Goal: Task Accomplishment & Management: Complete application form

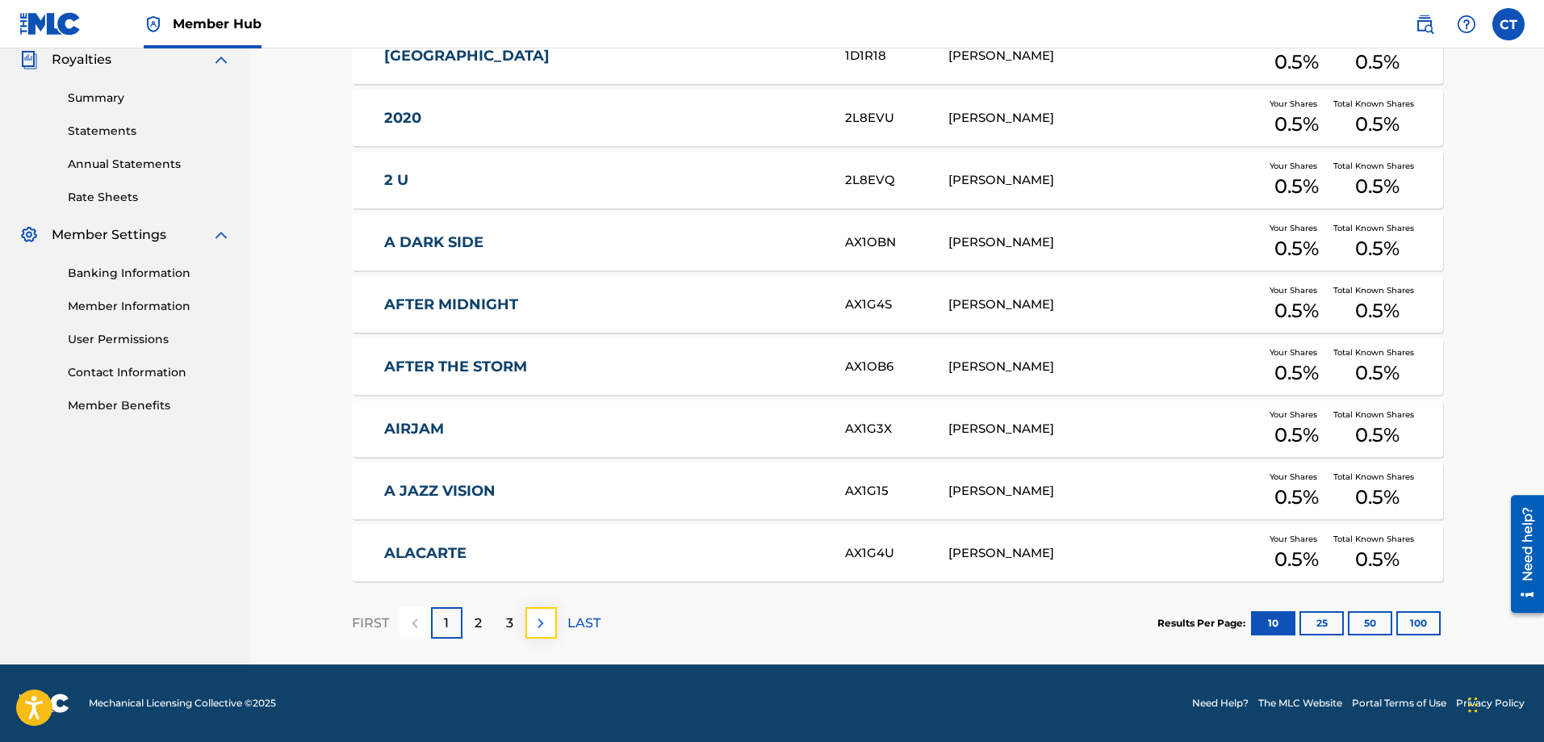
click at [542, 621] on img at bounding box center [540, 622] width 19 height 19
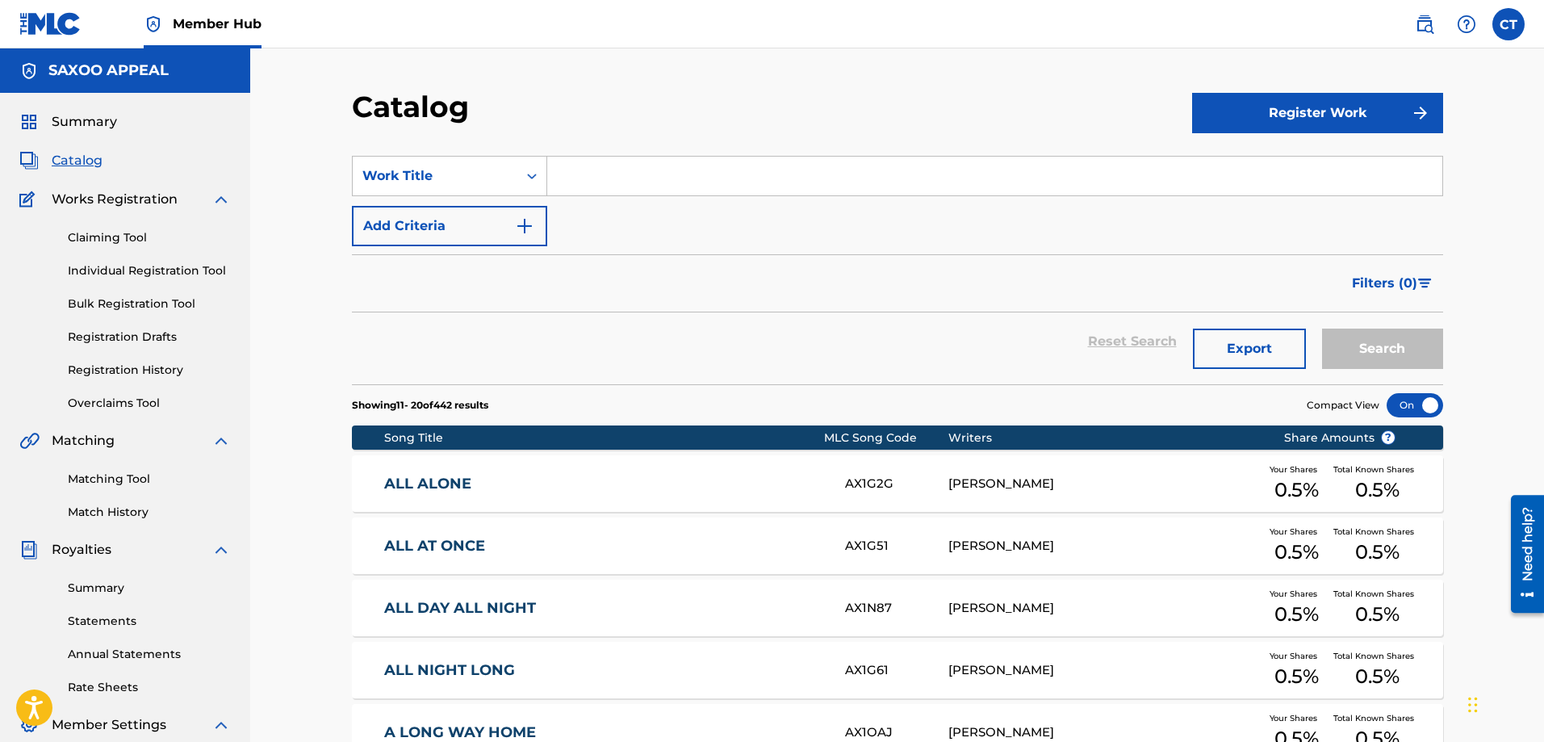
scroll to position [490, 0]
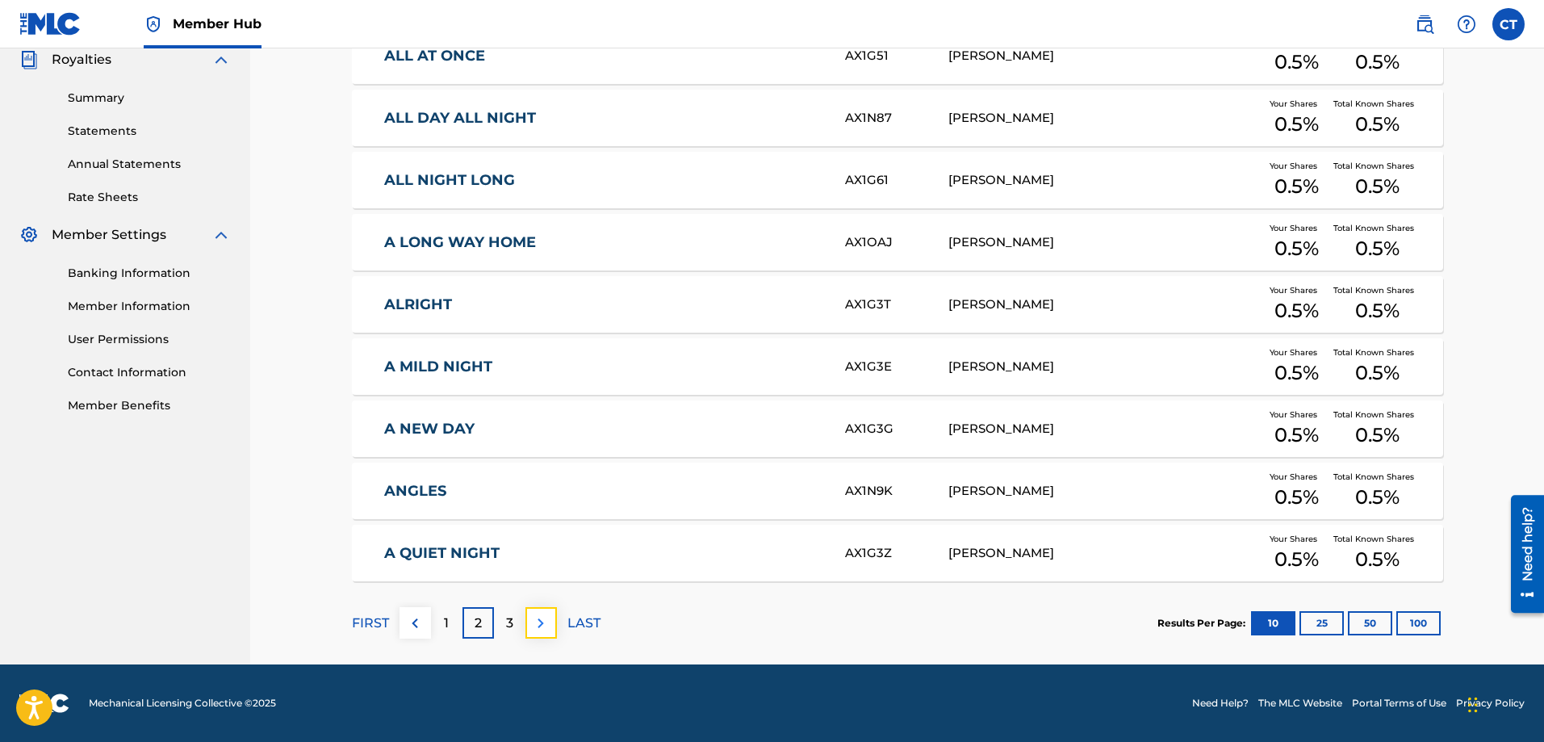
click at [539, 625] on img at bounding box center [540, 622] width 19 height 19
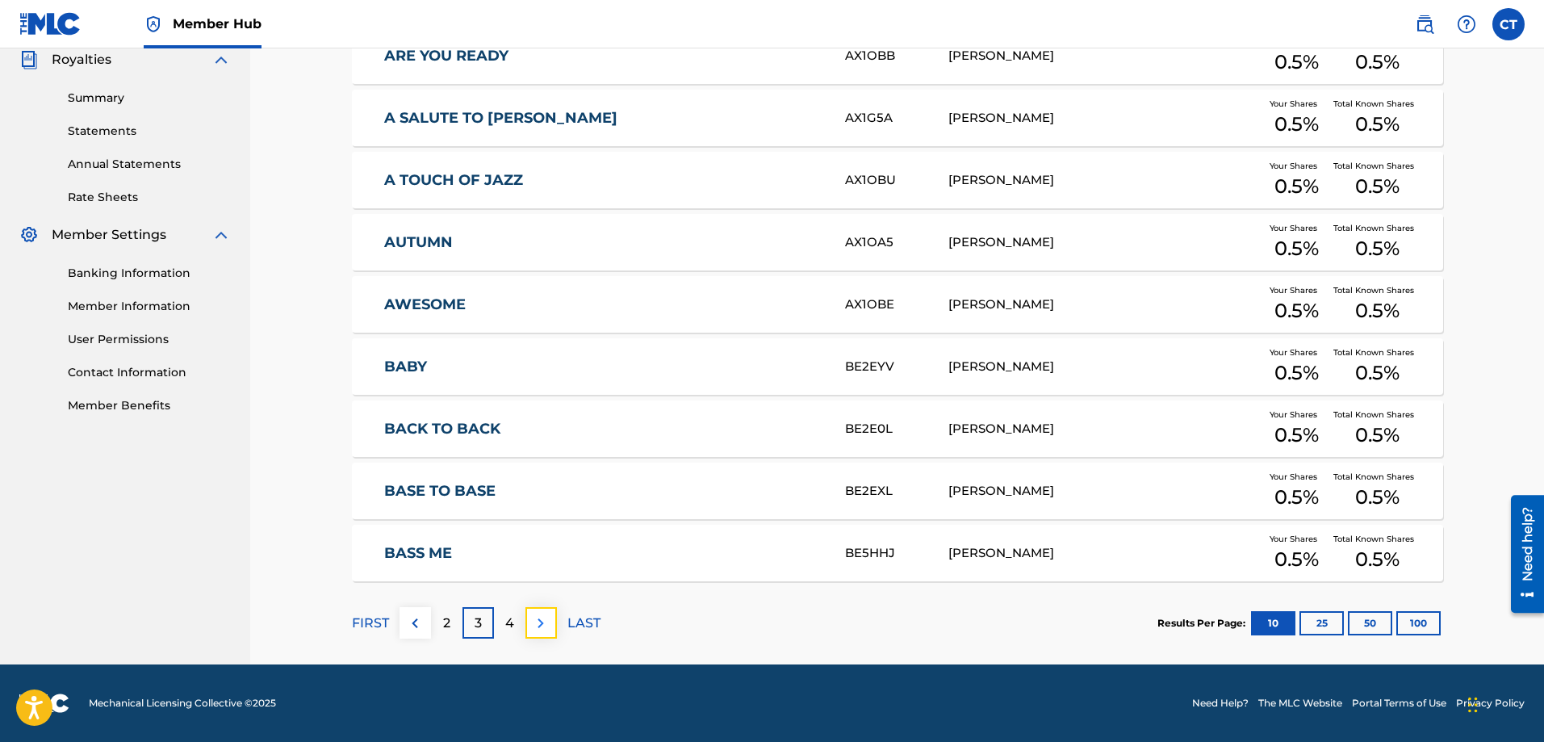
click at [536, 618] on img at bounding box center [540, 622] width 19 height 19
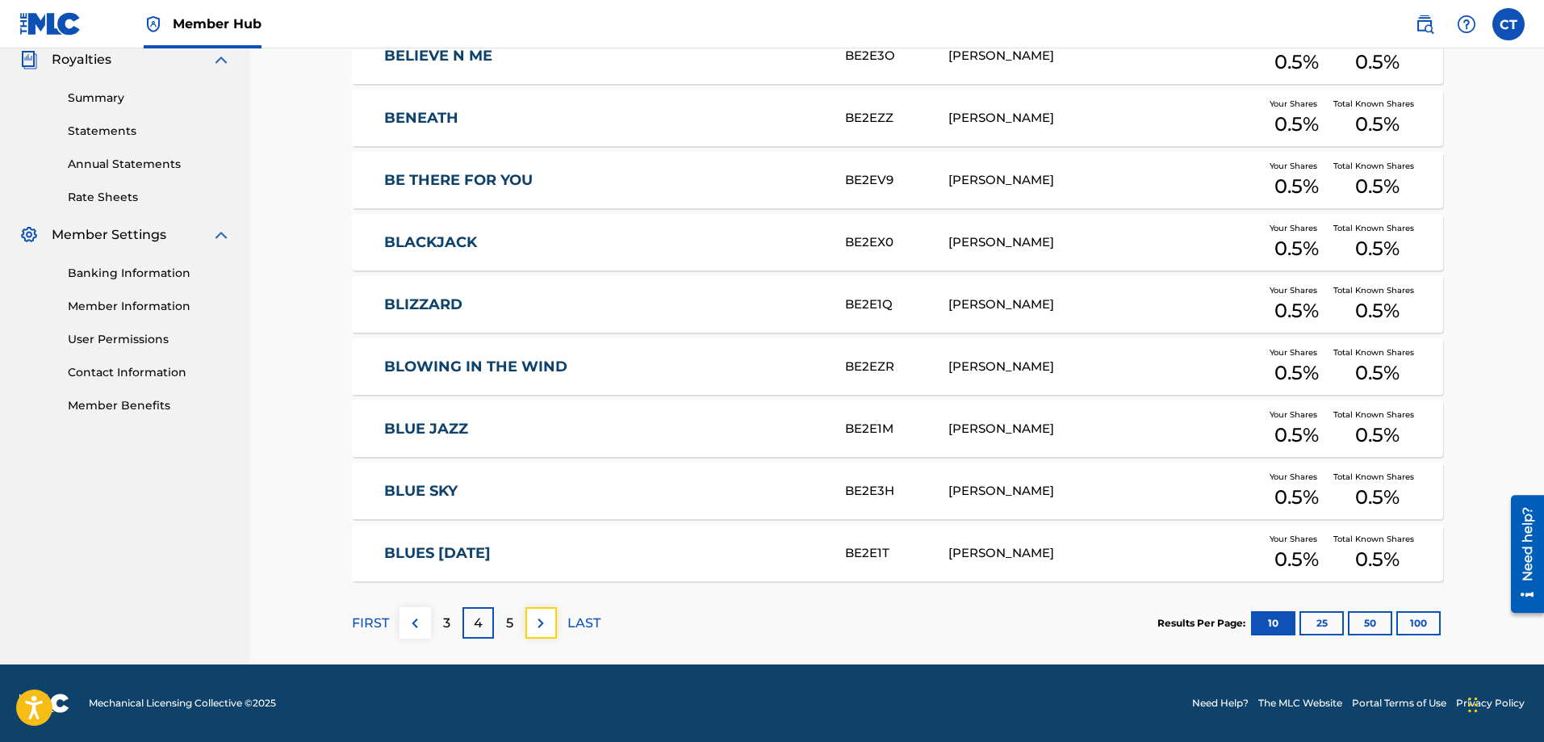
click at [539, 618] on img at bounding box center [540, 622] width 19 height 19
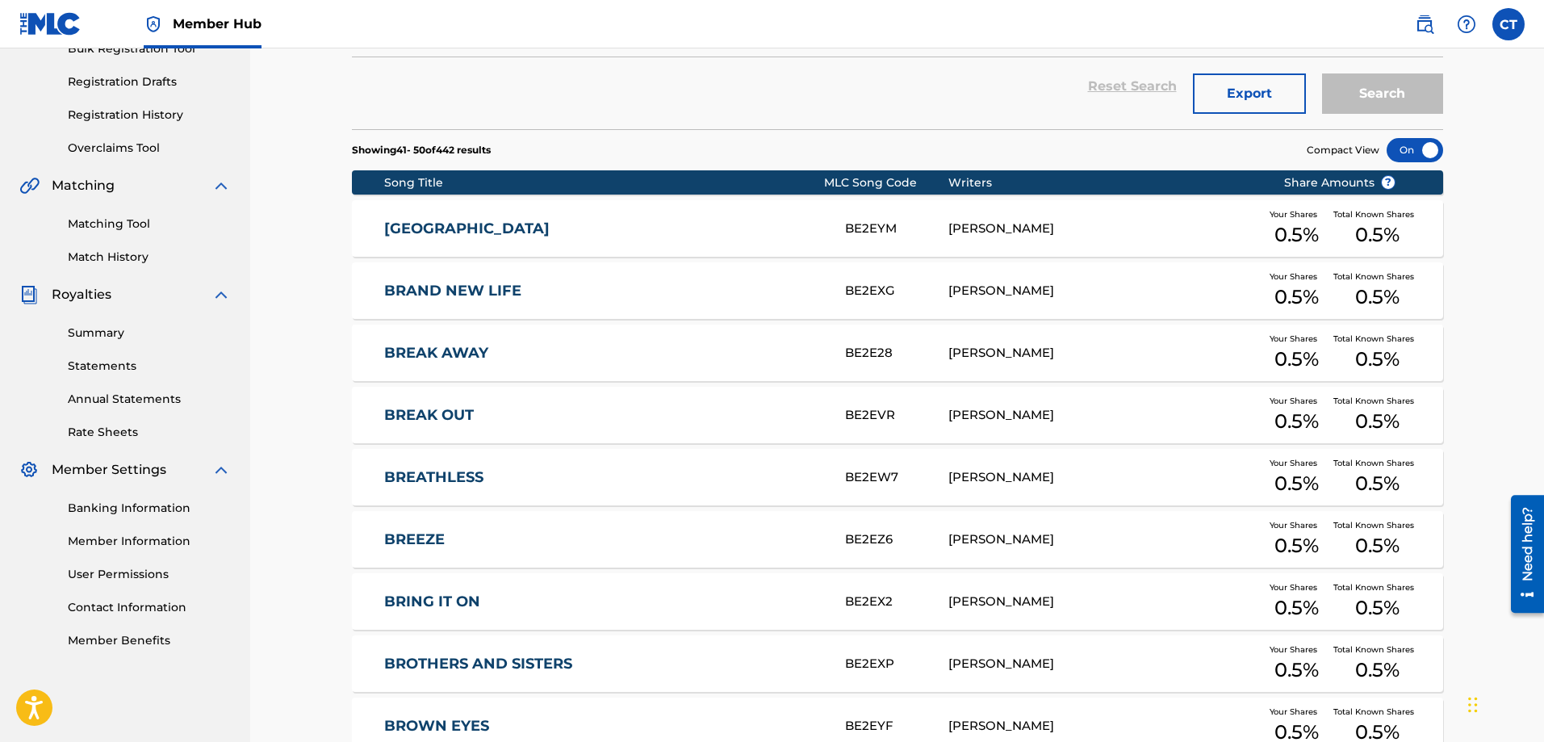
scroll to position [0, 0]
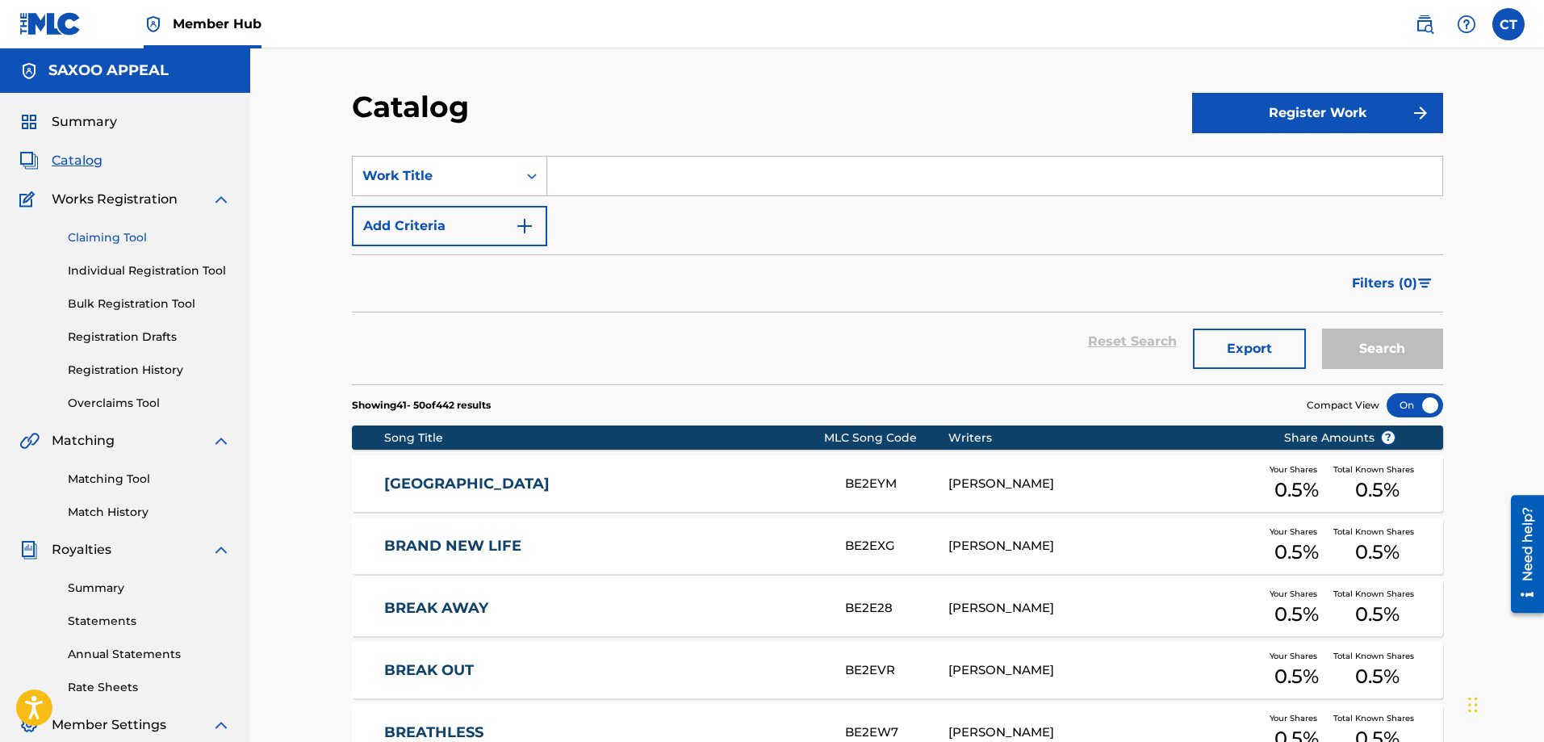
click at [132, 236] on link "Claiming Tool" at bounding box center [149, 237] width 163 height 17
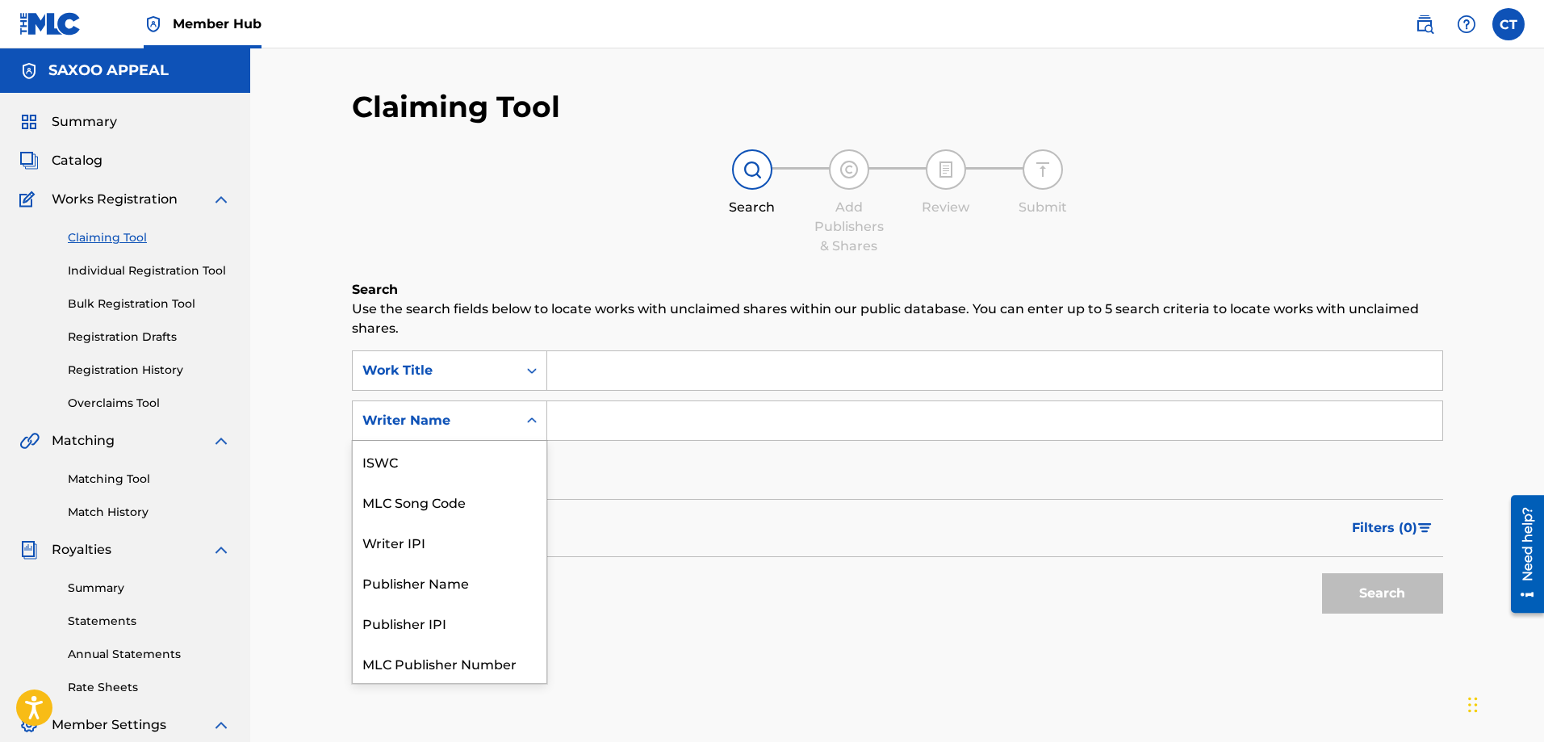
click at [528, 420] on icon "Search Form" at bounding box center [532, 420] width 10 height 6
click at [437, 540] on div "Publisher Name" at bounding box center [450, 541] width 194 height 40
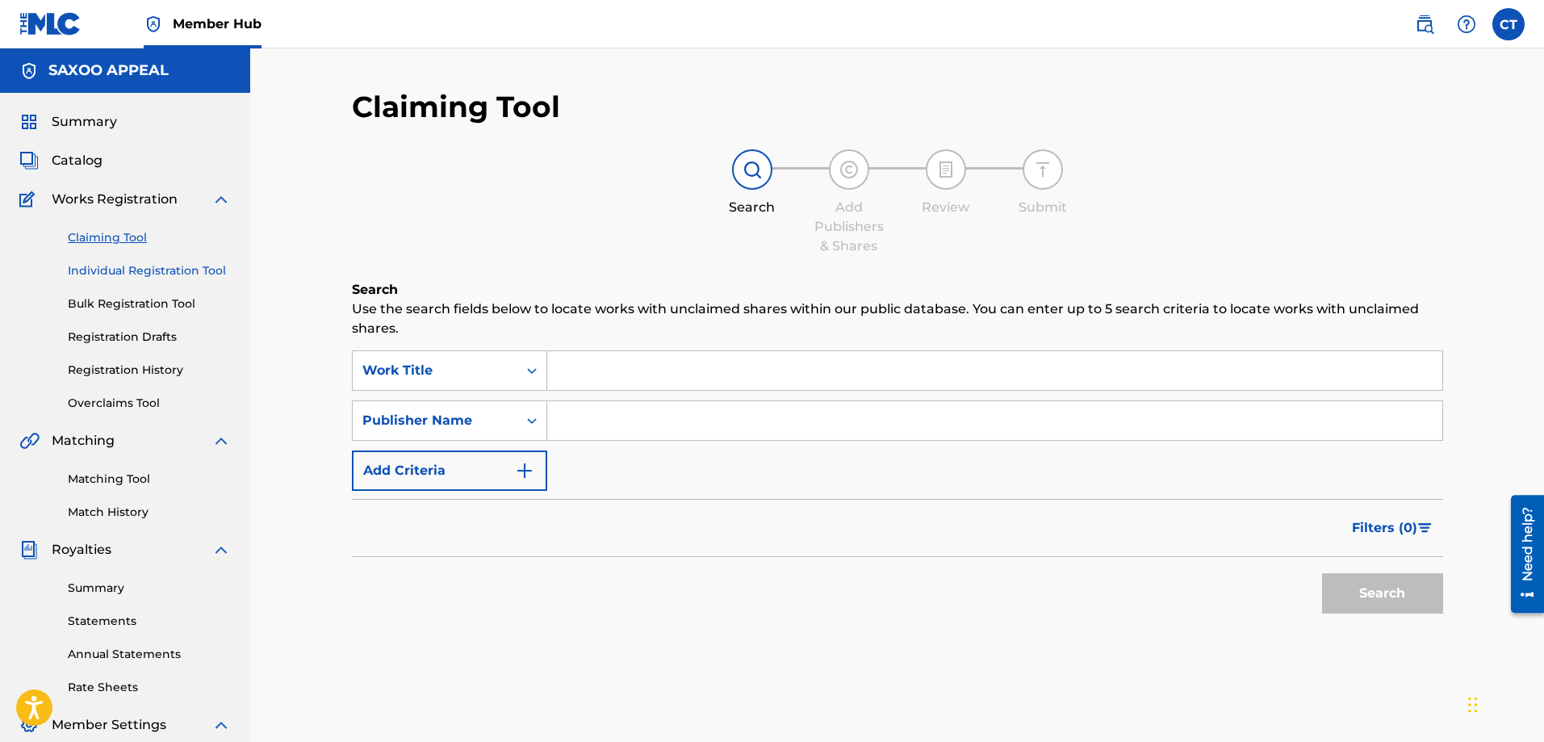
click at [115, 269] on link "Individual Registration Tool" at bounding box center [149, 270] width 163 height 17
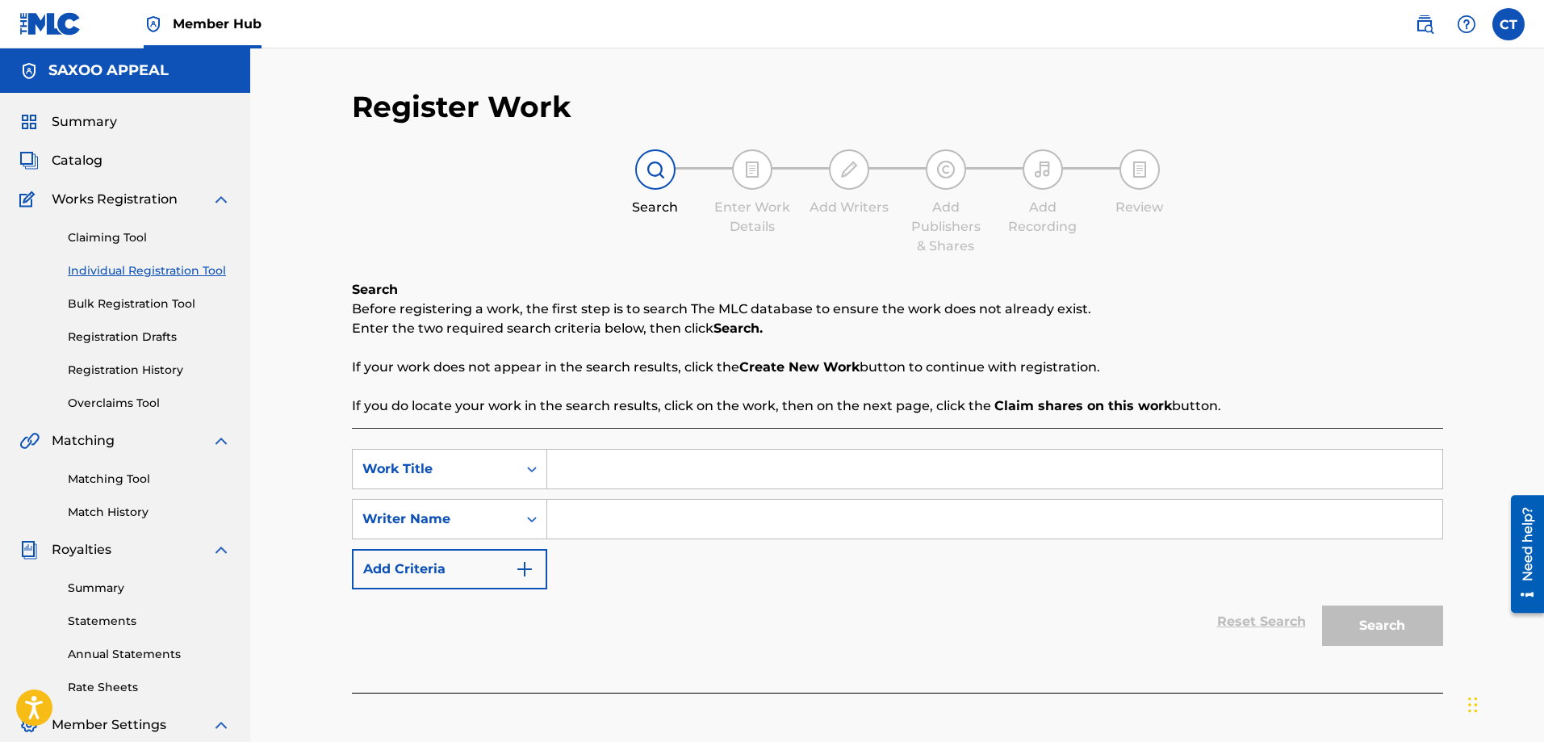
click at [217, 203] on img at bounding box center [220, 199] width 19 height 19
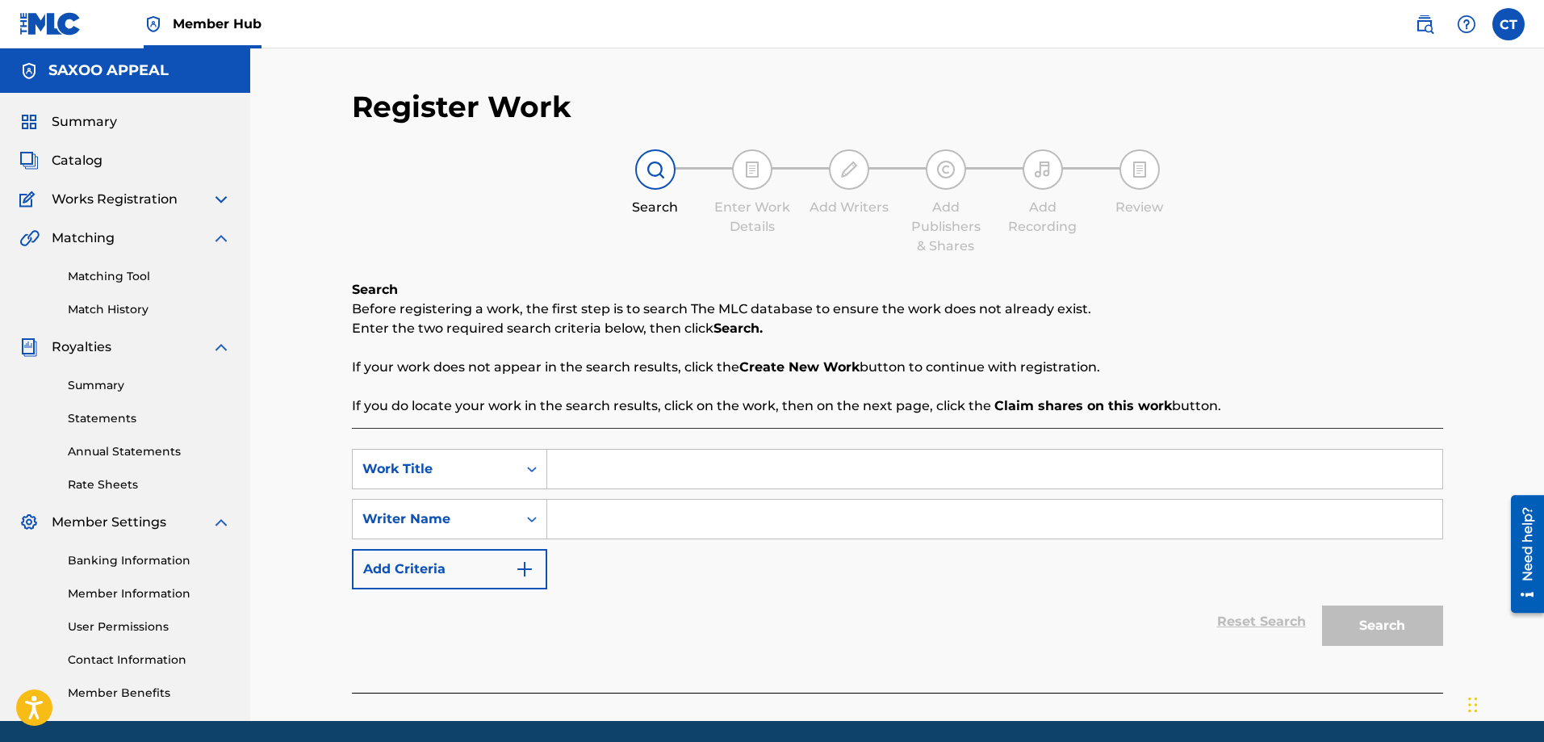
click at [217, 202] on img at bounding box center [220, 199] width 19 height 19
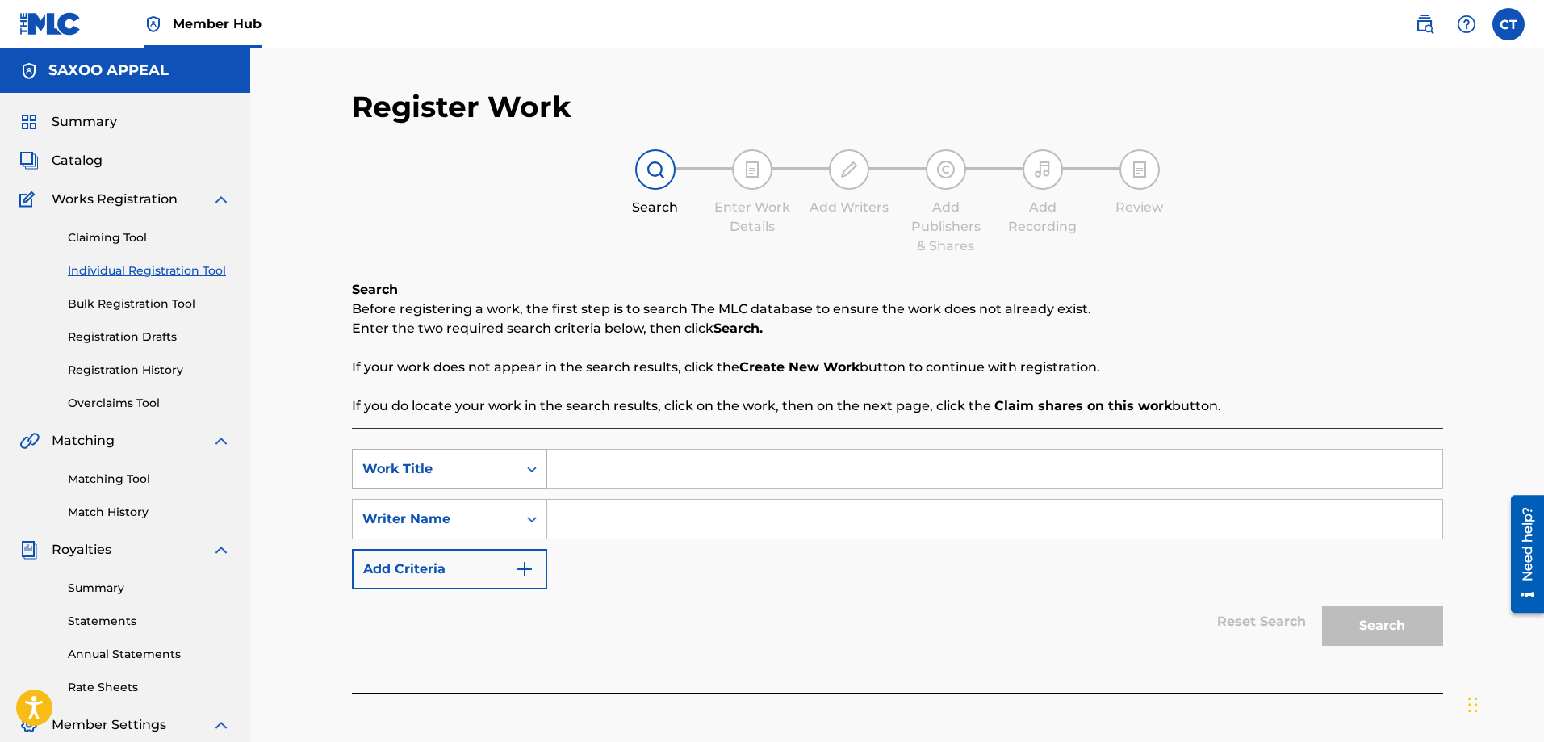
click at [533, 466] on icon "Search Form" at bounding box center [532, 469] width 16 height 16
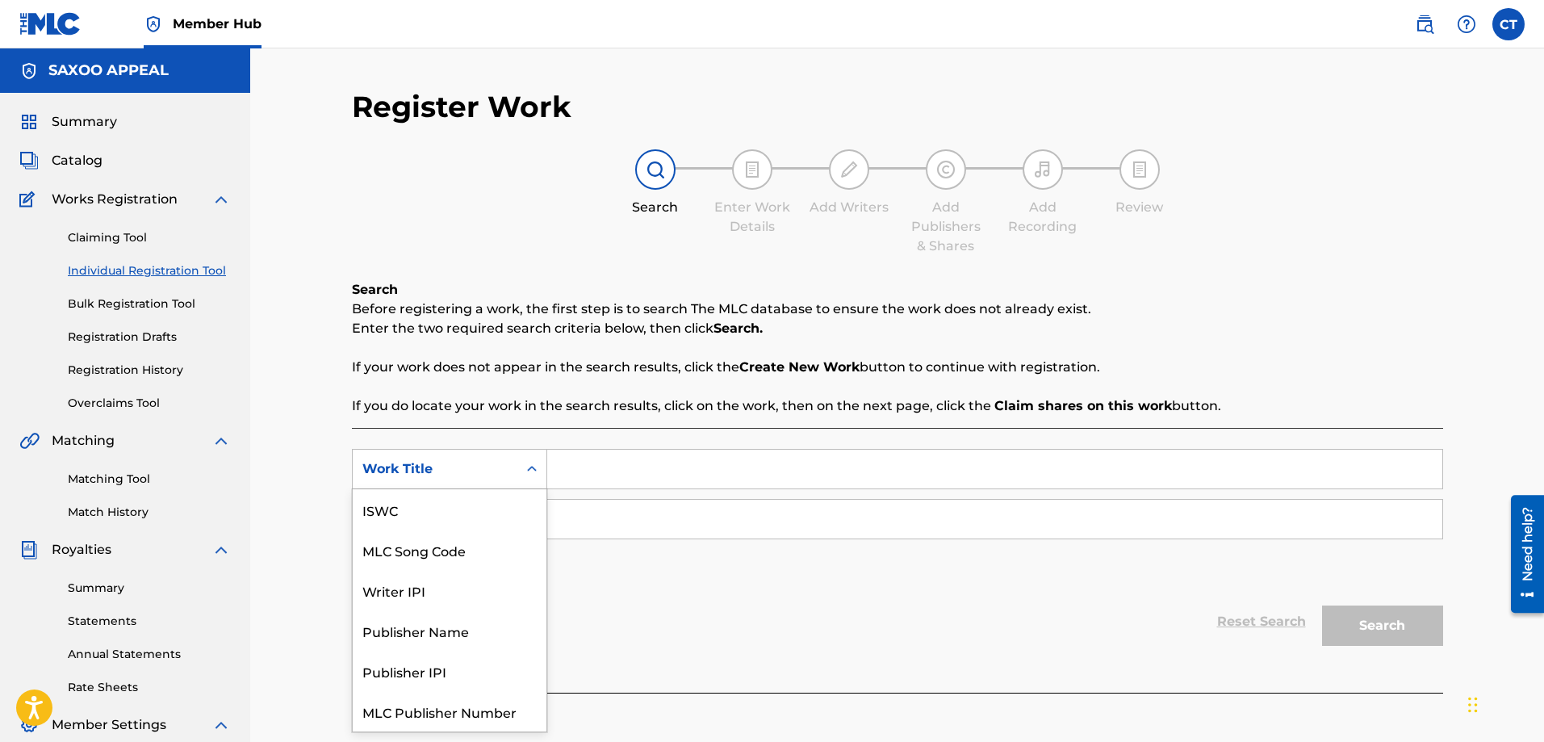
scroll to position [40, 0]
click at [534, 464] on icon "Search Form" at bounding box center [532, 469] width 16 height 16
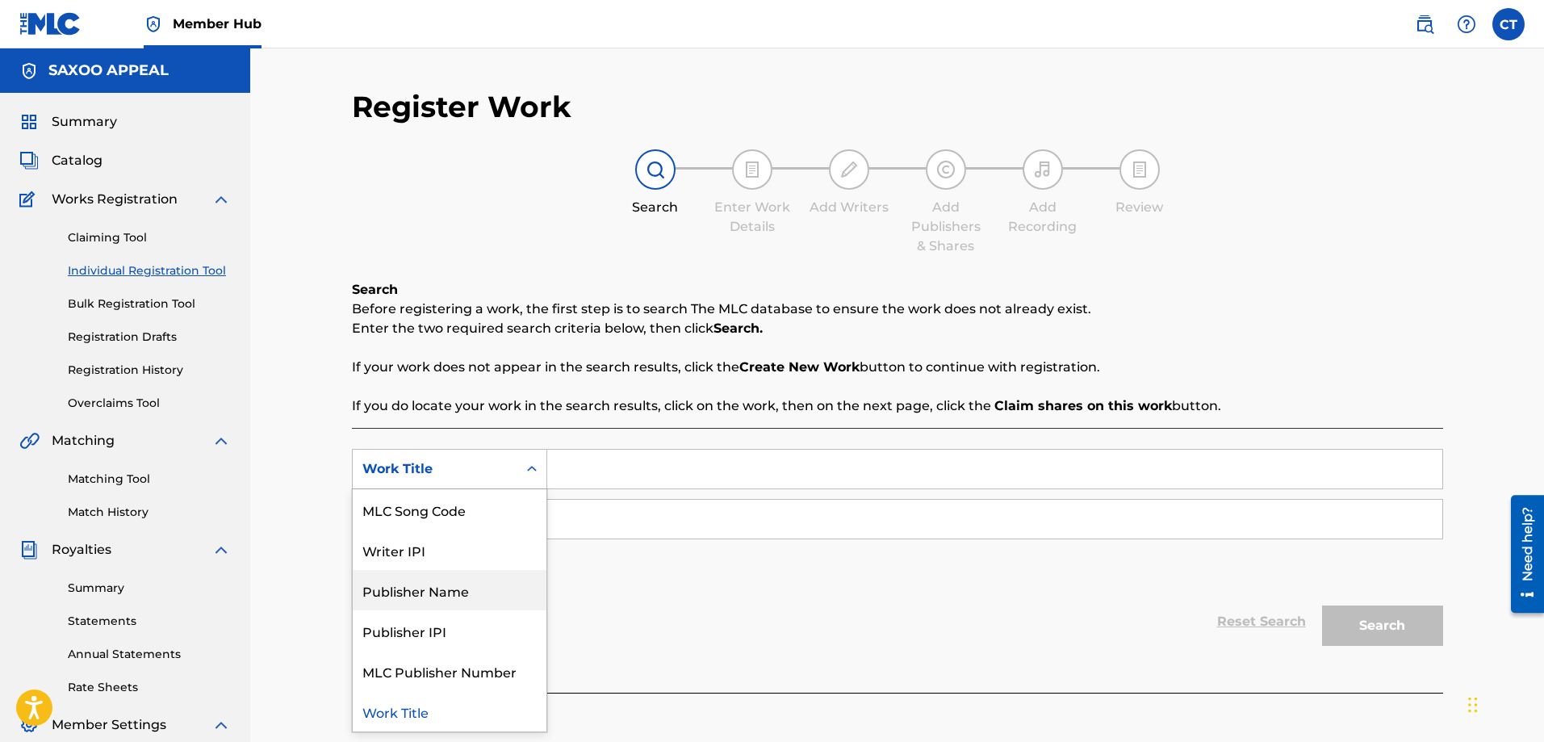
click at [466, 585] on div "Publisher Name" at bounding box center [450, 590] width 194 height 40
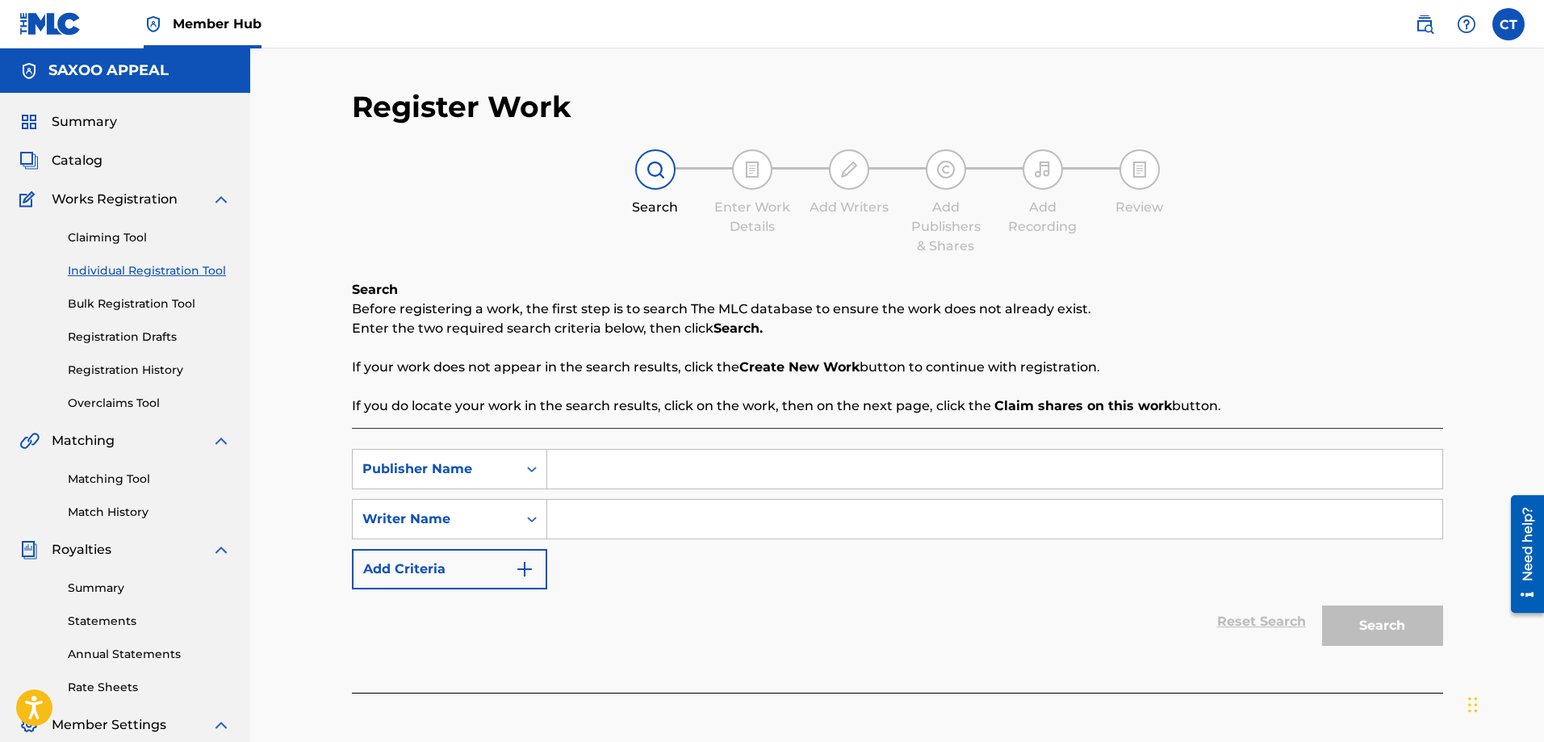
click at [560, 474] on input "Search Form" at bounding box center [994, 469] width 895 height 39
type input "saxoo appeal"
click at [623, 517] on input "Search Form" at bounding box center [994, 519] width 895 height 39
type input "chester a thomas"
click at [1356, 624] on button "Search" at bounding box center [1382, 625] width 121 height 40
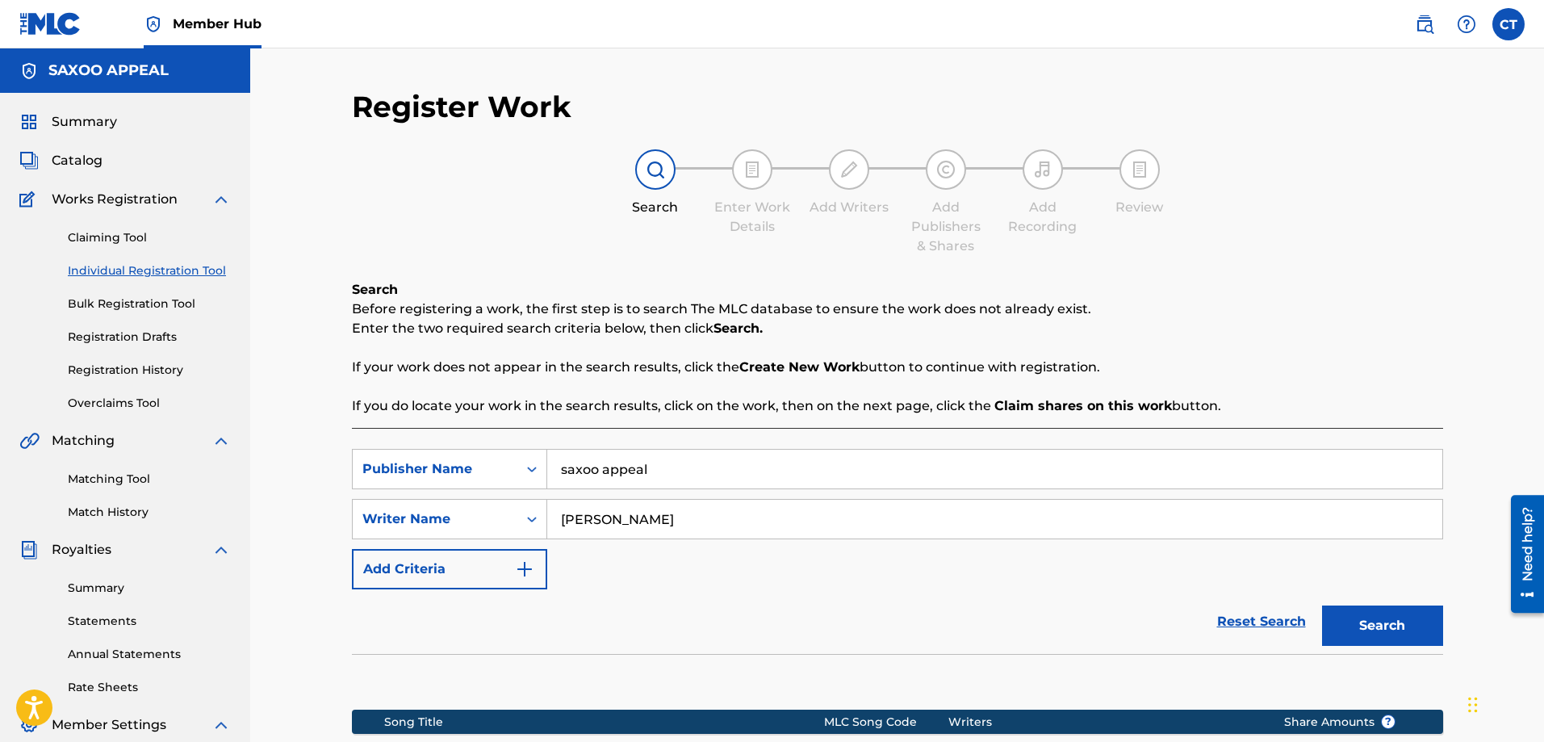
scroll to position [259, 0]
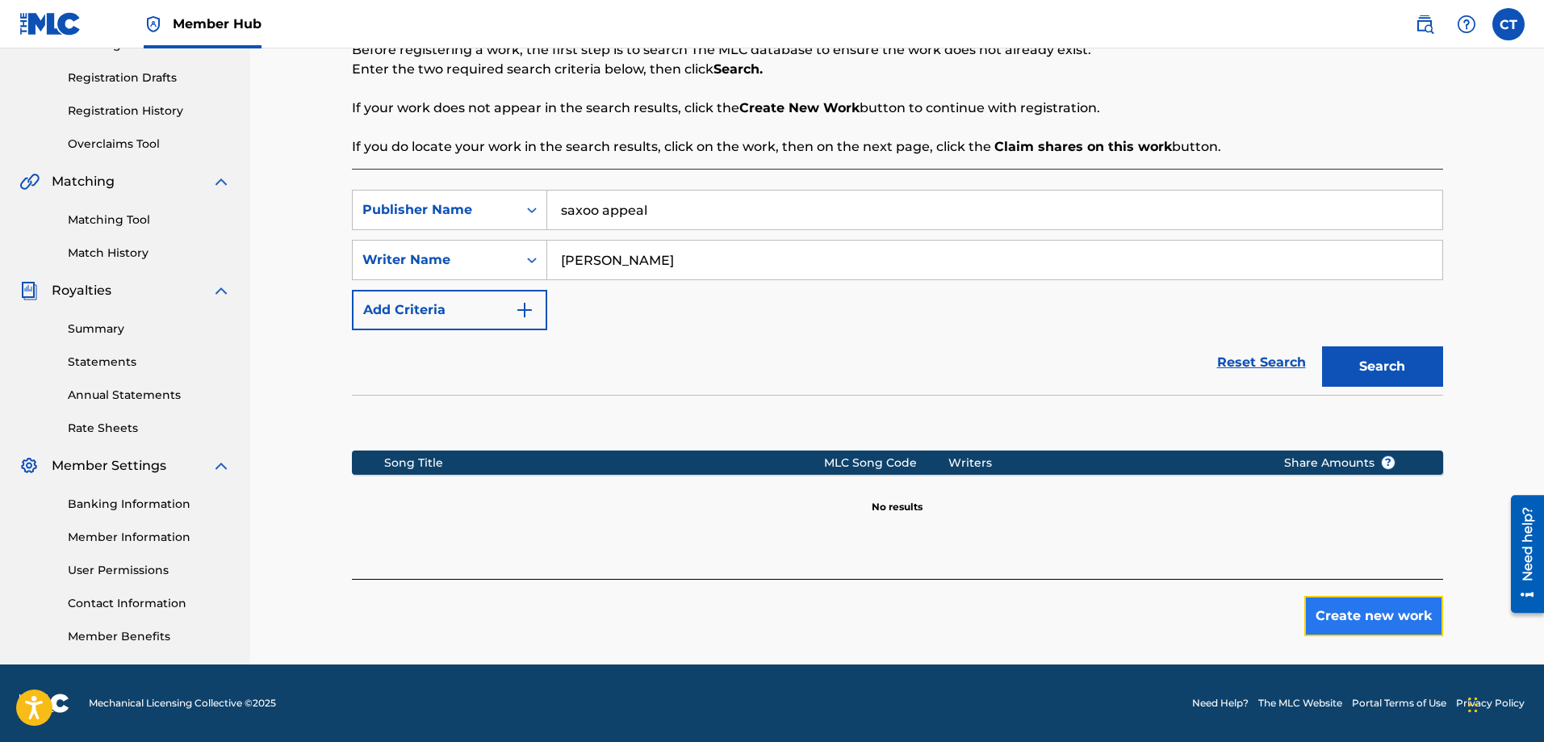
click at [1380, 615] on button "Create new work" at bounding box center [1373, 616] width 139 height 40
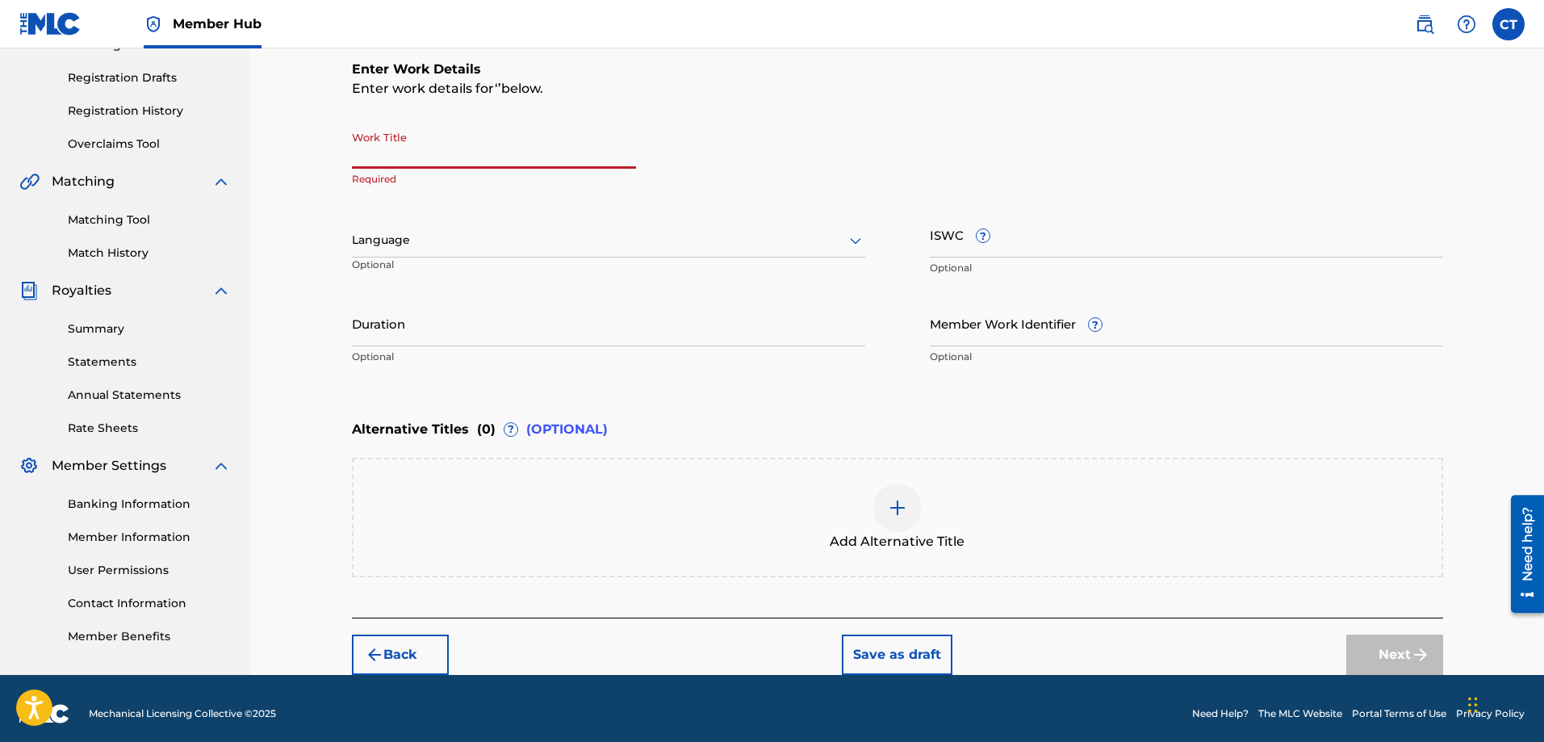
click at [441, 150] on input "Work Title" at bounding box center [494, 146] width 284 height 46
type input "TELL ME"
click at [854, 242] on icon at bounding box center [855, 240] width 19 height 19
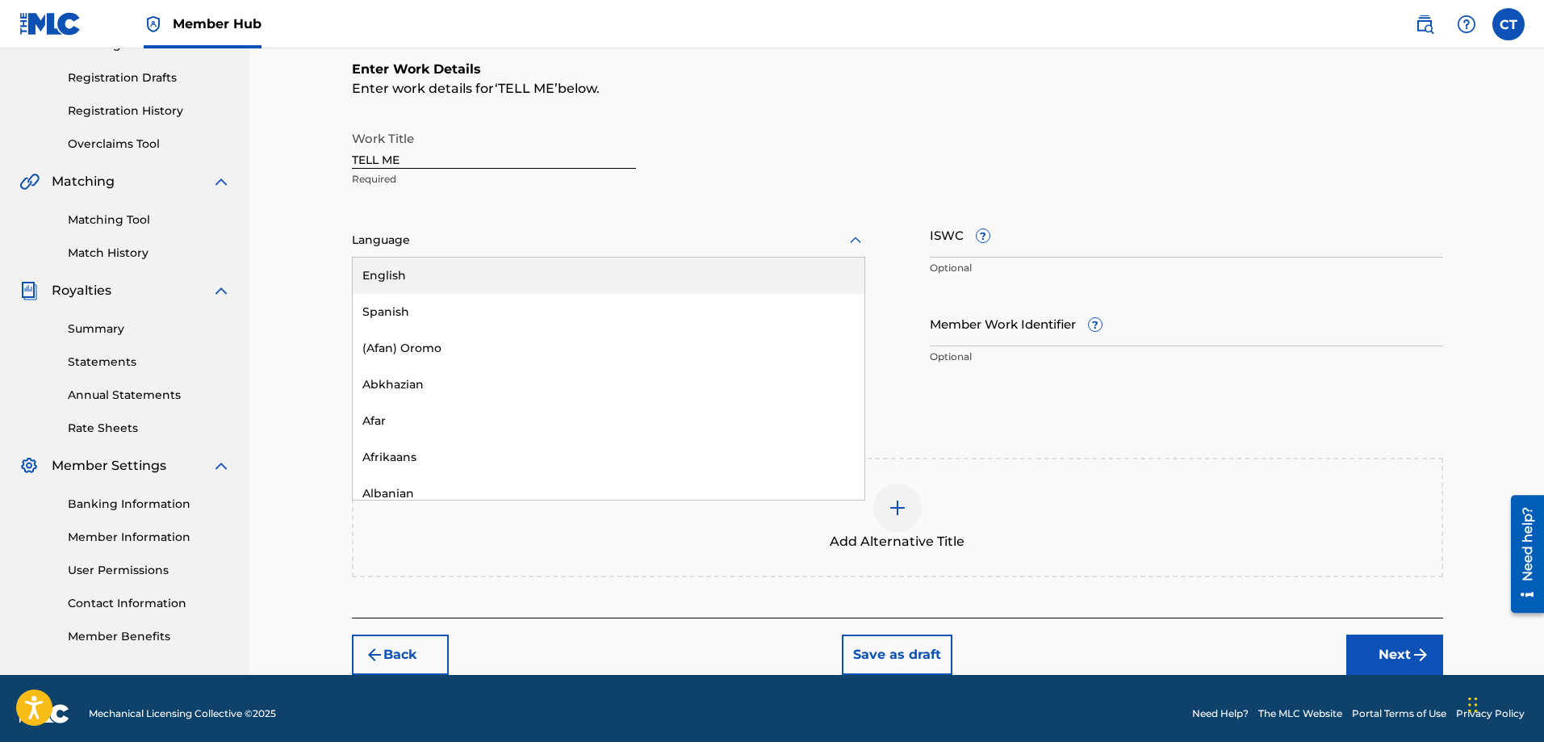
click at [413, 277] on div "English" at bounding box center [609, 275] width 512 height 36
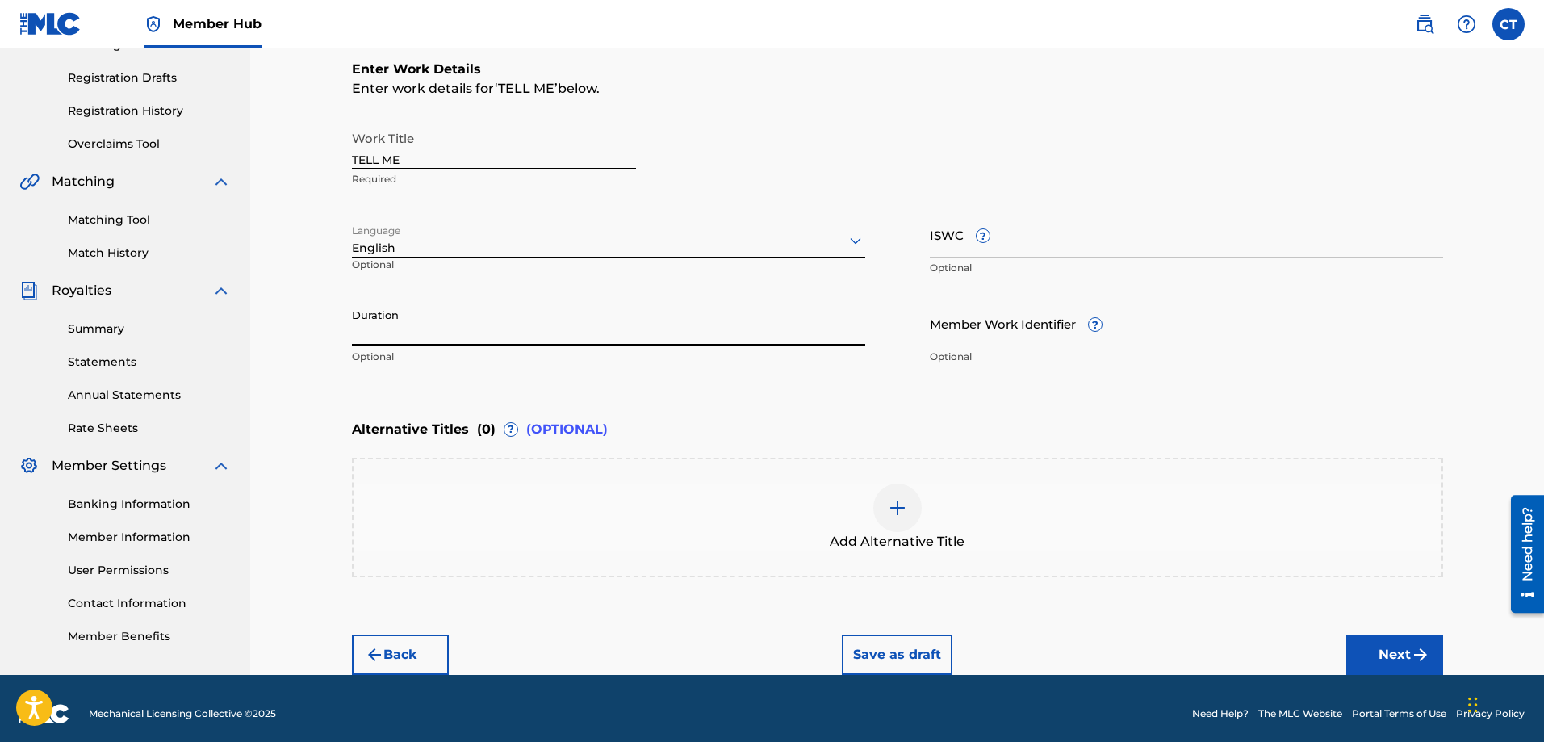
click at [409, 336] on input "Duration" at bounding box center [608, 323] width 513 height 46
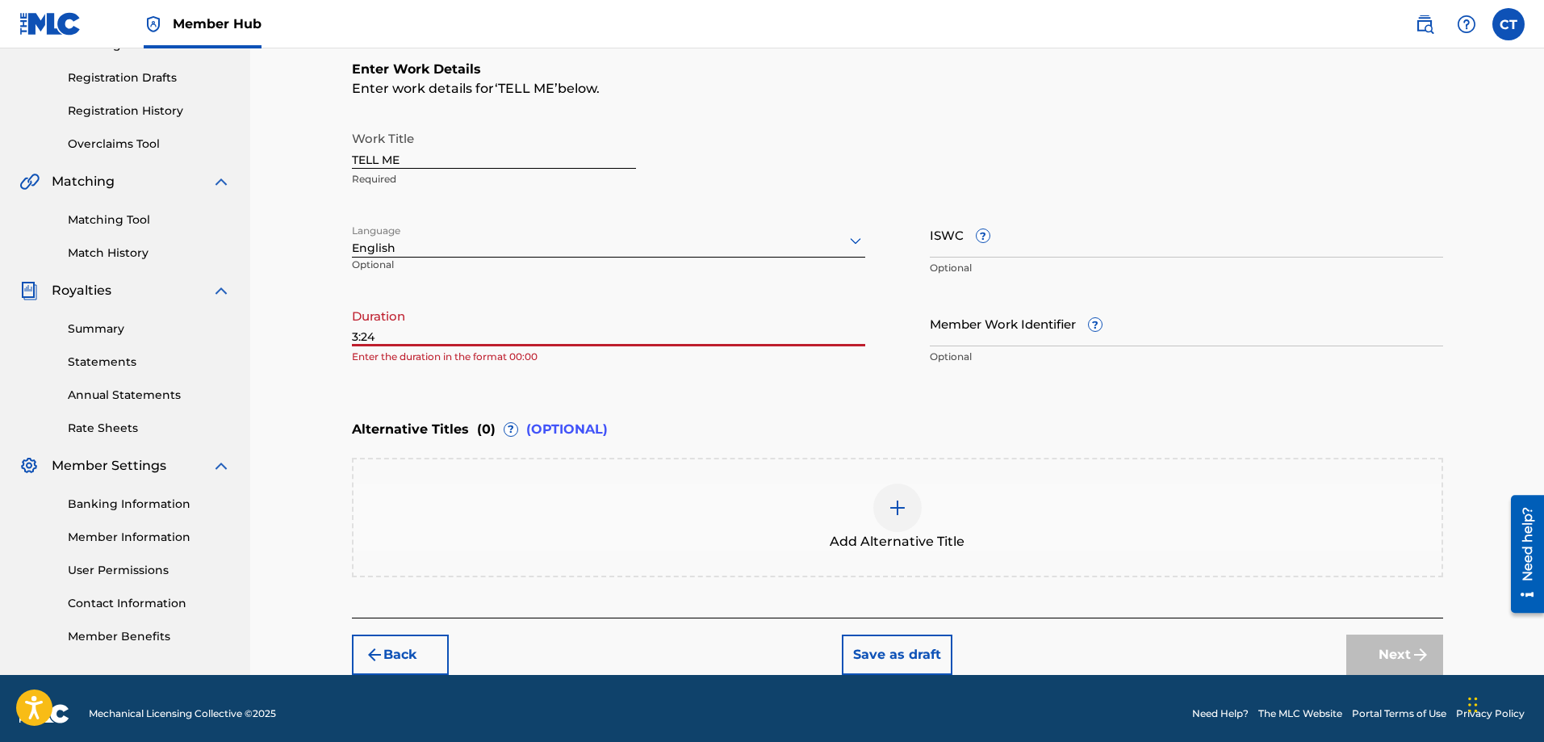
click at [352, 335] on input "3:24" at bounding box center [608, 323] width 513 height 46
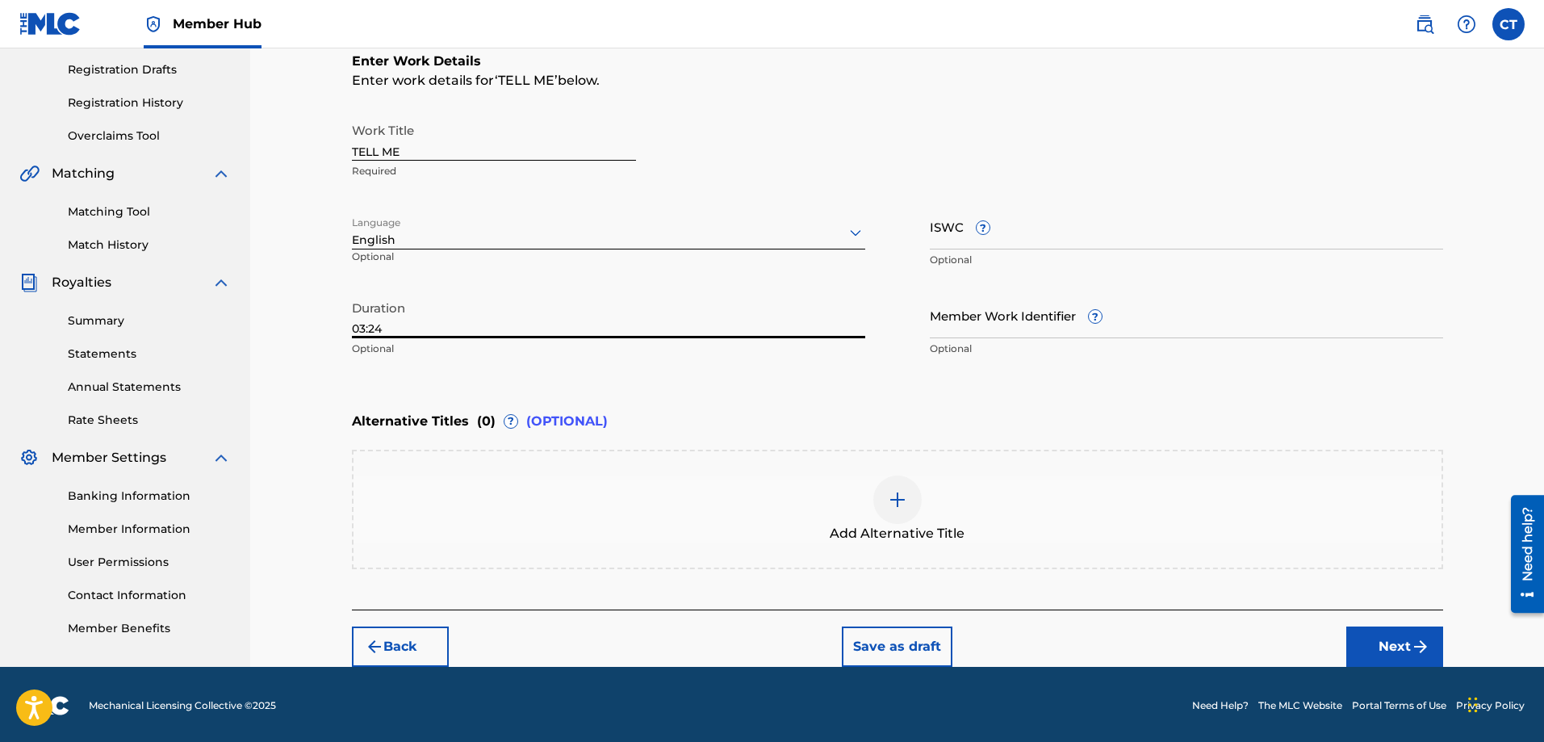
scroll to position [270, 0]
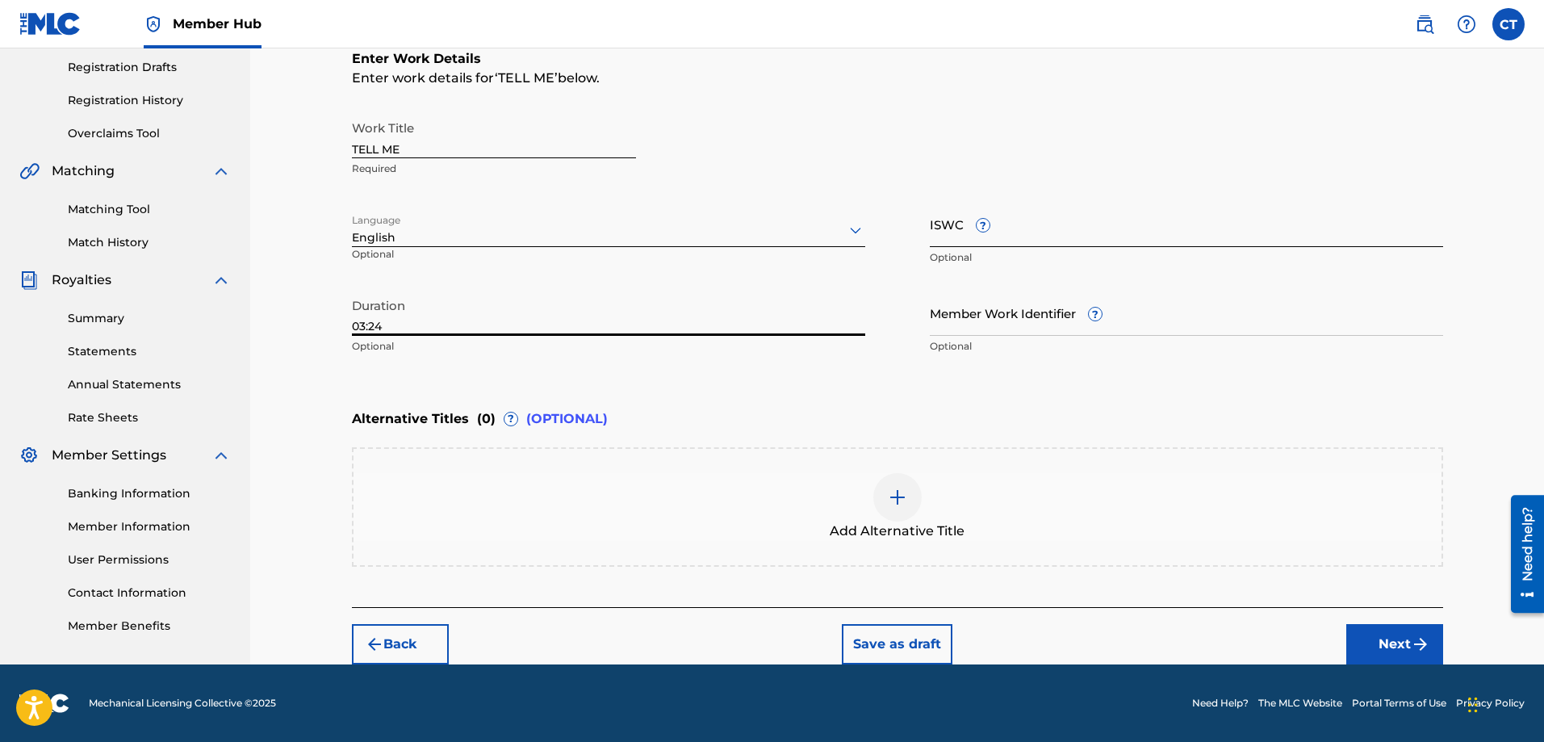
type input "03:24"
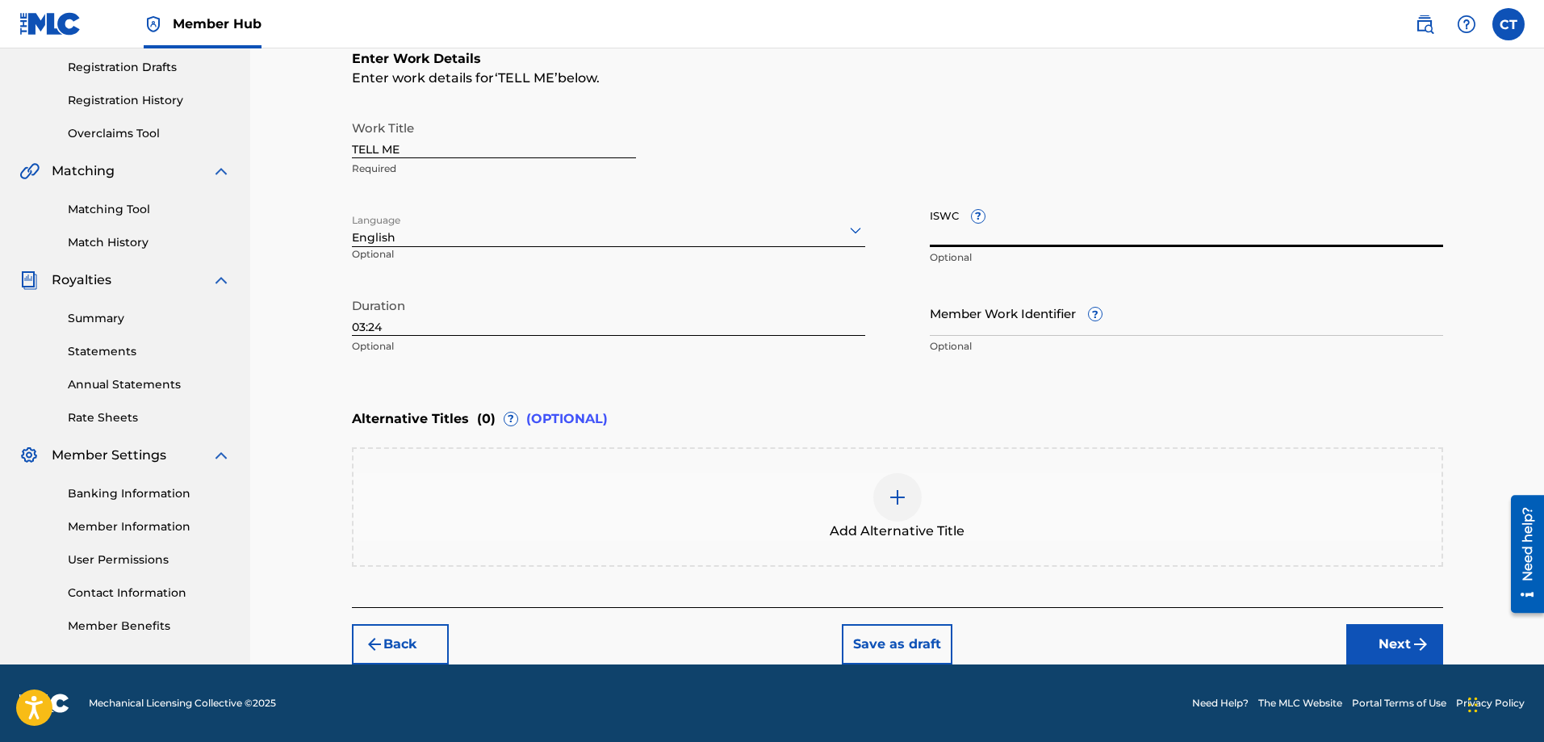
click at [947, 237] on input "ISWC ?" at bounding box center [1186, 224] width 513 height 46
type input "T3350488976"
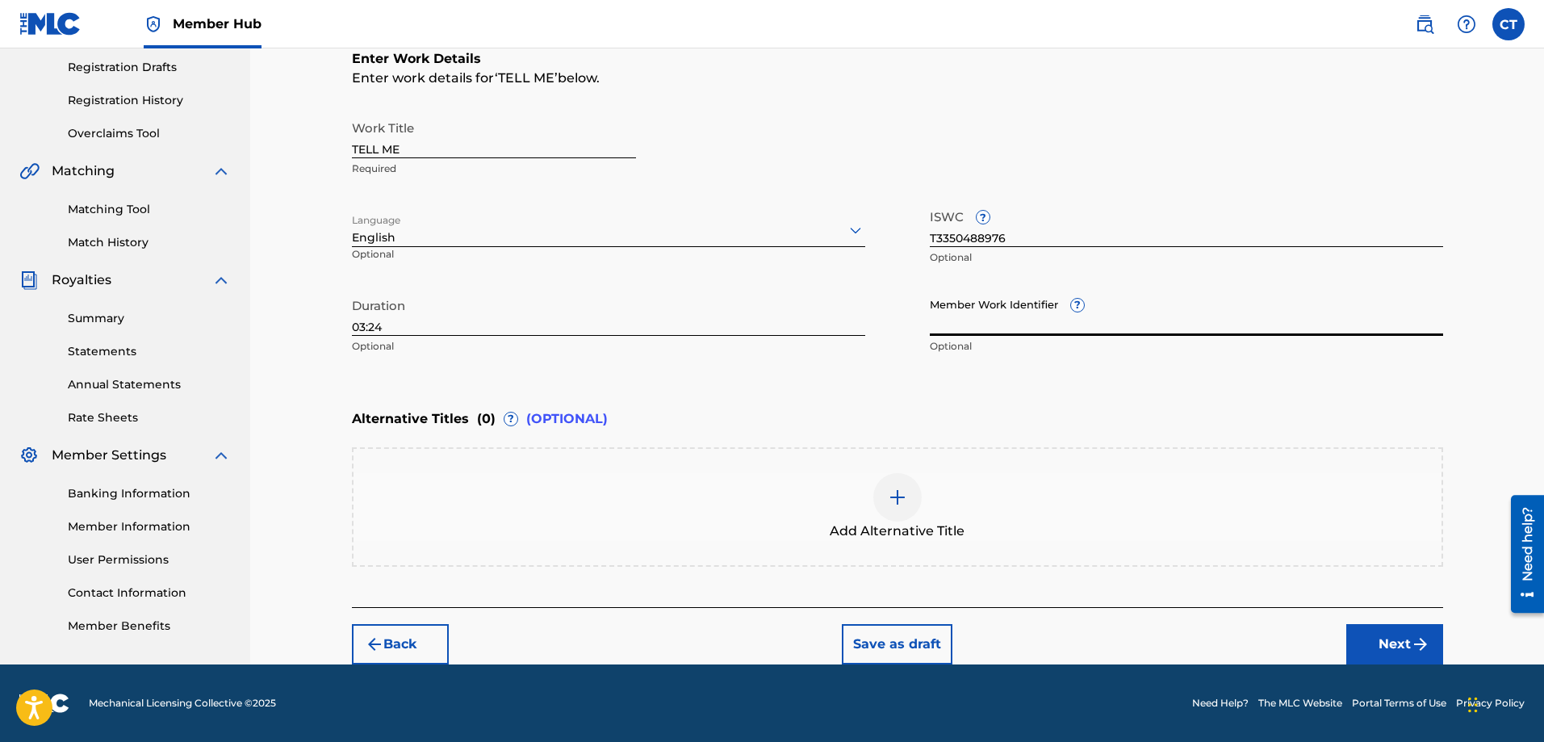
click at [977, 329] on input "Member Work Identifier ?" at bounding box center [1186, 313] width 513 height 46
click at [978, 328] on input "Member Work Identifier ?" at bounding box center [1186, 313] width 513 height 46
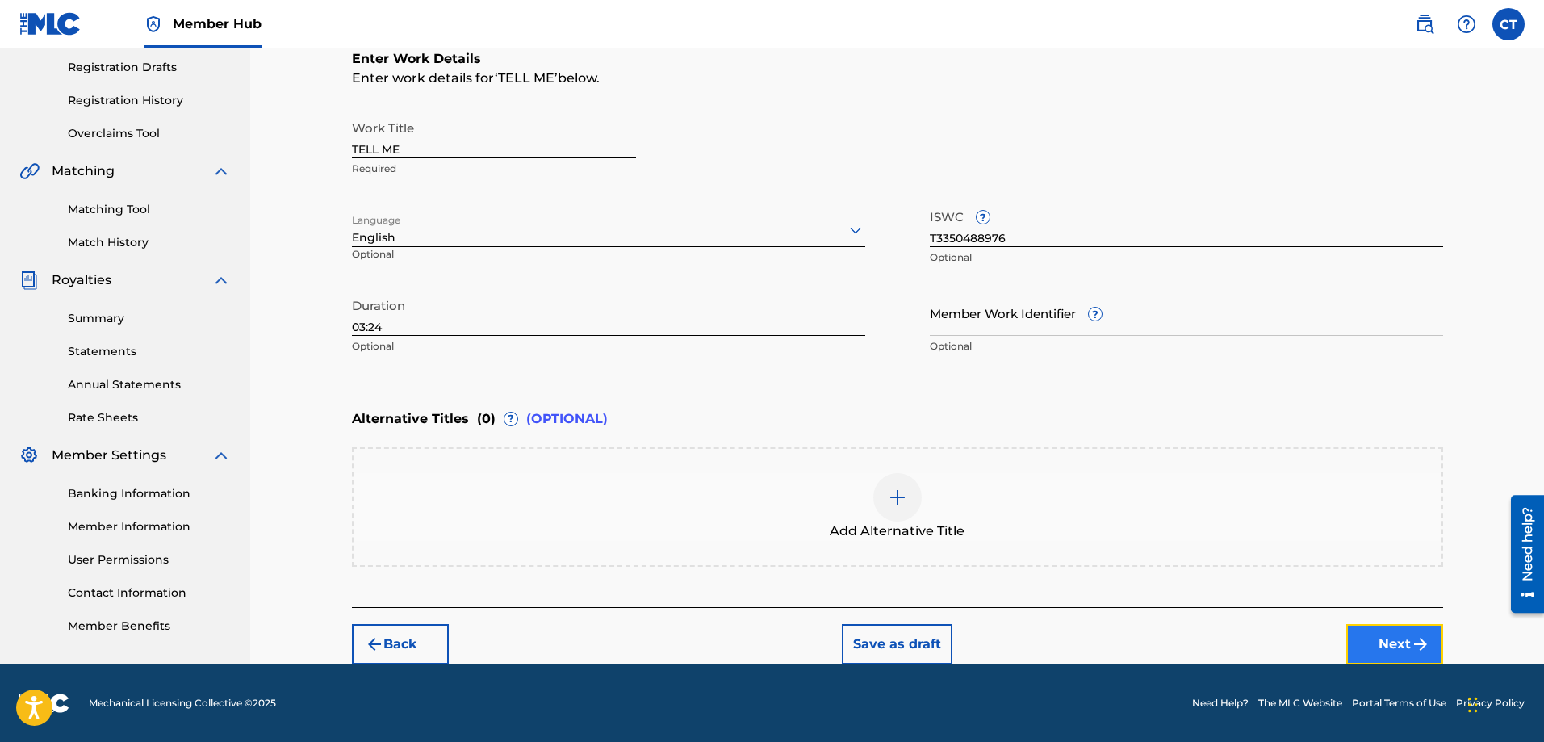
click at [1373, 633] on button "Next" at bounding box center [1394, 644] width 97 height 40
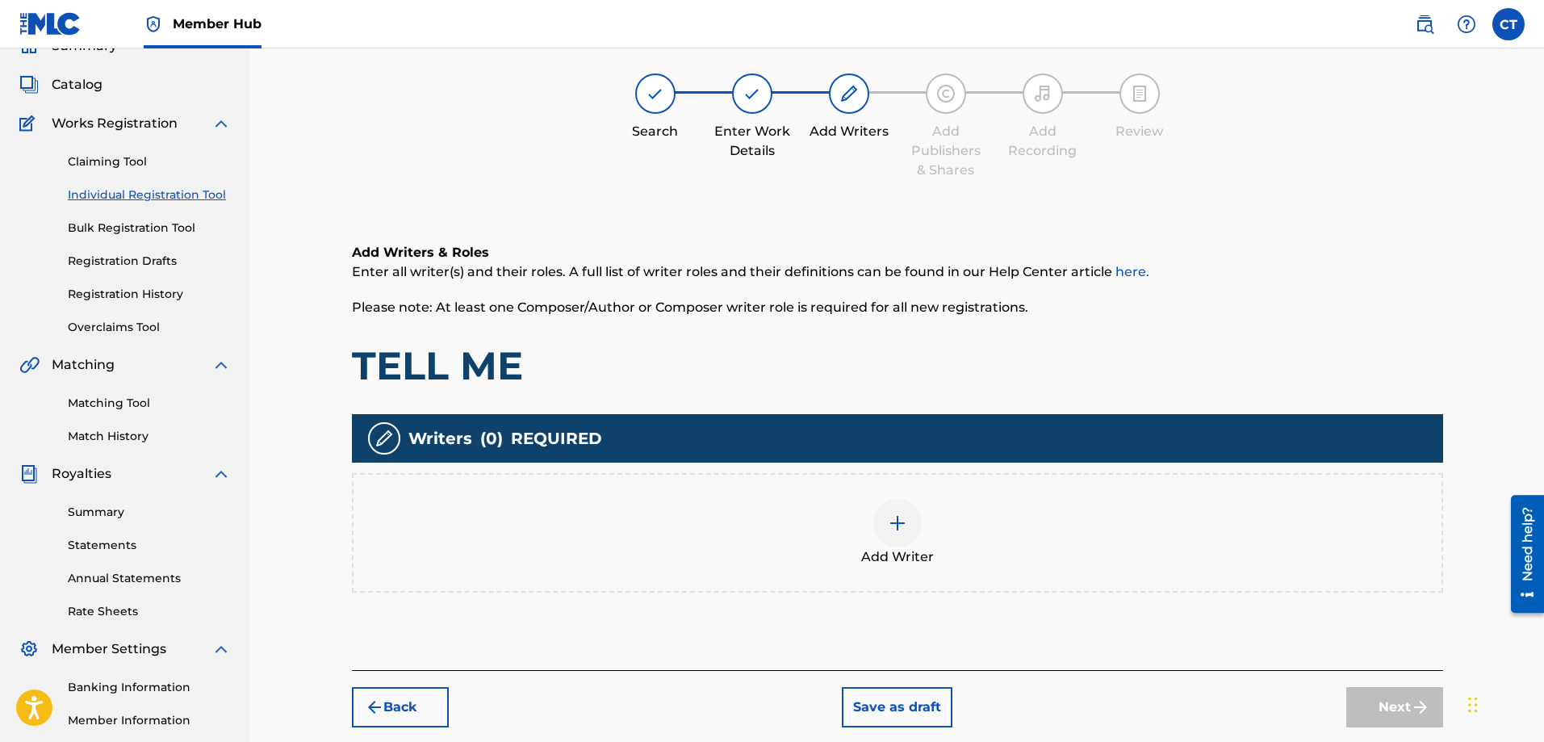
scroll to position [73, 0]
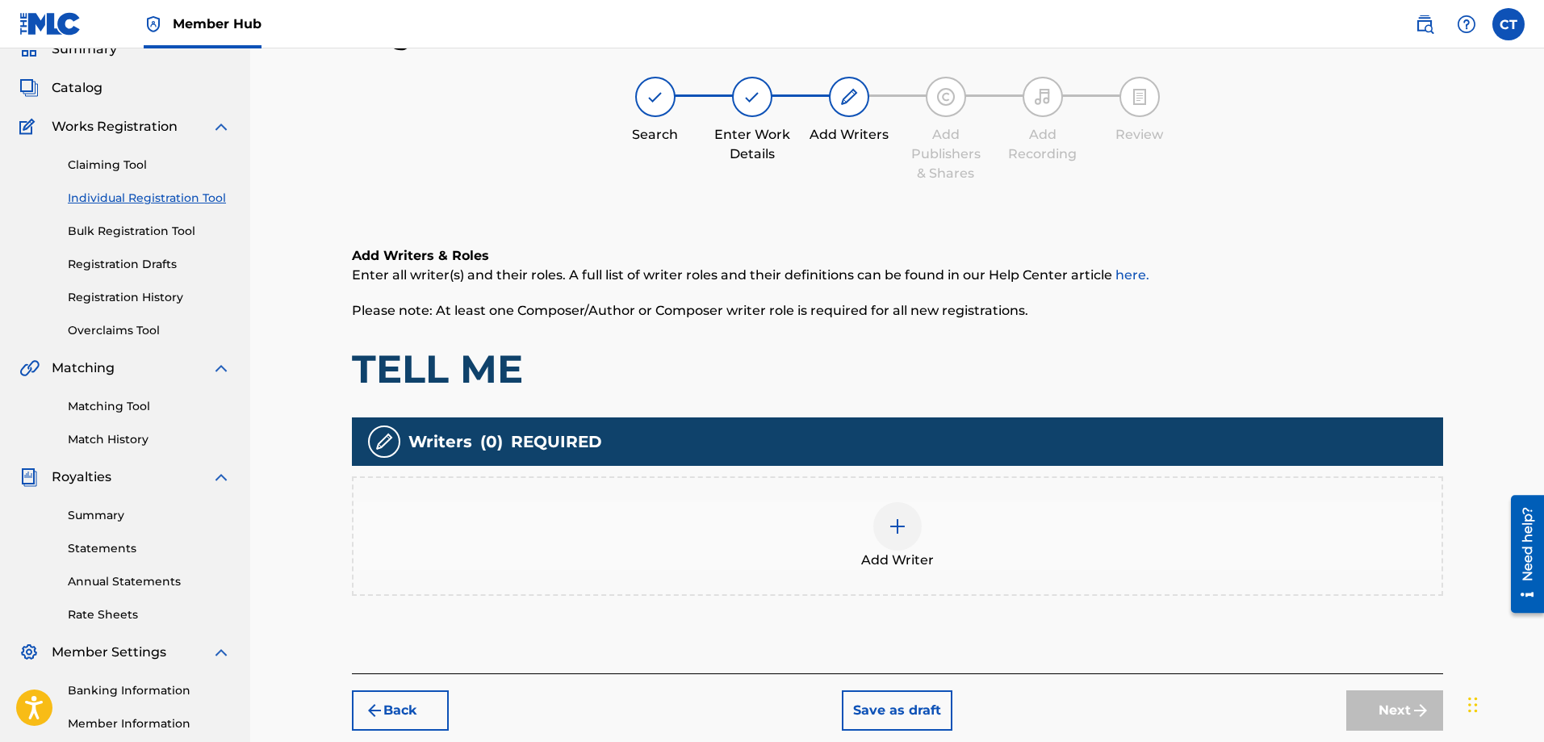
click at [899, 525] on img at bounding box center [897, 525] width 19 height 19
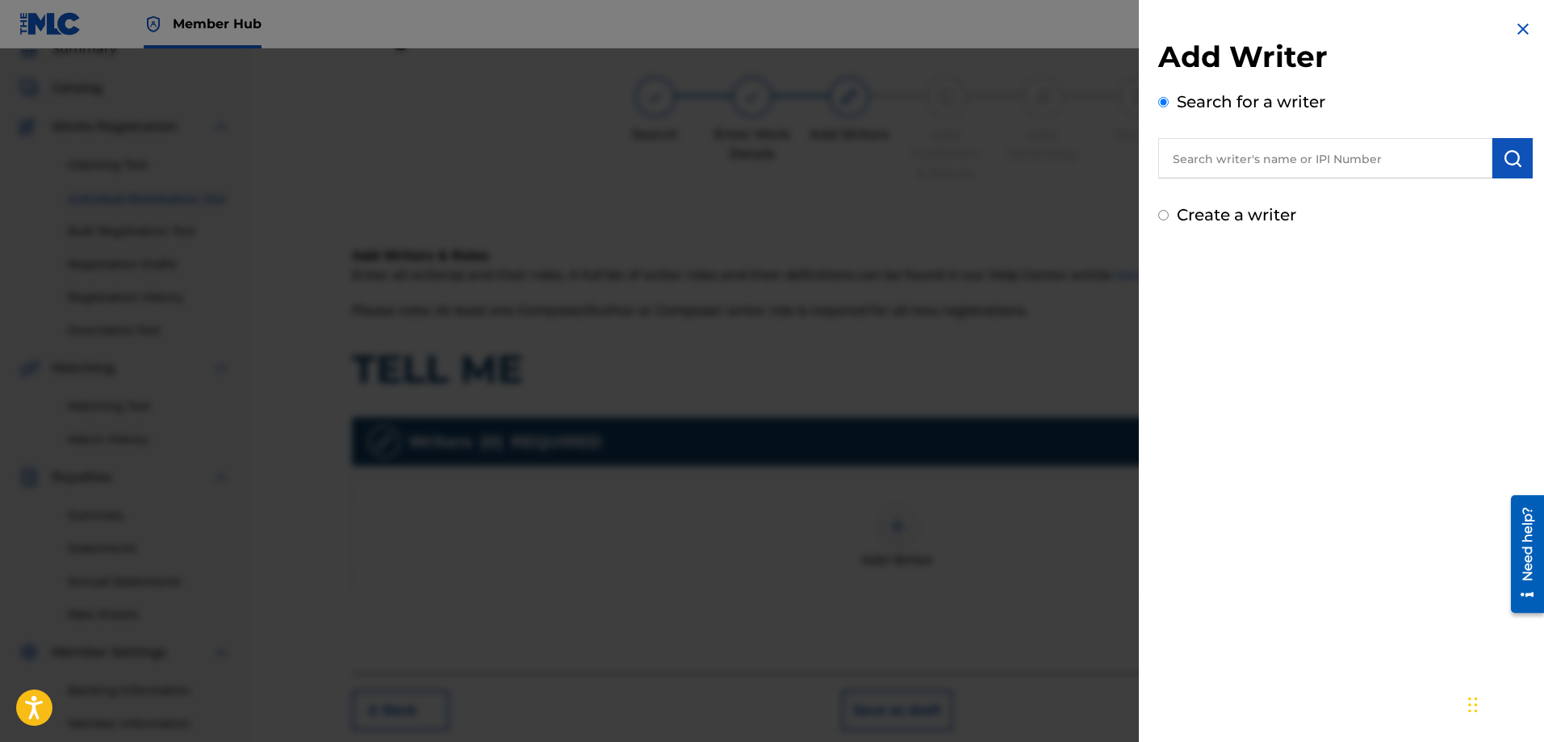
click at [1236, 164] on input "text" at bounding box center [1325, 158] width 334 height 40
type input "CHESTER A THOMAS"
click at [1511, 165] on img "submit" at bounding box center [1512, 157] width 19 height 19
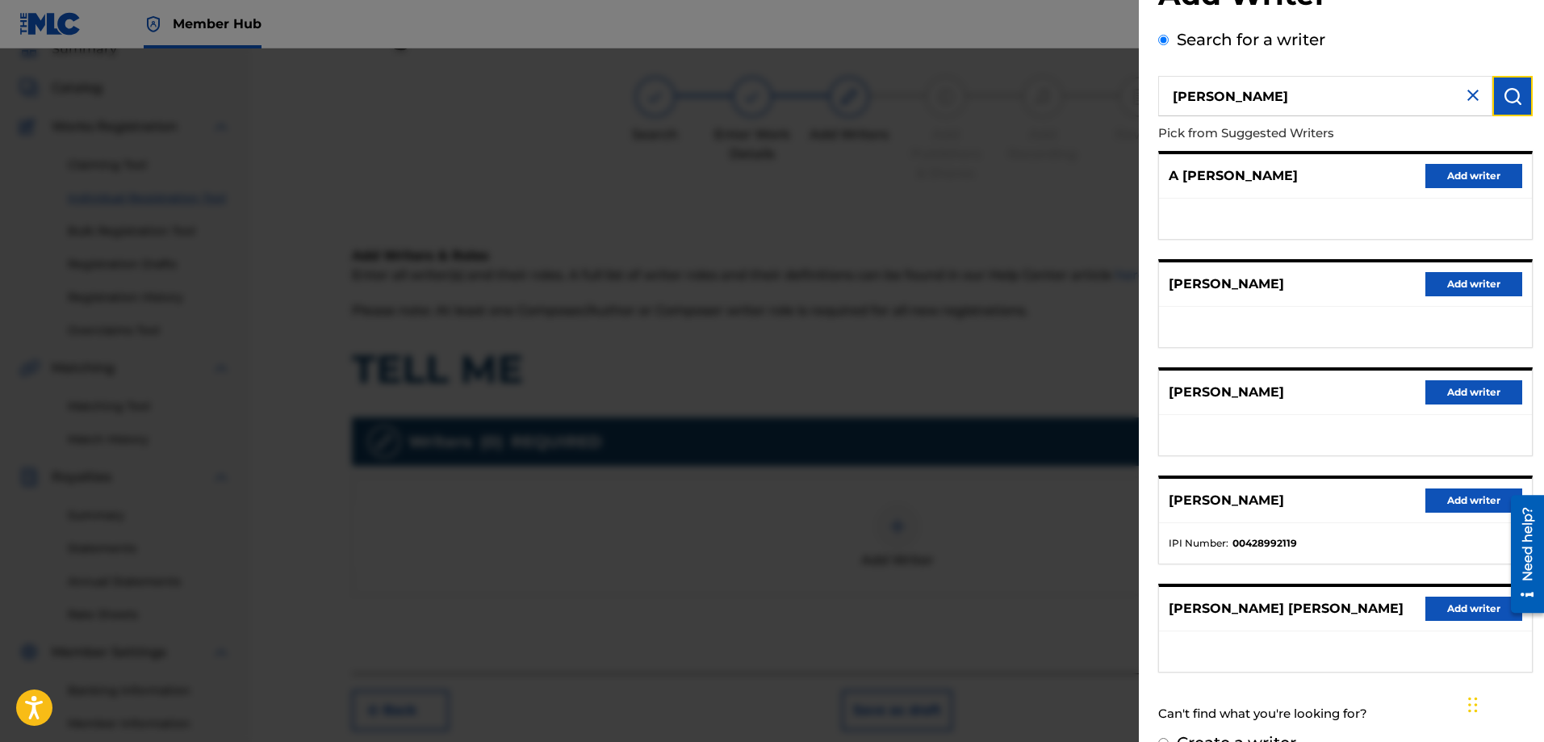
scroll to position [94, 0]
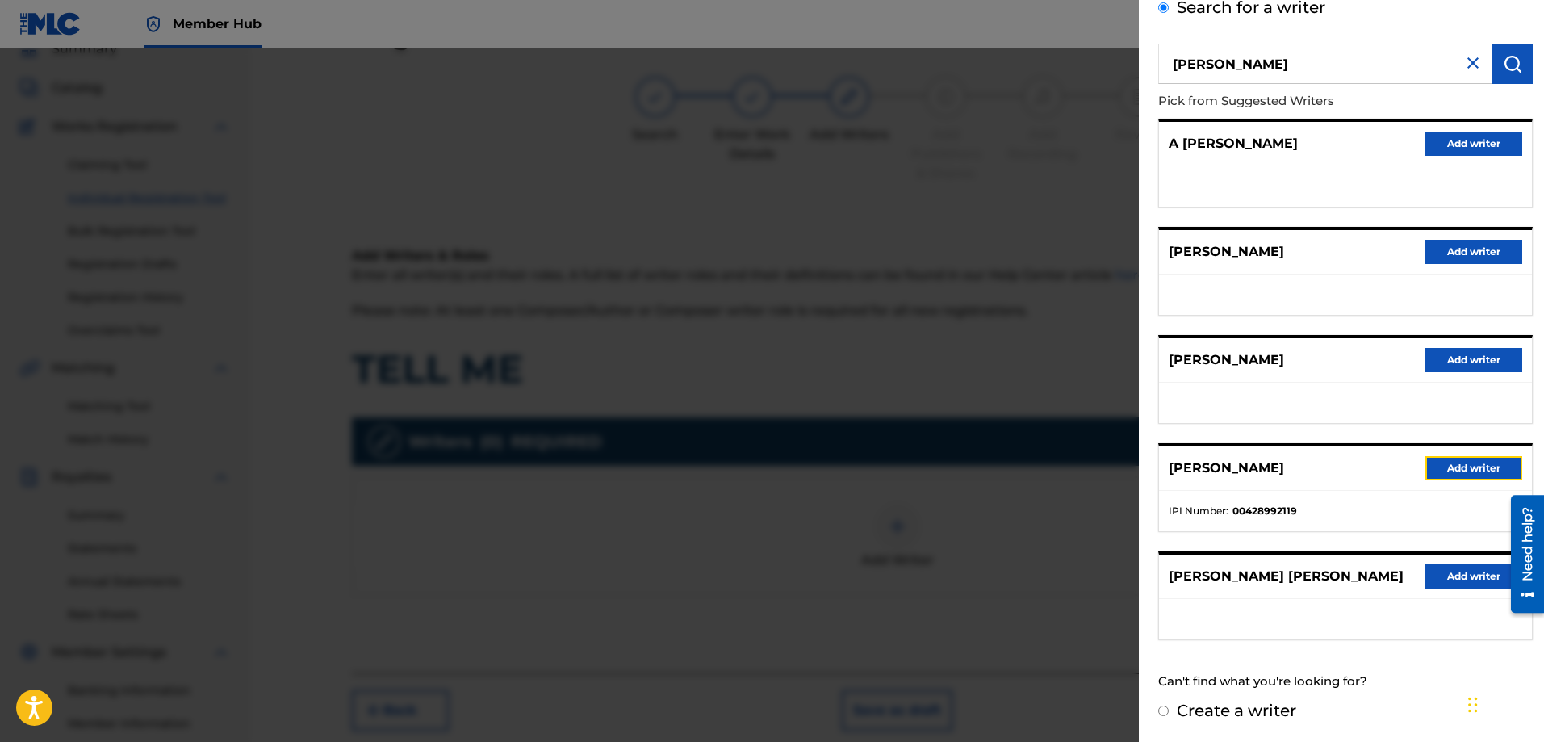
click at [1466, 459] on button "Add writer" at bounding box center [1473, 468] width 97 height 24
click at [1466, 459] on div "Register Work Search Enter Work Details Add Writers Add Publishers & Shares Add…" at bounding box center [897, 413] width 1294 height 875
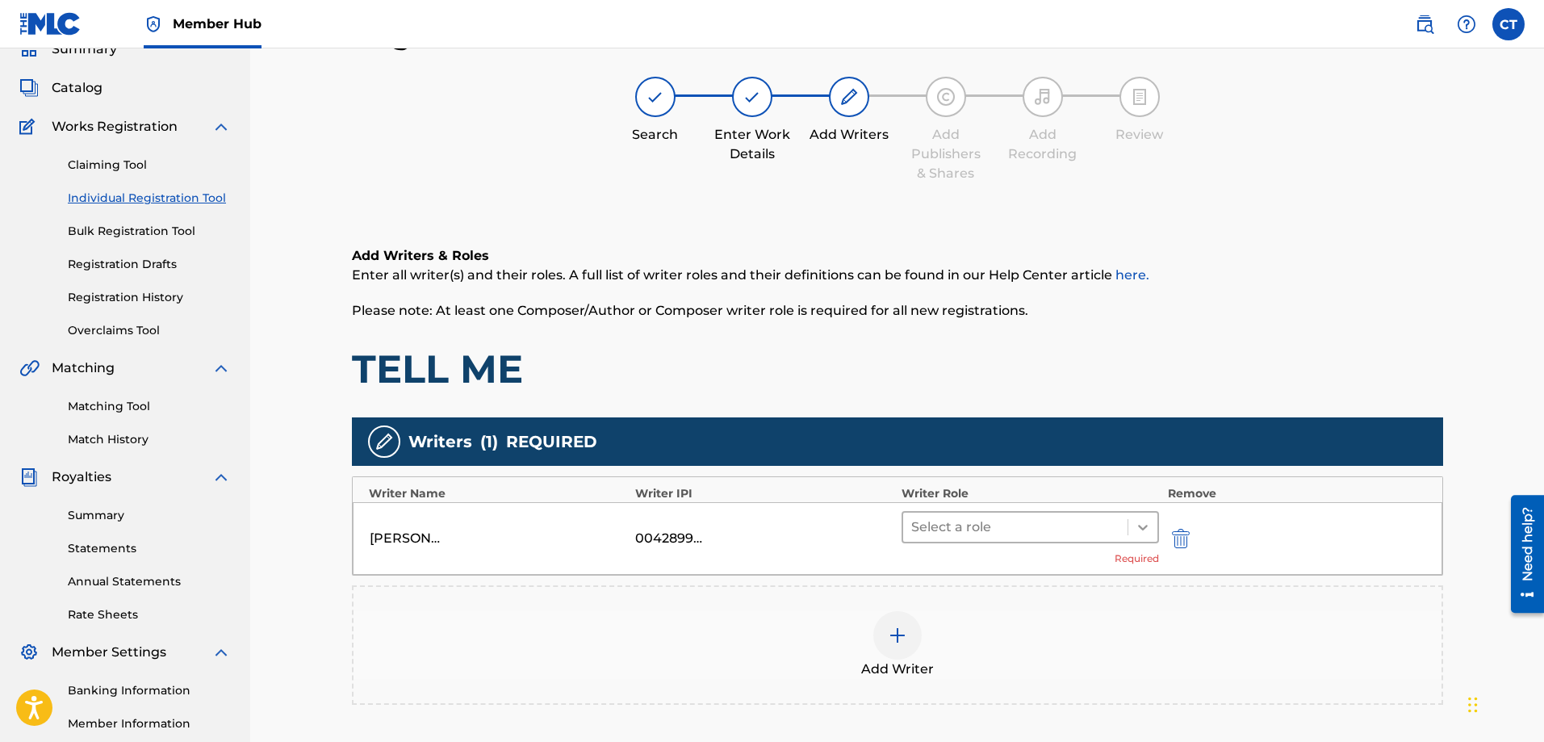
click at [1146, 533] on icon at bounding box center [1143, 527] width 16 height 16
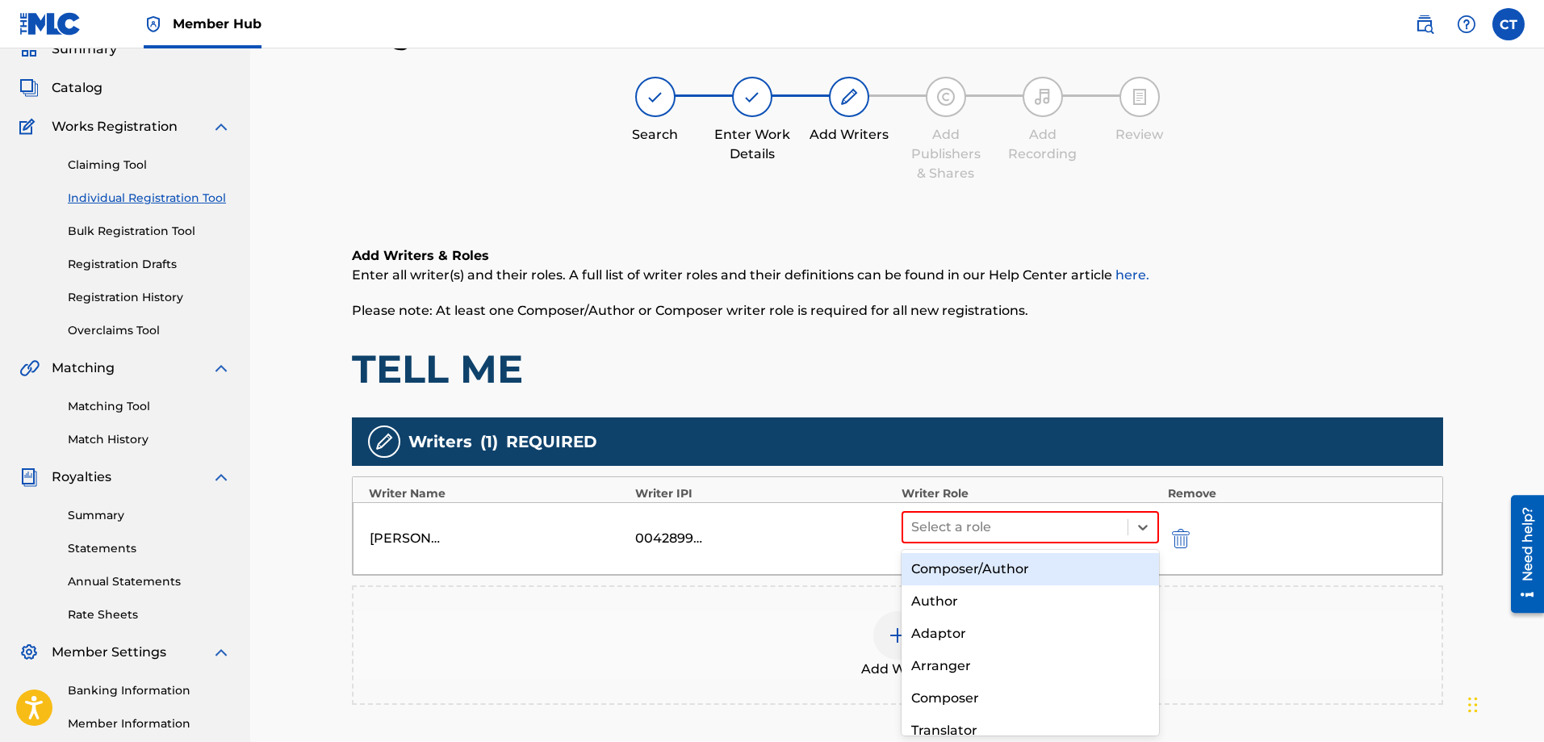
click at [1084, 571] on div "Composer/Author" at bounding box center [1030, 569] width 258 height 32
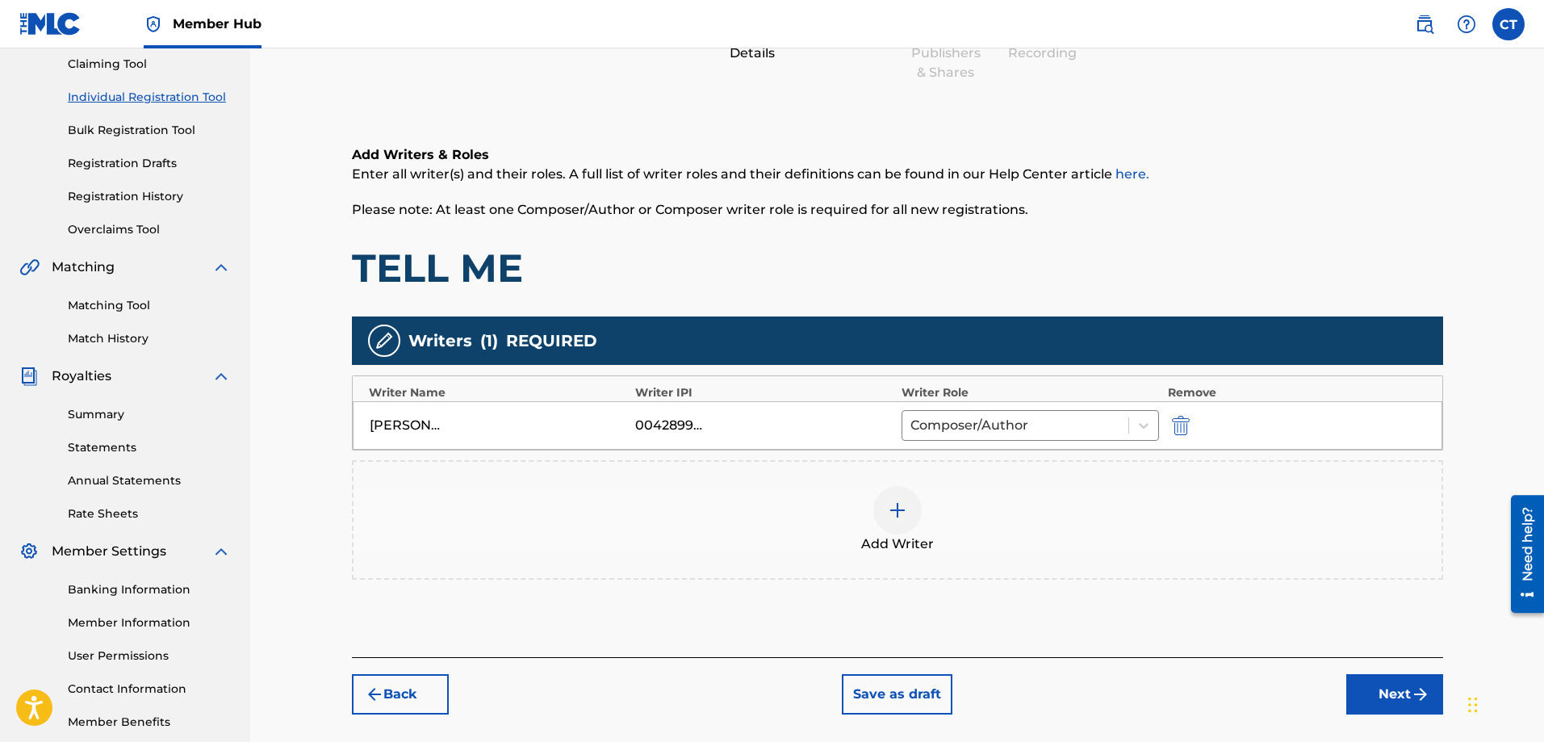
scroll to position [259, 0]
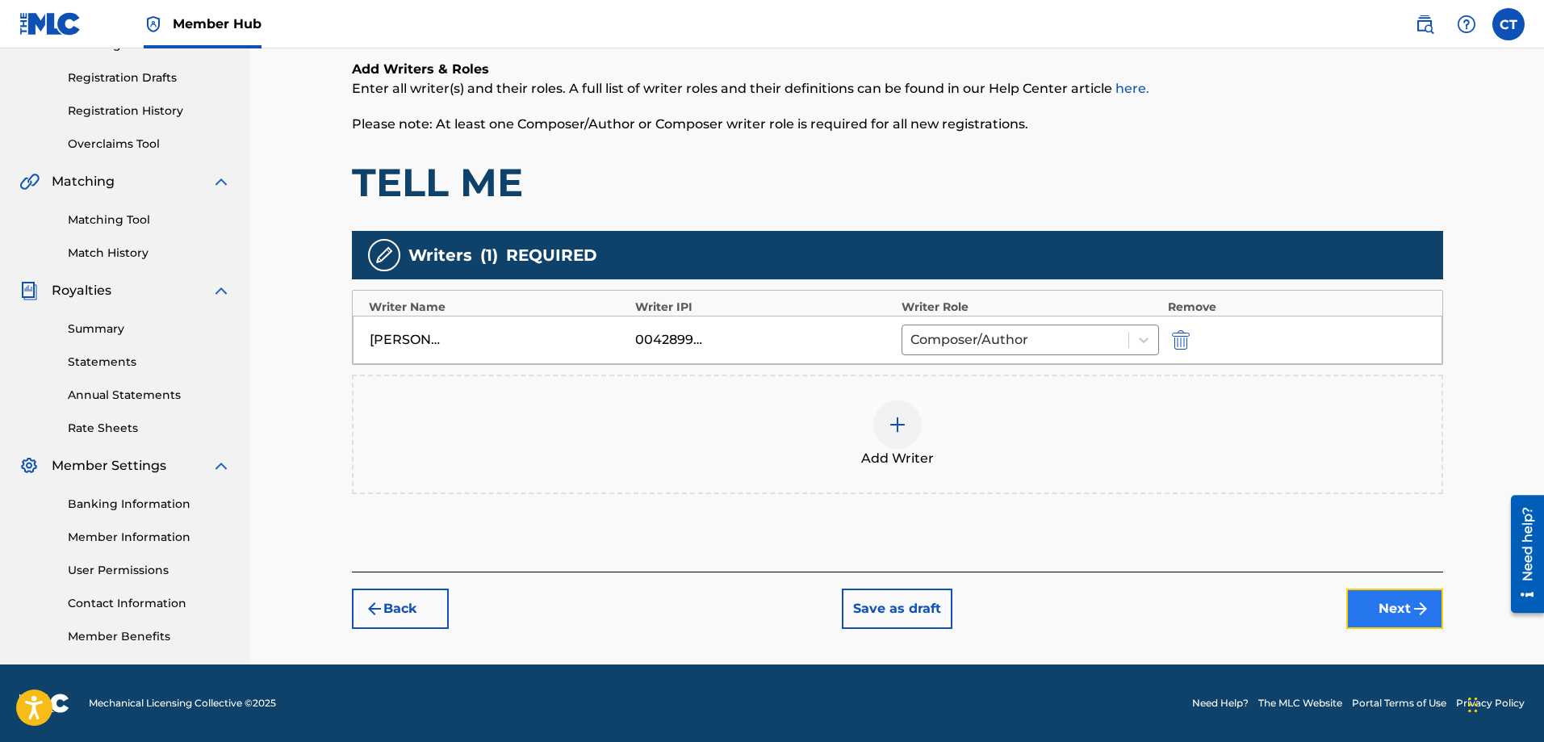
click at [1394, 609] on button "Next" at bounding box center [1394, 608] width 97 height 40
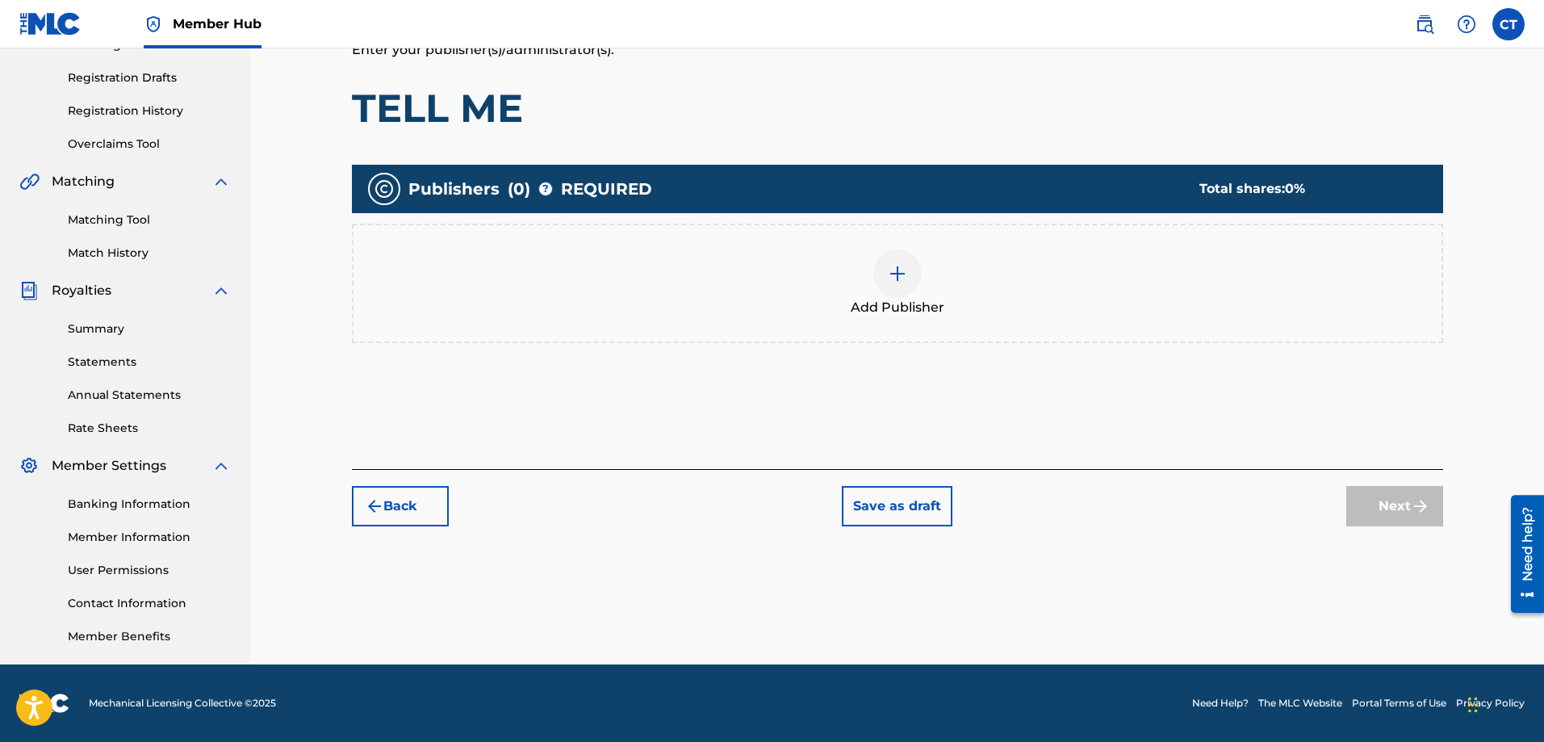
scroll to position [73, 0]
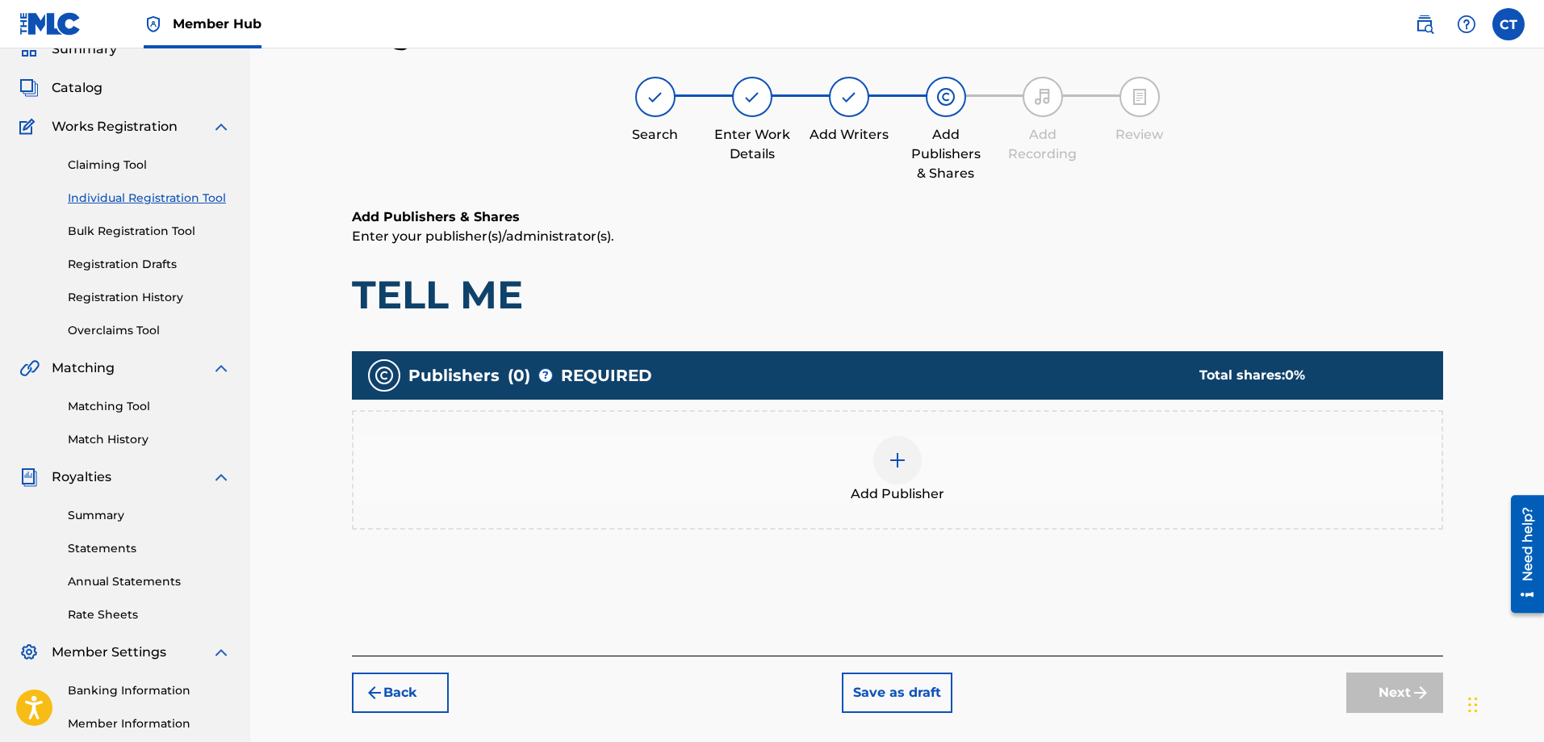
click at [896, 451] on img at bounding box center [897, 459] width 19 height 19
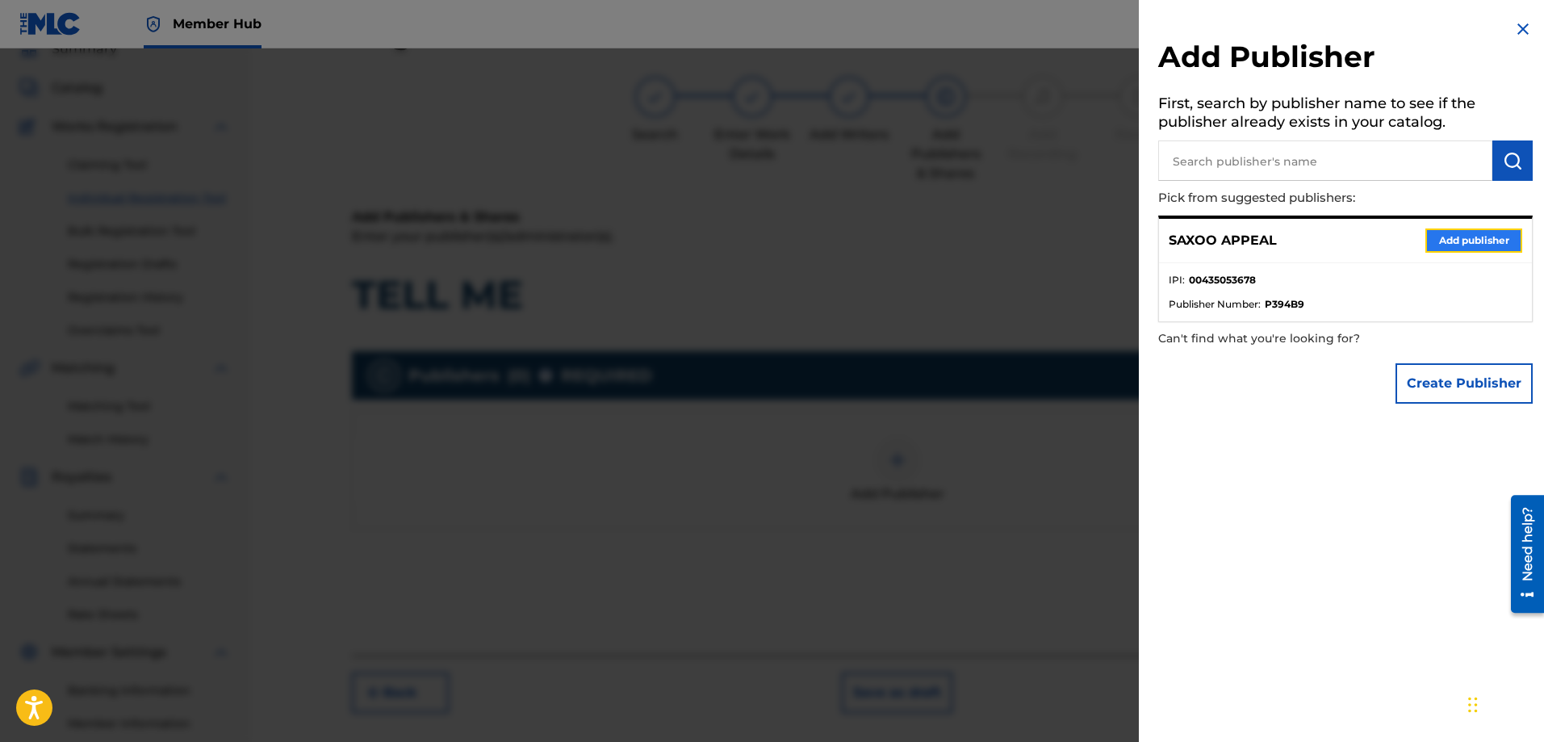
click at [1473, 241] on button "Add publisher" at bounding box center [1473, 240] width 97 height 24
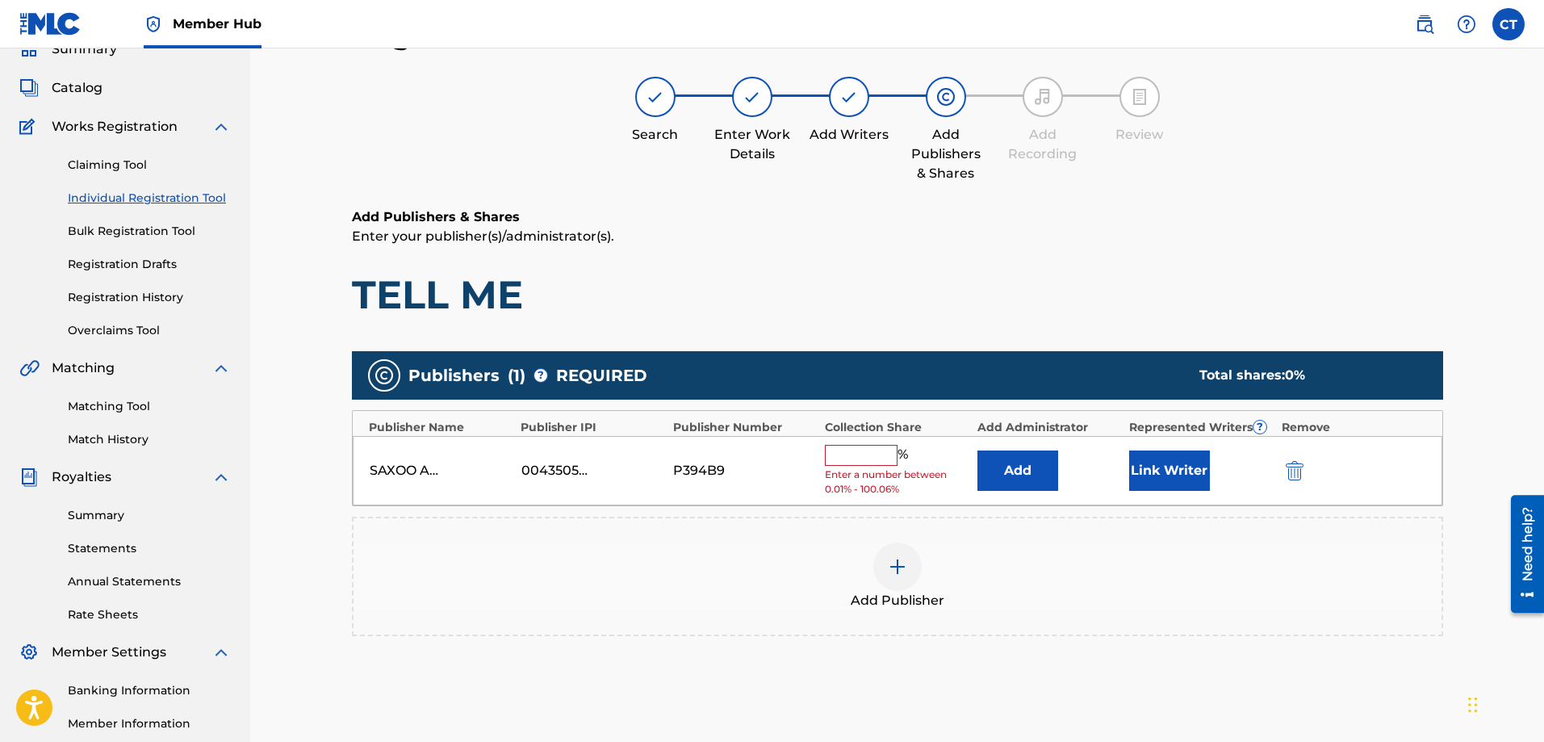
click at [879, 453] on input "text" at bounding box center [861, 455] width 73 height 21
type input "100"
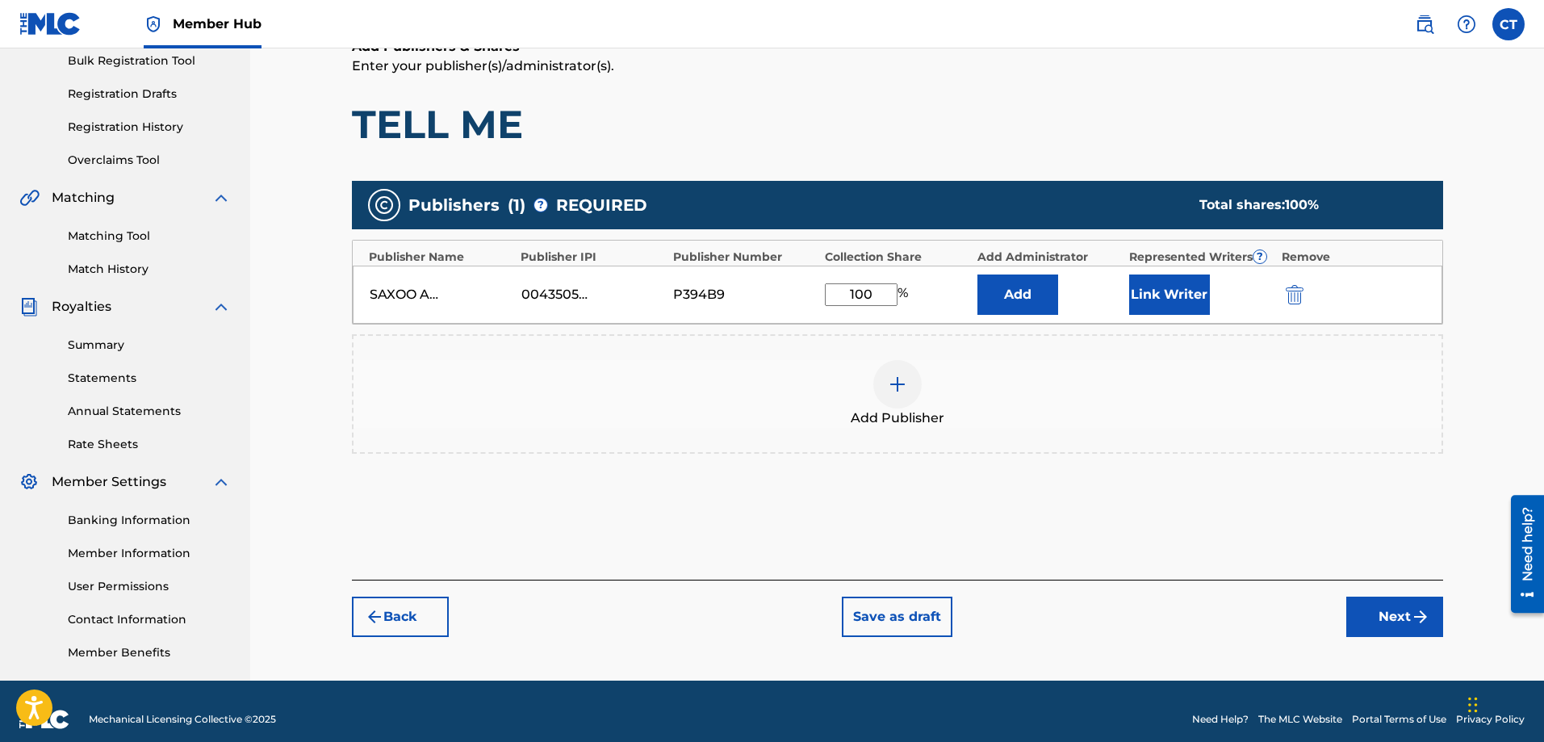
scroll to position [259, 0]
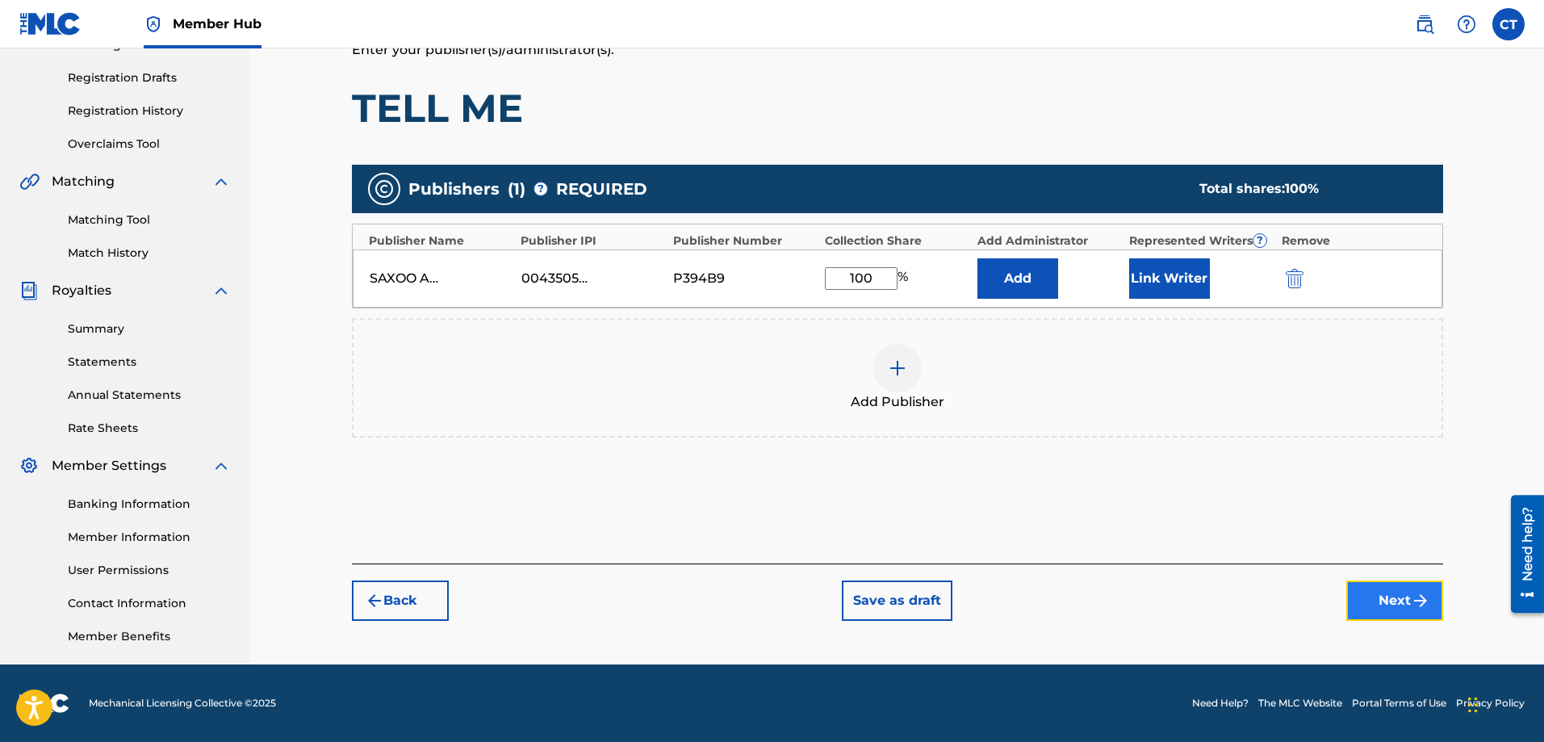
click at [1381, 601] on button "Next" at bounding box center [1394, 600] width 97 height 40
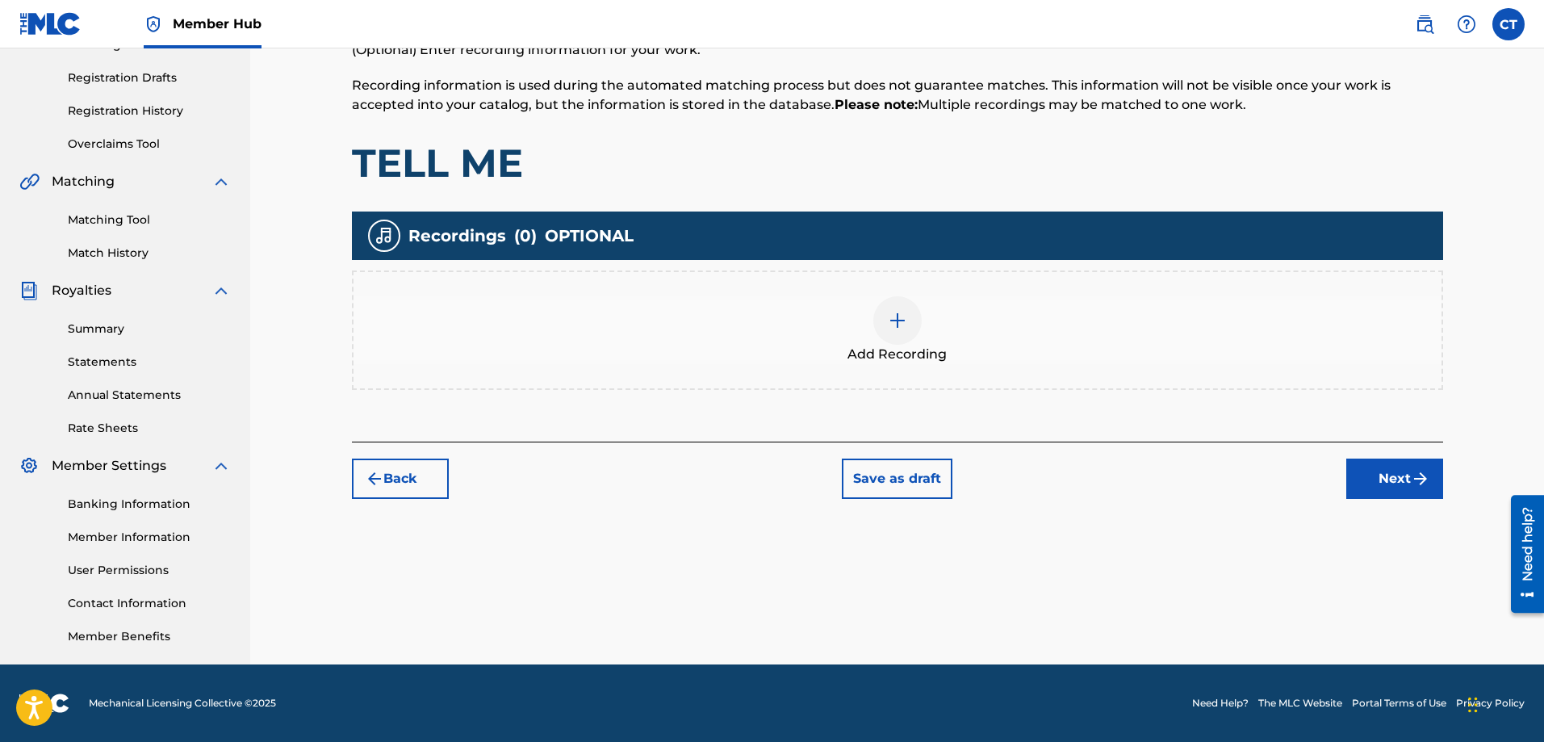
scroll to position [73, 0]
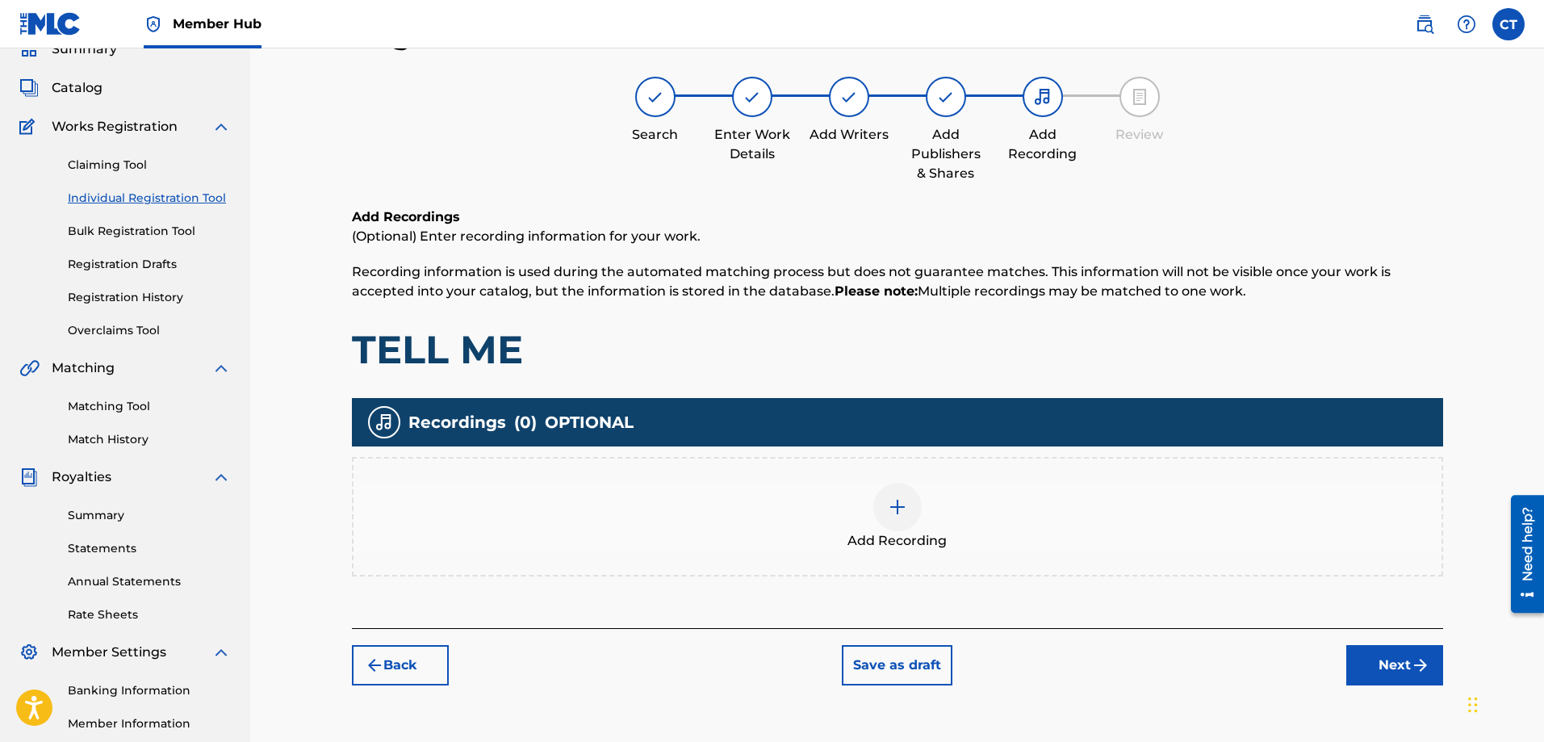
click at [897, 504] on img at bounding box center [897, 506] width 19 height 19
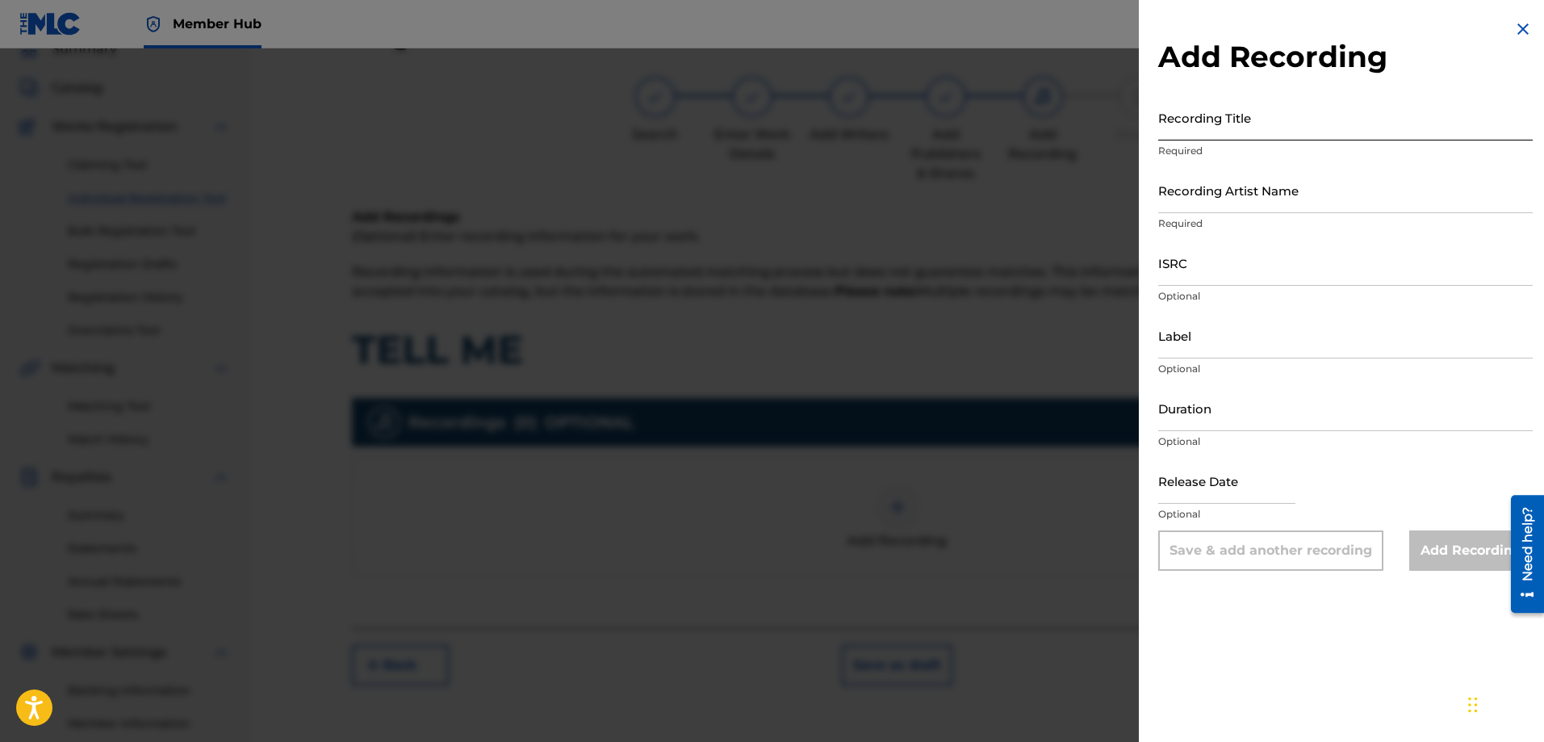
click at [1237, 128] on input "Recording Title" at bounding box center [1345, 117] width 374 height 46
type input "TELL ME"
click at [1187, 204] on input "Recording Artist Name" at bounding box center [1345, 190] width 374 height 46
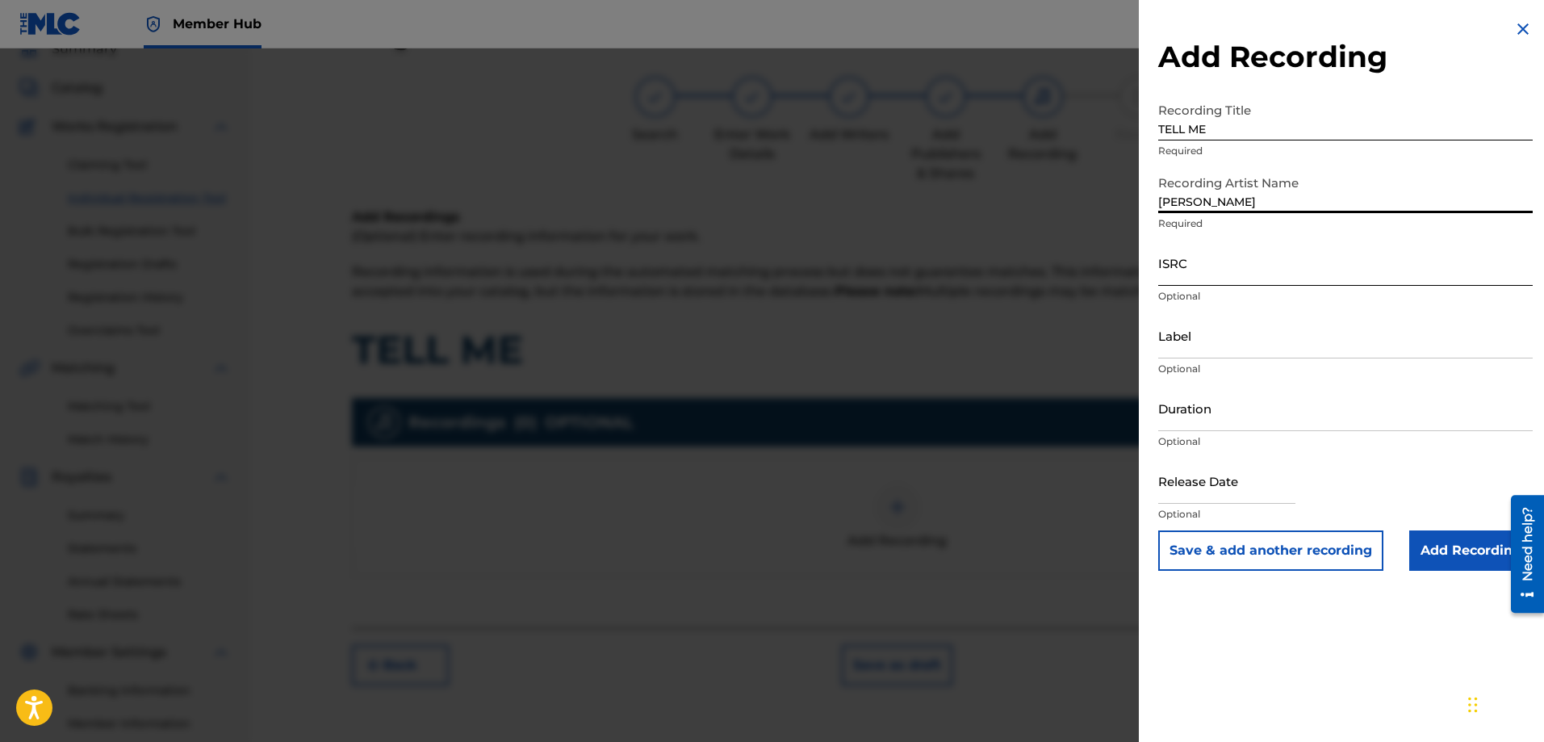
type input "CHESTER"
click at [1198, 267] on input "ISRC" at bounding box center [1345, 263] width 374 height 46
type input "USL4q2596581"
click at [1261, 351] on input "Label" at bounding box center [1345, 335] width 374 height 46
click at [1261, 349] on input "Label" at bounding box center [1345, 335] width 374 height 46
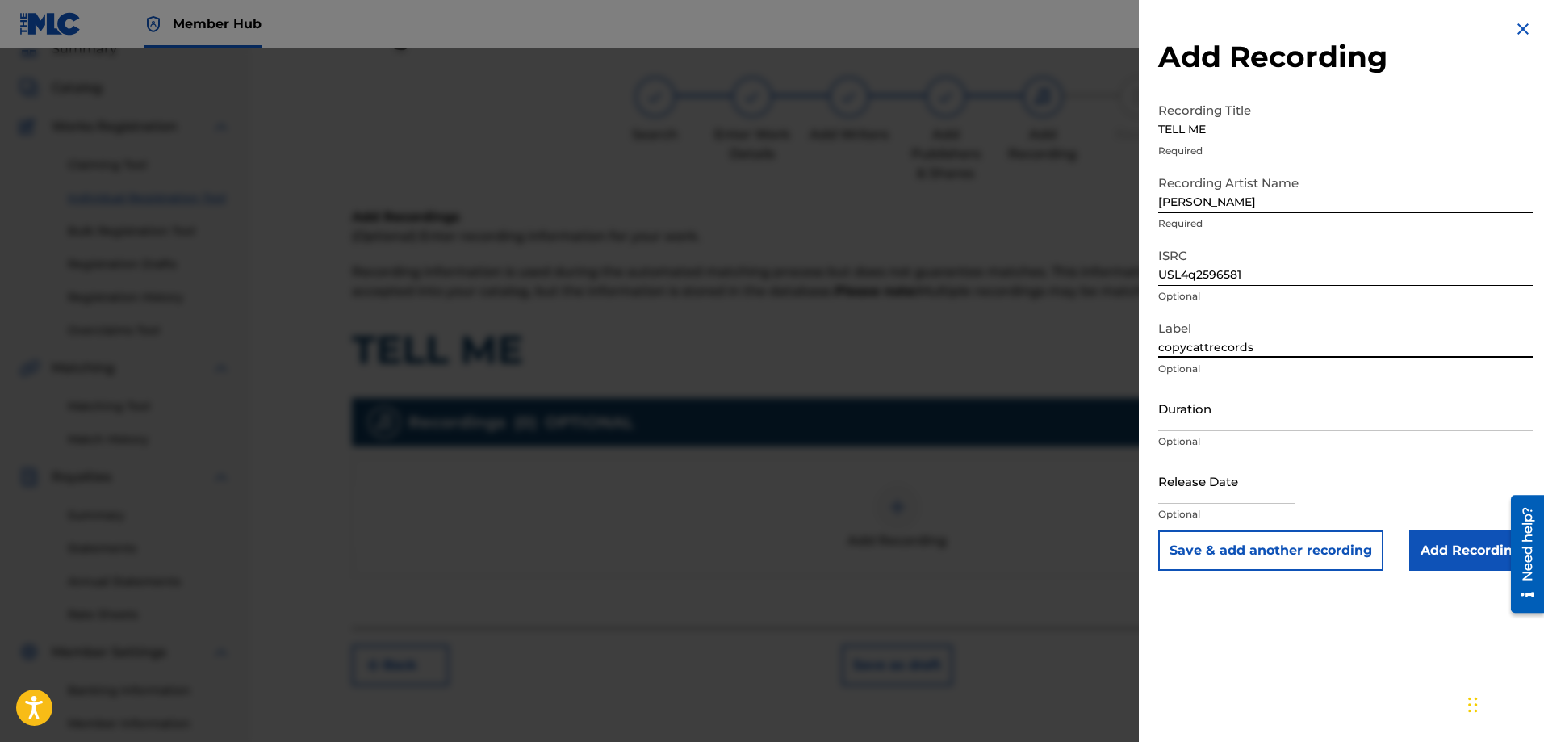
click at [1206, 351] on input "copycattrecords" at bounding box center [1345, 335] width 374 height 46
type input "copycatt records"
click at [1221, 367] on p "Optional" at bounding box center [1345, 369] width 374 height 15
click at [1222, 366] on p "Optional" at bounding box center [1345, 369] width 374 height 15
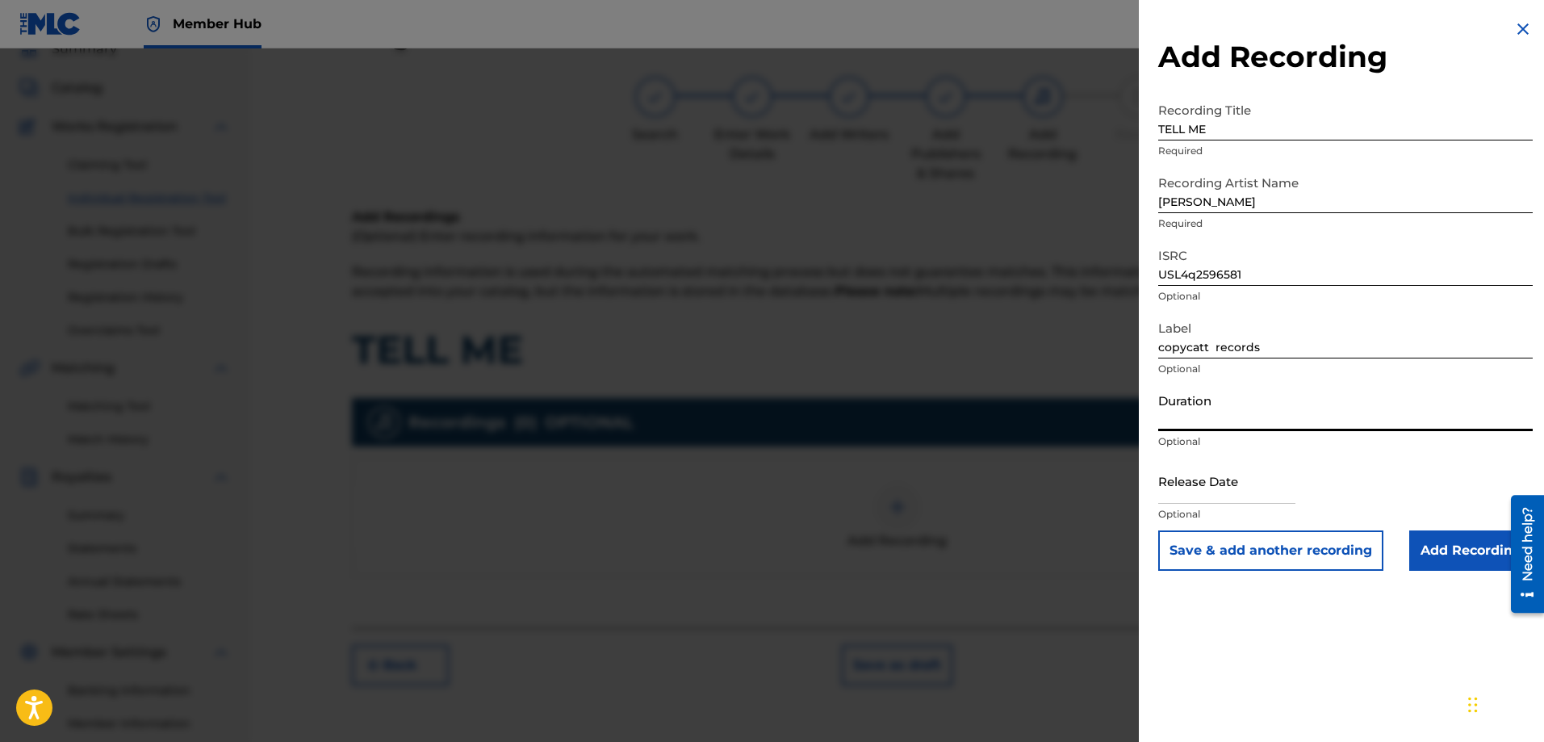
click at [1209, 418] on input "Duration" at bounding box center [1345, 408] width 374 height 46
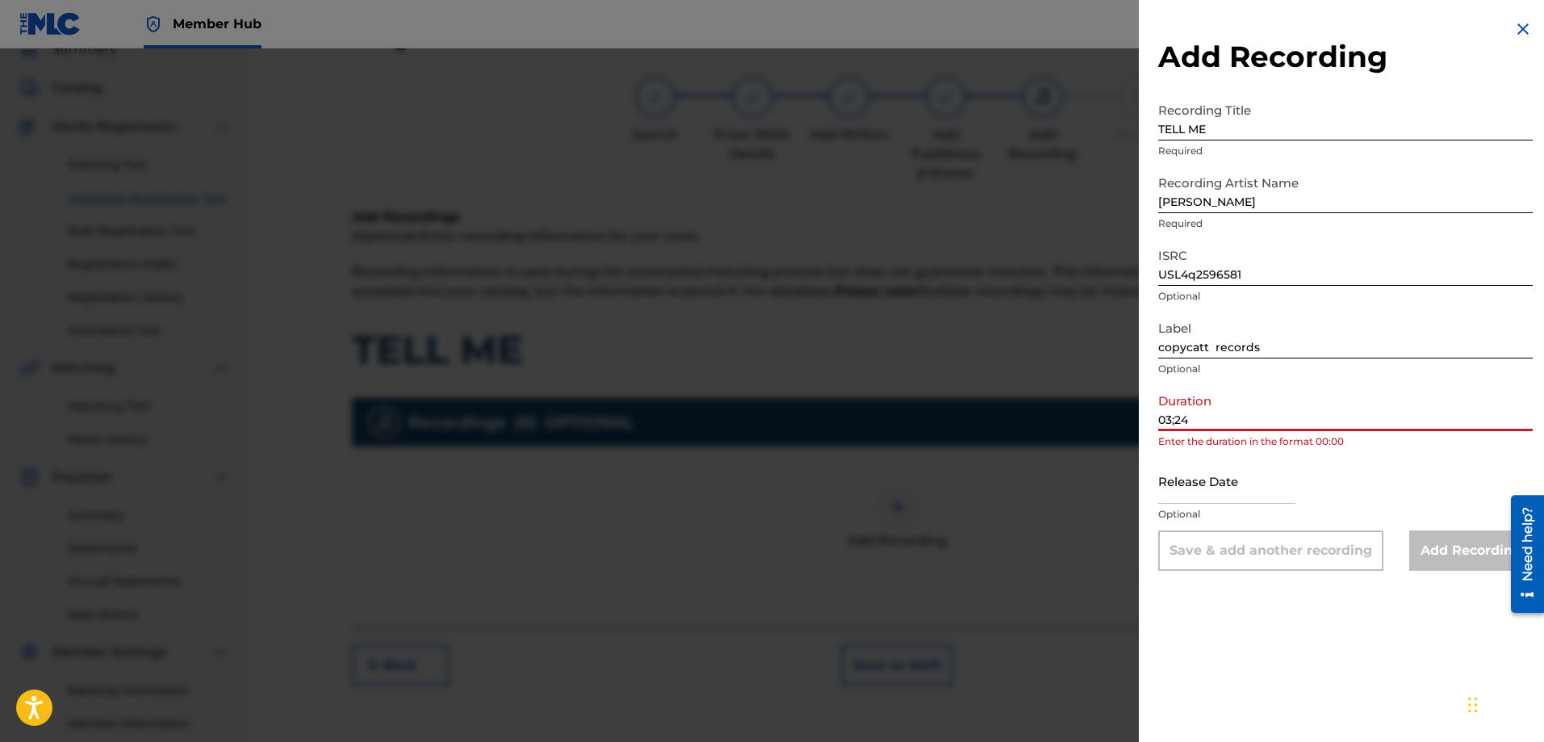
click at [1172, 423] on input "03;24" at bounding box center [1345, 408] width 374 height 46
click at [1174, 424] on input "03;24" at bounding box center [1345, 408] width 374 height 46
click at [1226, 412] on input "03:24" at bounding box center [1345, 408] width 374 height 46
type input "03:24"
click at [1374, 462] on div "Release Date Optional" at bounding box center [1345, 494] width 374 height 73
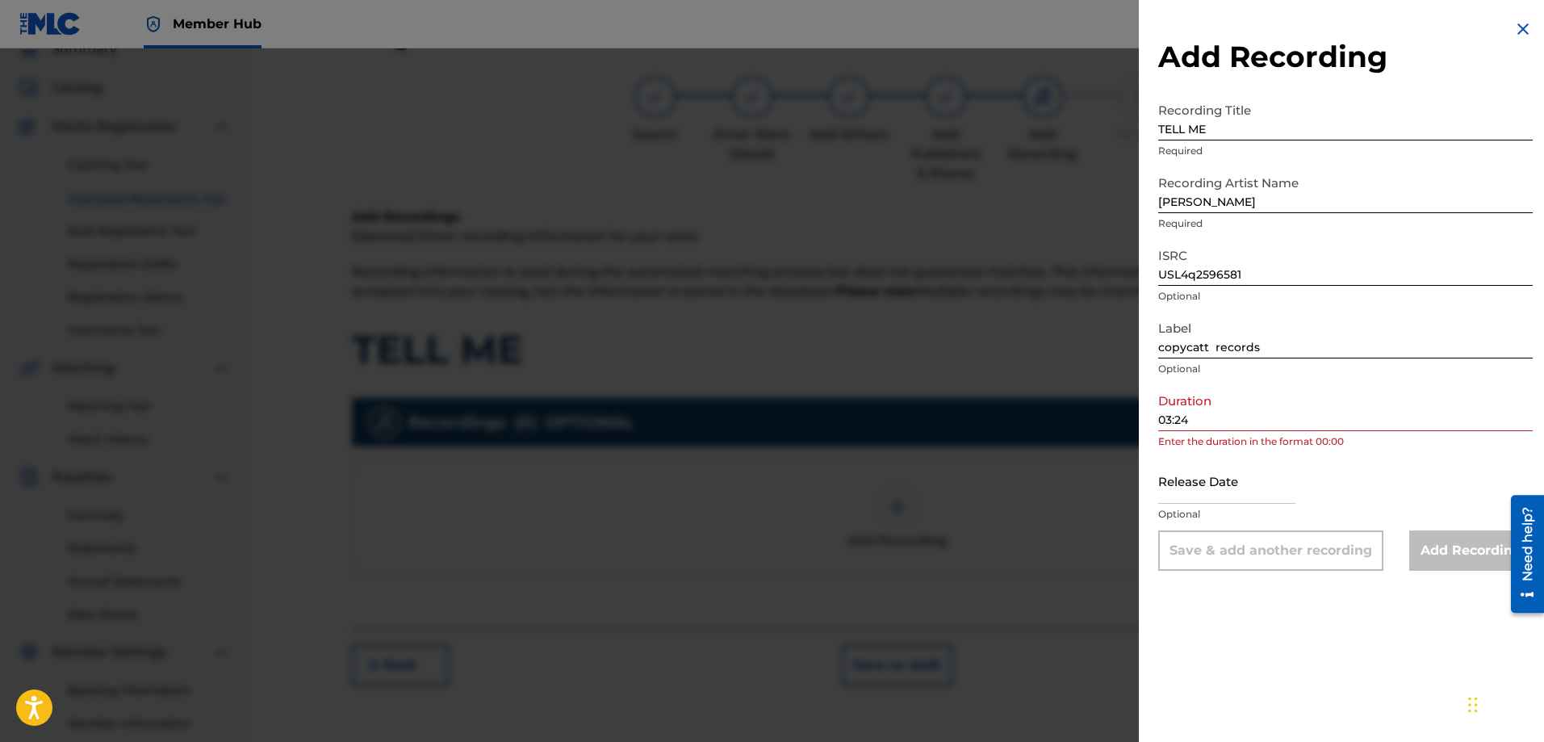
click at [1199, 422] on input "03:24" at bounding box center [1345, 408] width 374 height 46
click at [1206, 418] on input "03:24" at bounding box center [1345, 408] width 374 height 46
click at [1199, 420] on input "03:24" at bounding box center [1345, 408] width 374 height 46
select select "8"
select select "2025"
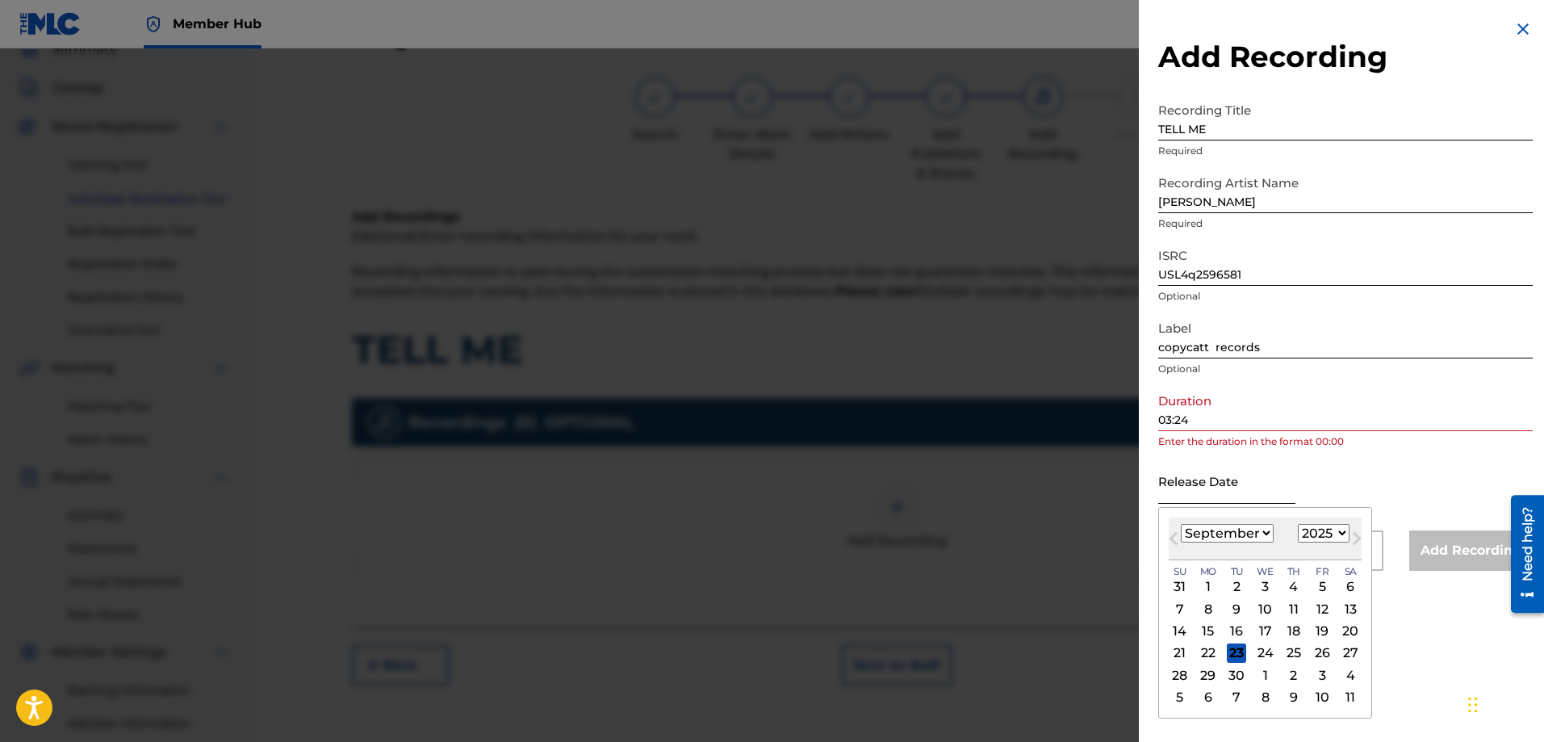
click at [1217, 497] on input "text" at bounding box center [1226, 481] width 137 height 46
click at [1322, 587] on div "5" at bounding box center [1321, 586] width 19 height 19
type input "September 5 2025"
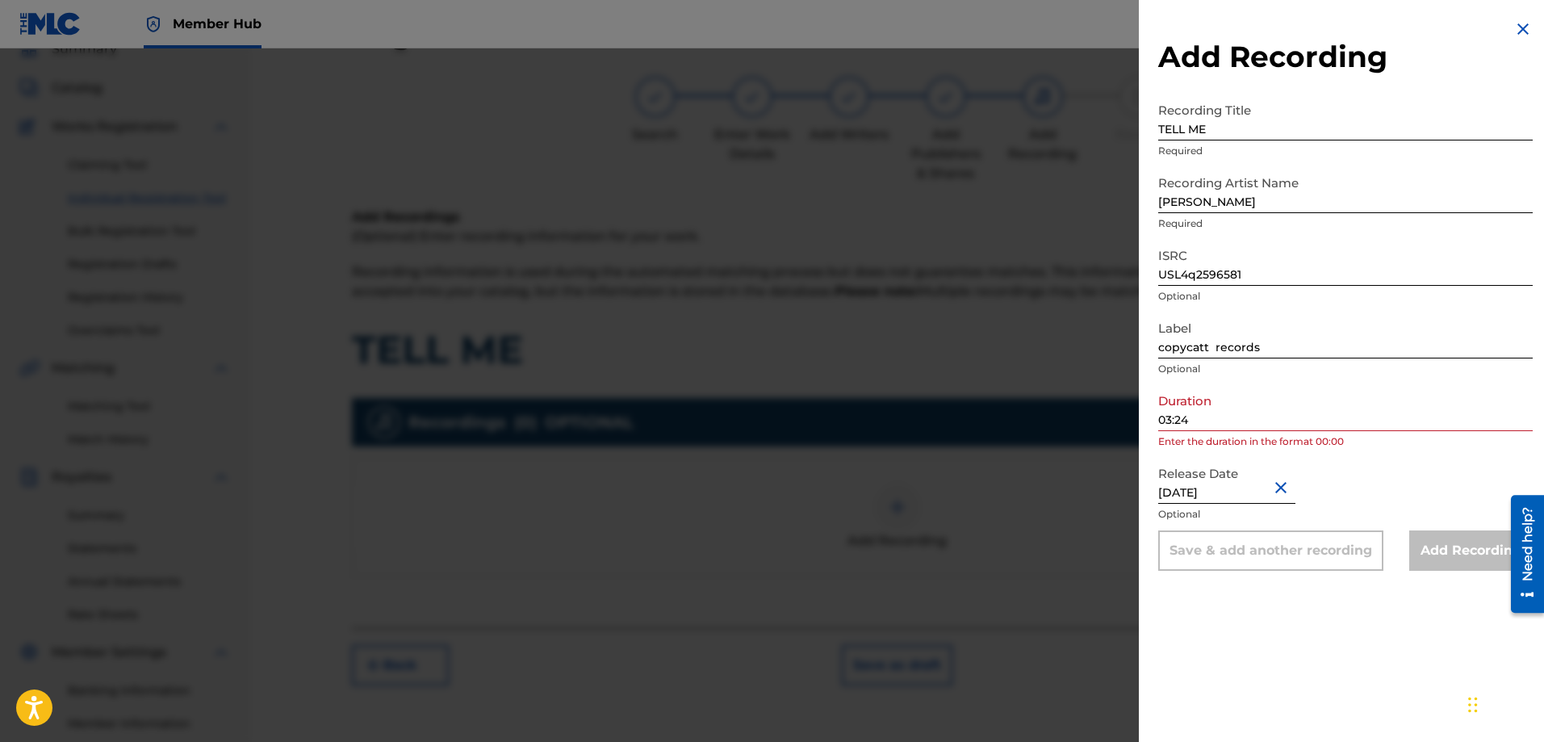
click at [1185, 604] on div "Add Recording Recording Title TELL ME Required Recording Artist Name CHESTER Re…" at bounding box center [1345, 371] width 413 height 742
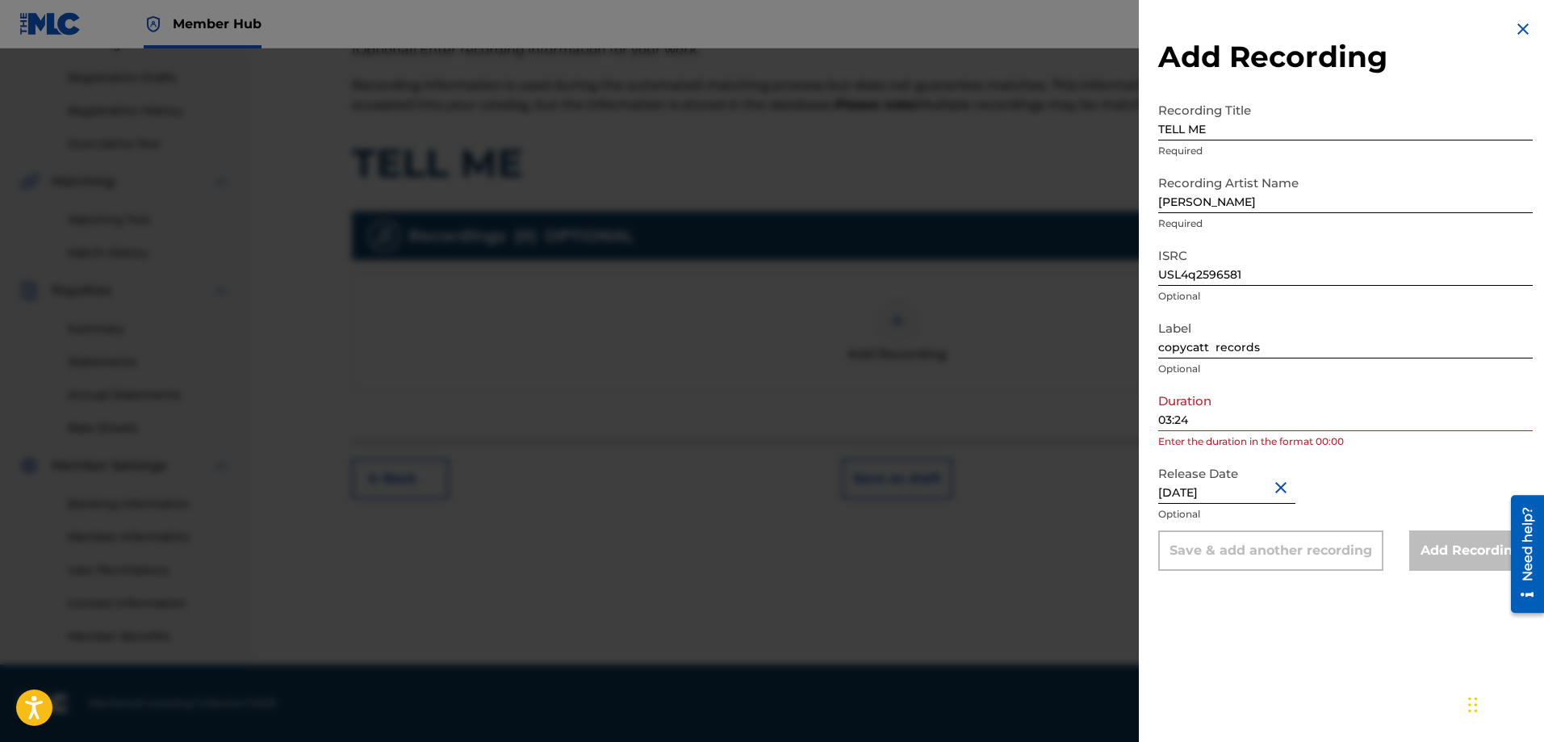
scroll to position [0, 0]
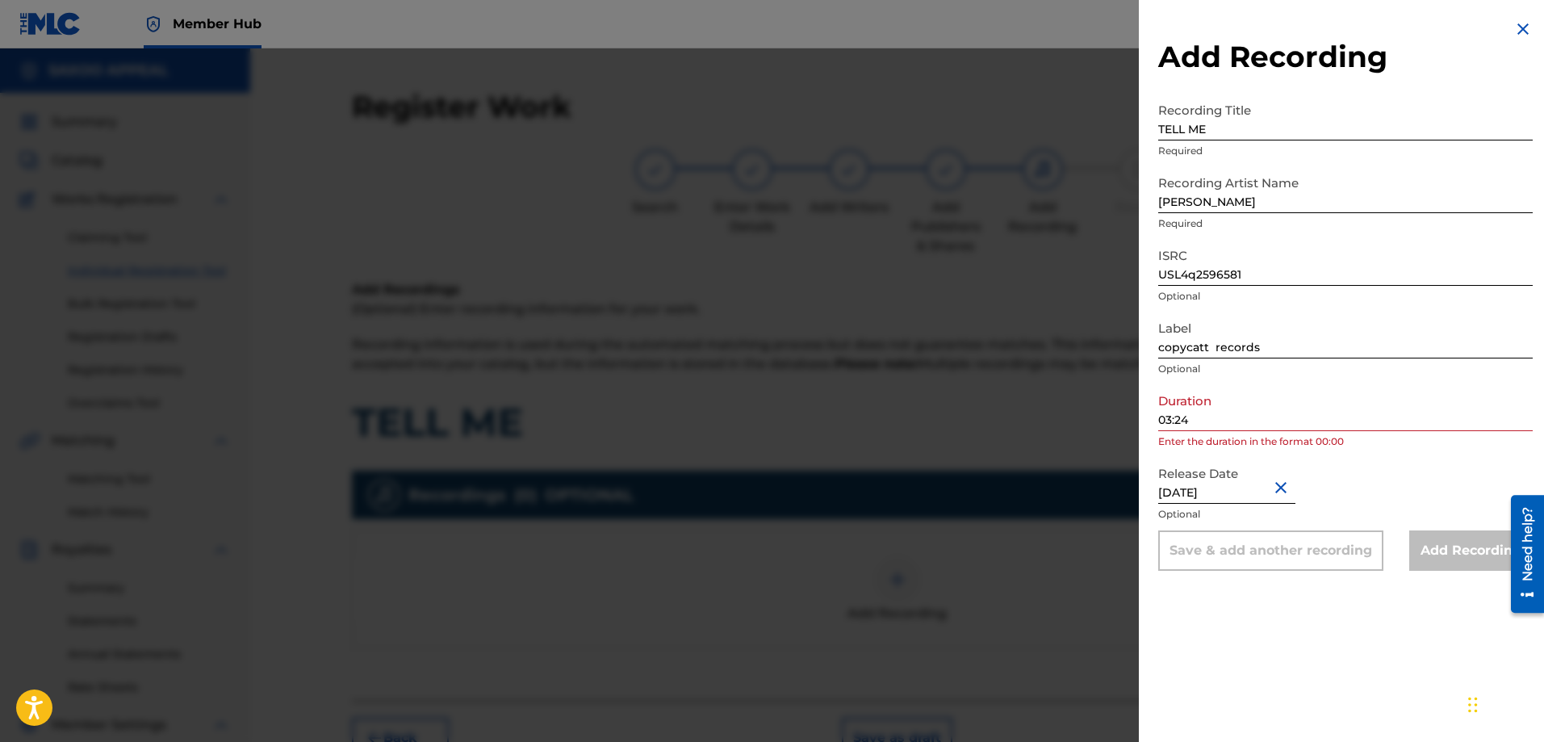
click at [1210, 422] on input "03:24" at bounding box center [1345, 408] width 374 height 46
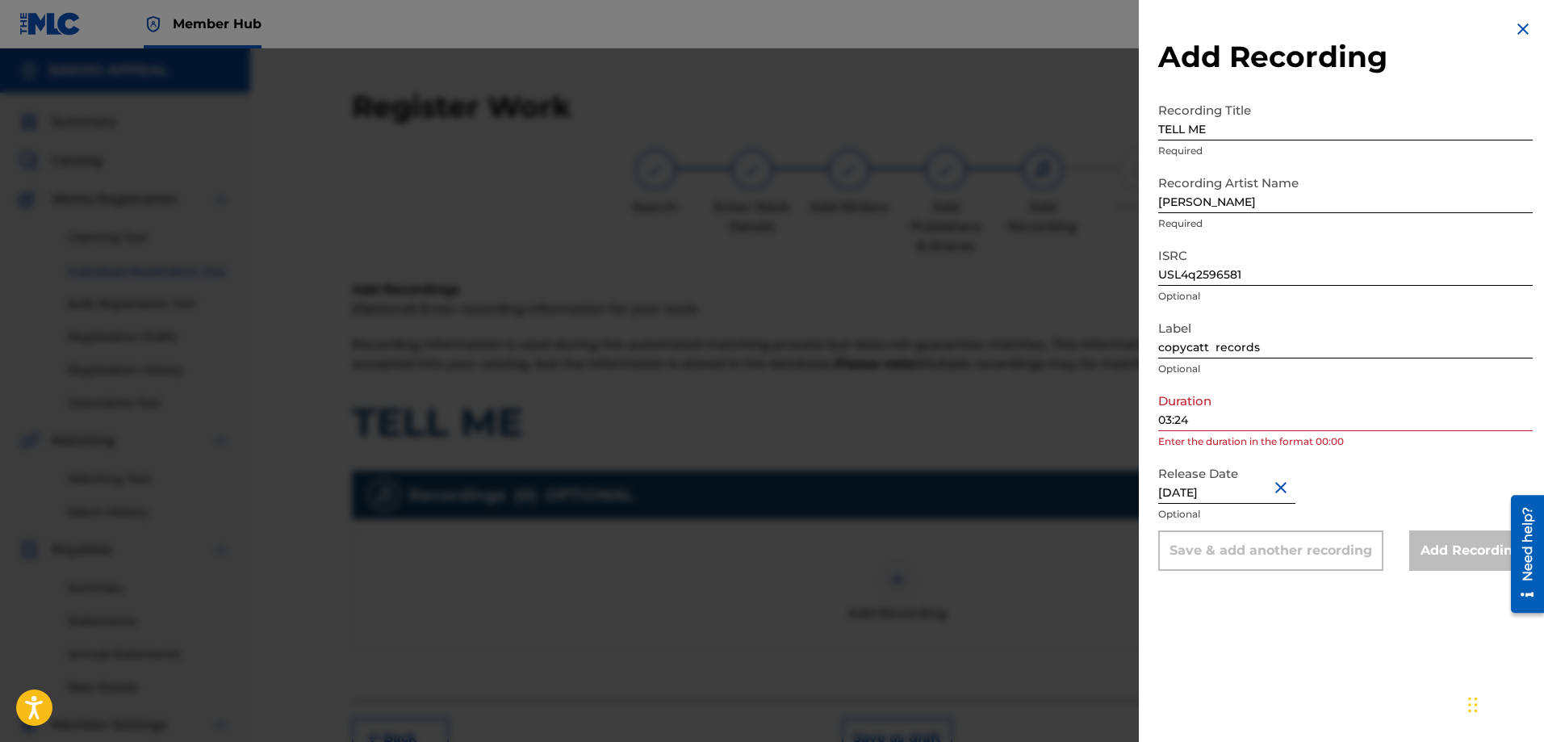
click at [1365, 457] on div "Duration 03:24 Enter the duration in the format 00:00" at bounding box center [1345, 421] width 374 height 73
click at [1366, 451] on div "Duration 03:24 Enter the duration in the format 00:00" at bounding box center [1345, 421] width 374 height 73
click at [1211, 421] on input "03:24" at bounding box center [1345, 408] width 374 height 46
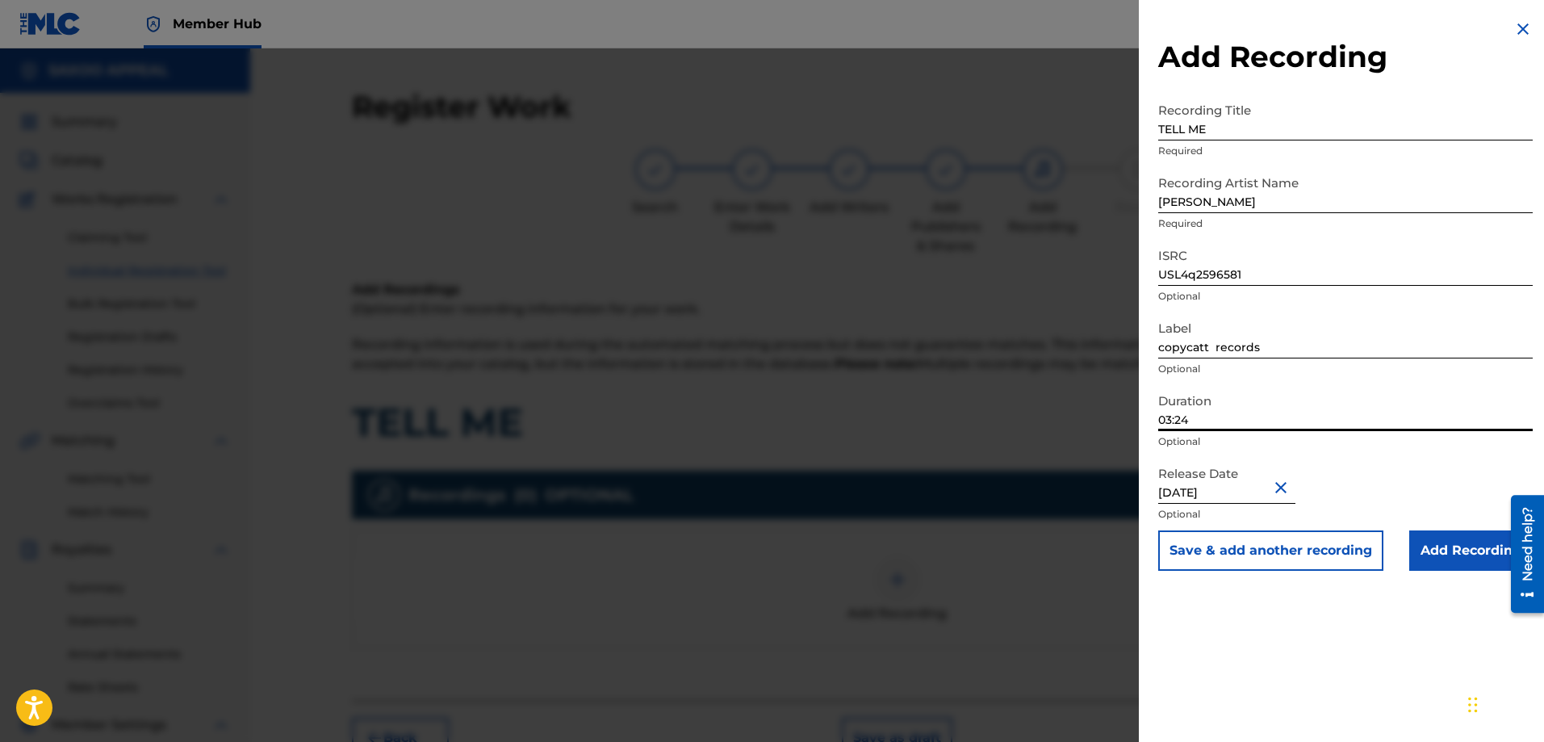
type input "03:24"
click at [1387, 493] on div "Release Date September 5 2025 Optional" at bounding box center [1345, 494] width 374 height 73
click at [1449, 547] on input "Add Recording" at bounding box center [1470, 550] width 123 height 40
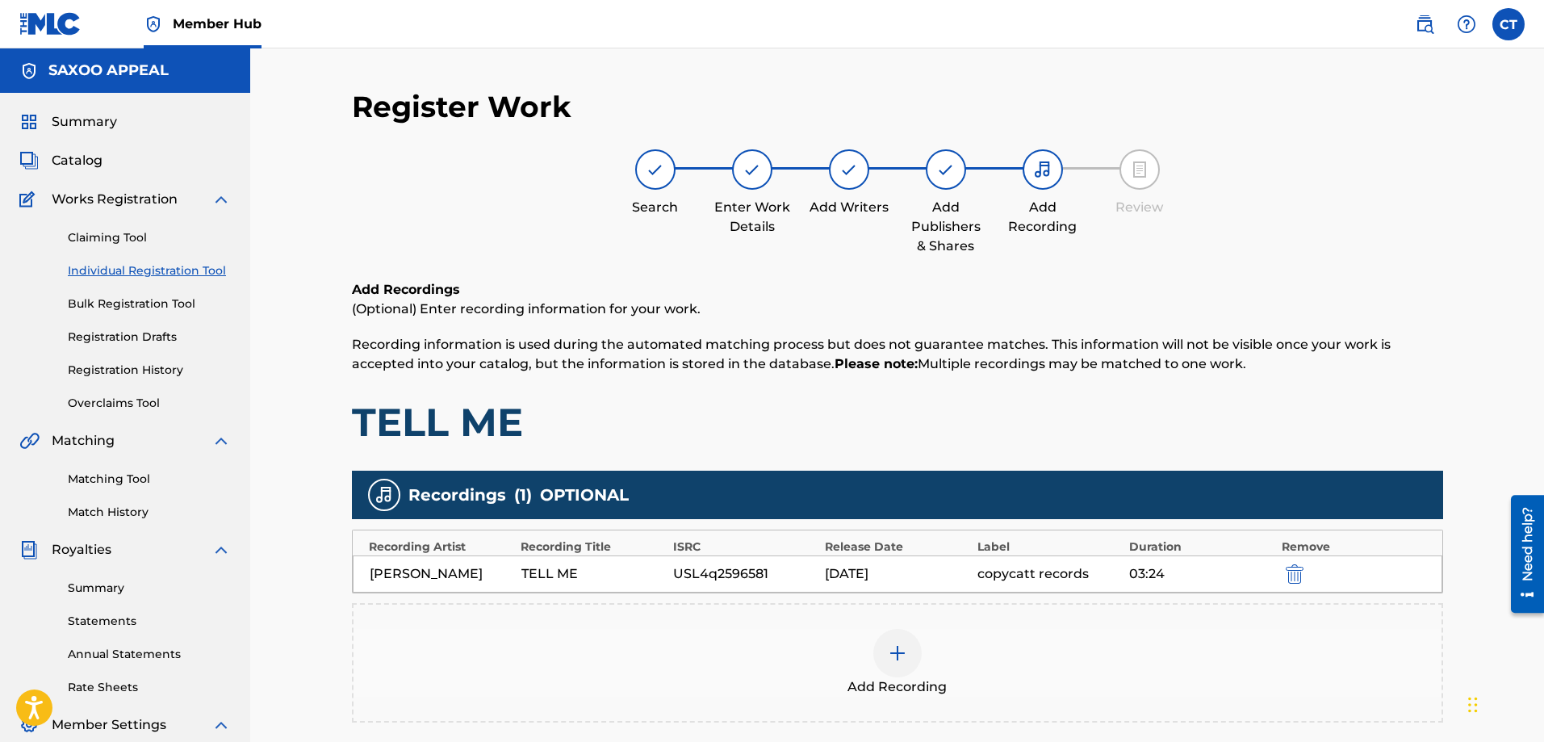
click at [901, 653] on img at bounding box center [897, 652] width 19 height 19
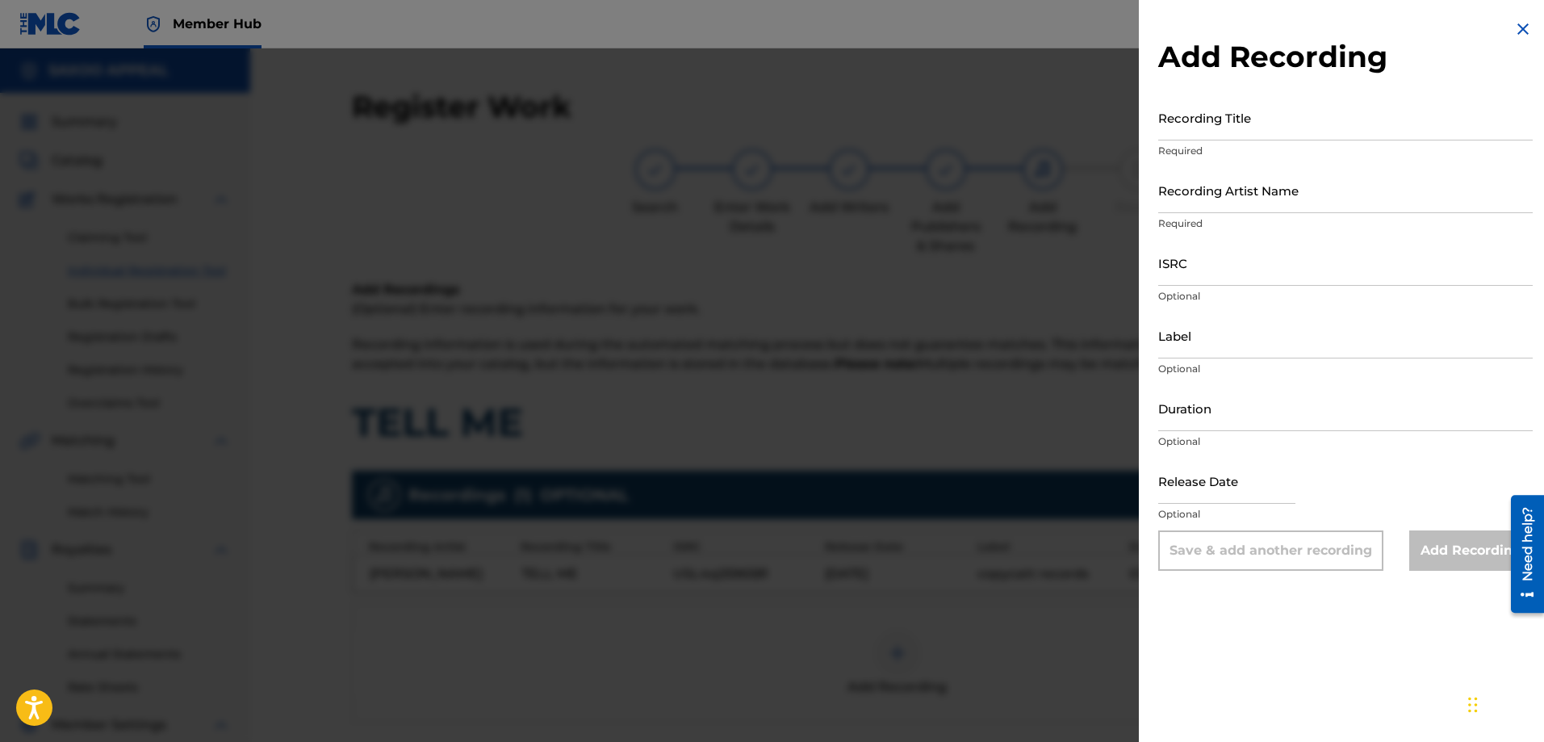
click at [1014, 261] on div at bounding box center [772, 419] width 1544 height 742
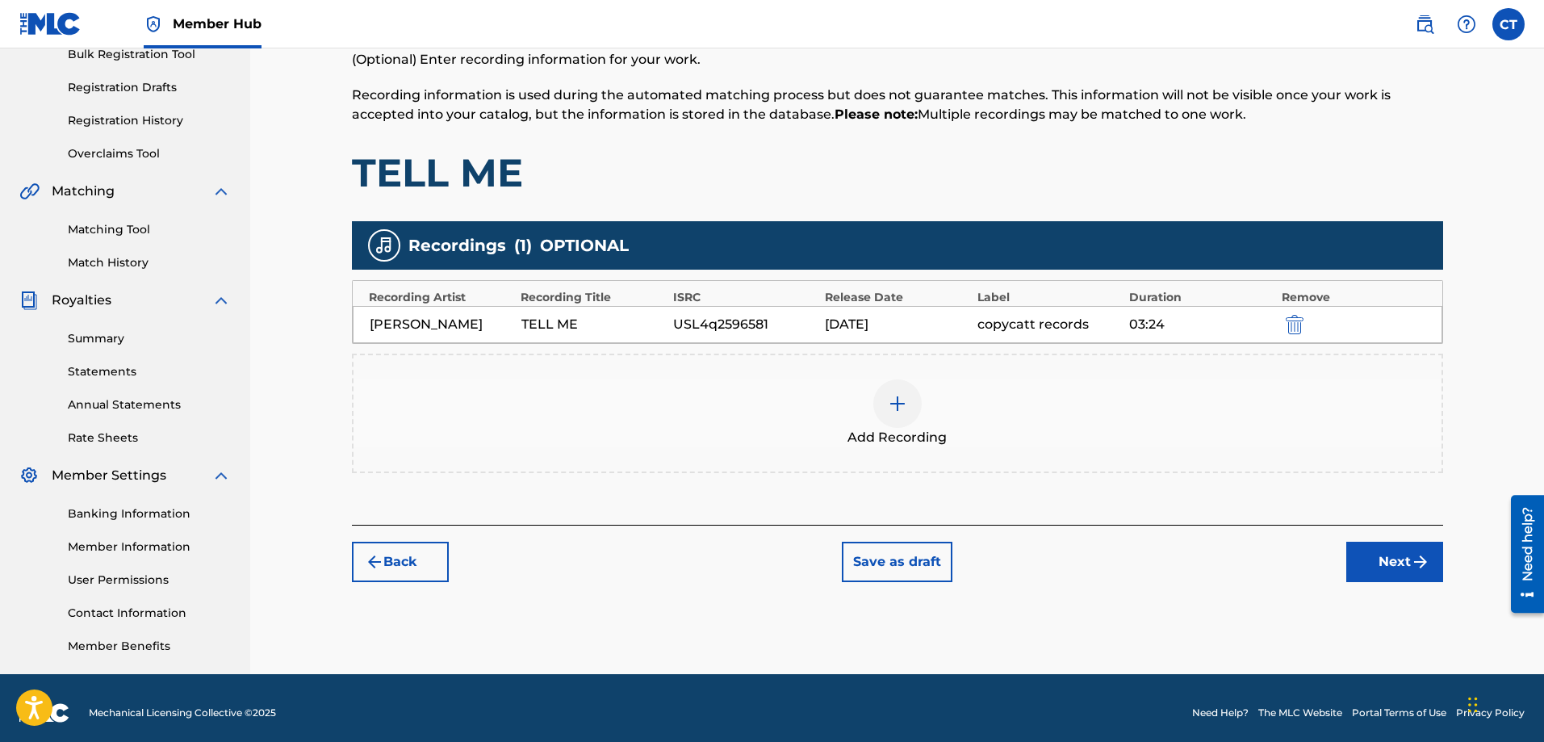
scroll to position [259, 0]
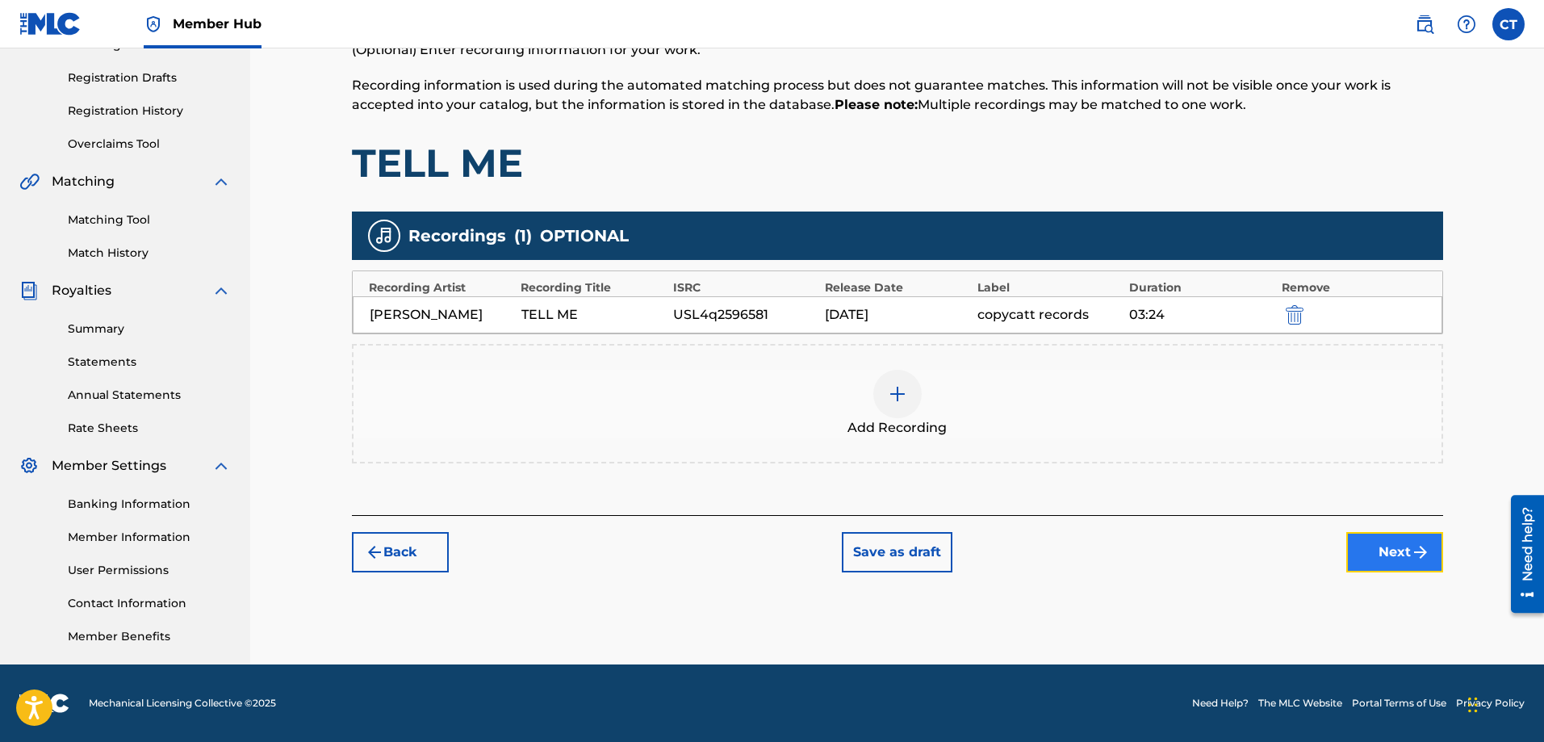
click at [1394, 541] on button "Next" at bounding box center [1394, 552] width 97 height 40
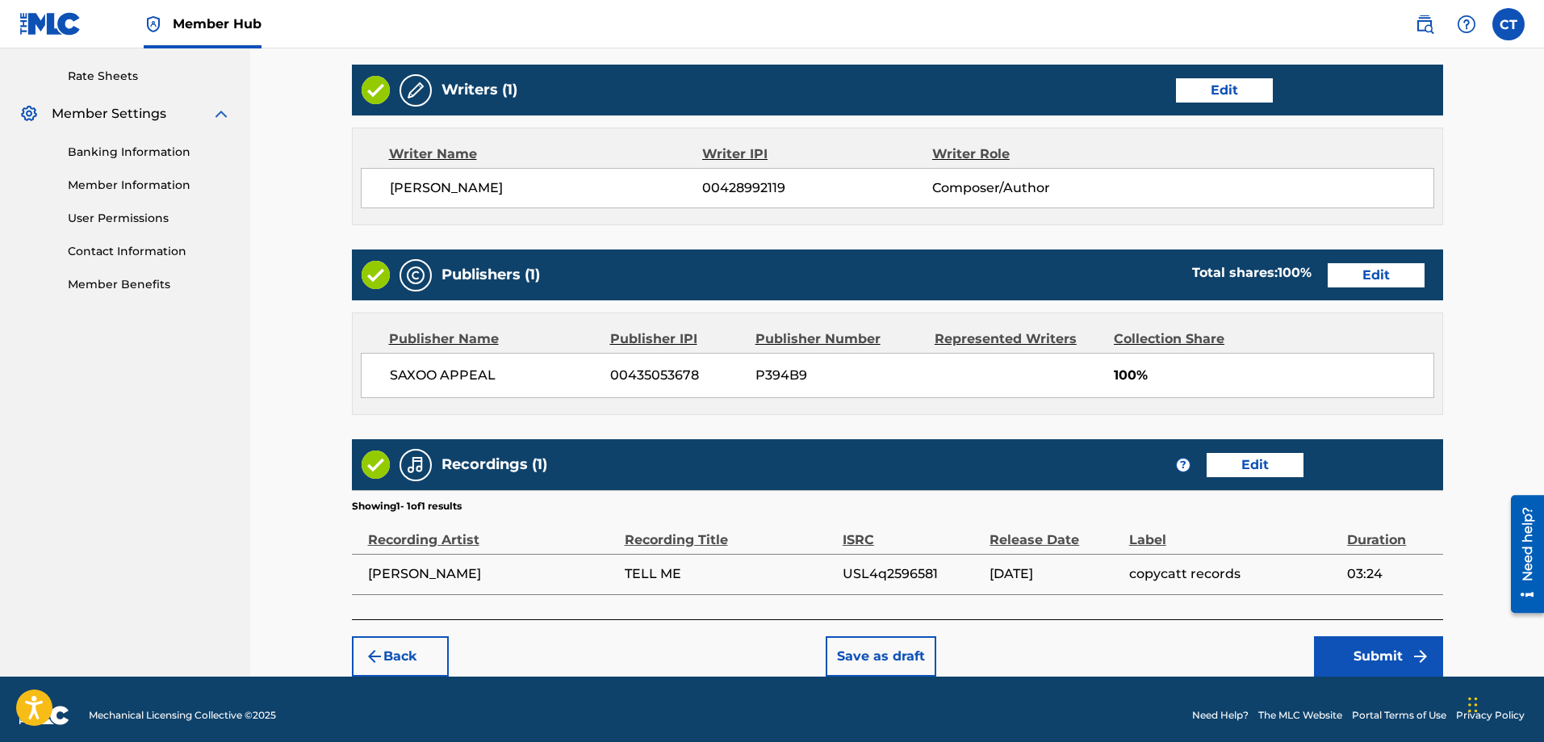
scroll to position [623, 0]
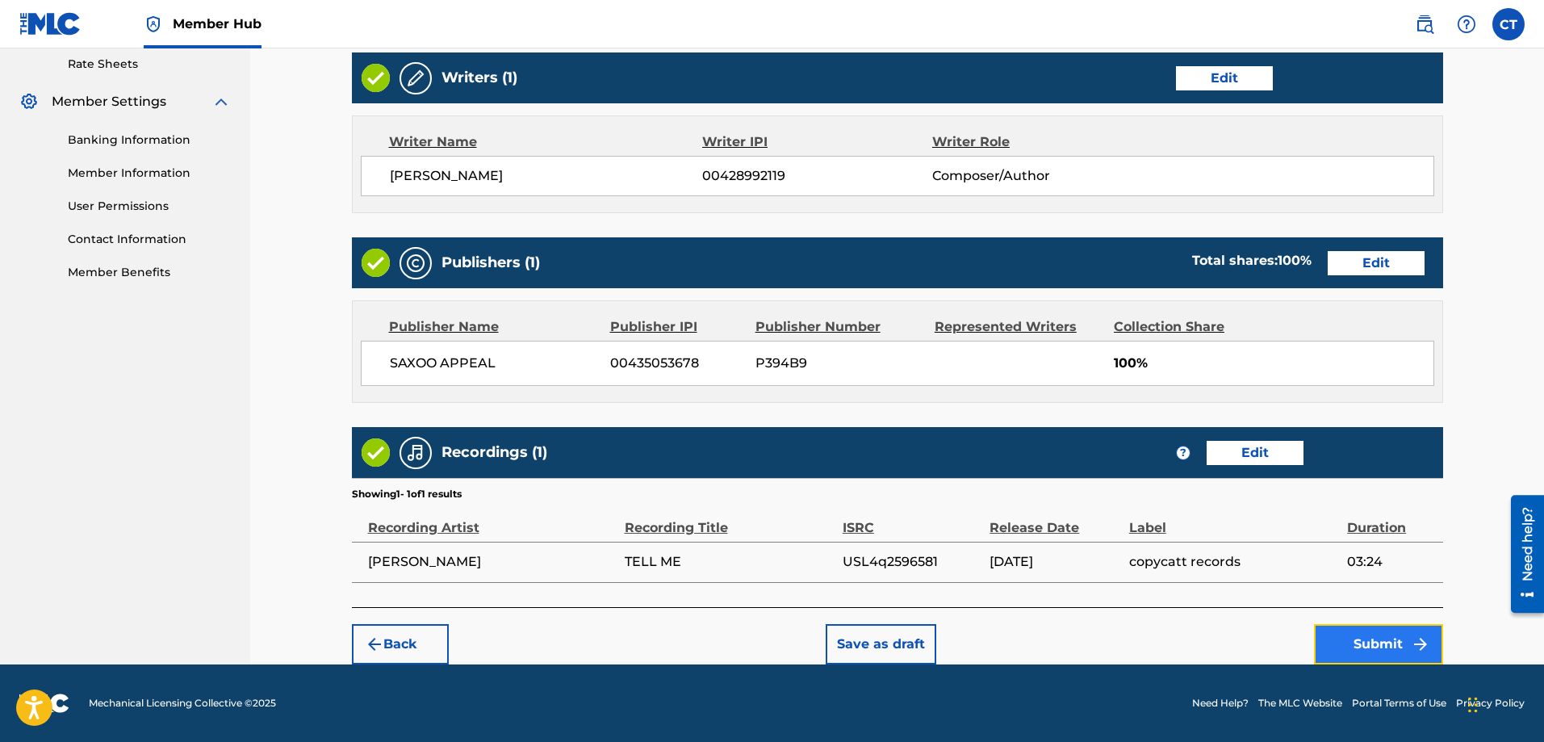
click at [1371, 638] on button "Submit" at bounding box center [1378, 644] width 129 height 40
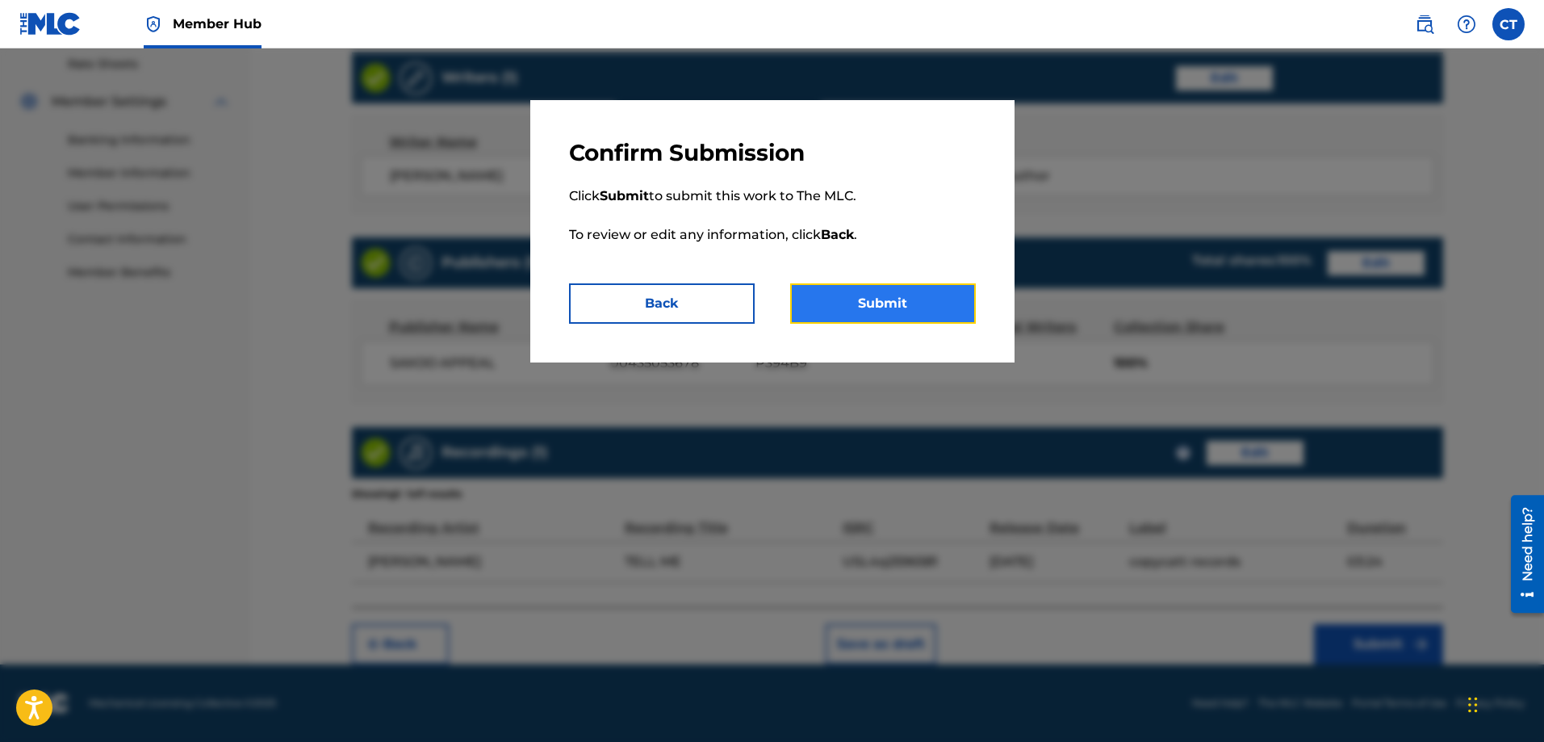
click at [916, 298] on button "Submit" at bounding box center [883, 303] width 186 height 40
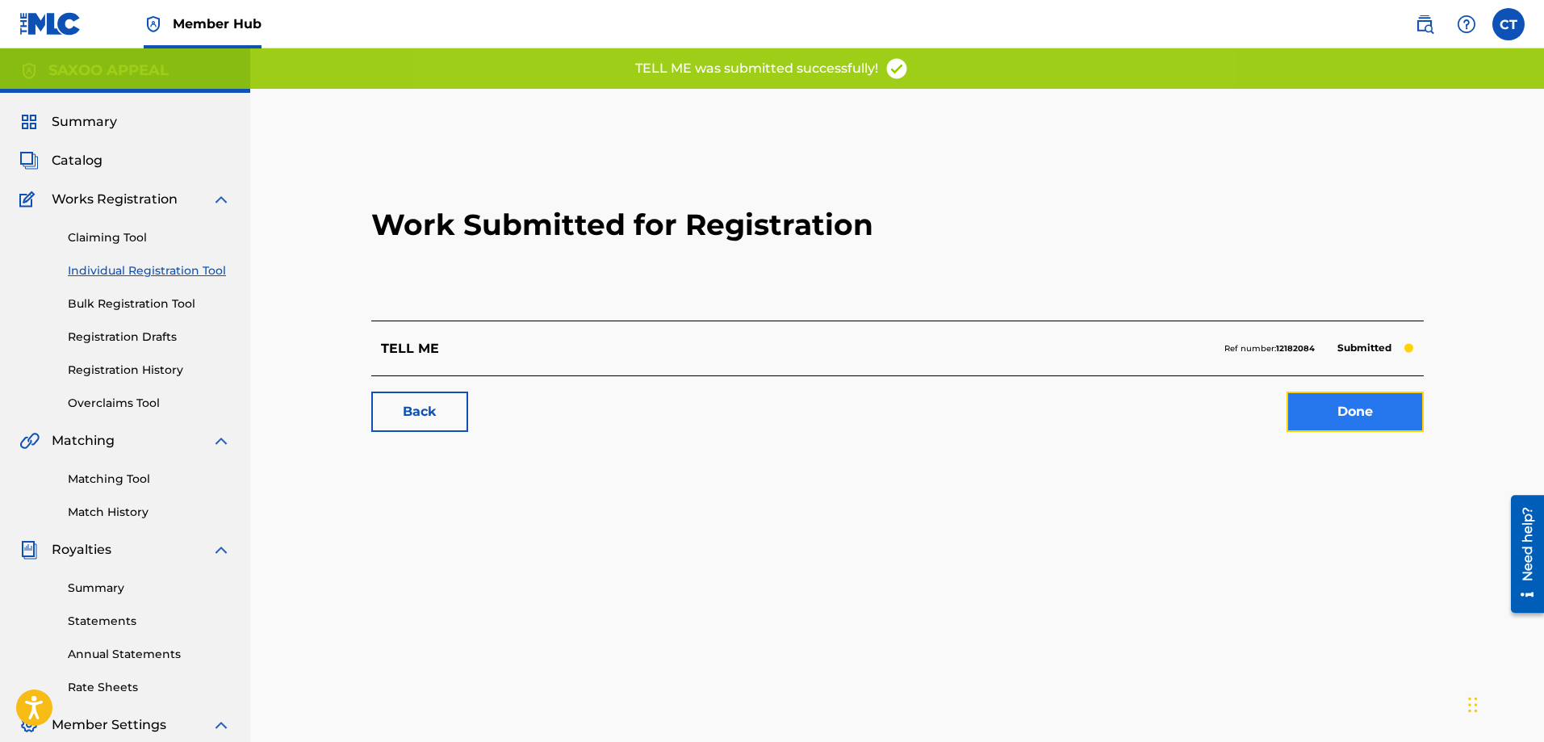
click at [1366, 407] on link "Done" at bounding box center [1354, 411] width 137 height 40
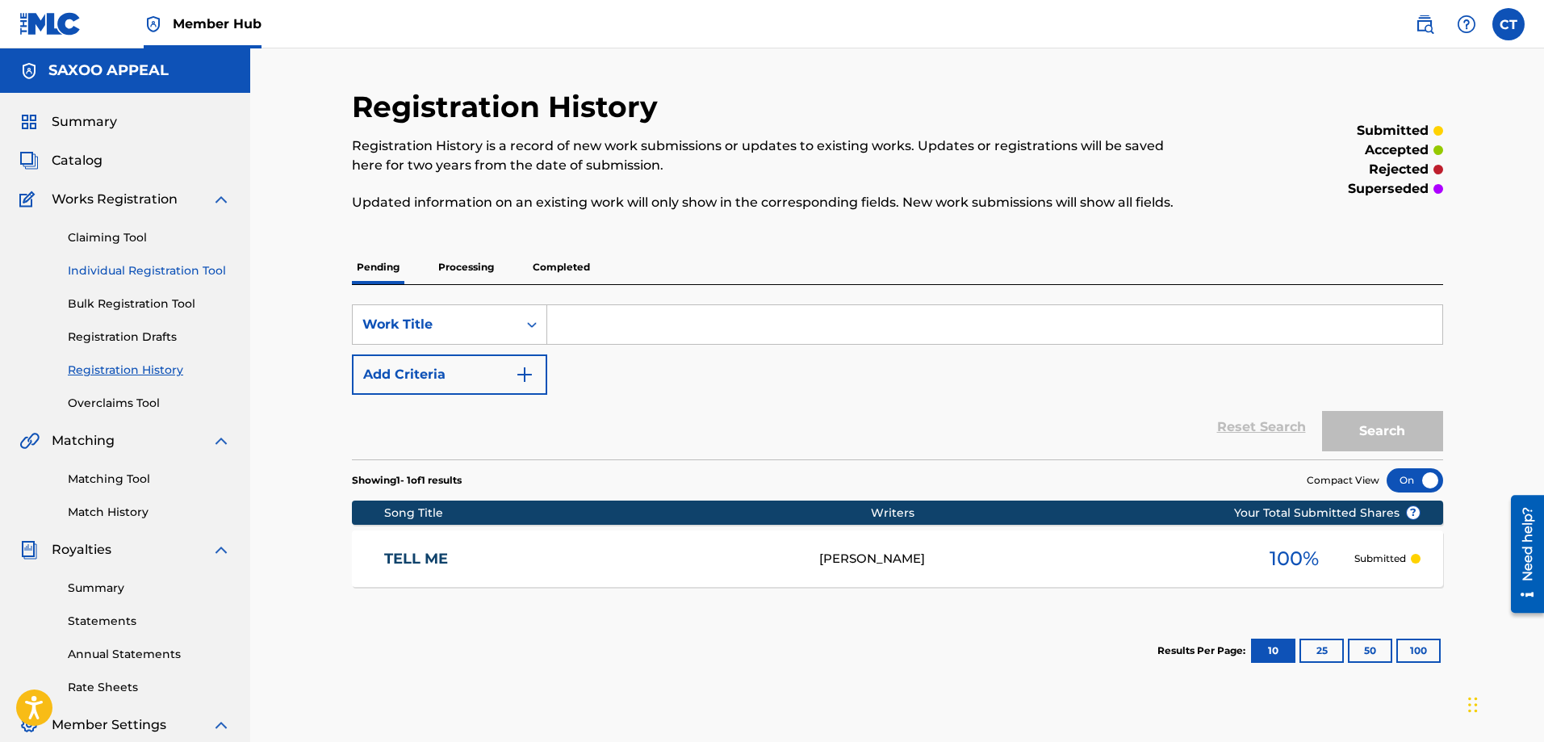
click at [111, 269] on link "Individual Registration Tool" at bounding box center [149, 270] width 163 height 17
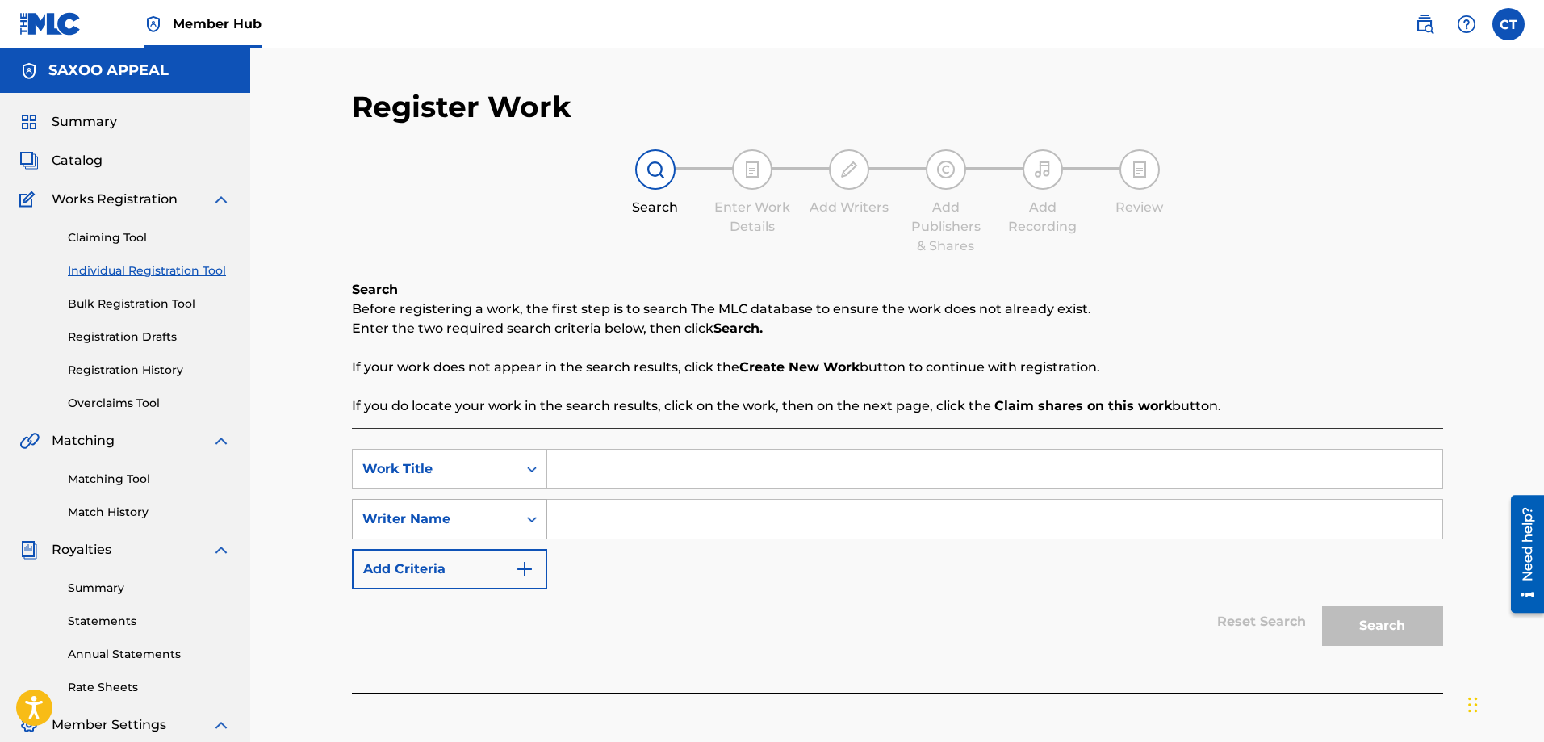
click at [460, 521] on div "Writer Name" at bounding box center [434, 518] width 145 height 19
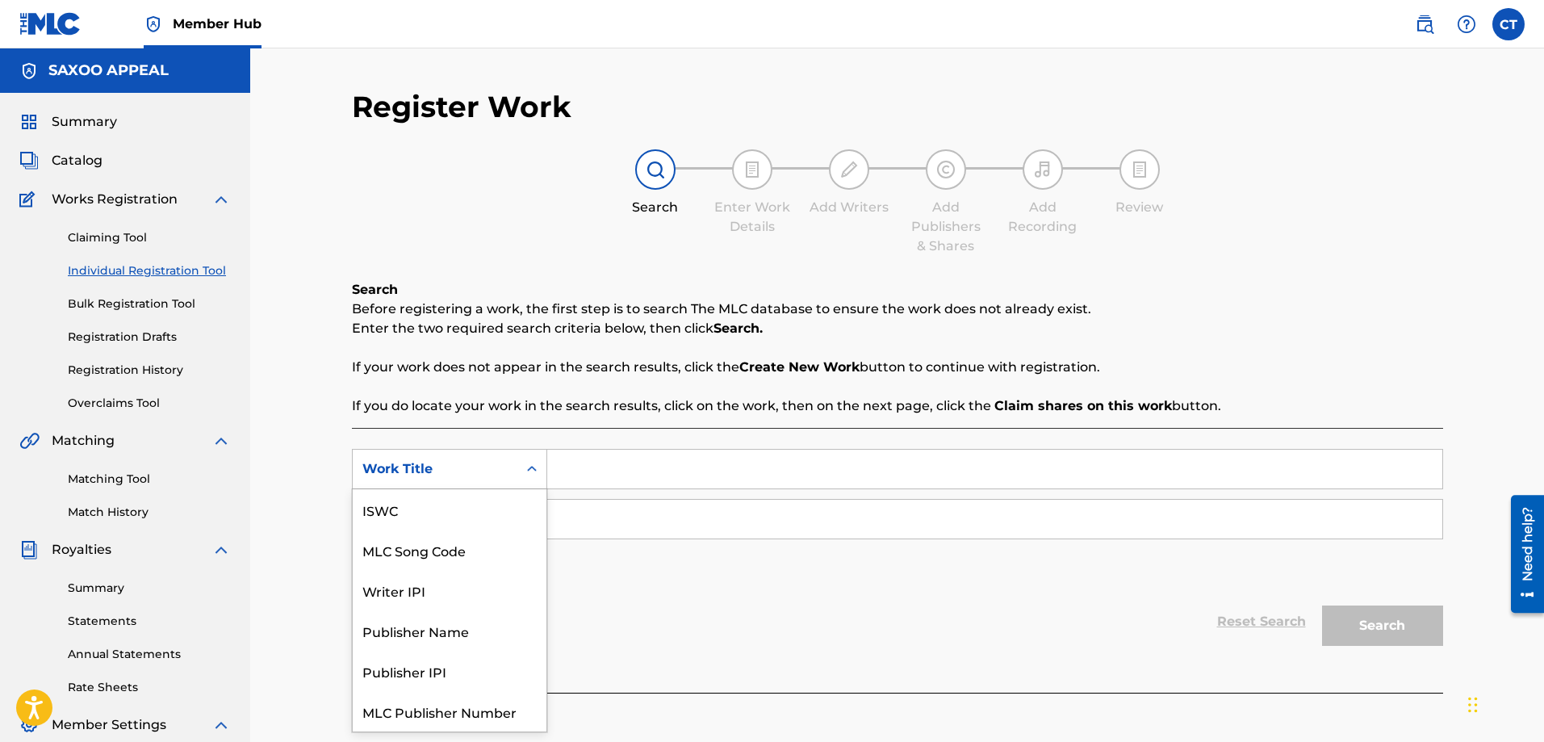
click at [474, 458] on div "Work Title" at bounding box center [435, 469] width 165 height 31
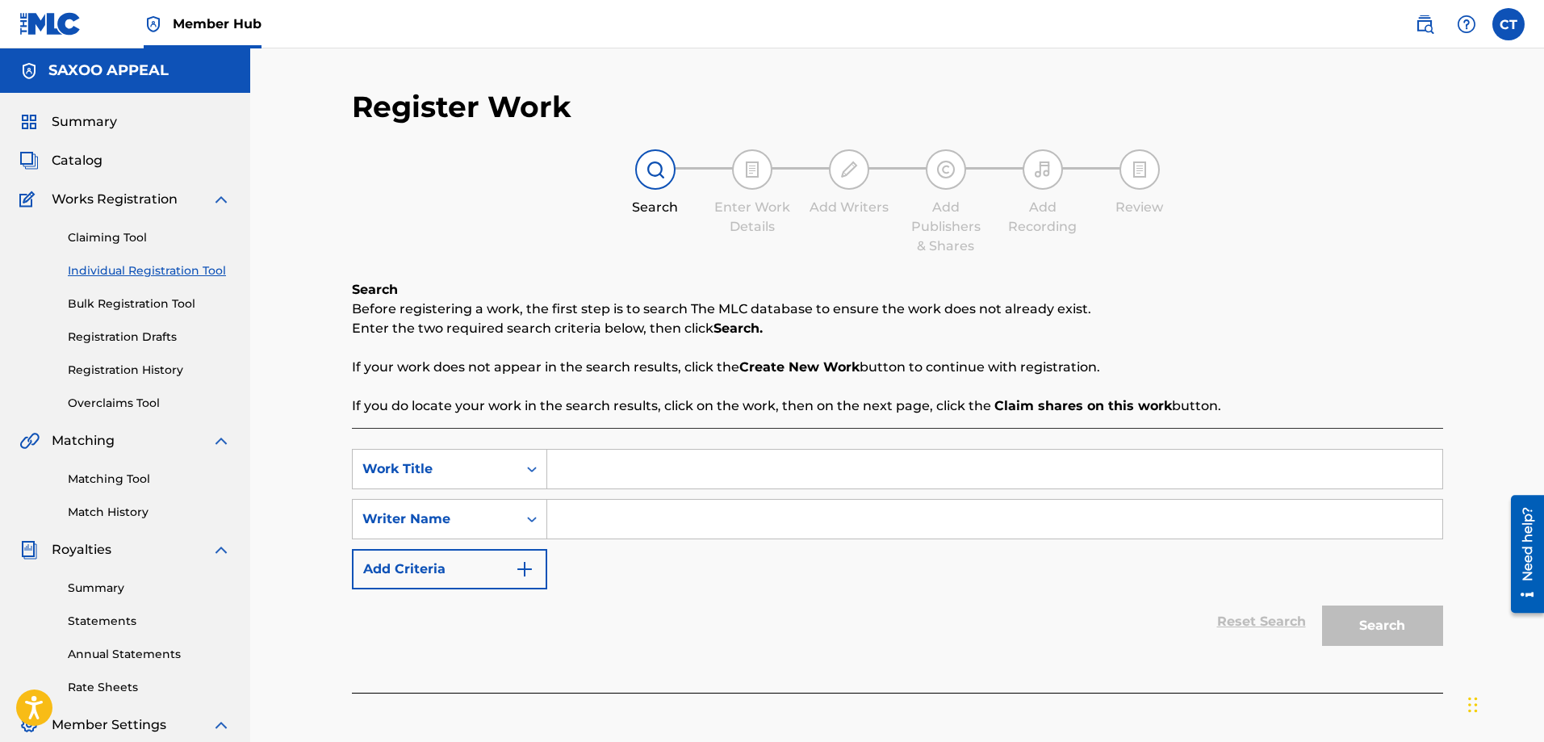
click at [575, 466] on input "Search Form" at bounding box center [994, 469] width 895 height 39
type input "CAN YOU FEEL MY LOVE"
click at [781, 518] on input "Search Form" at bounding box center [994, 519] width 895 height 39
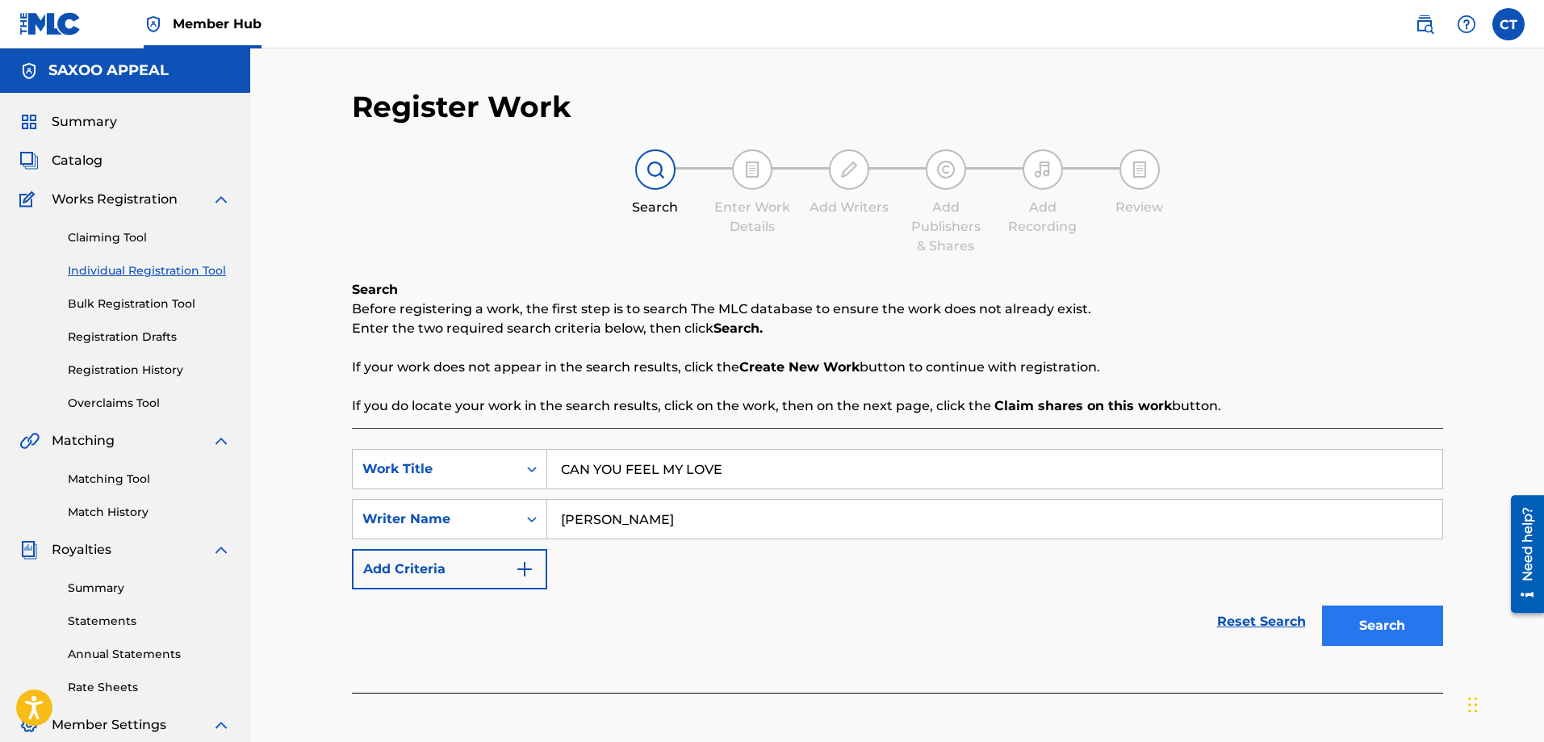
type input "CHESTER THOMAS"
click at [1371, 623] on button "Search" at bounding box center [1382, 625] width 121 height 40
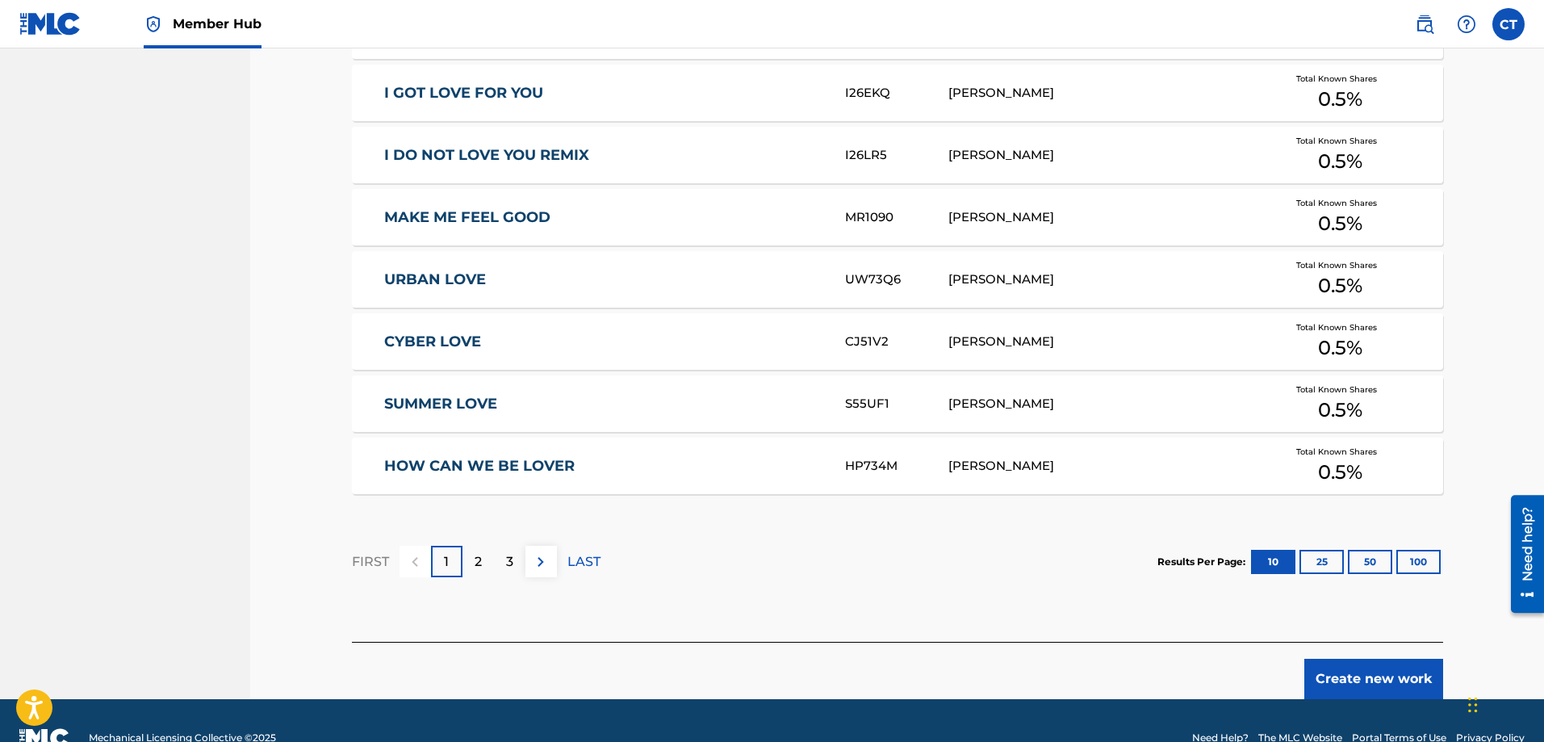
scroll to position [910, 0]
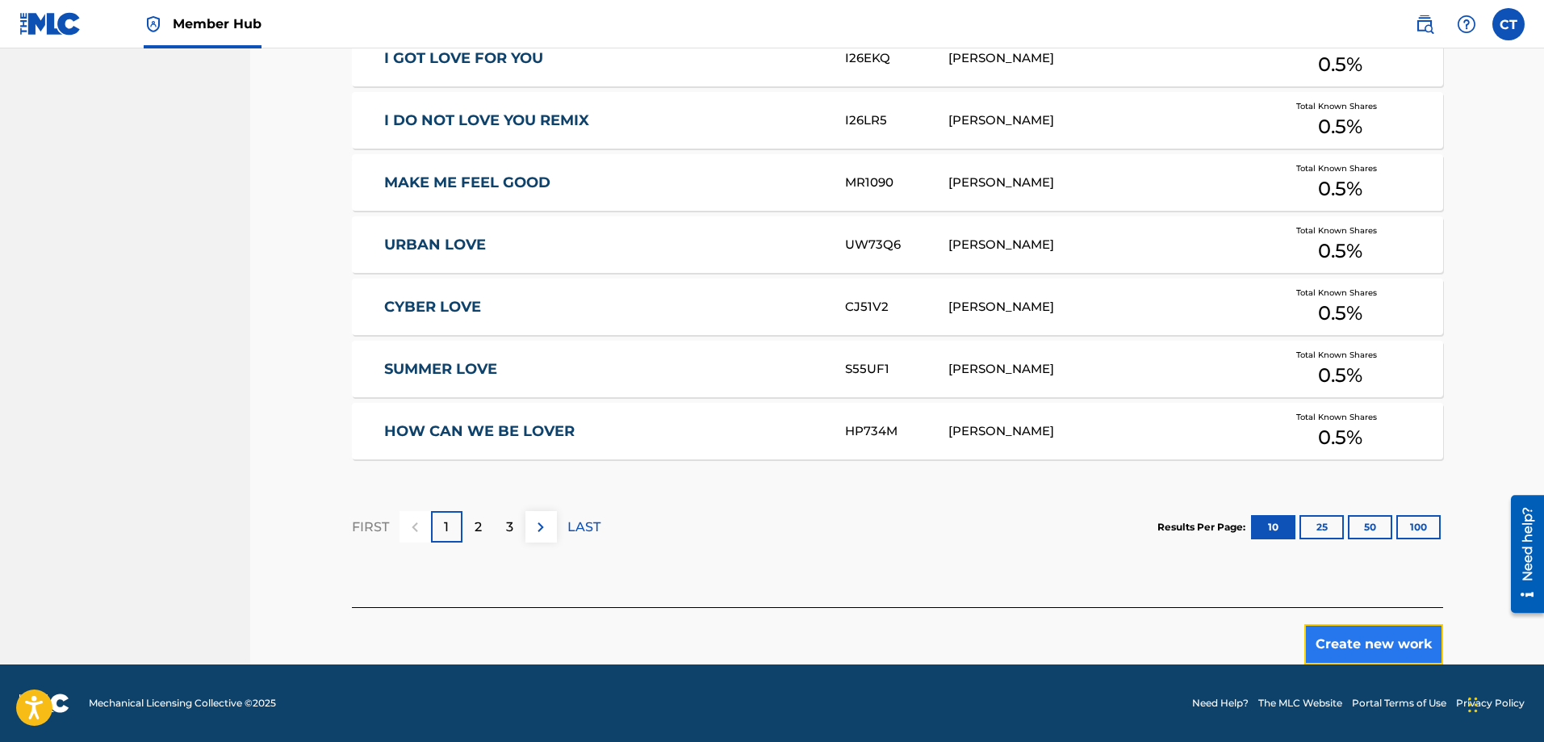
click at [1363, 638] on button "Create new work" at bounding box center [1373, 644] width 139 height 40
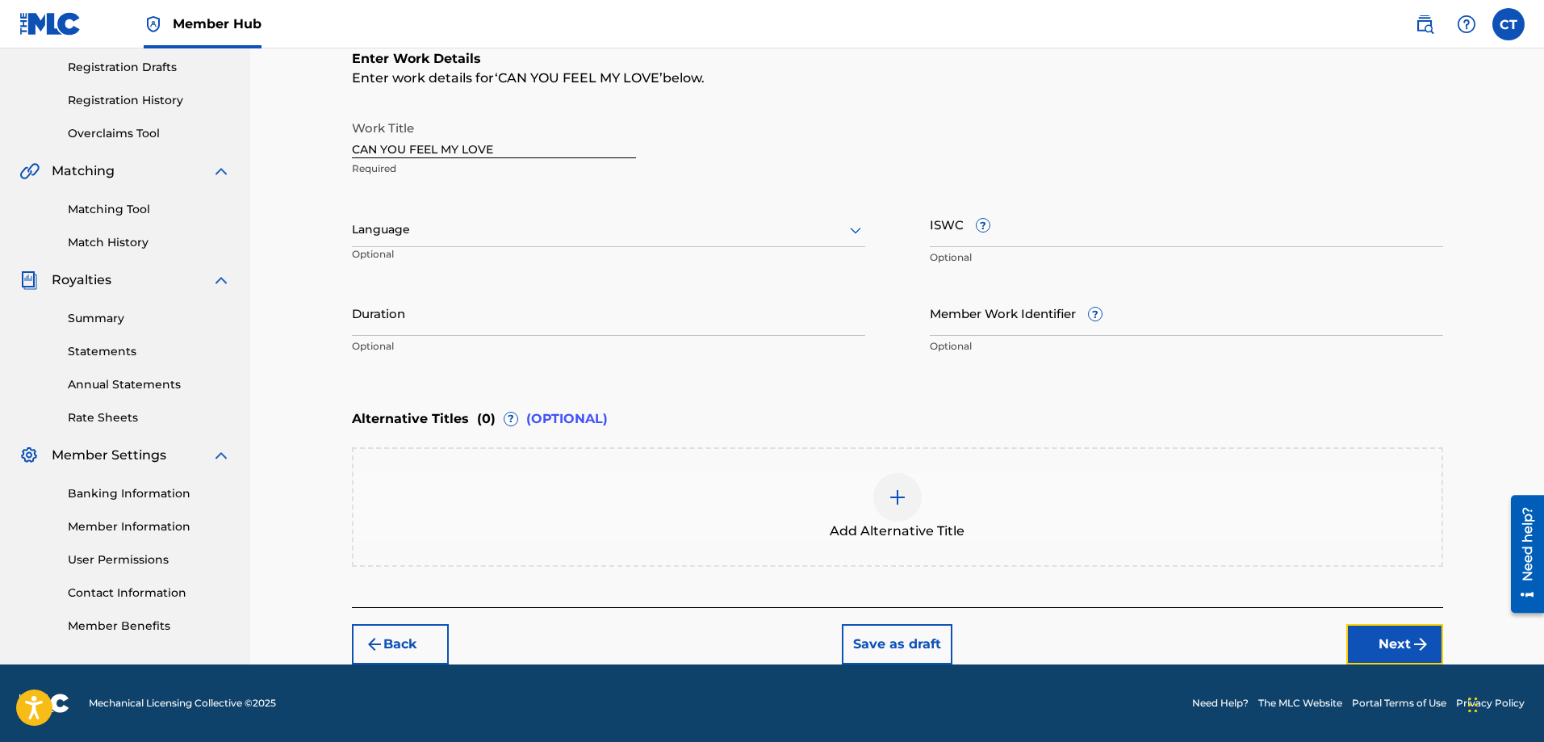
click at [1363, 638] on button "Next" at bounding box center [1394, 644] width 97 height 40
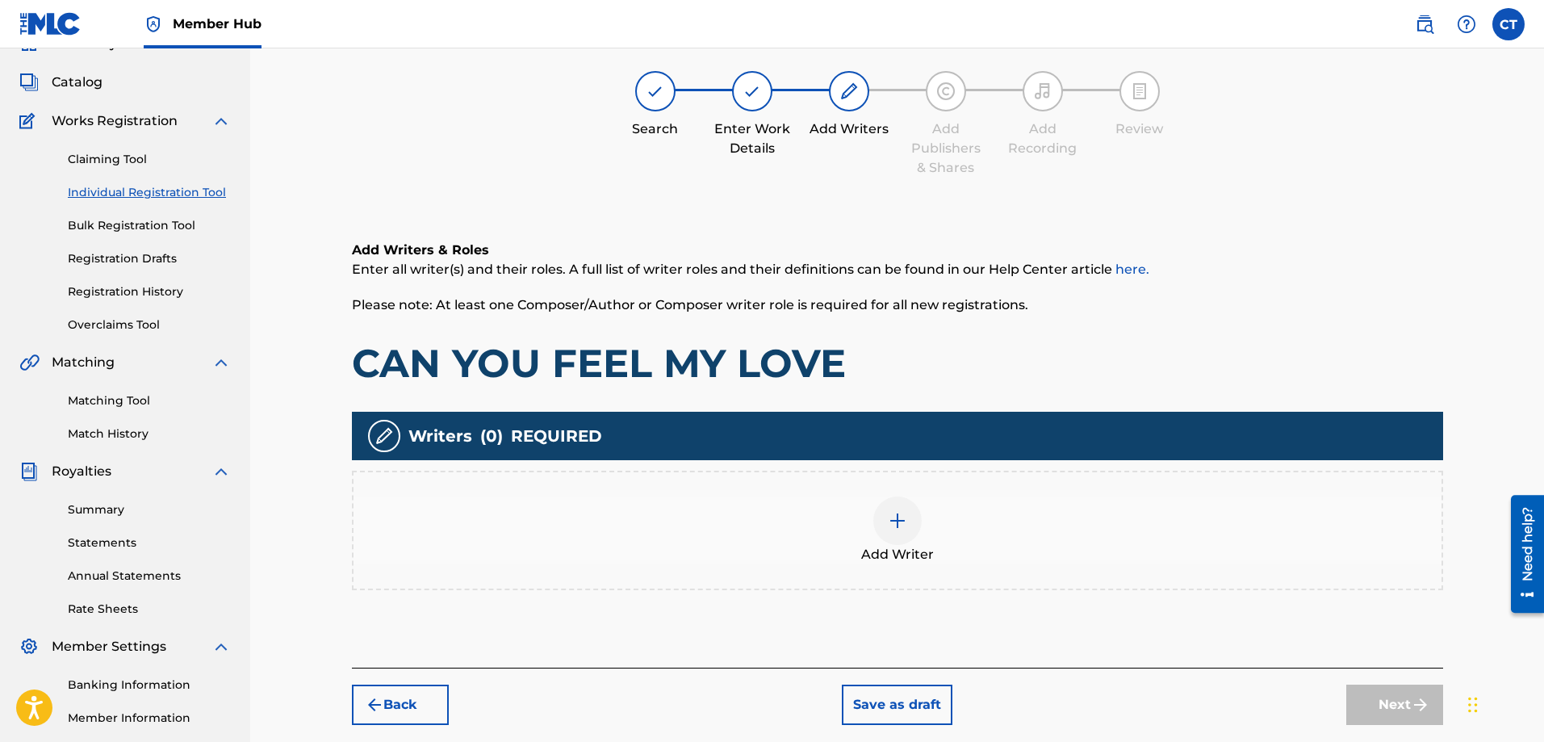
scroll to position [73, 0]
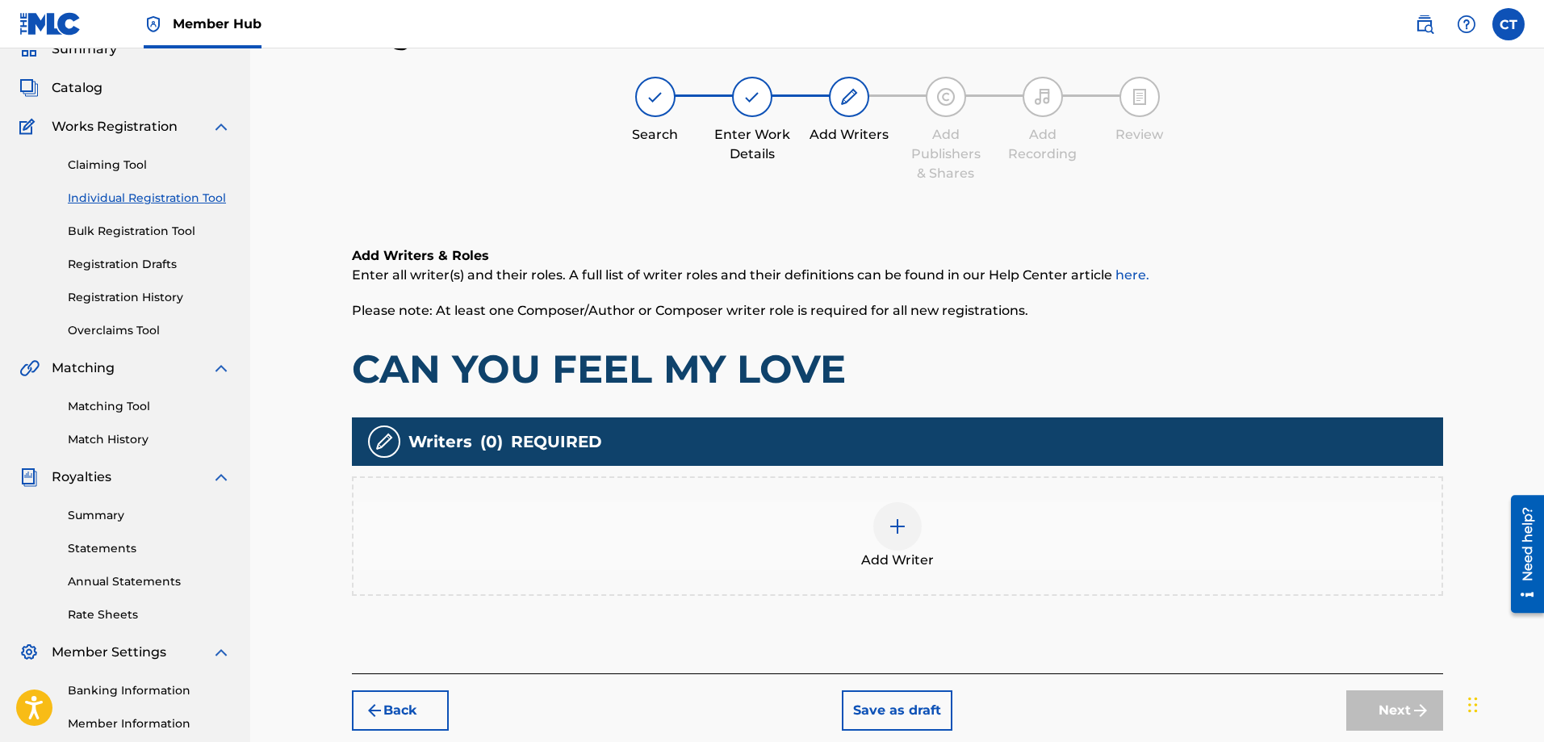
click at [895, 530] on img at bounding box center [897, 525] width 19 height 19
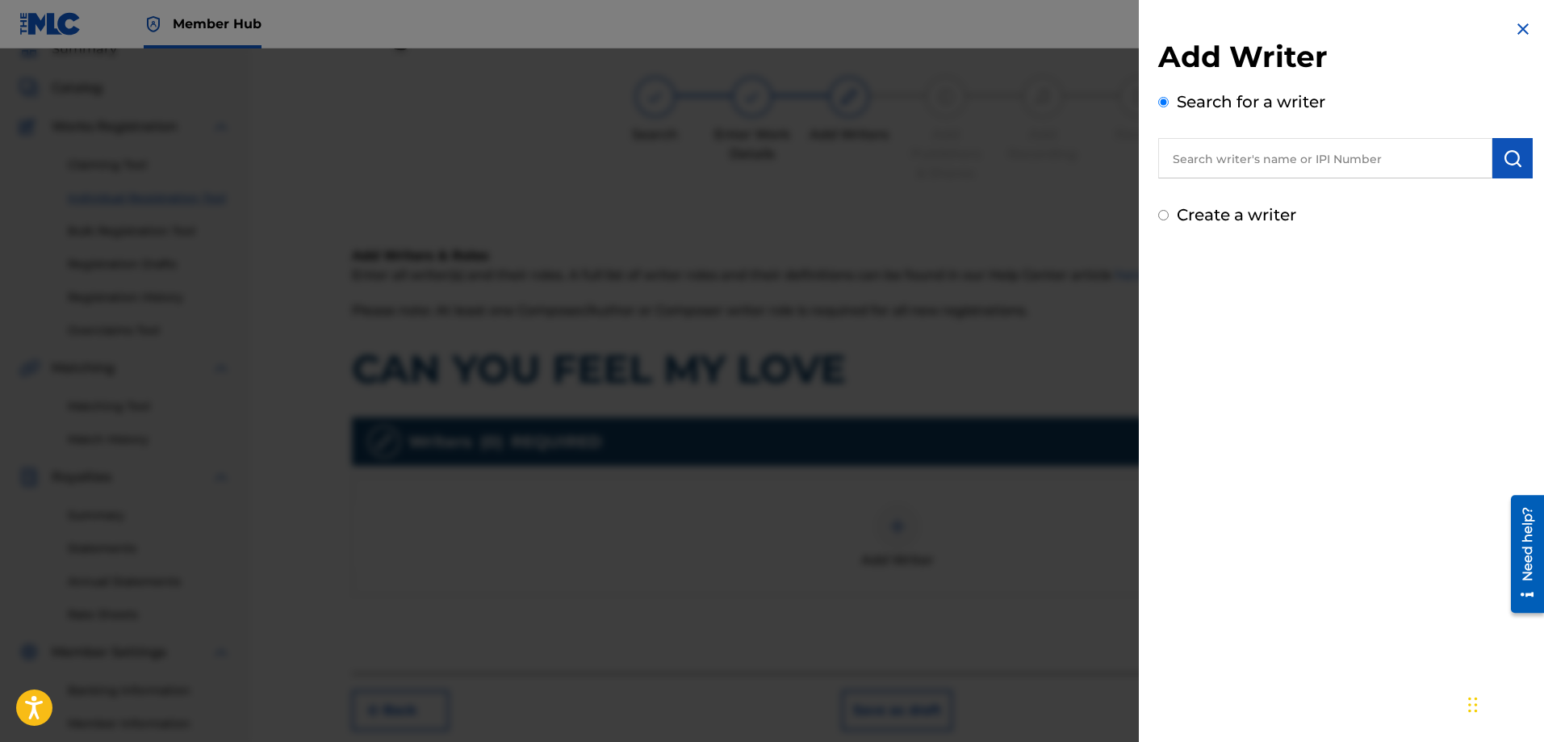
click at [1232, 161] on input "text" at bounding box center [1325, 158] width 334 height 40
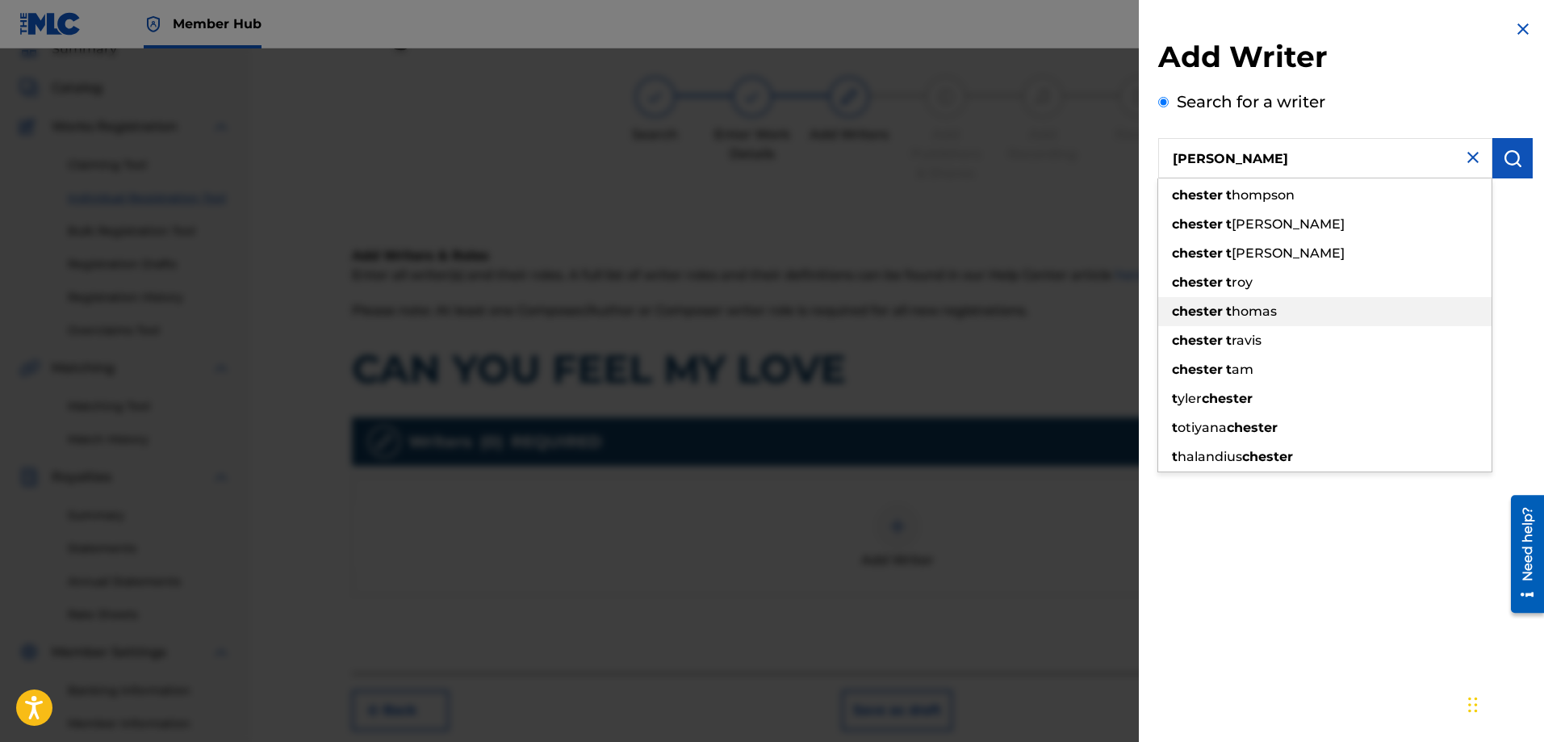
click at [1229, 310] on strong "t" at bounding box center [1229, 310] width 6 height 15
type input "chester thomas"
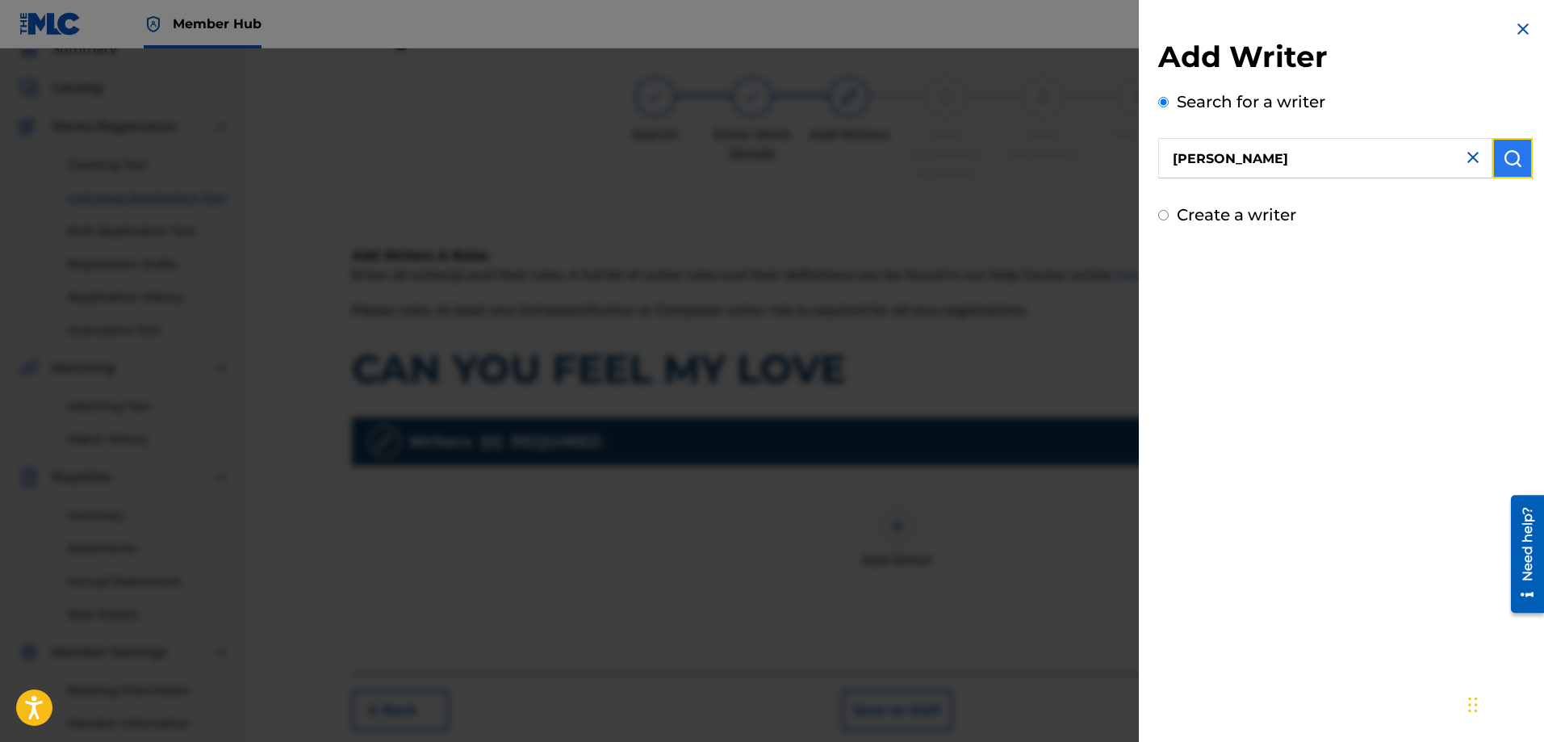
click at [1511, 160] on img "submit" at bounding box center [1512, 157] width 19 height 19
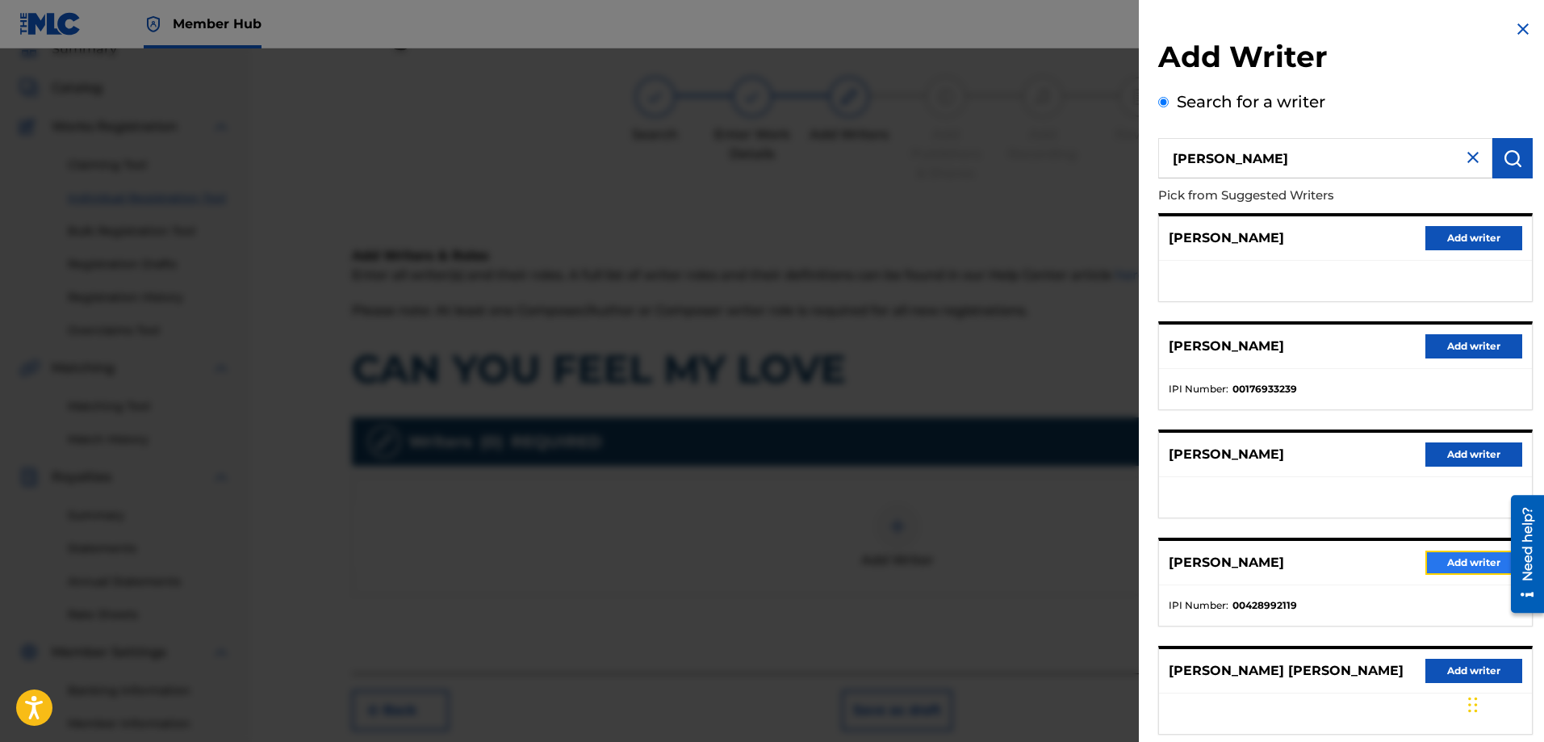
click at [1441, 557] on button "Add writer" at bounding box center [1473, 562] width 97 height 24
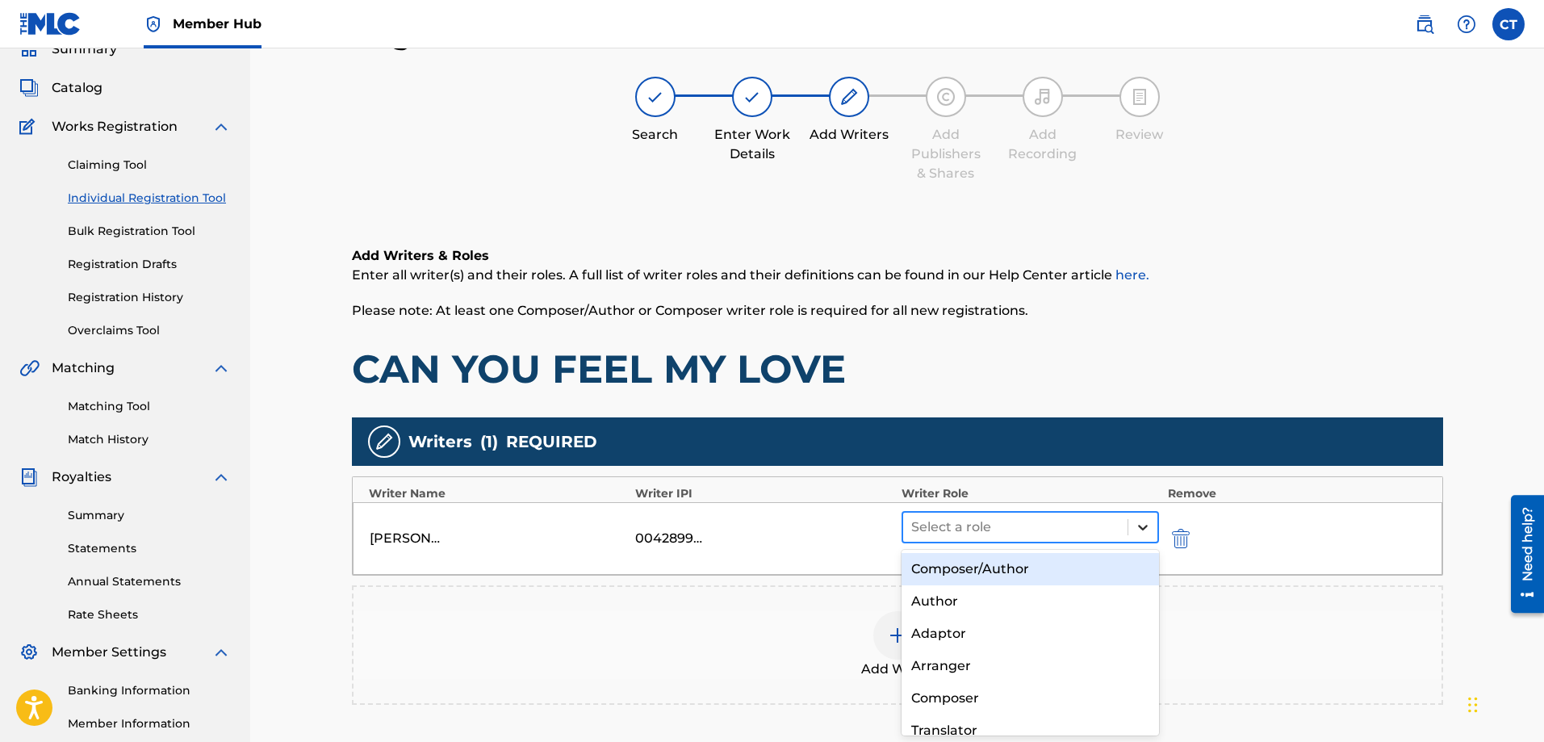
click at [1141, 524] on icon at bounding box center [1143, 527] width 16 height 16
click at [1076, 570] on div "Composer/Author" at bounding box center [1030, 569] width 258 height 32
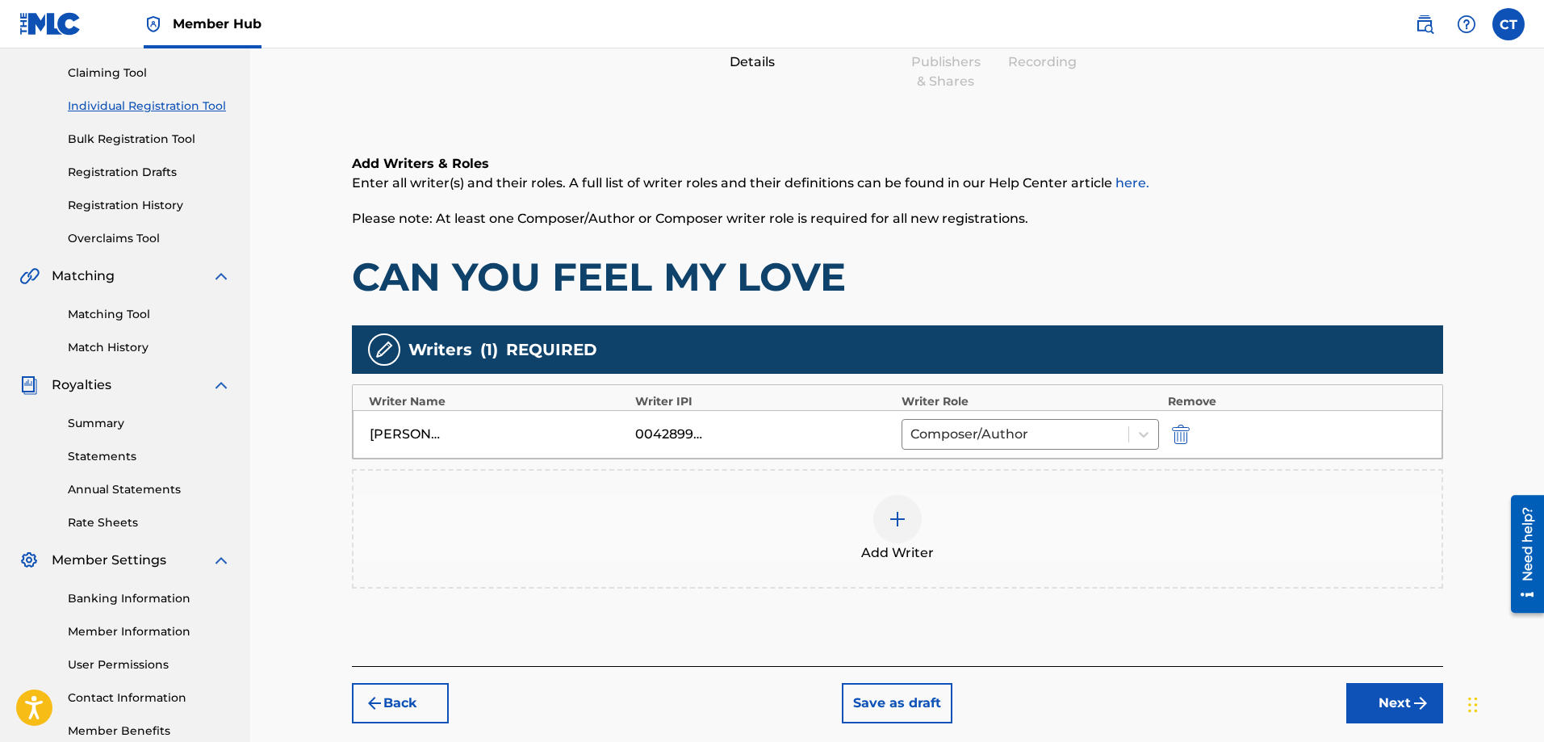
scroll to position [259, 0]
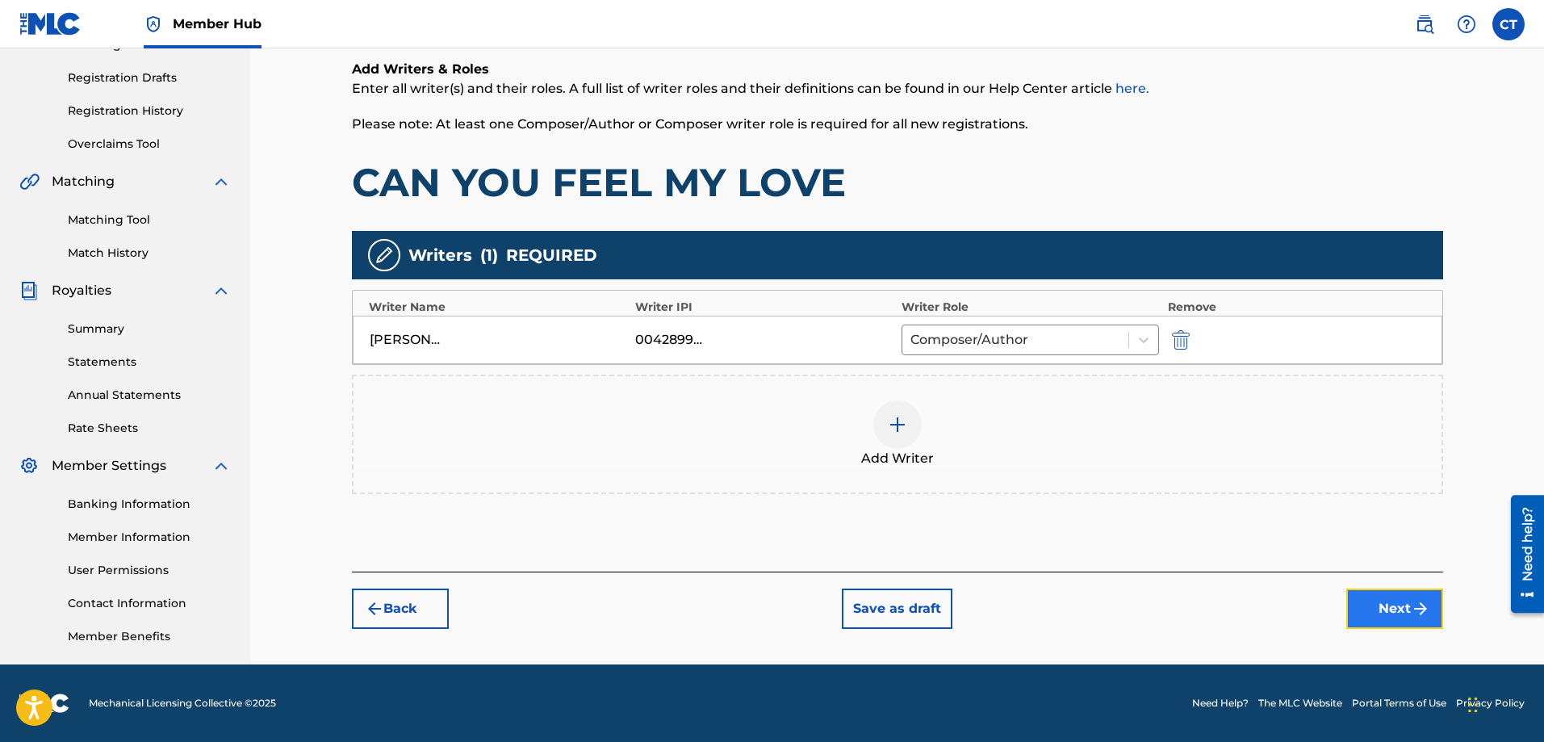
click at [1396, 607] on button "Next" at bounding box center [1394, 608] width 97 height 40
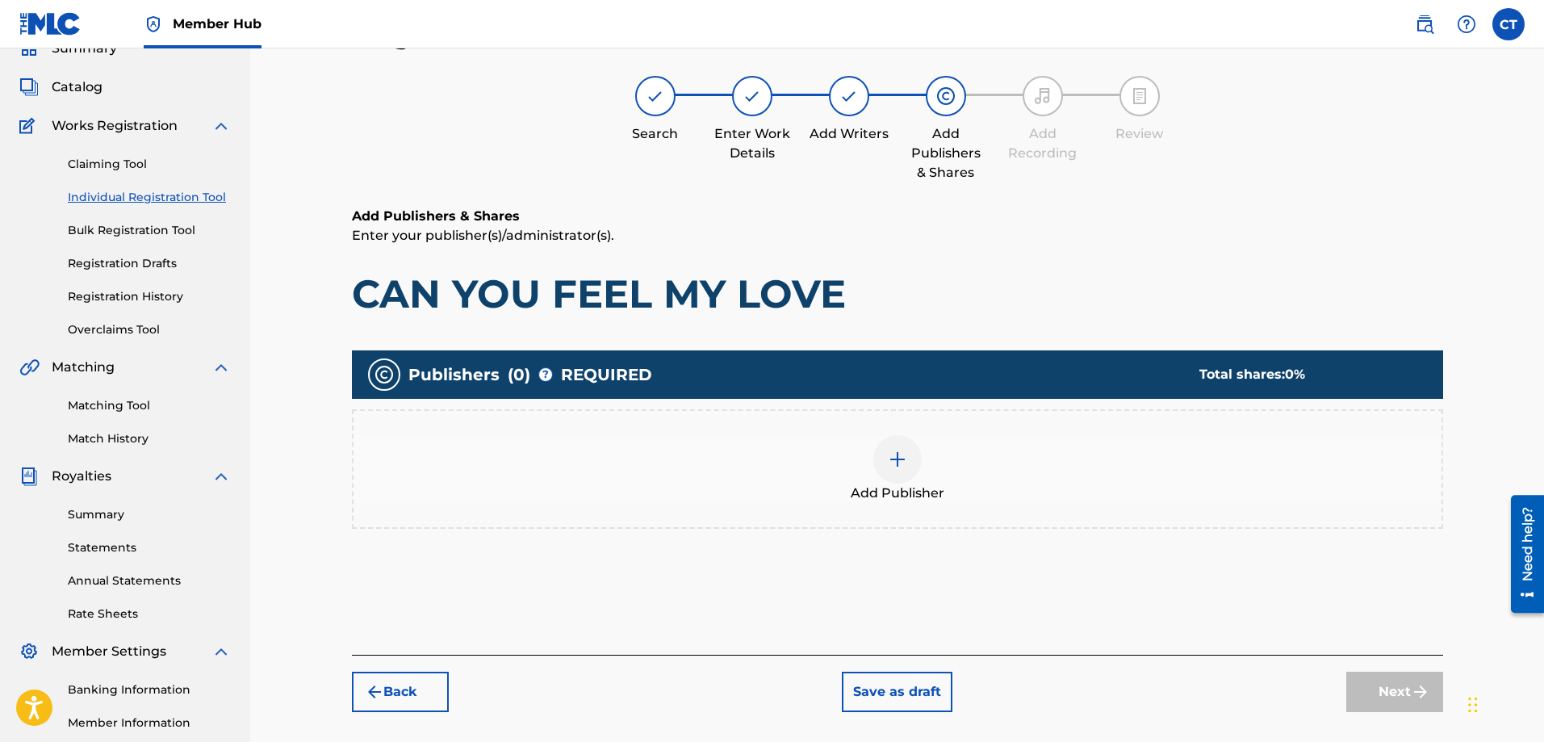
scroll to position [73, 0]
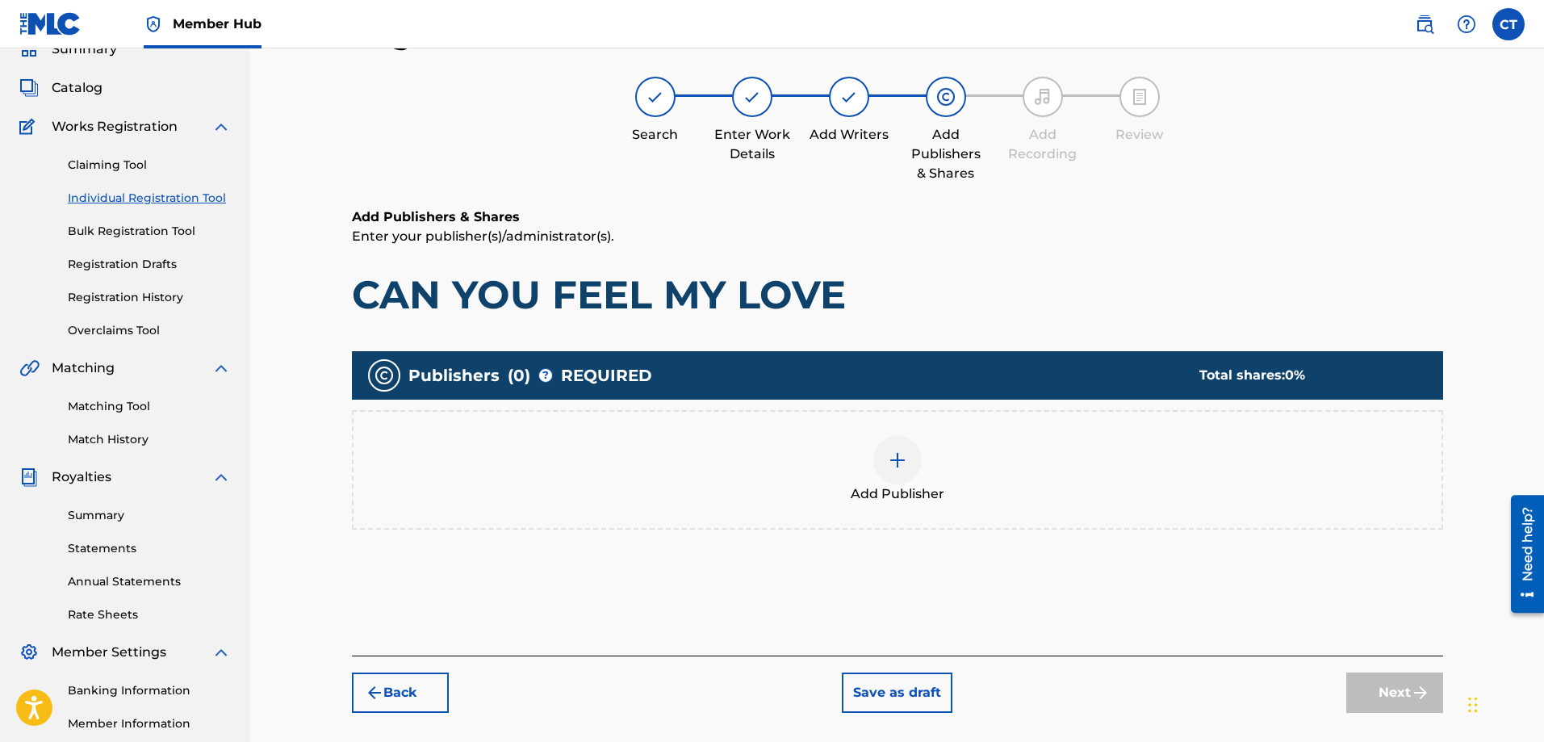
click at [902, 462] on img at bounding box center [897, 459] width 19 height 19
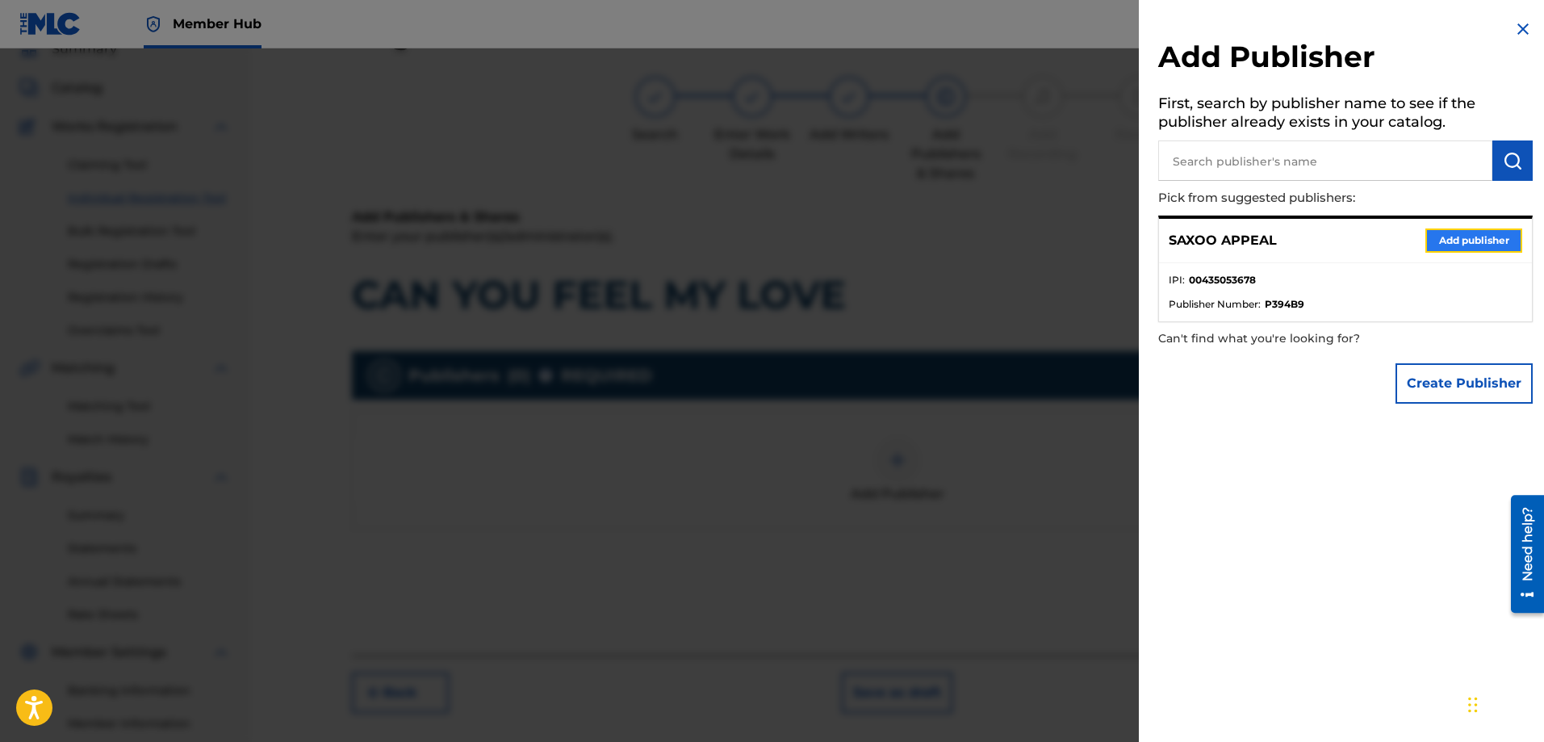
click at [1480, 238] on button "Add publisher" at bounding box center [1473, 240] width 97 height 24
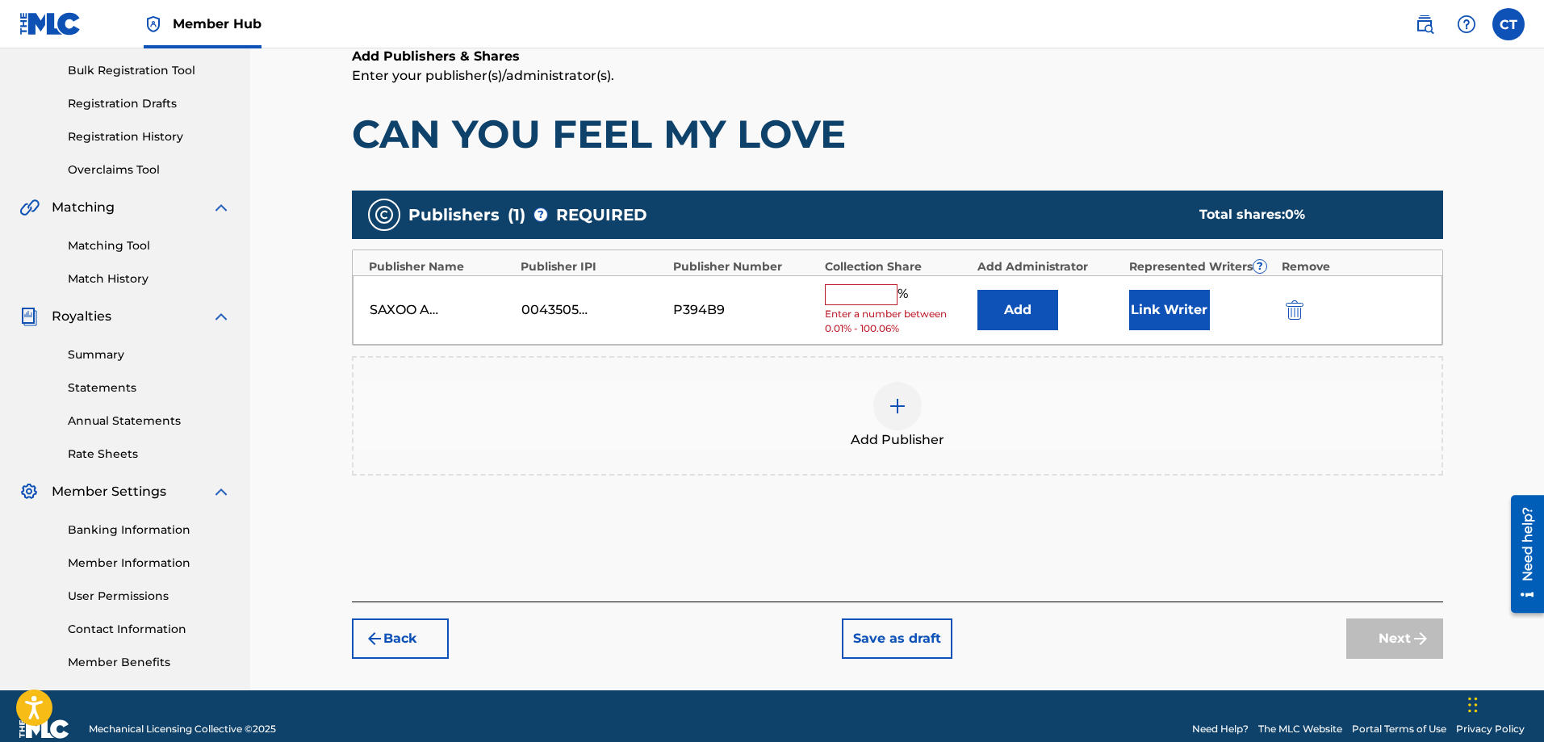
scroll to position [259, 0]
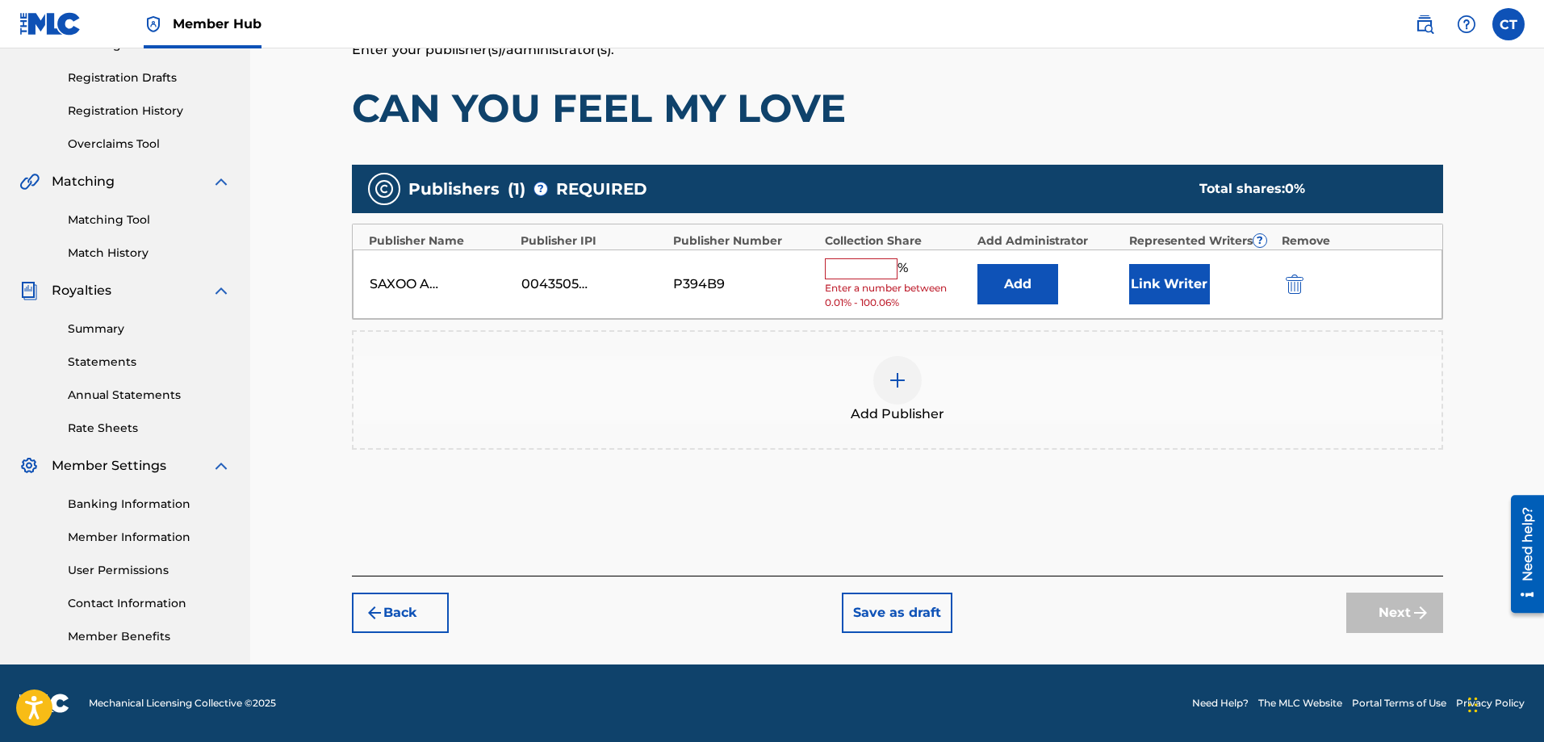
click at [859, 275] on input "text" at bounding box center [861, 268] width 73 height 21
type input "100"
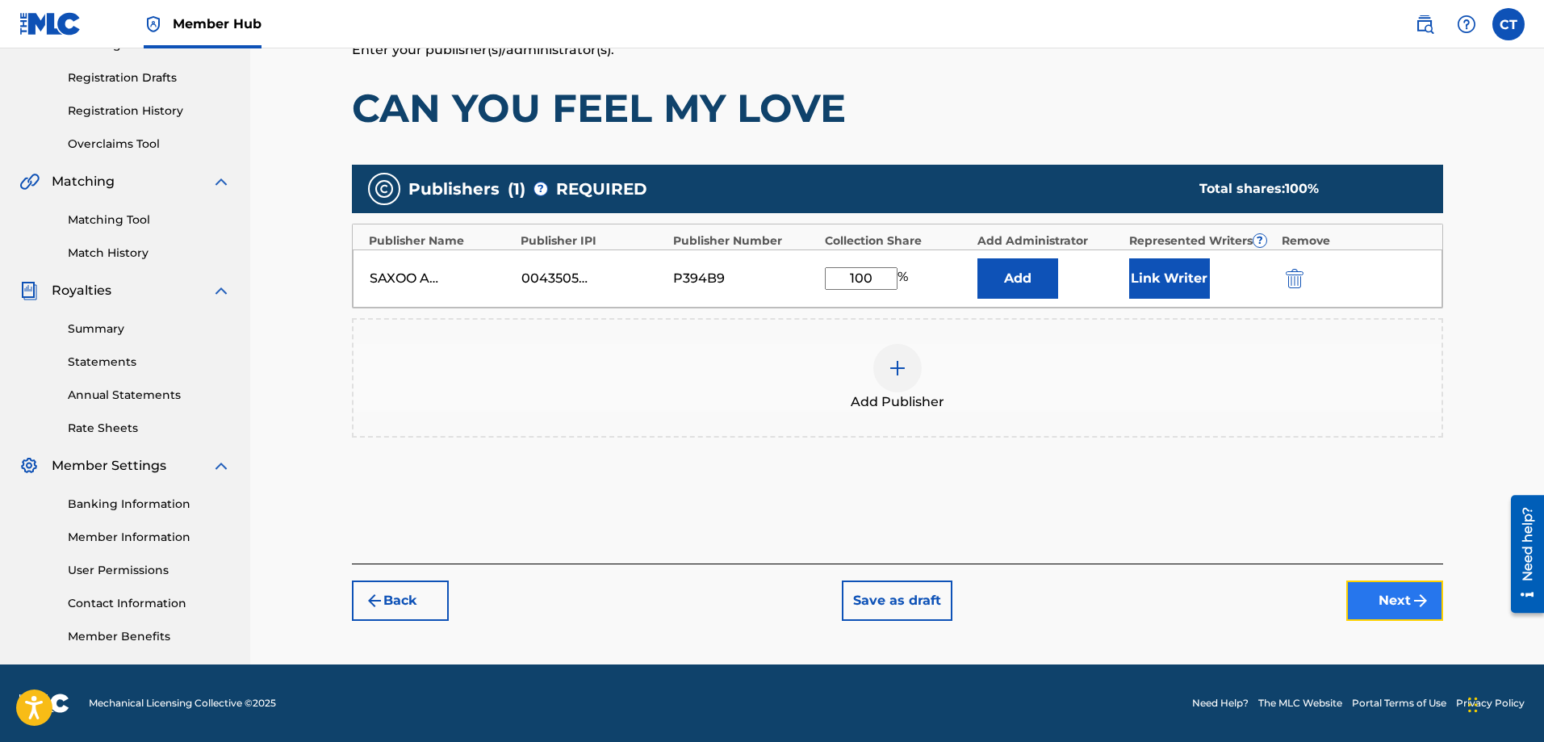
click at [1387, 594] on button "Next" at bounding box center [1394, 600] width 97 height 40
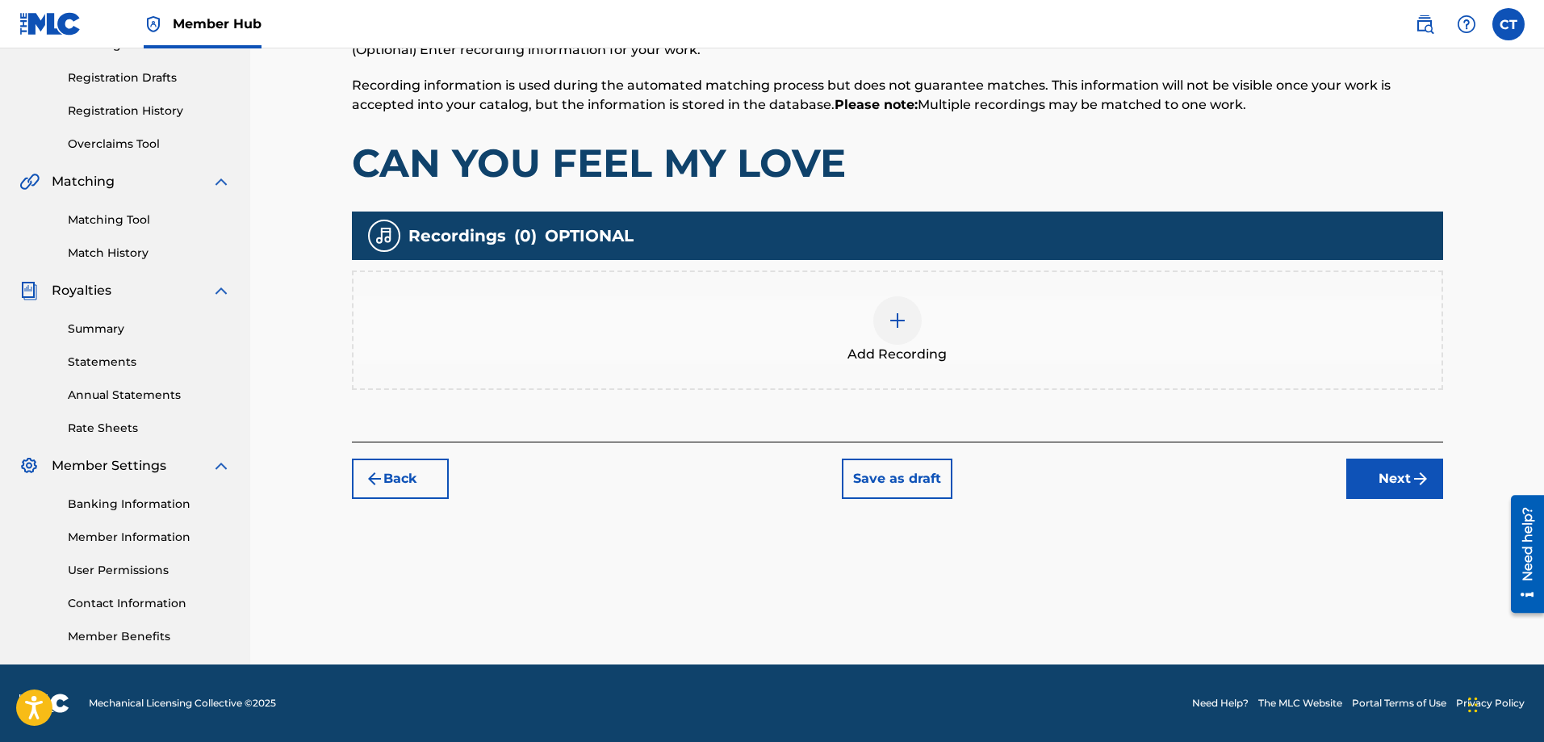
scroll to position [73, 0]
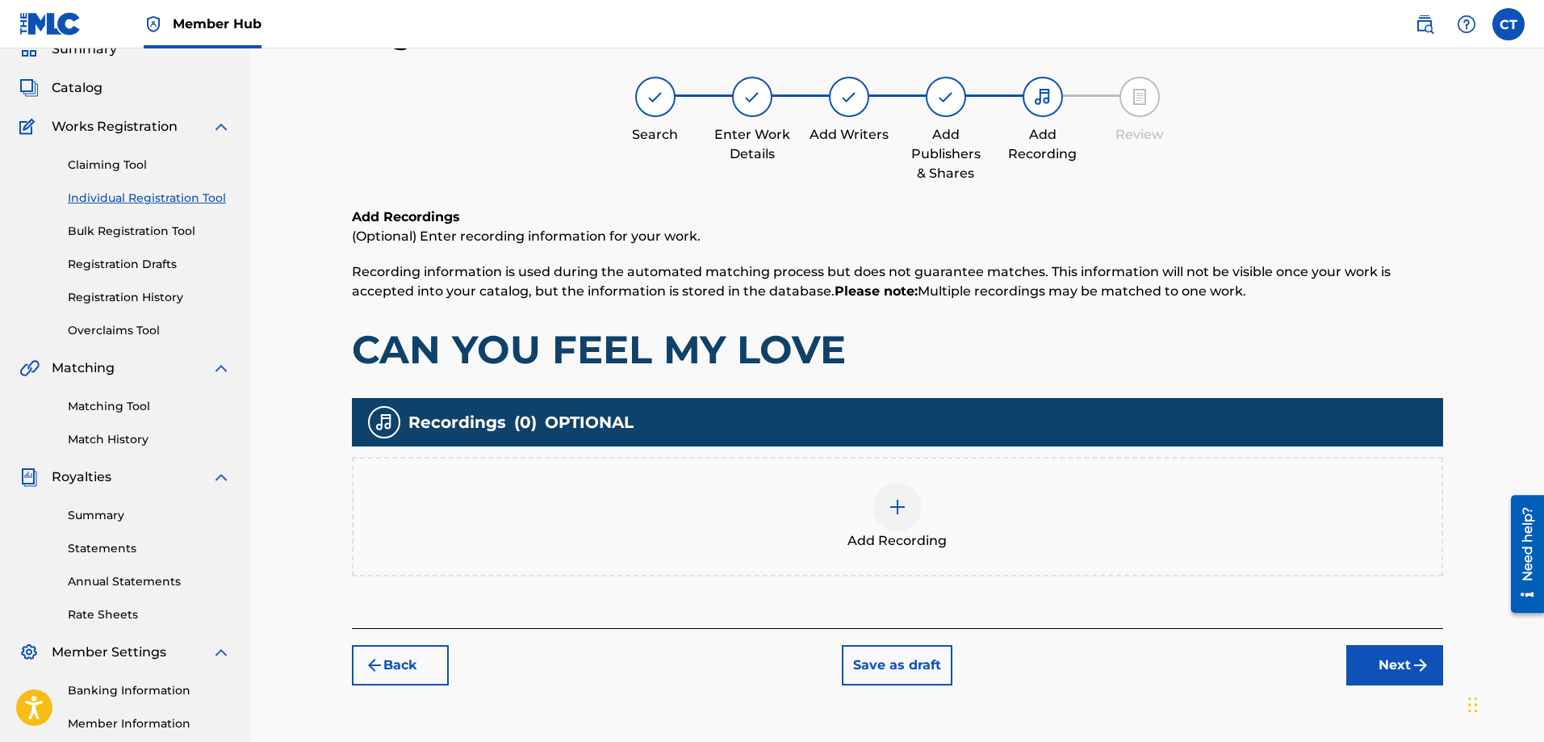
click at [885, 508] on div at bounding box center [897, 507] width 48 height 48
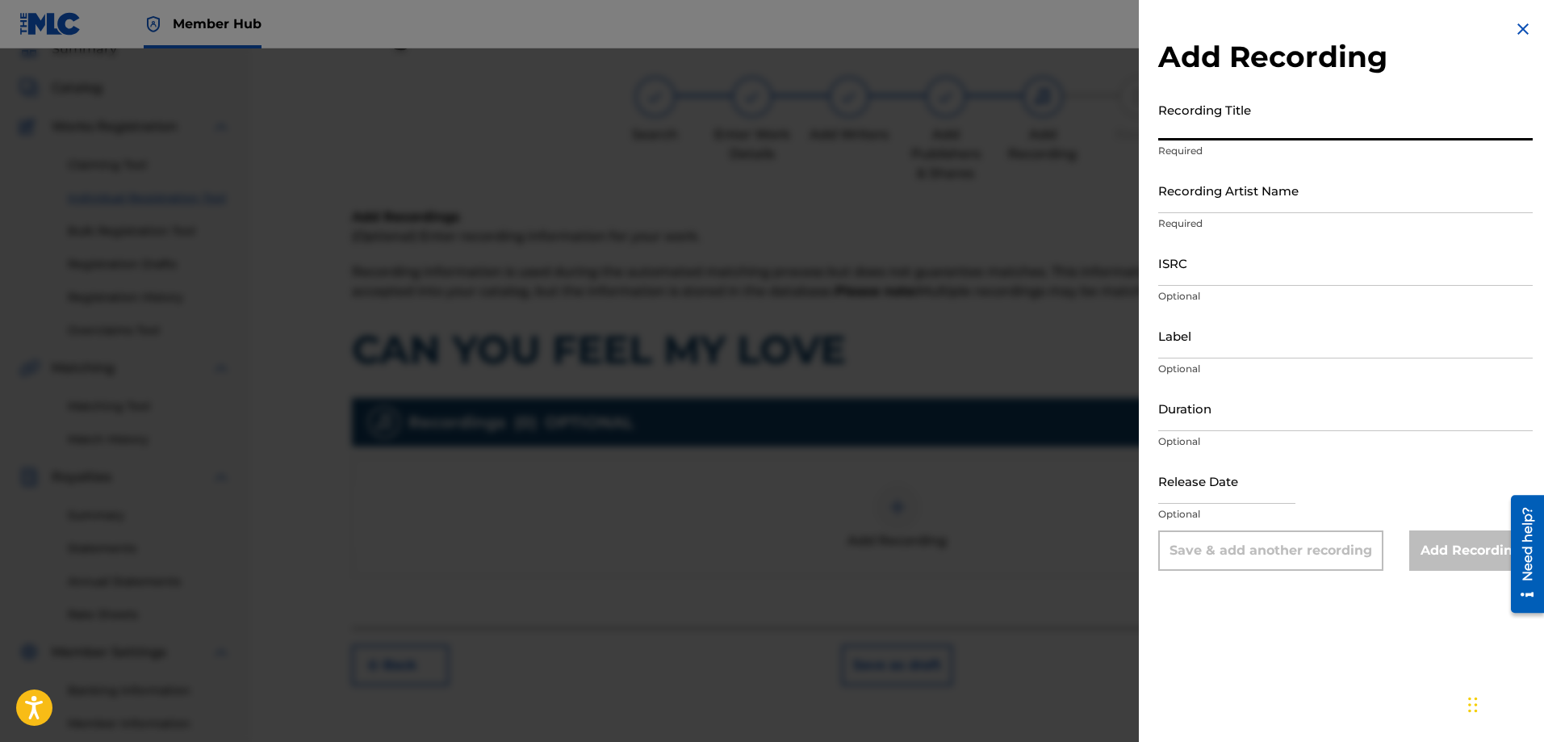
click at [1233, 130] on input "Recording Title" at bounding box center [1345, 117] width 374 height 46
type input "CAN YOU FEEL MY LOVE"
click at [1196, 206] on input "Recording Artist Name" at bounding box center [1345, 190] width 374 height 46
type input "CHESTER"
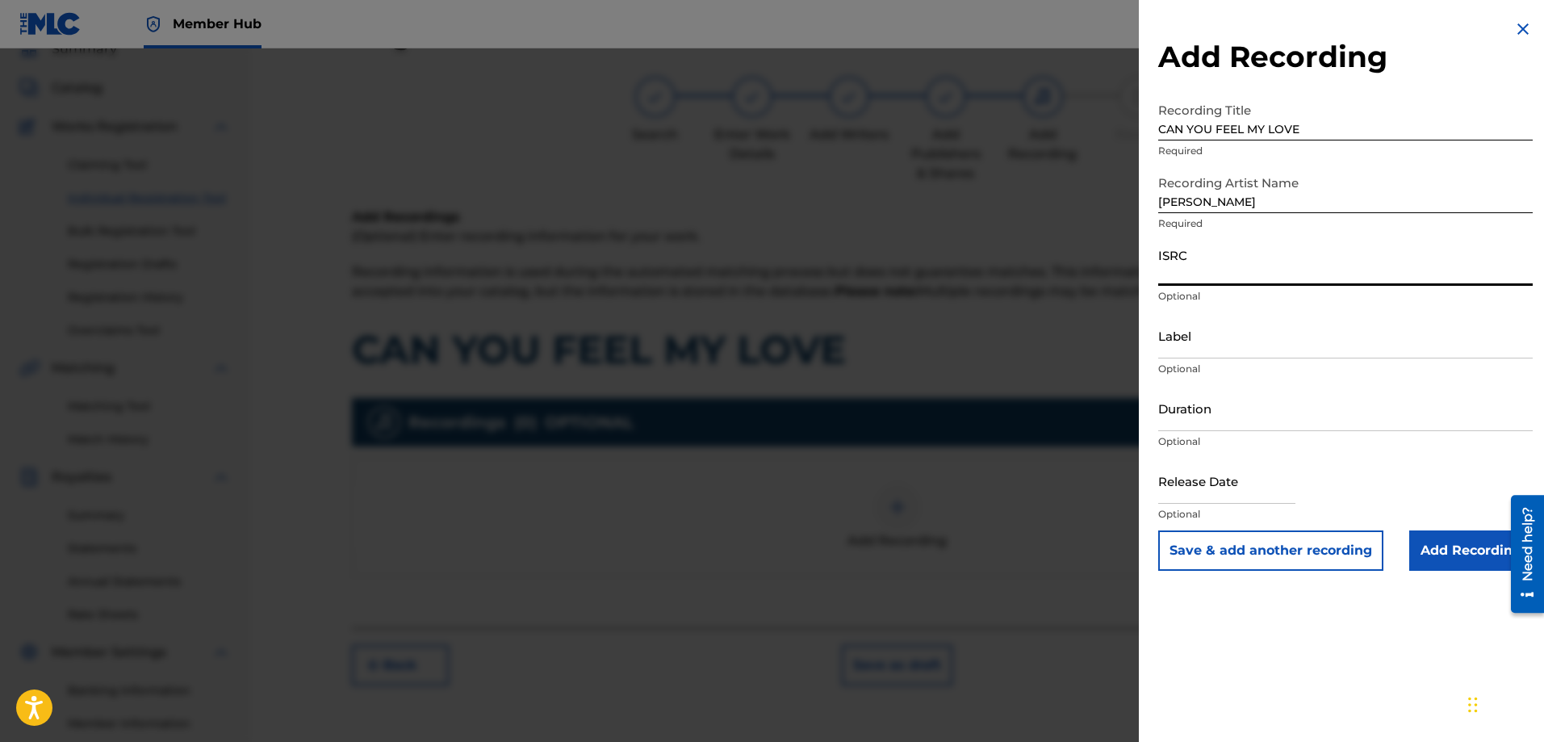
click at [1198, 274] on input "ISRC" at bounding box center [1345, 263] width 374 height 46
type input "USL4q2596582"
click at [1179, 344] on input "Label" at bounding box center [1345, 335] width 374 height 46
type input "copycatt records"
click at [1212, 416] on input "Duration" at bounding box center [1345, 408] width 374 height 46
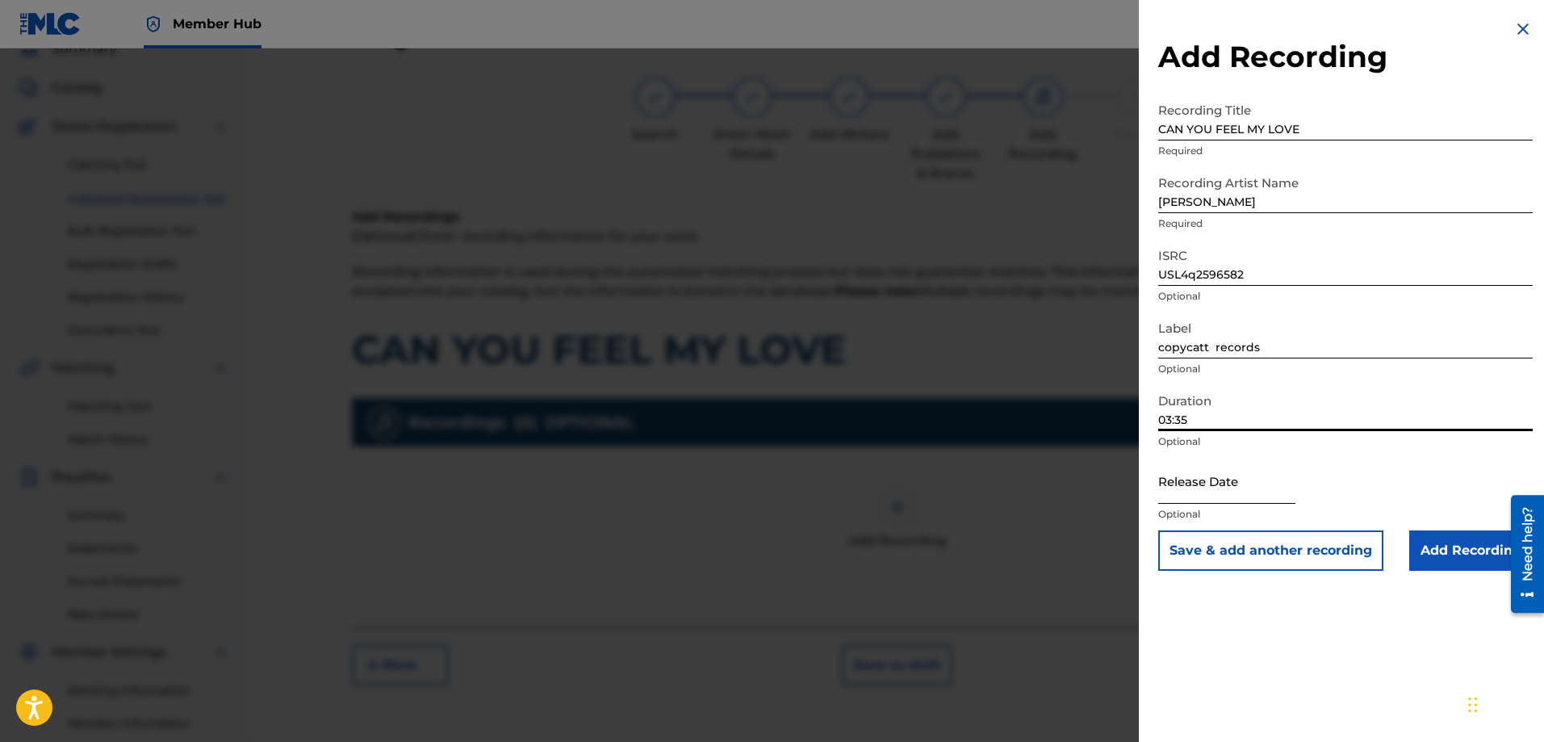
type input "03:35"
select select "8"
select select "2025"
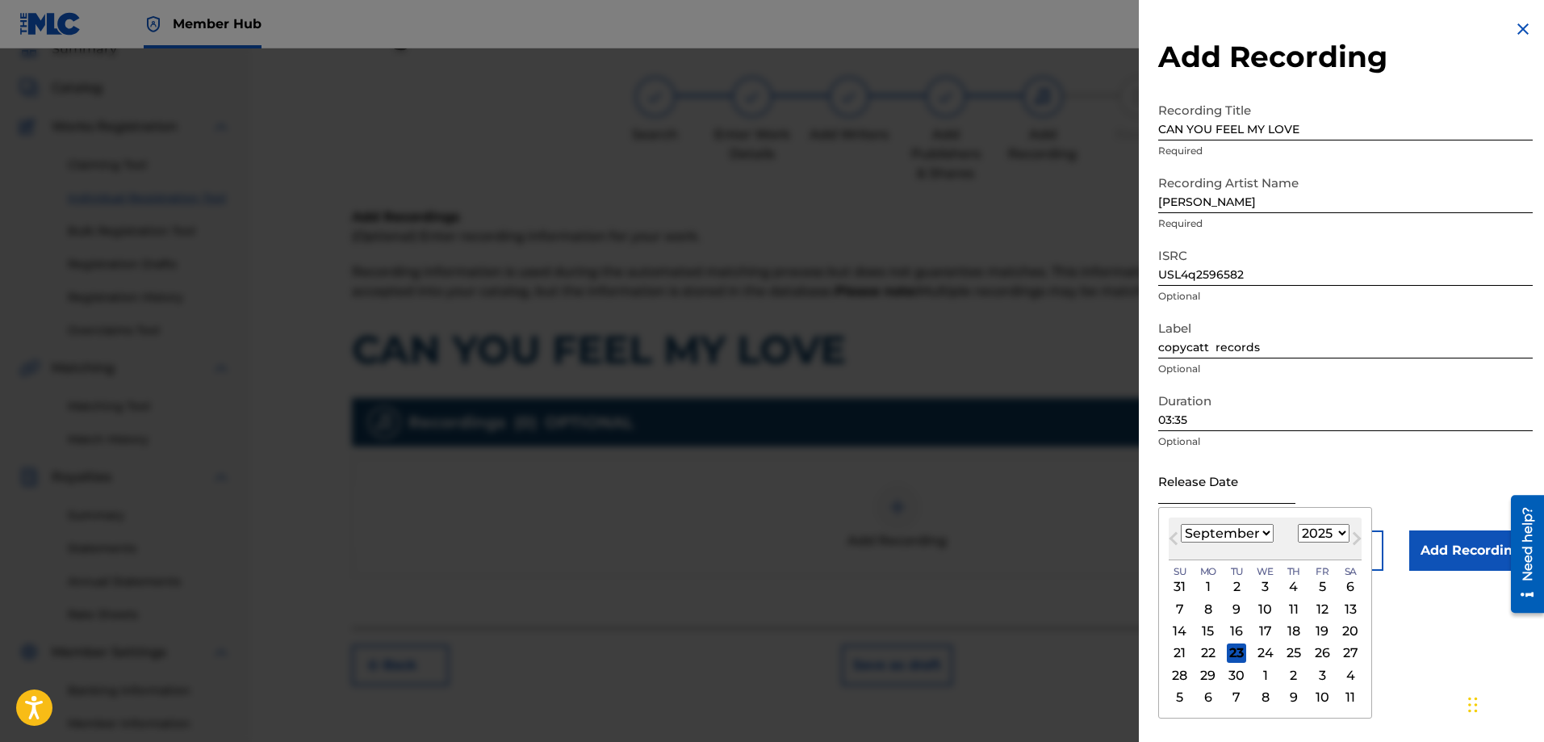
click at [1196, 495] on input "text" at bounding box center [1226, 481] width 137 height 46
click at [1318, 585] on div "5" at bounding box center [1321, 586] width 19 height 19
type input "September 5 2025"
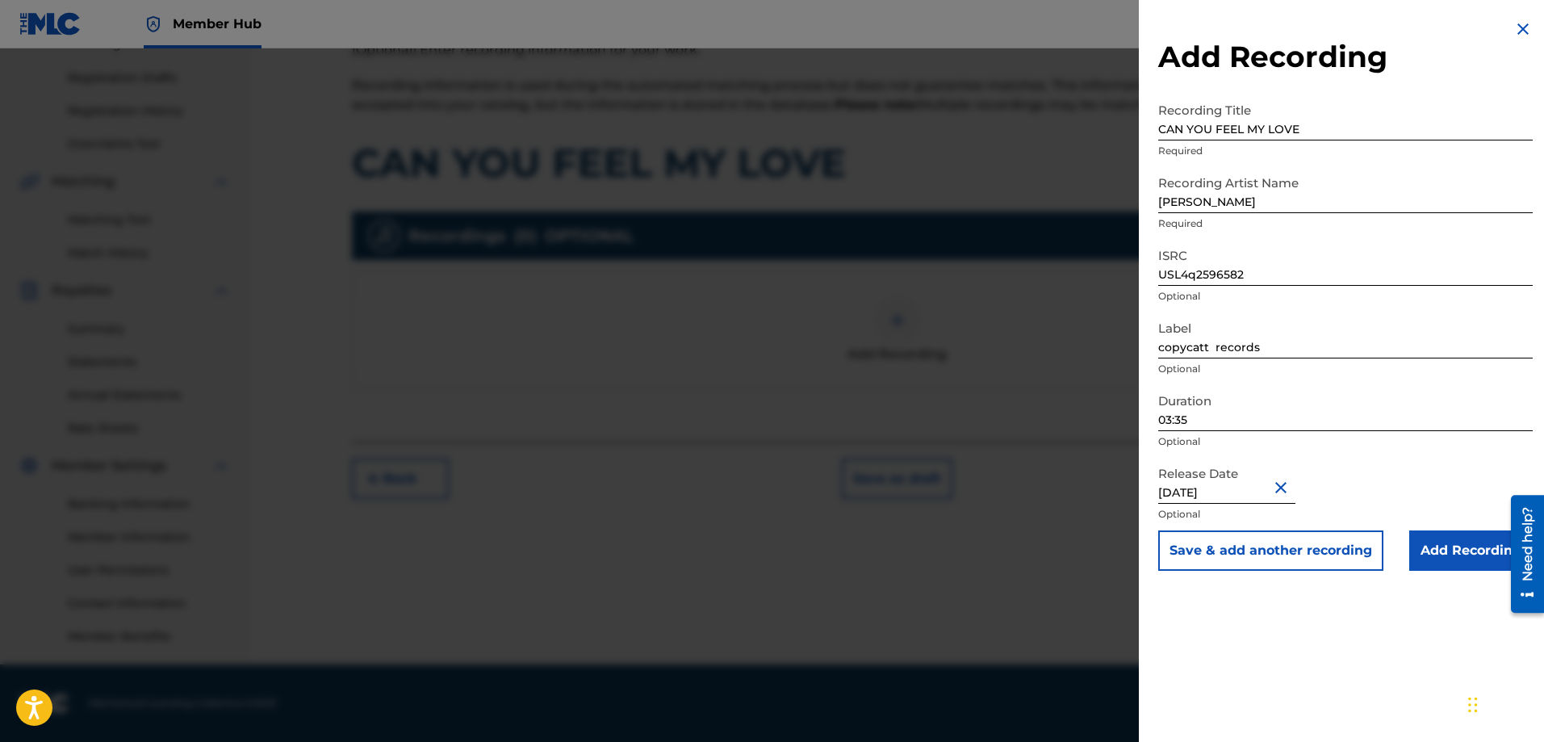
scroll to position [0, 0]
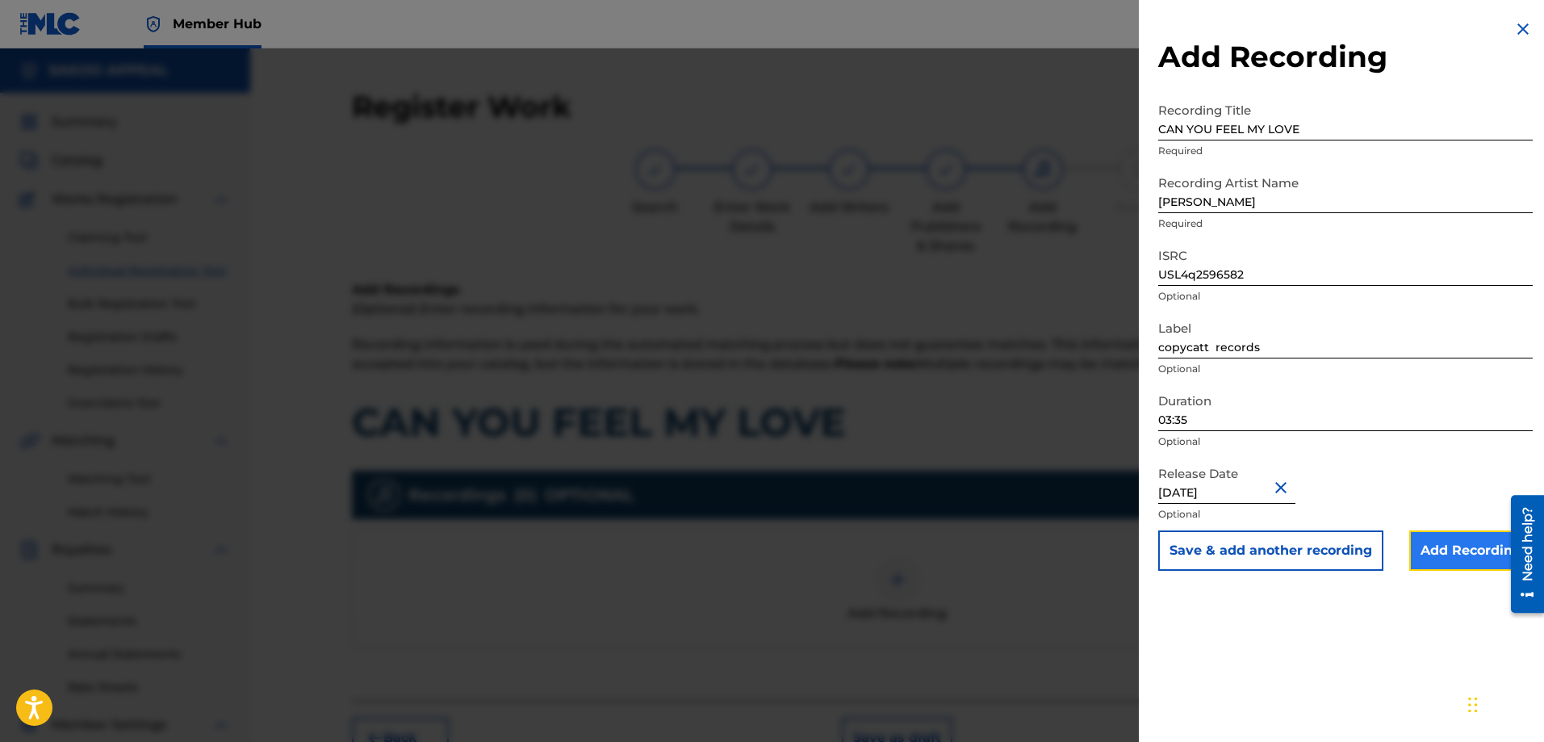
click at [1447, 550] on input "Add Recording" at bounding box center [1470, 550] width 123 height 40
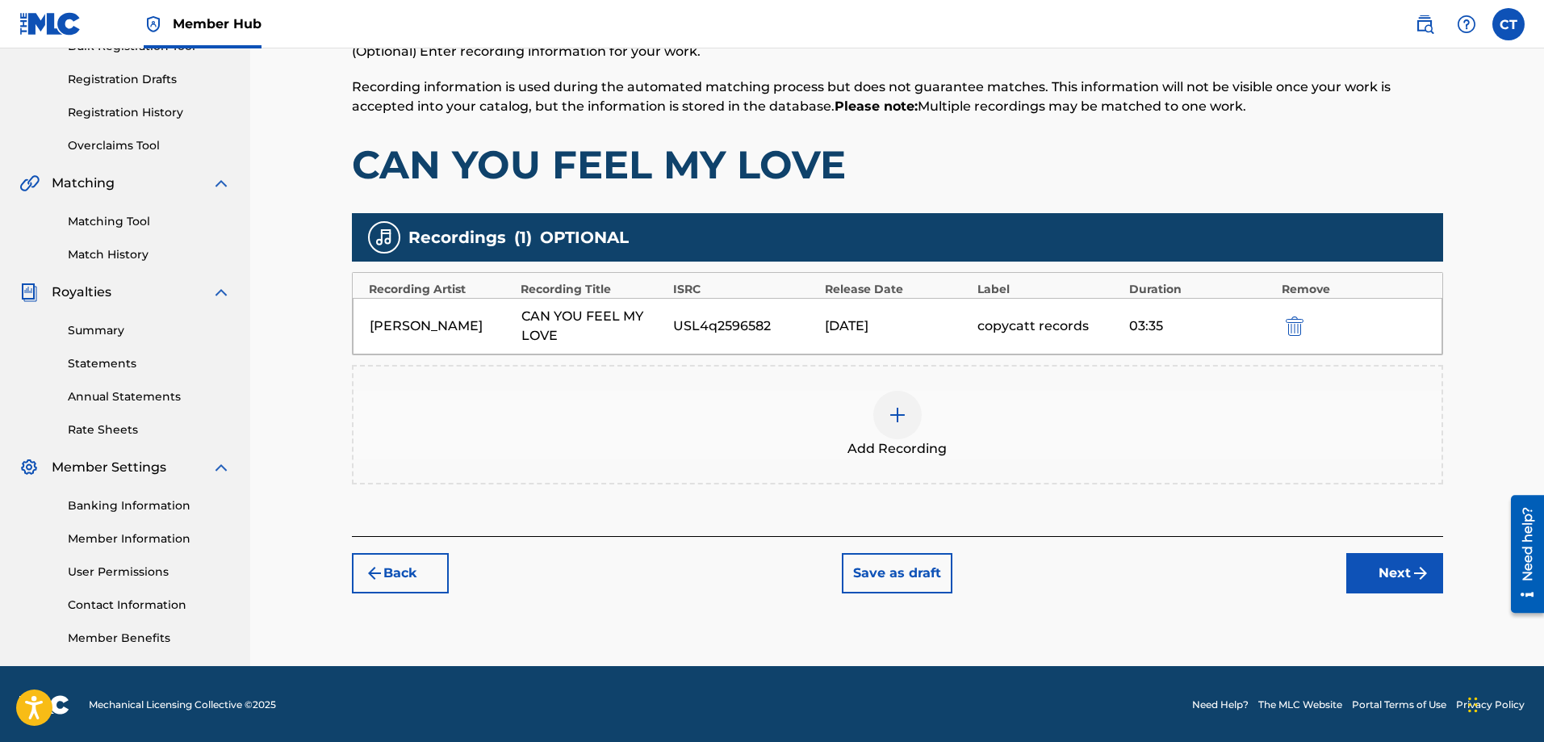
scroll to position [259, 0]
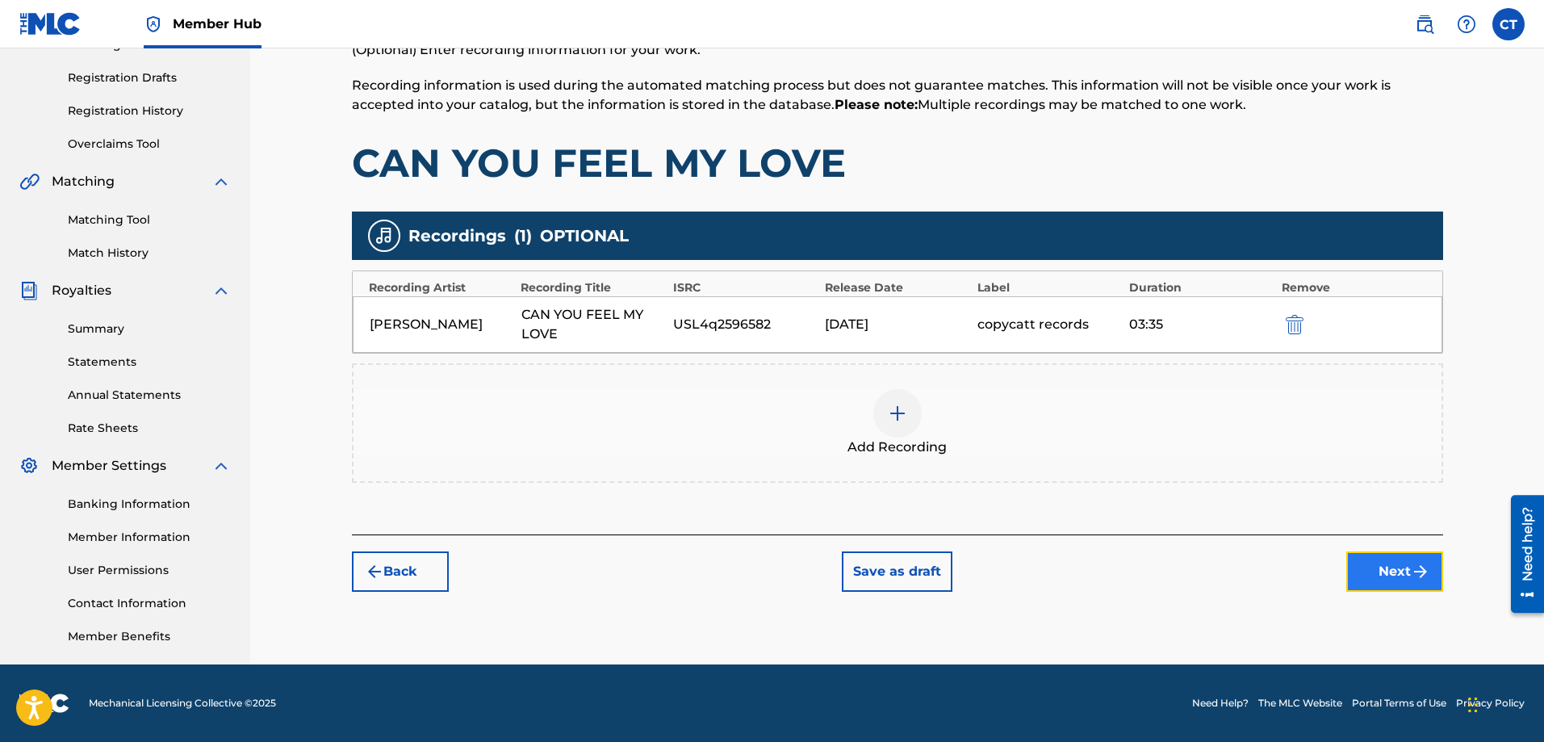
click at [1379, 562] on button "Next" at bounding box center [1394, 571] width 97 height 40
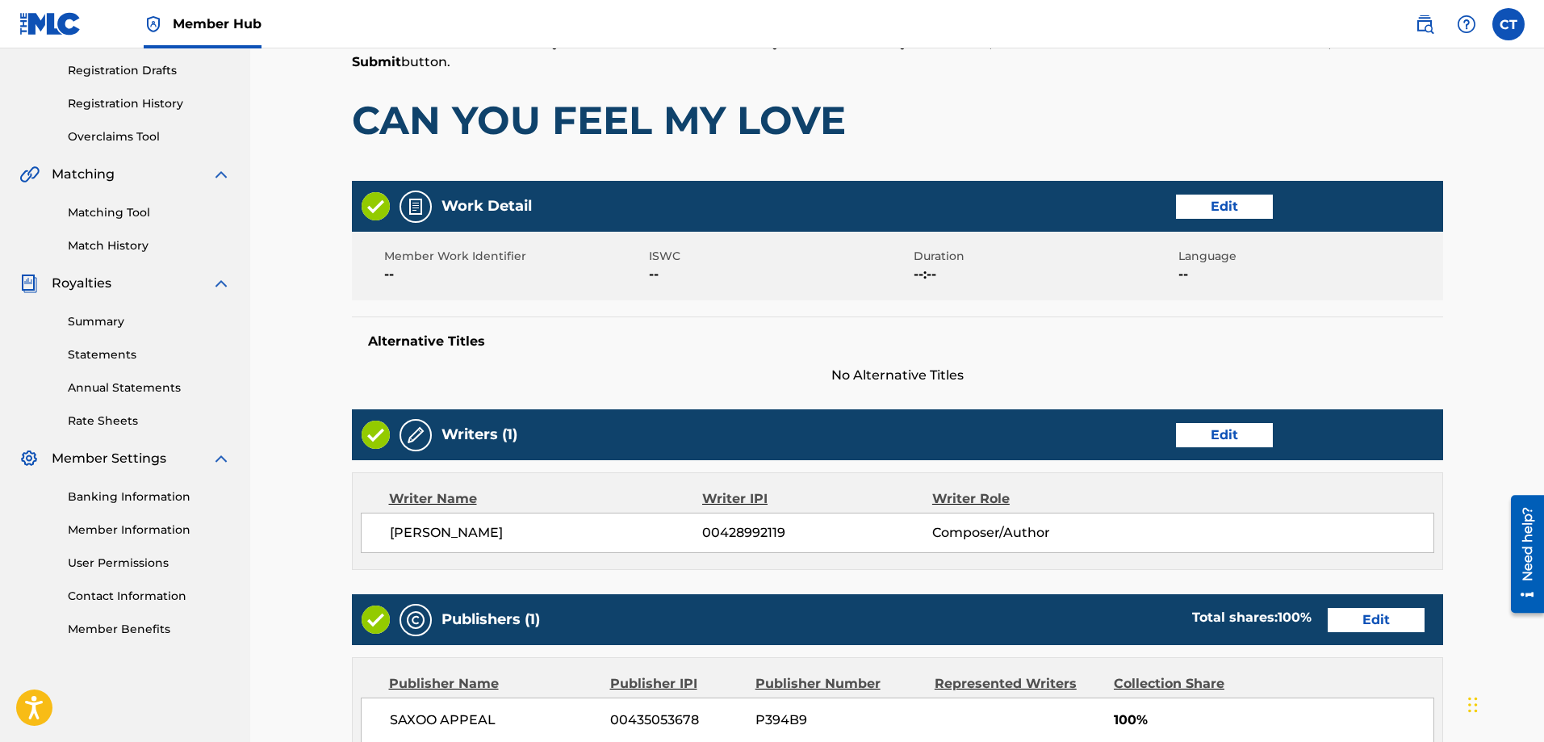
scroll to position [73, 0]
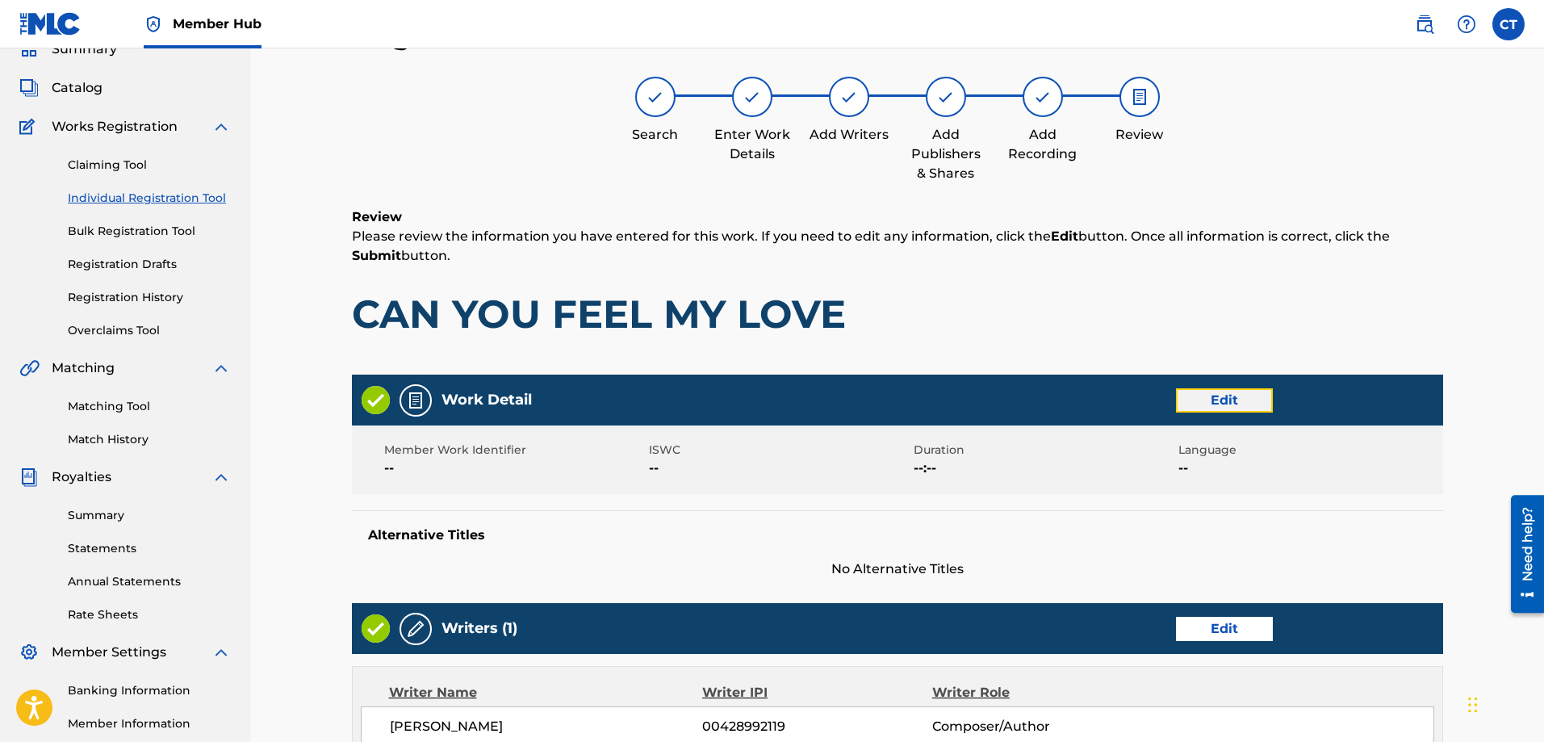
click at [1219, 391] on button "Edit" at bounding box center [1224, 400] width 97 height 24
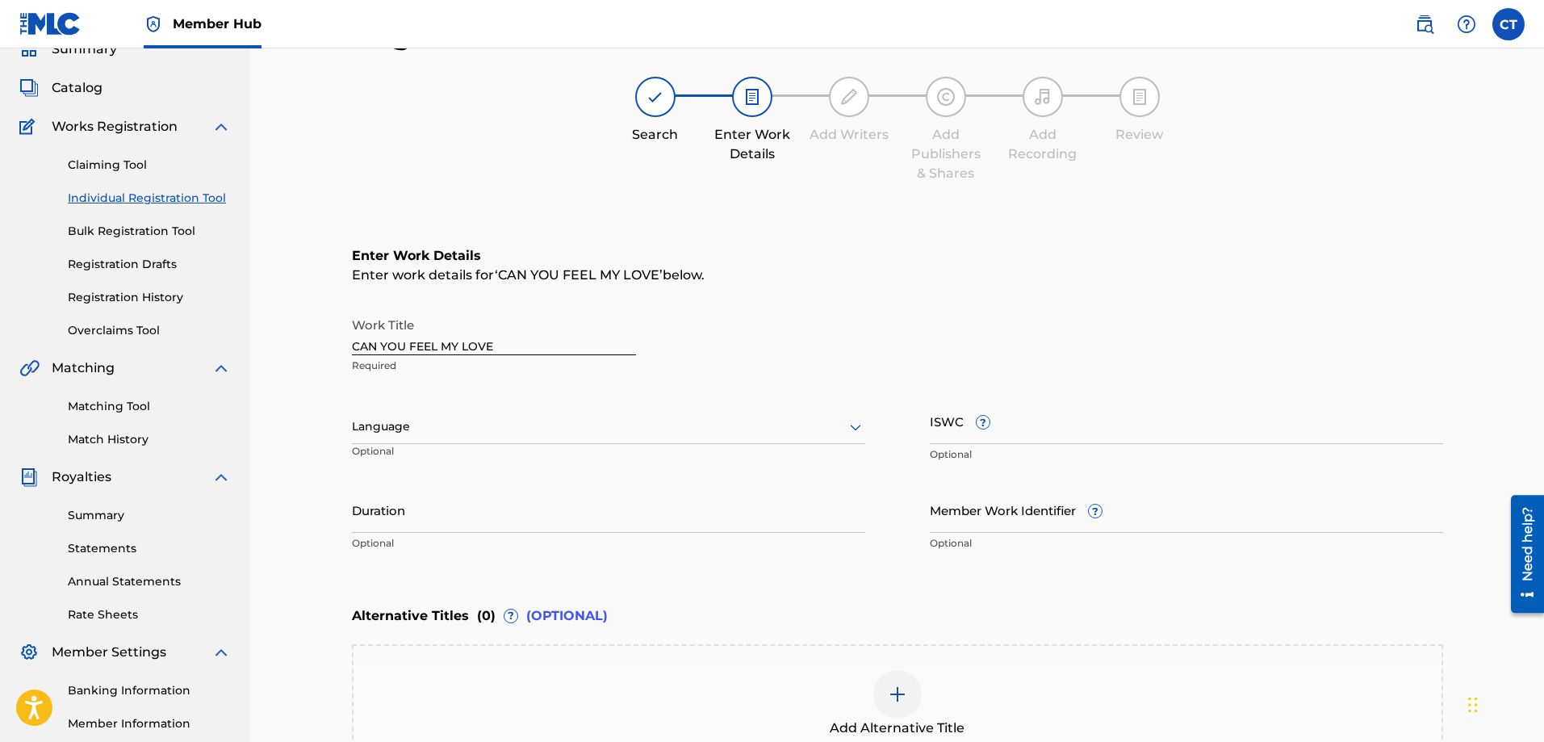
click at [434, 433] on div at bounding box center [608, 426] width 513 height 20
click at [429, 461] on div "English" at bounding box center [609, 462] width 512 height 36
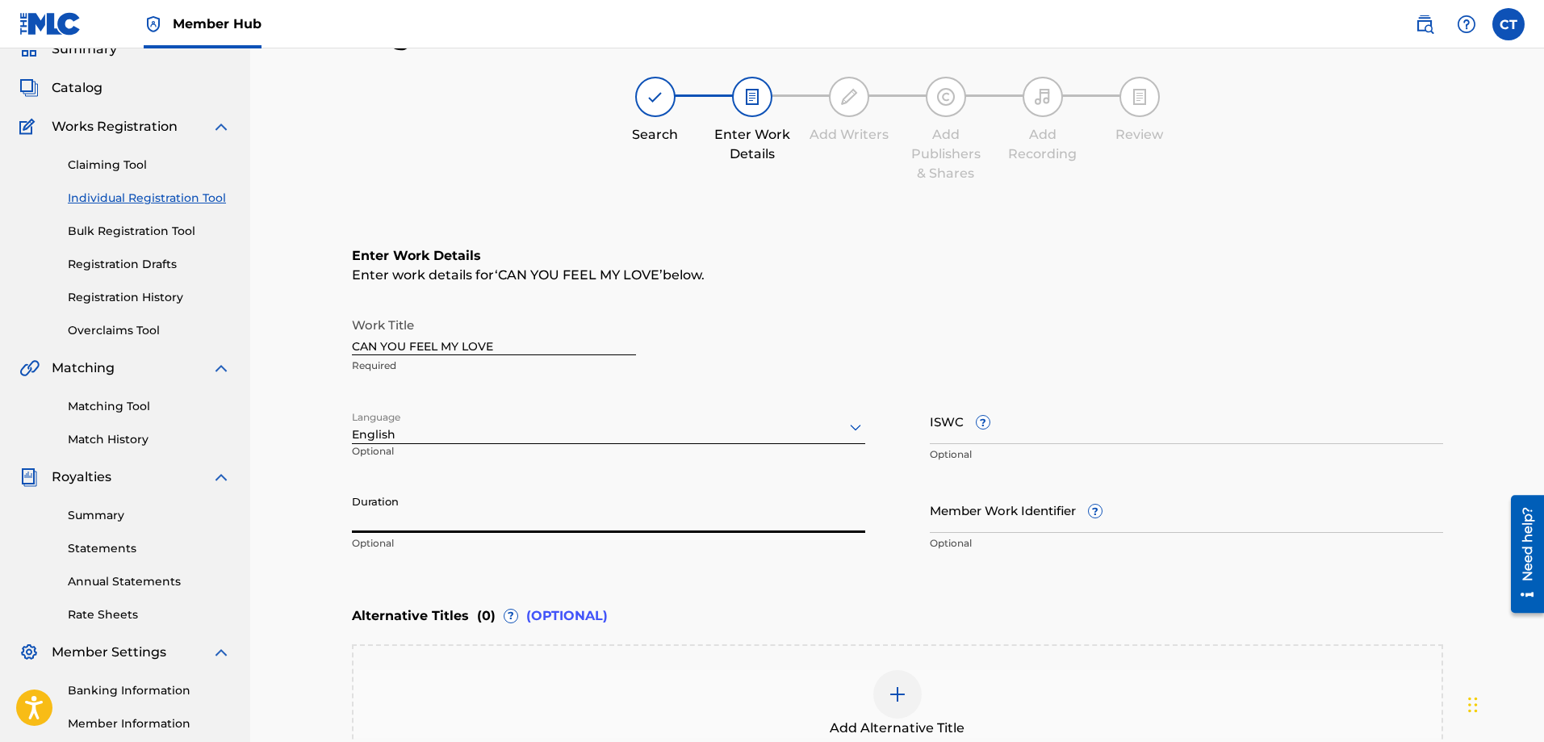
click at [439, 521] on input "Duration" at bounding box center [608, 510] width 513 height 46
type input "03:35"
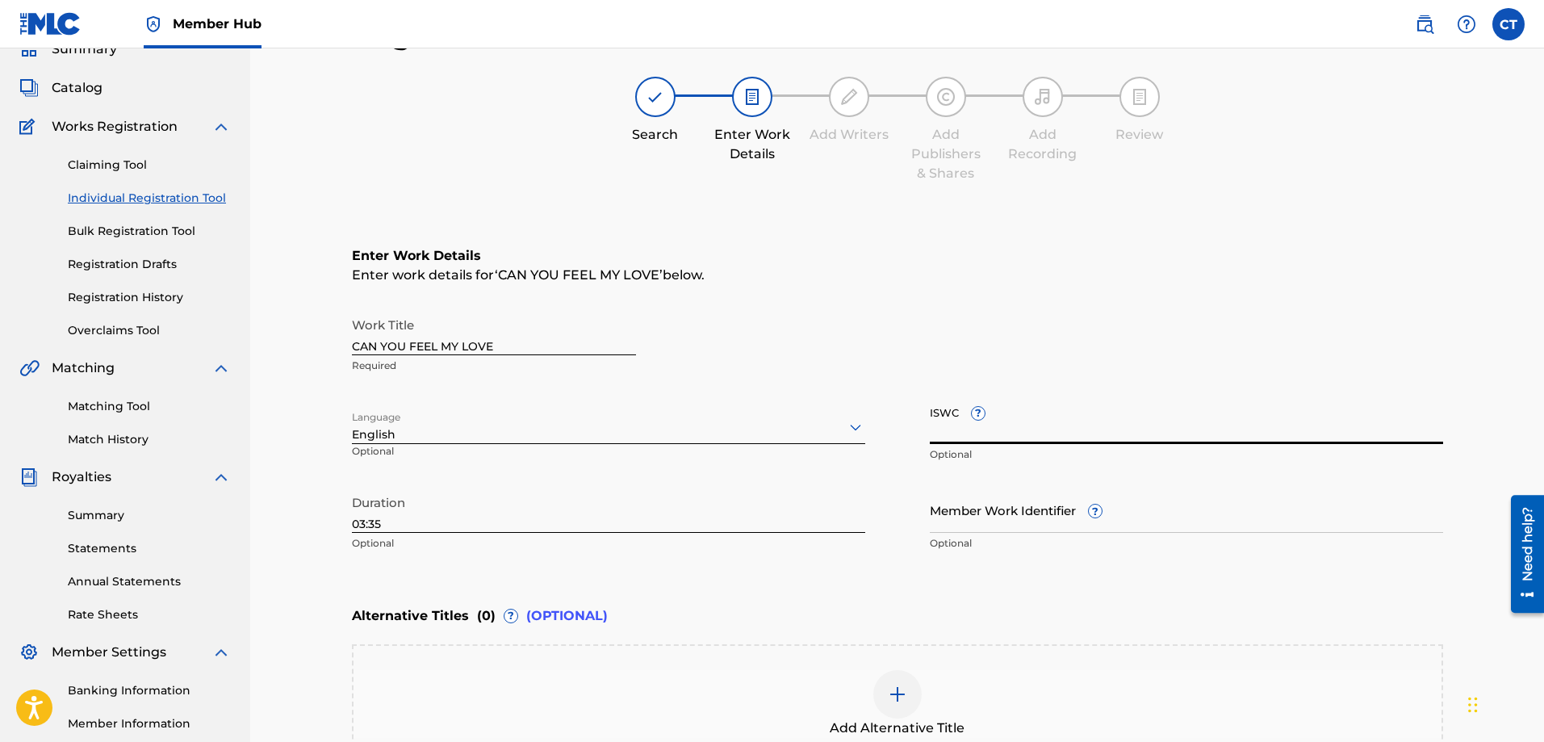
click at [973, 439] on input "ISWC ?" at bounding box center [1186, 421] width 513 height 46
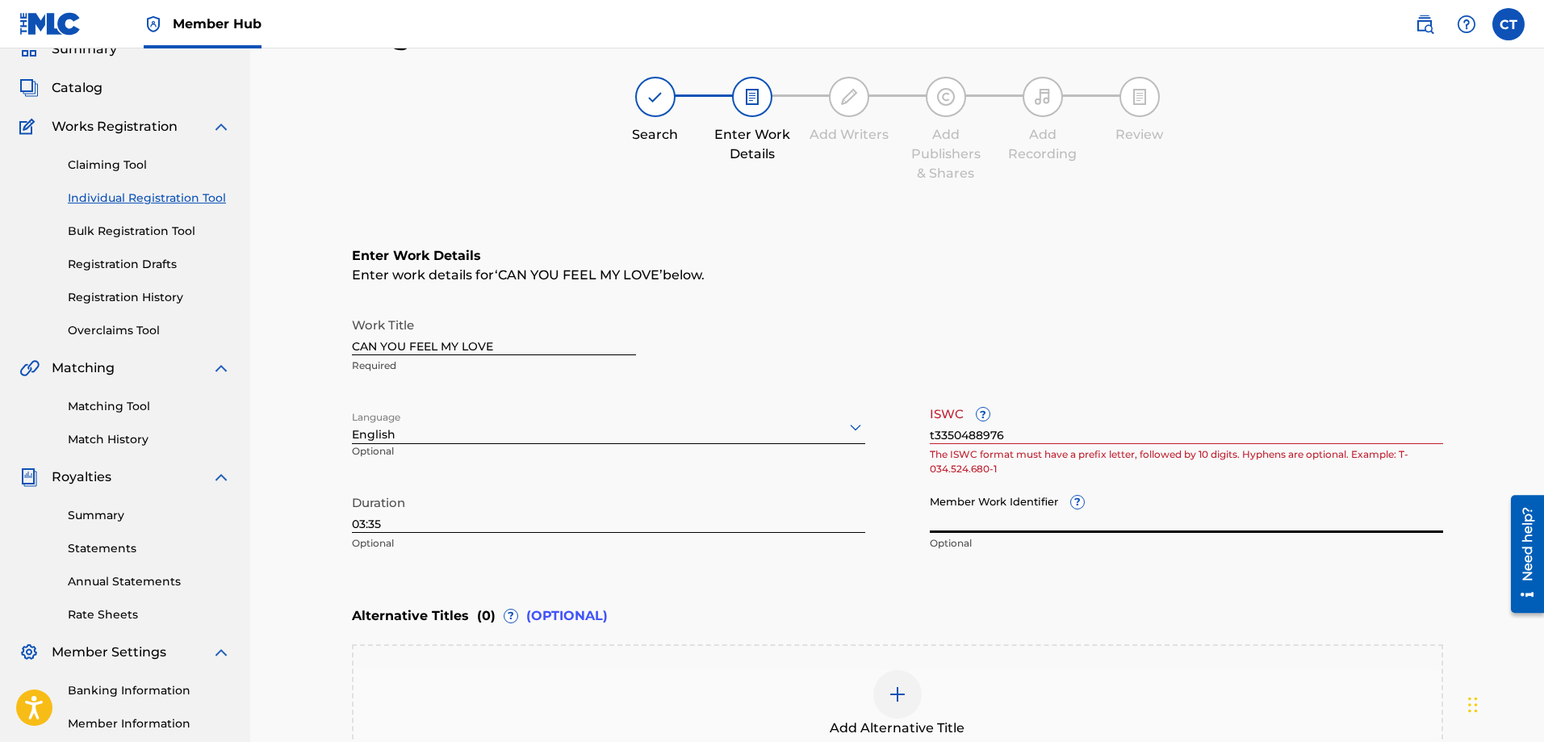
click at [1135, 494] on input "Member Work Identifier ?" at bounding box center [1186, 510] width 513 height 46
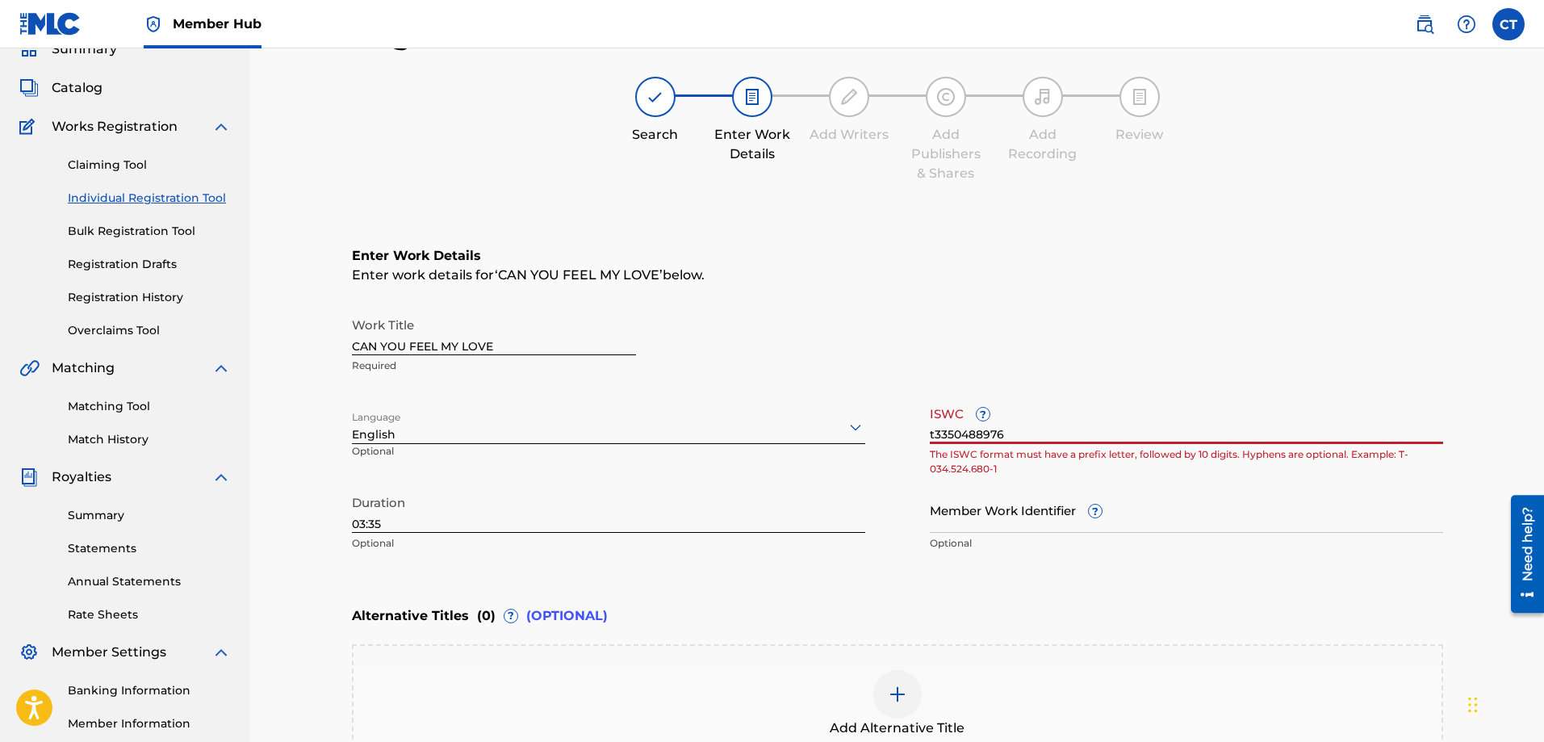
click at [933, 438] on input "t3350488976" at bounding box center [1186, 421] width 513 height 46
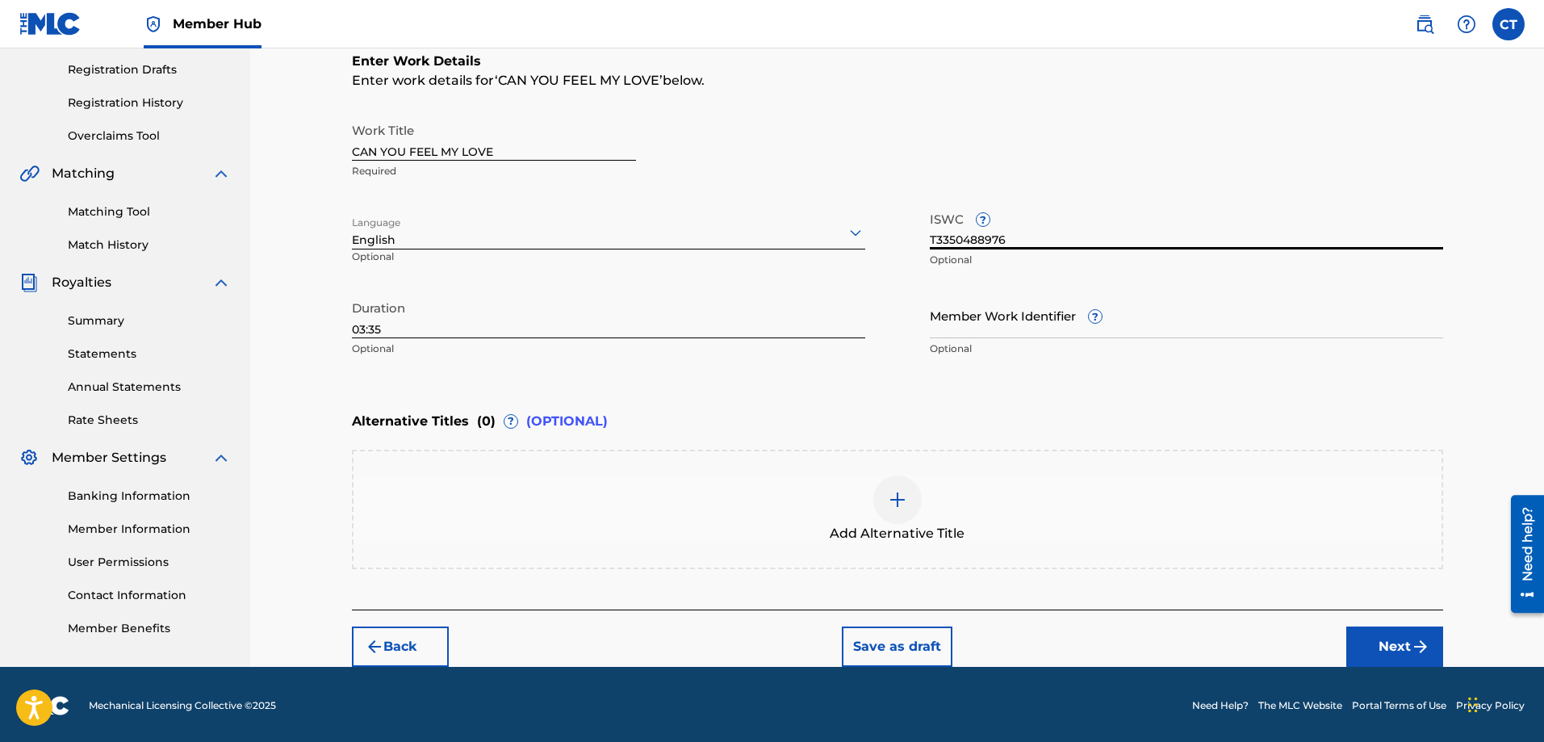
scroll to position [270, 0]
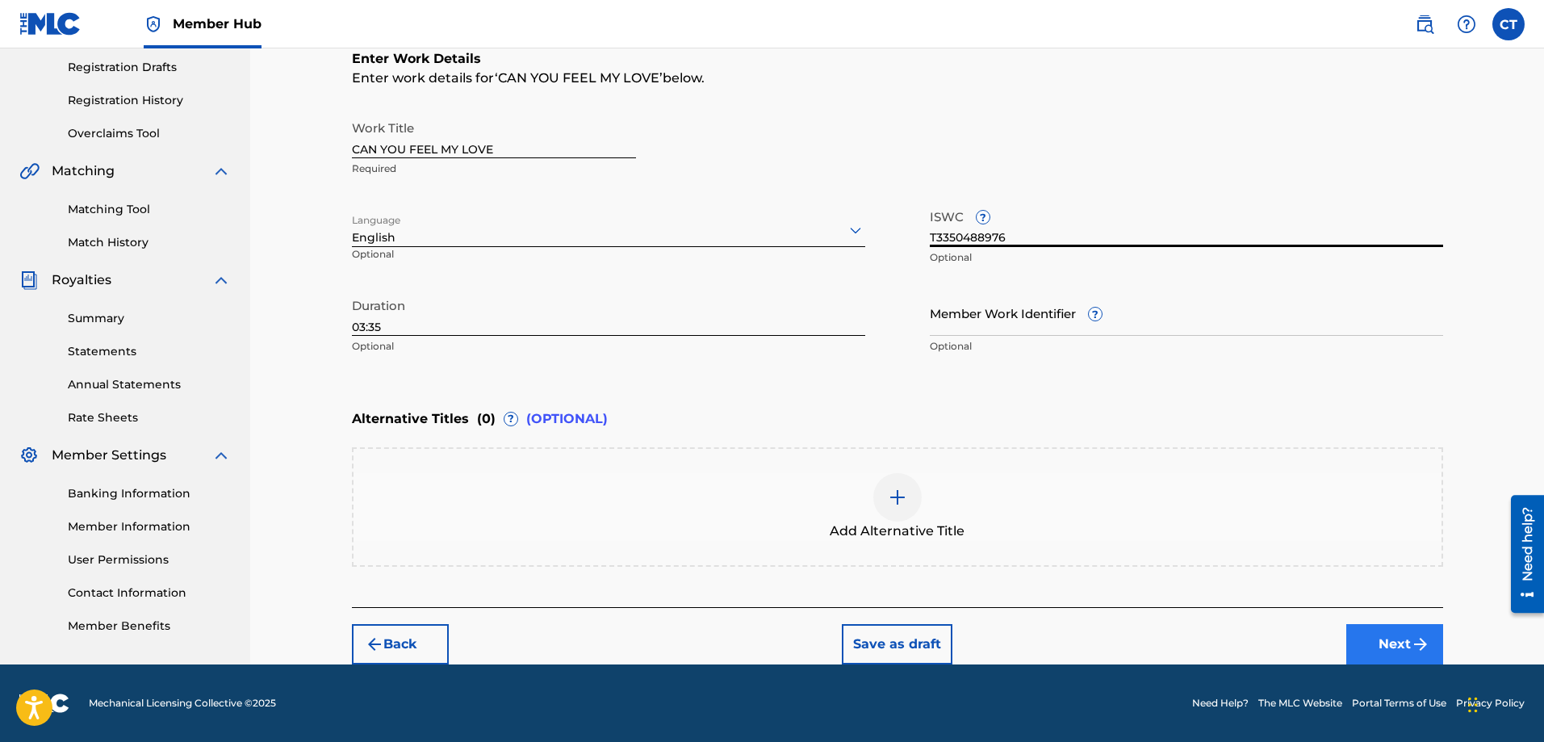
type input "T3350488976"
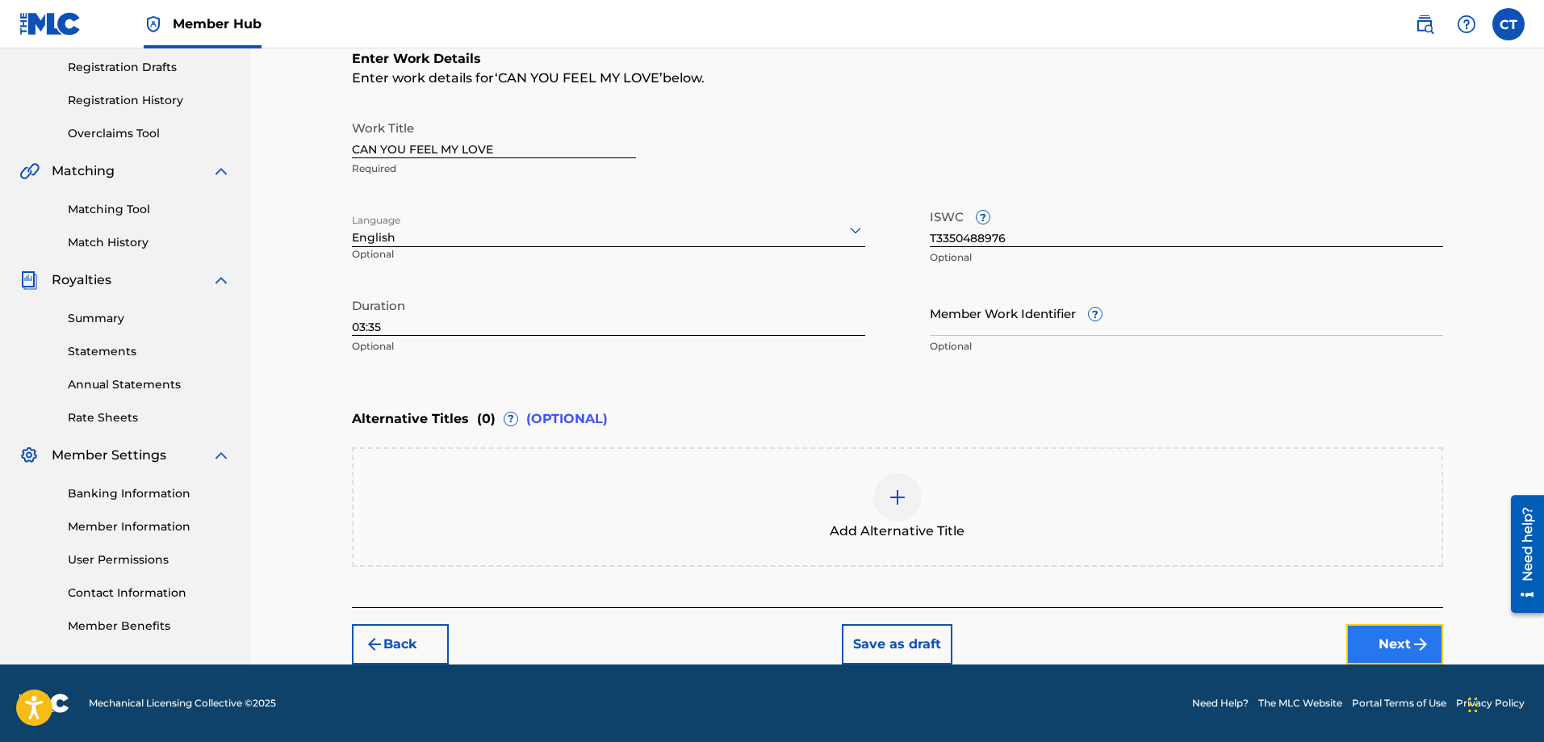
click at [1380, 641] on button "Next" at bounding box center [1394, 644] width 97 height 40
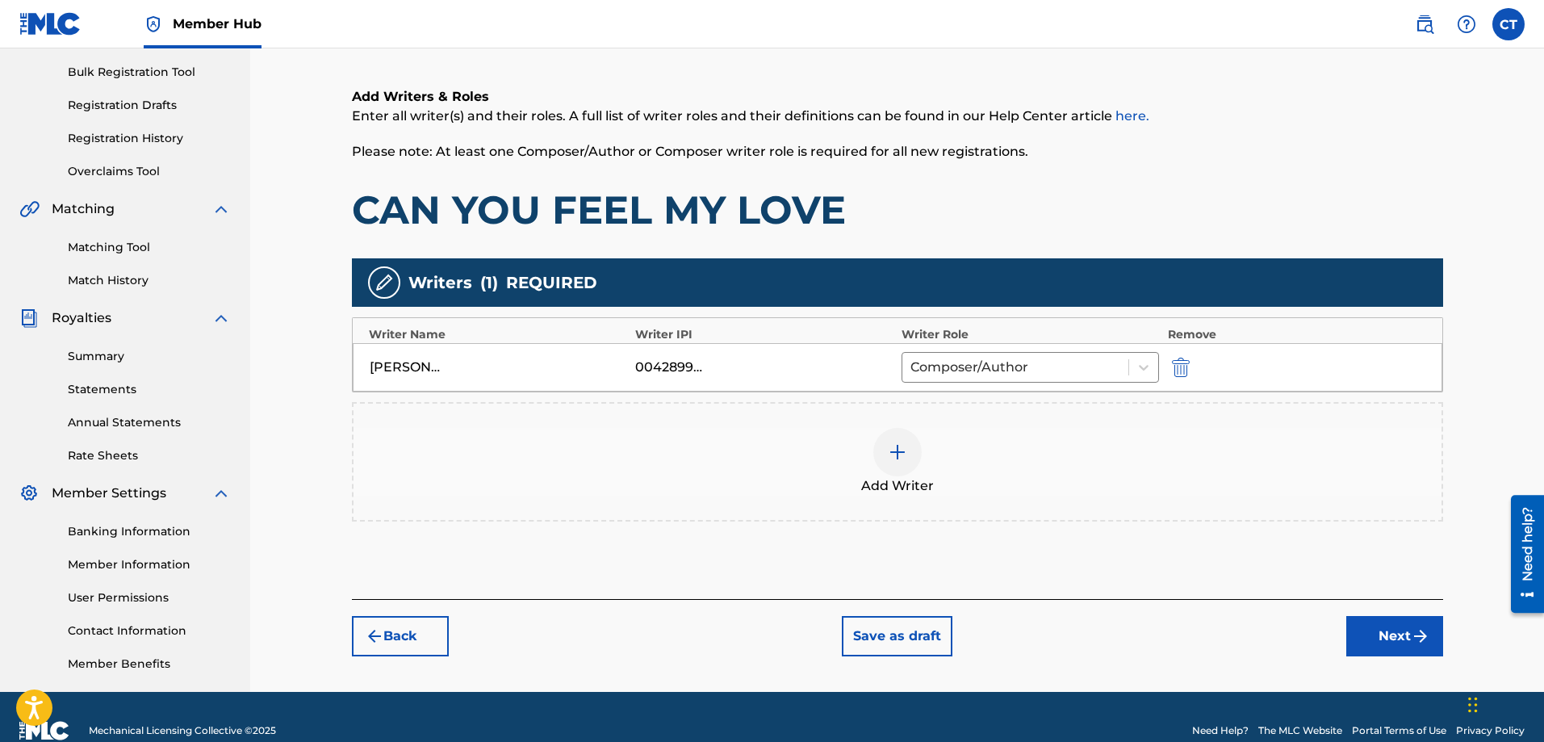
scroll to position [259, 0]
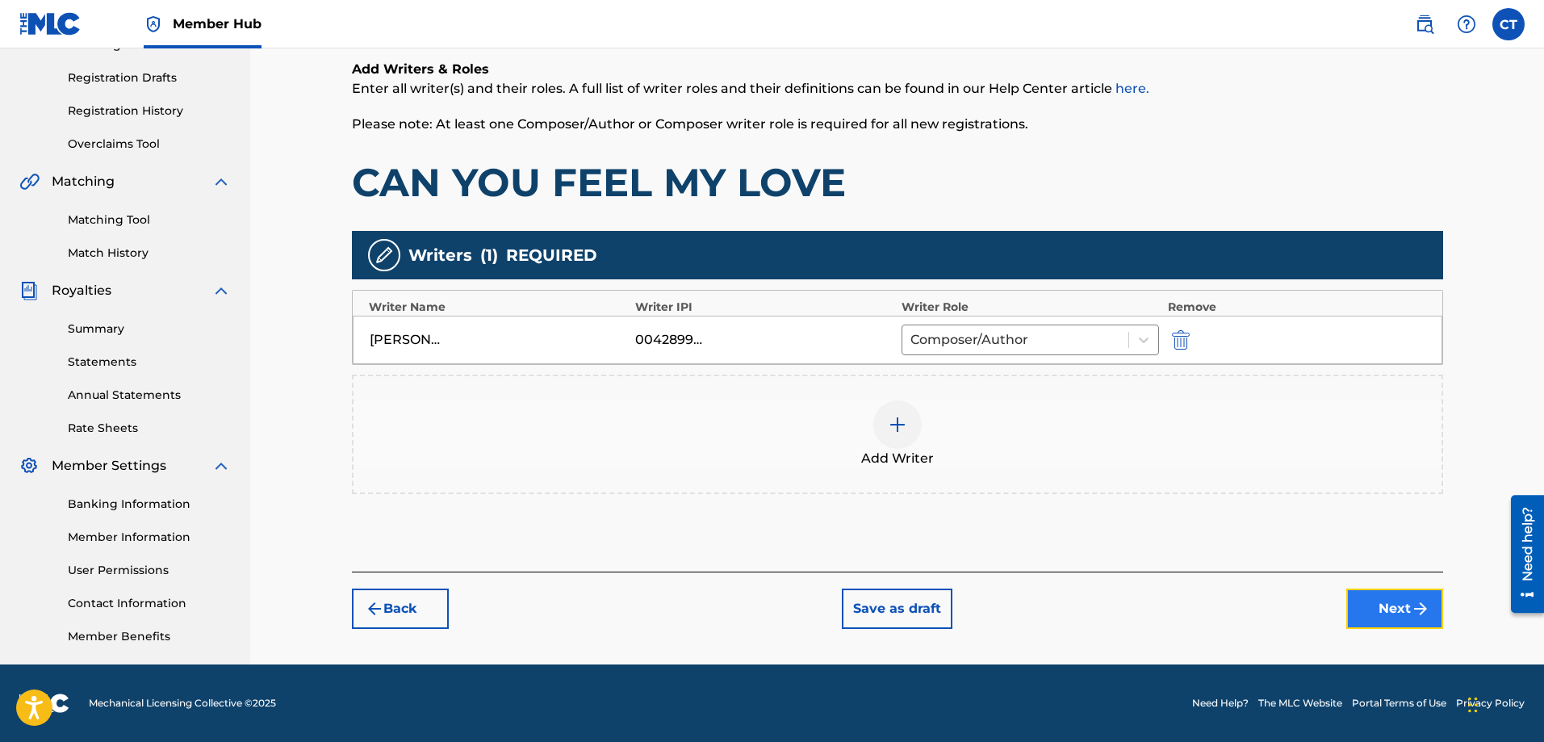
click at [1383, 615] on button "Next" at bounding box center [1394, 608] width 97 height 40
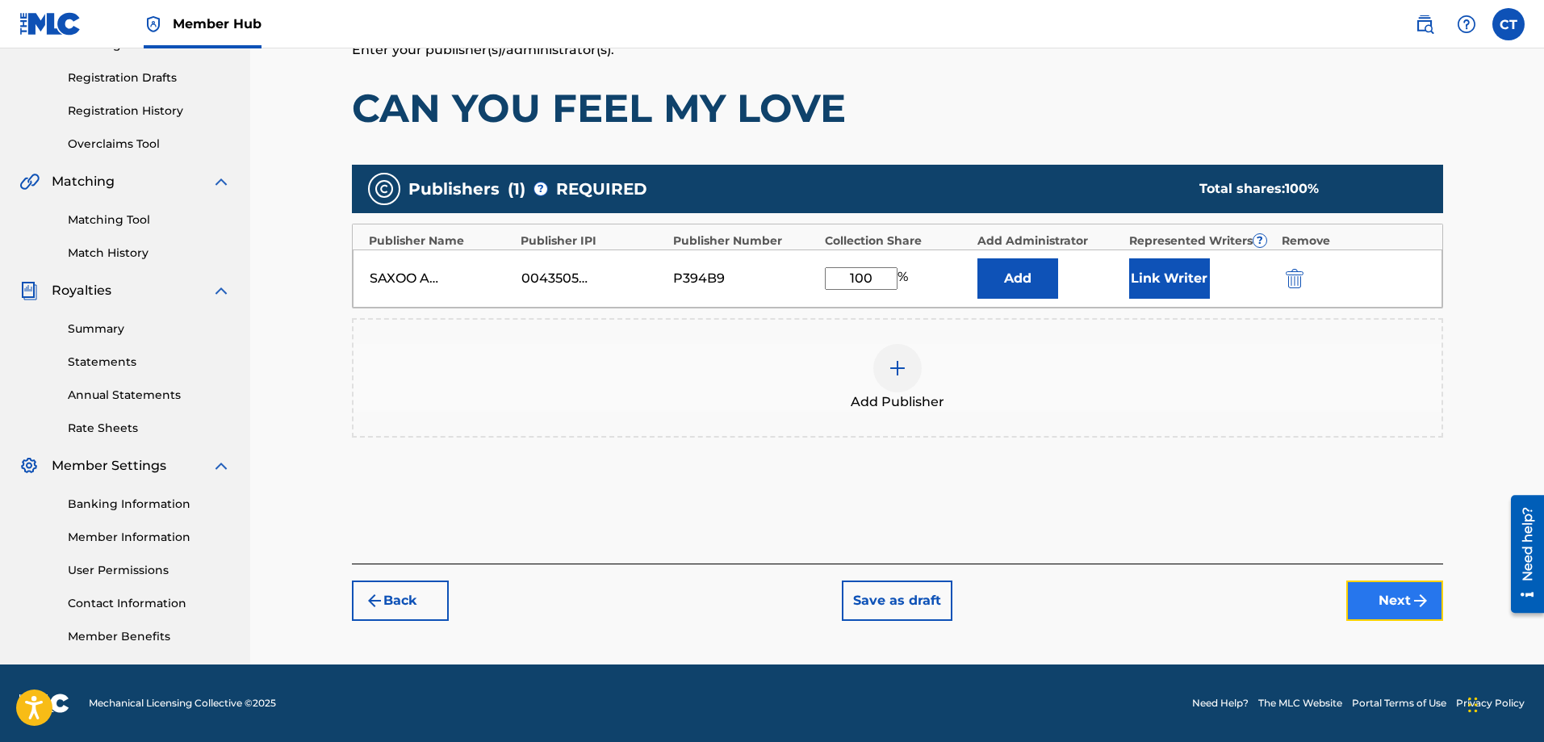
click at [1411, 600] on img "submit" at bounding box center [1420, 600] width 19 height 19
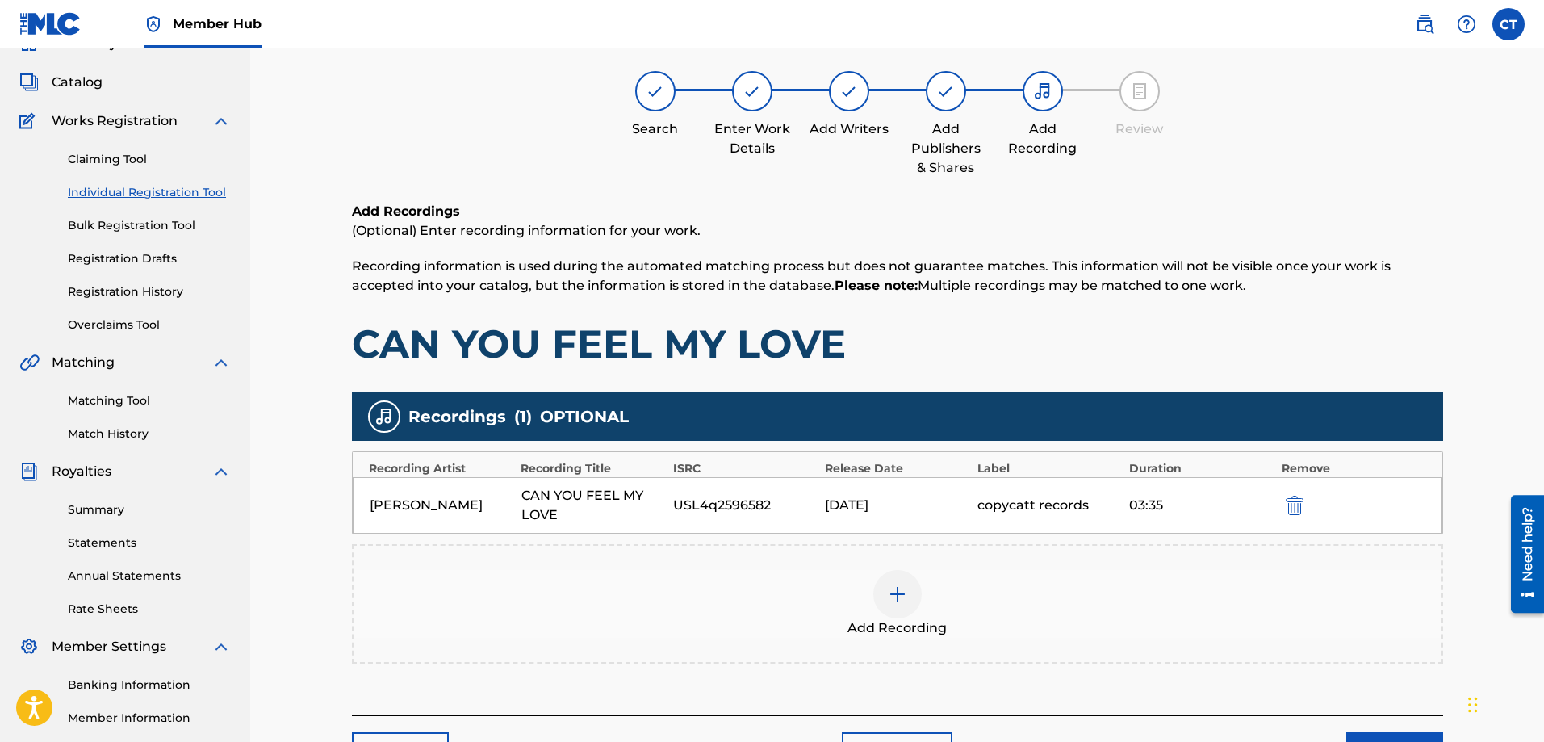
scroll to position [73, 0]
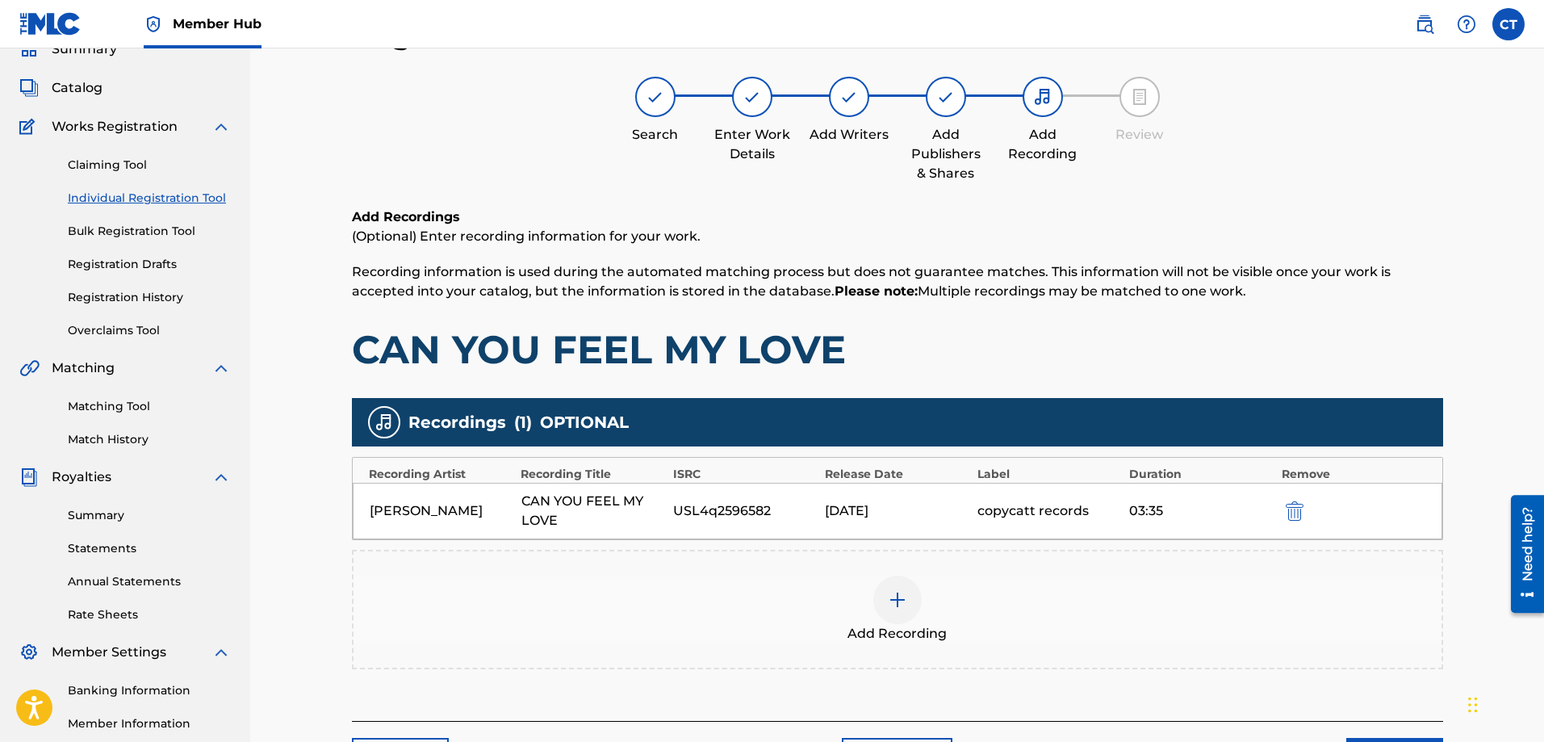
click at [897, 600] on img at bounding box center [897, 599] width 19 height 19
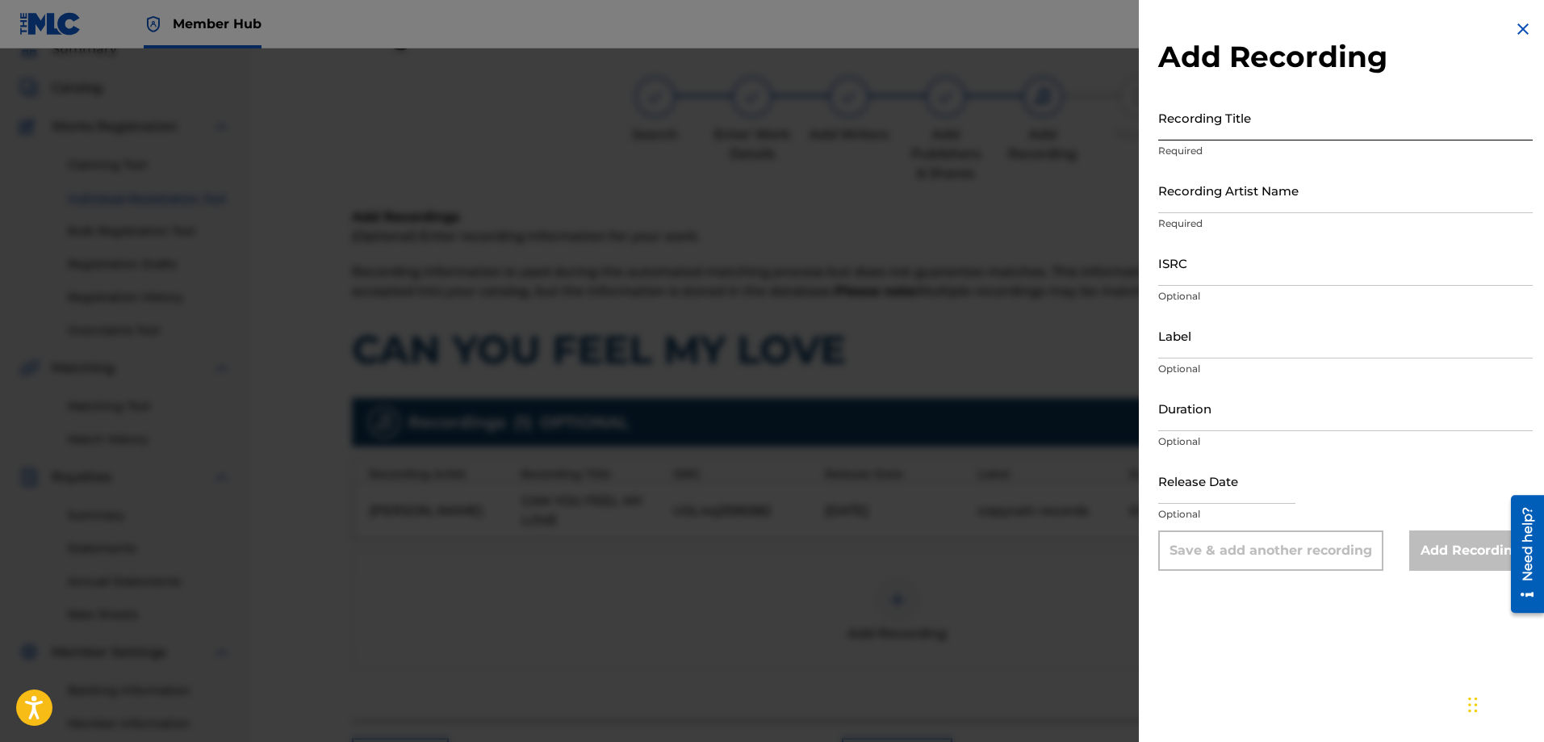
click at [1259, 128] on input "Recording Title" at bounding box center [1345, 117] width 374 height 46
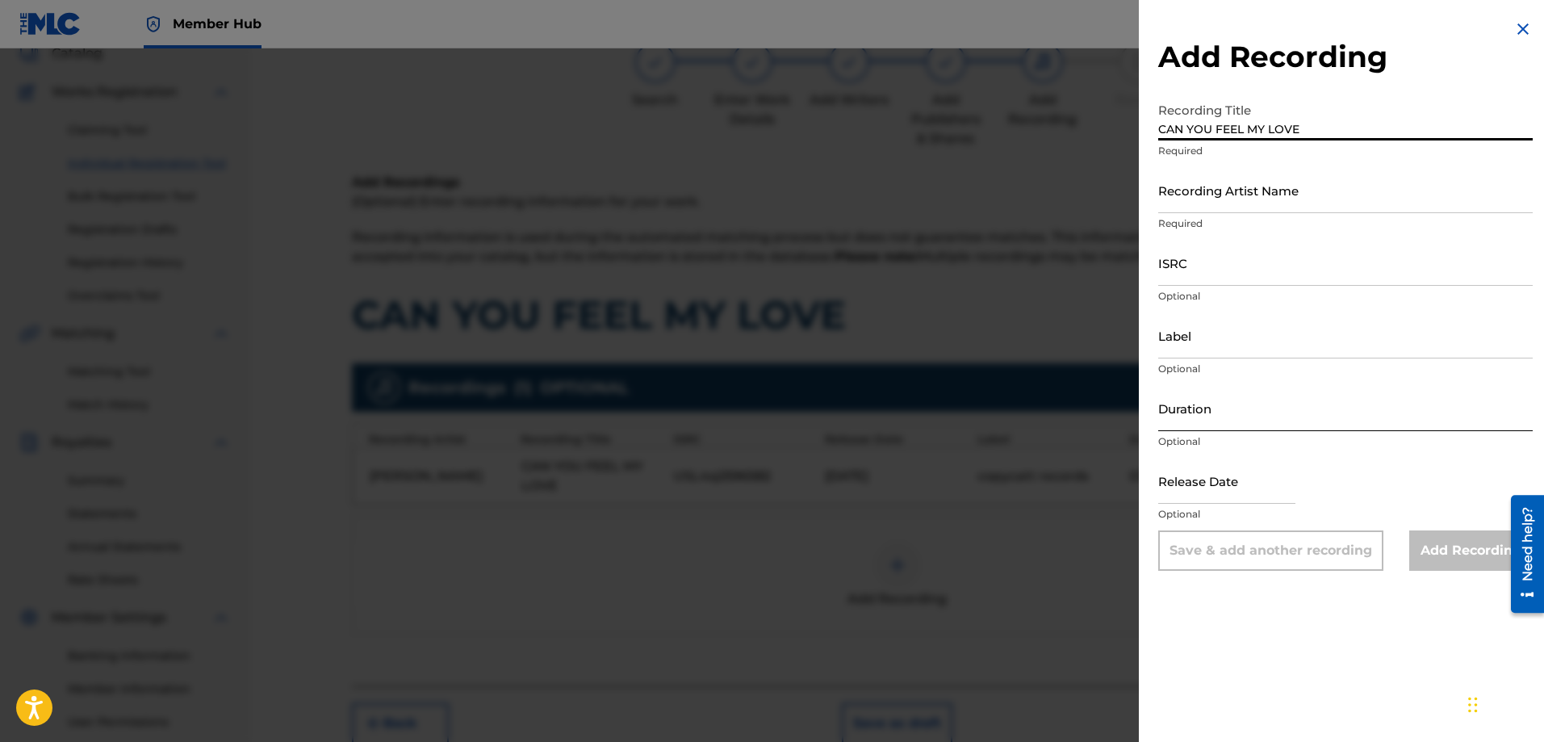
scroll to position [259, 0]
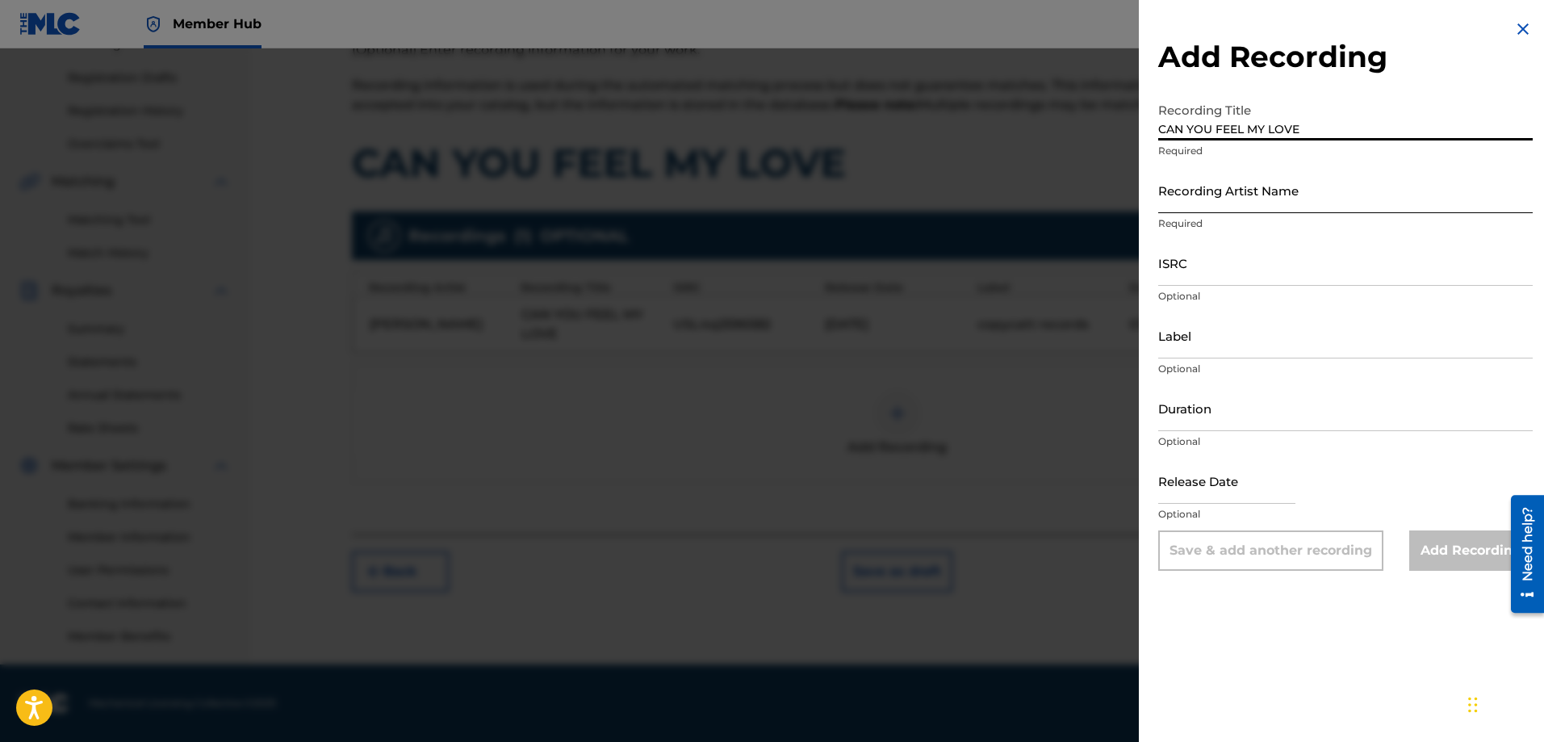
type input "CAN YOU FEEL MY LOVE"
click at [1211, 207] on input "Recording Artist Name" at bounding box center [1345, 190] width 374 height 46
type input "CHESTER"
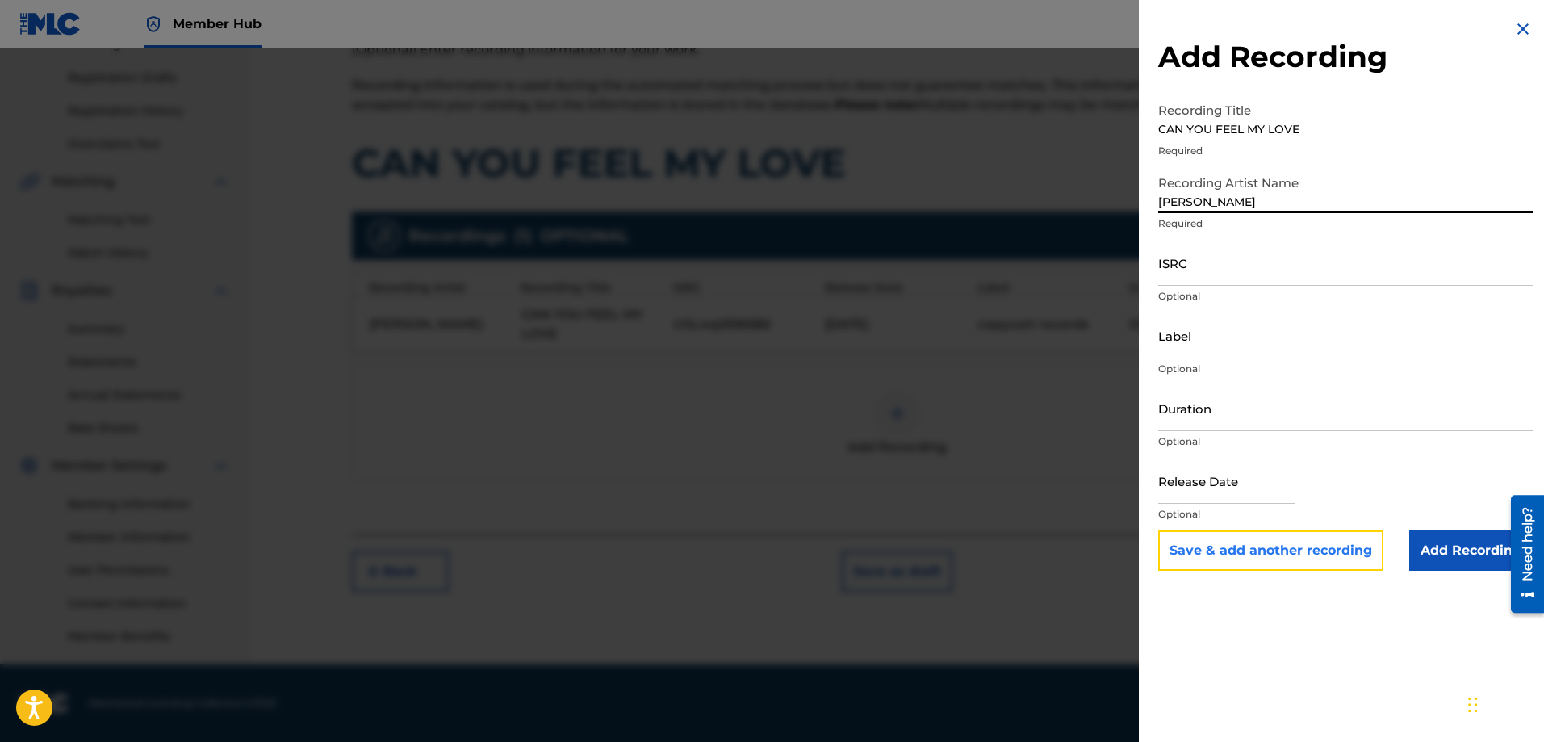
click at [1339, 551] on button "Save & add another recording" at bounding box center [1270, 550] width 225 height 40
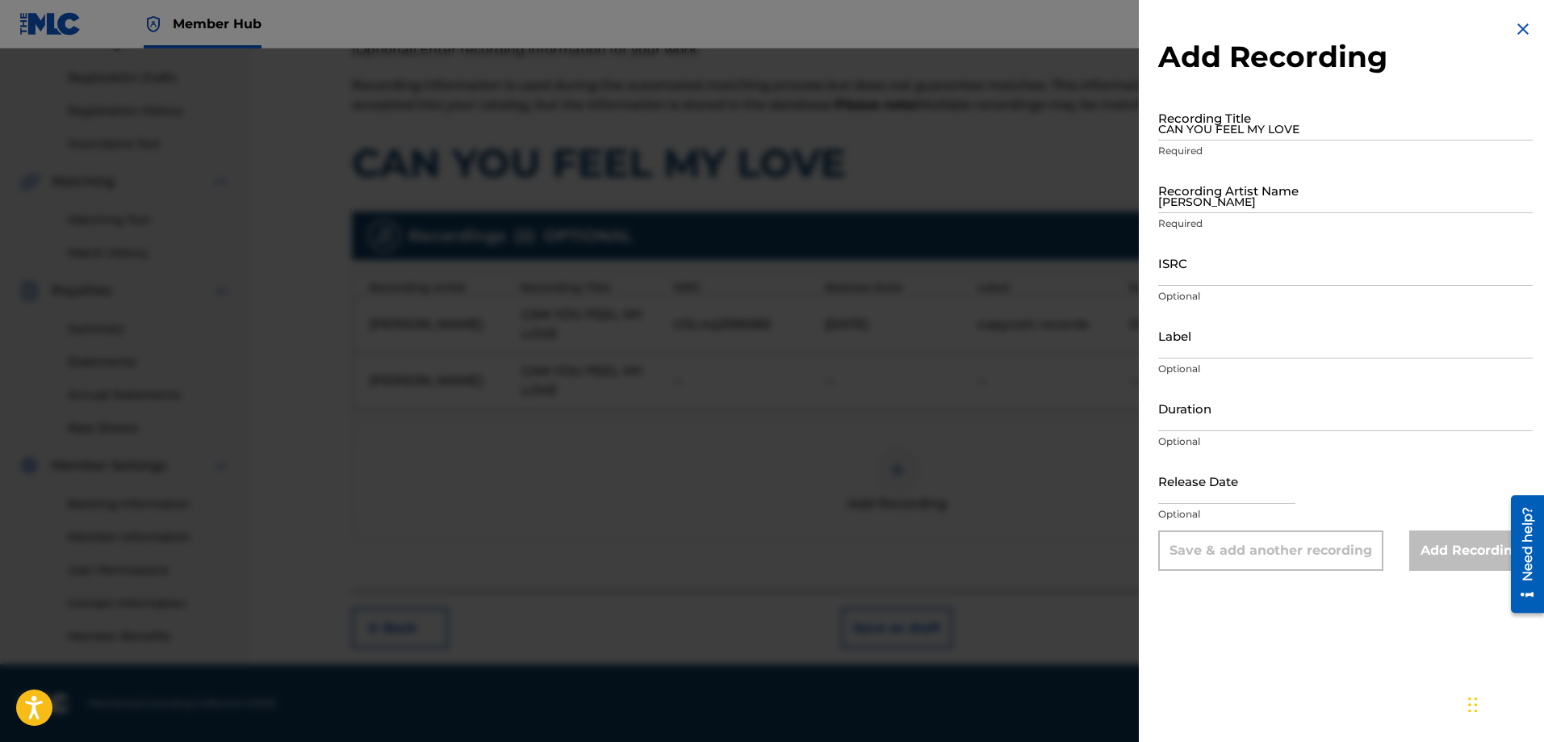
click at [402, 9] on nav "Member Hub CT CT Chester Thomas chesthomas@hotmail.com Notification Preferences…" at bounding box center [772, 24] width 1544 height 48
click at [1520, 32] on img at bounding box center [1522, 28] width 19 height 19
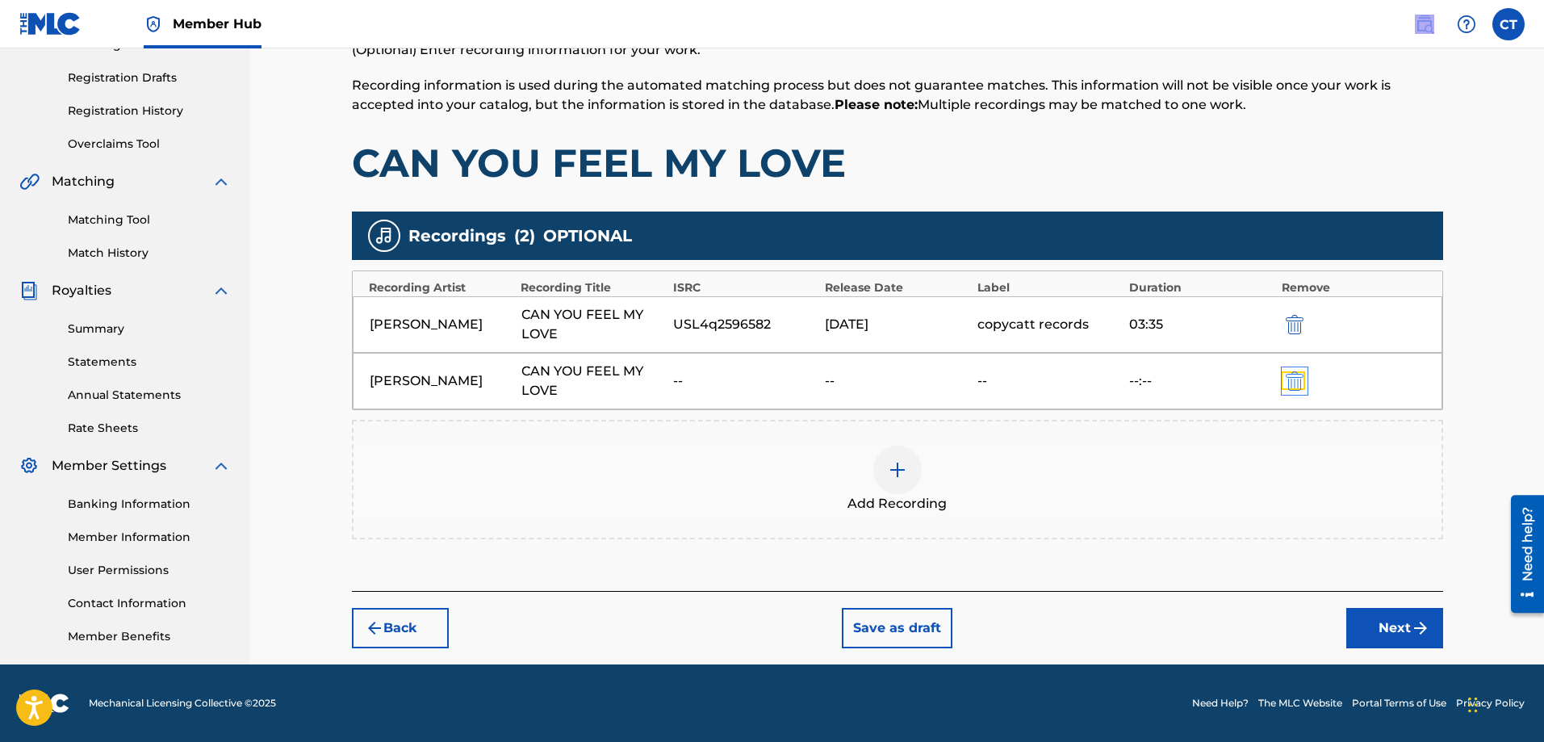
click at [1295, 373] on img "submit" at bounding box center [1295, 380] width 18 height 19
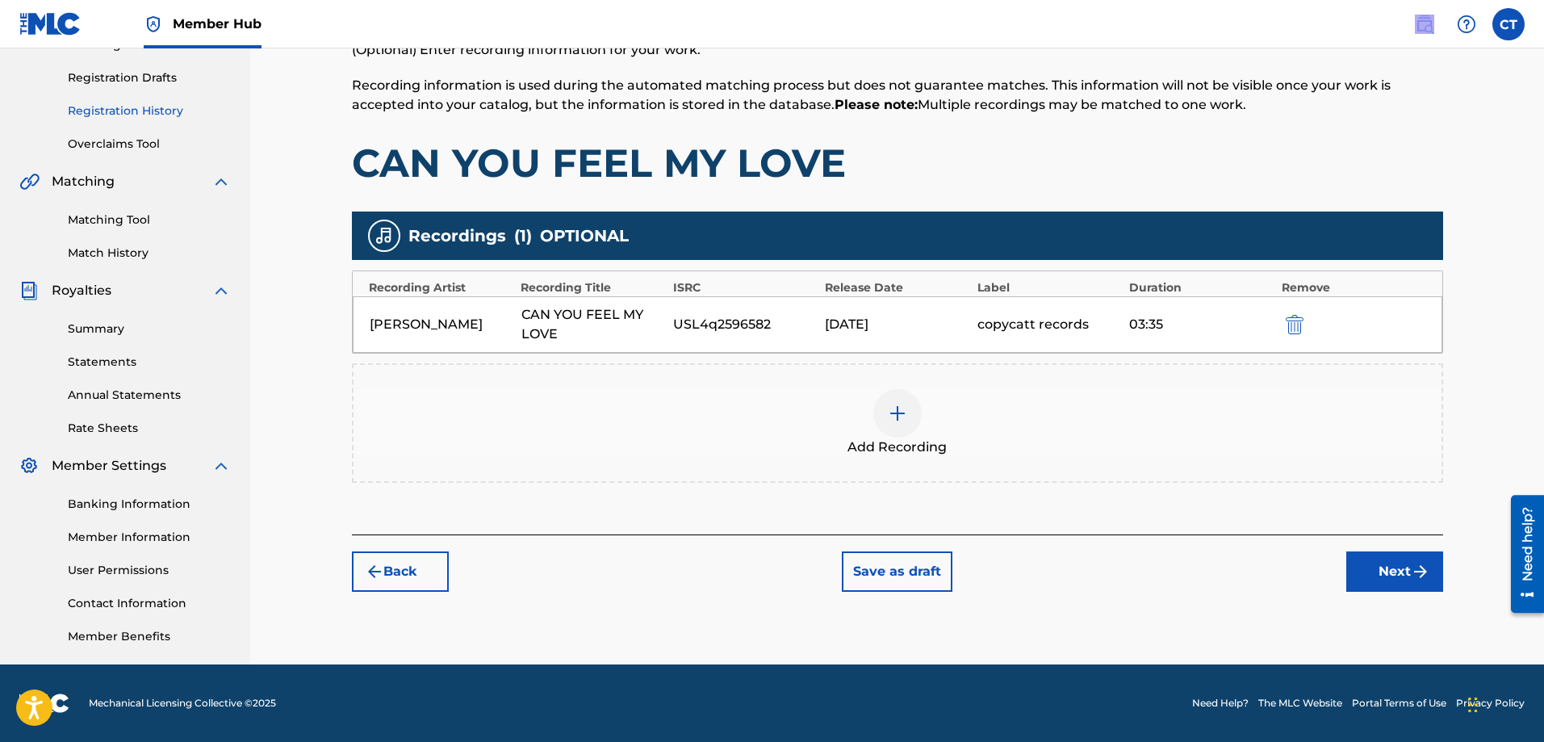
click at [130, 111] on link "Registration History" at bounding box center [149, 110] width 163 height 17
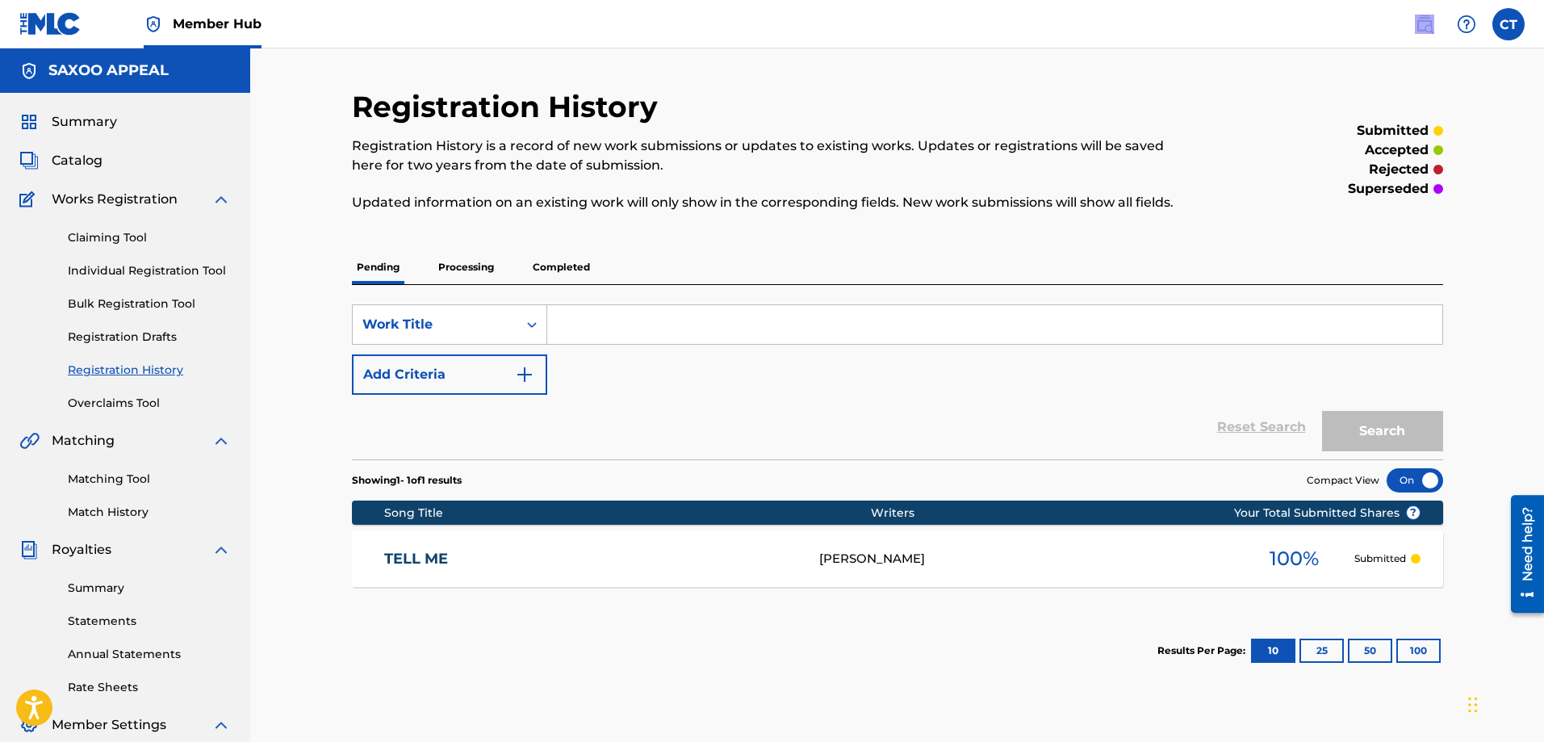
click at [430, 552] on link "TELL ME" at bounding box center [590, 559] width 413 height 19
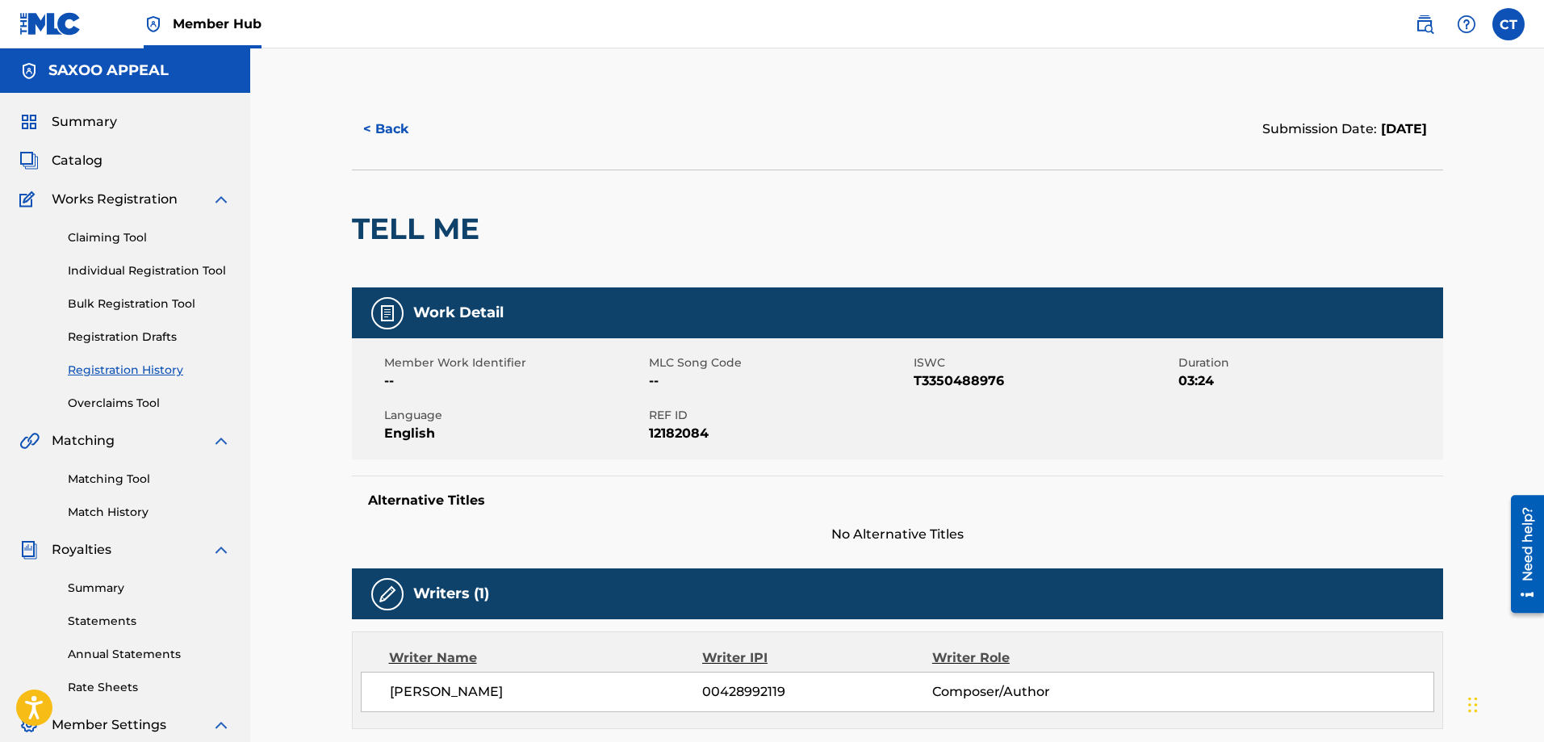
click at [996, 377] on span "T3350488976" at bounding box center [1044, 380] width 261 height 19
click at [1024, 382] on span "T3350488976" at bounding box center [1044, 380] width 261 height 19
click at [950, 395] on div "Member Work Identifier -- MLC Song Code -- ISWC T3350488976 Duration 03:24 Lang…" at bounding box center [897, 398] width 1091 height 121
click at [950, 394] on div "Member Work Identifier -- MLC Song Code -- ISWC T3350488976 Duration 03:24 Lang…" at bounding box center [897, 398] width 1091 height 121
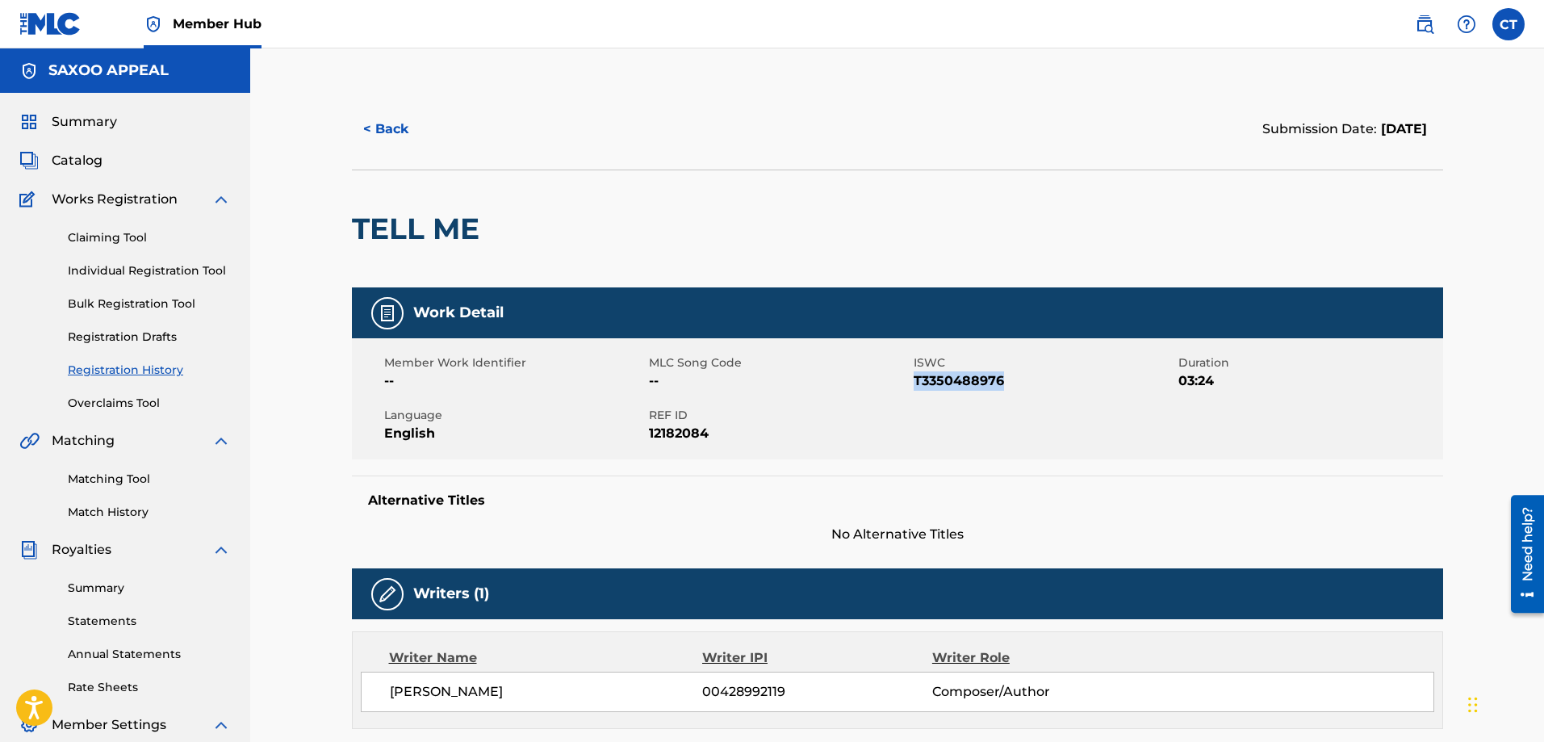
click at [388, 312] on img at bounding box center [387, 312] width 19 height 19
click at [387, 132] on button "< Back" at bounding box center [400, 129] width 97 height 40
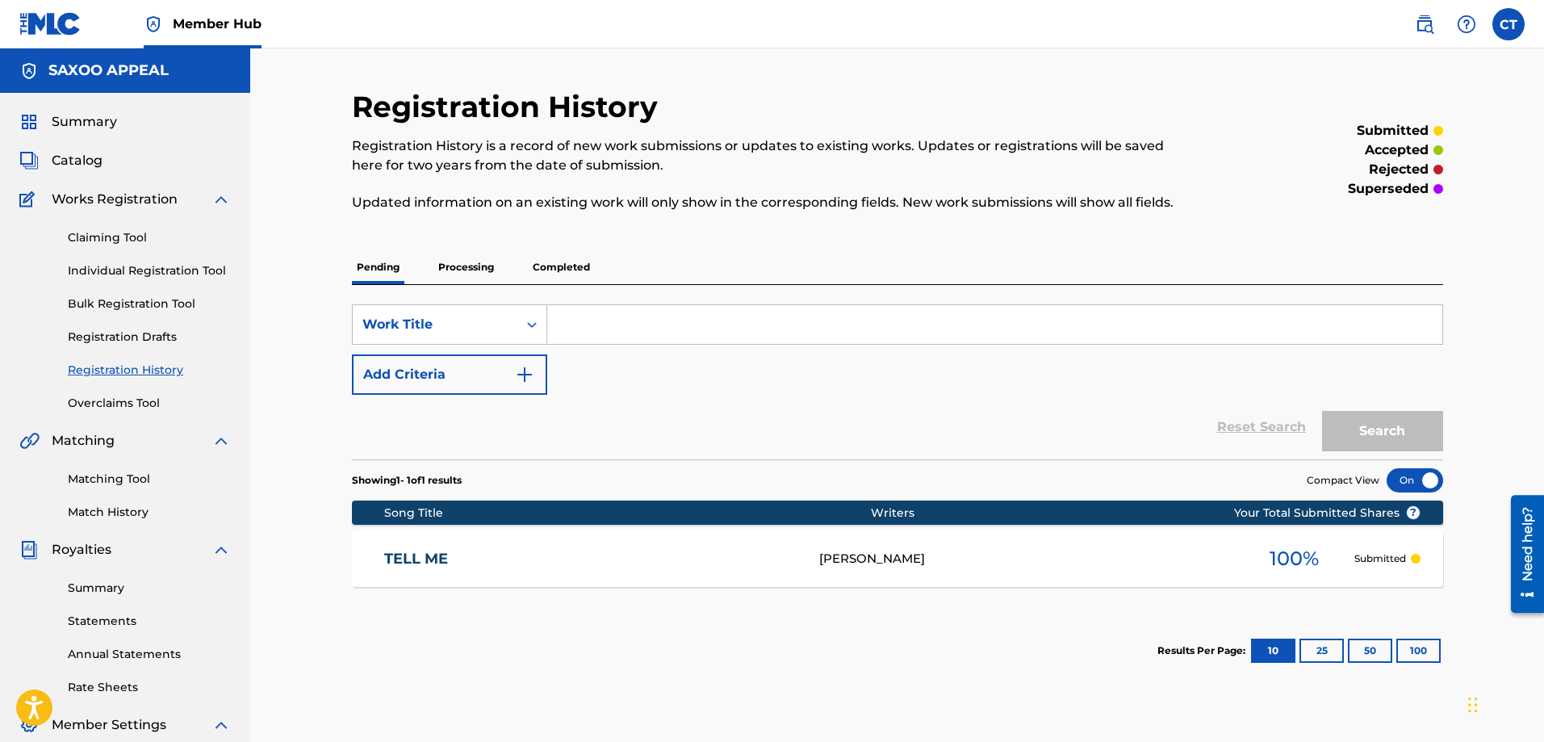
click at [436, 550] on link "TELL ME" at bounding box center [590, 559] width 413 height 19
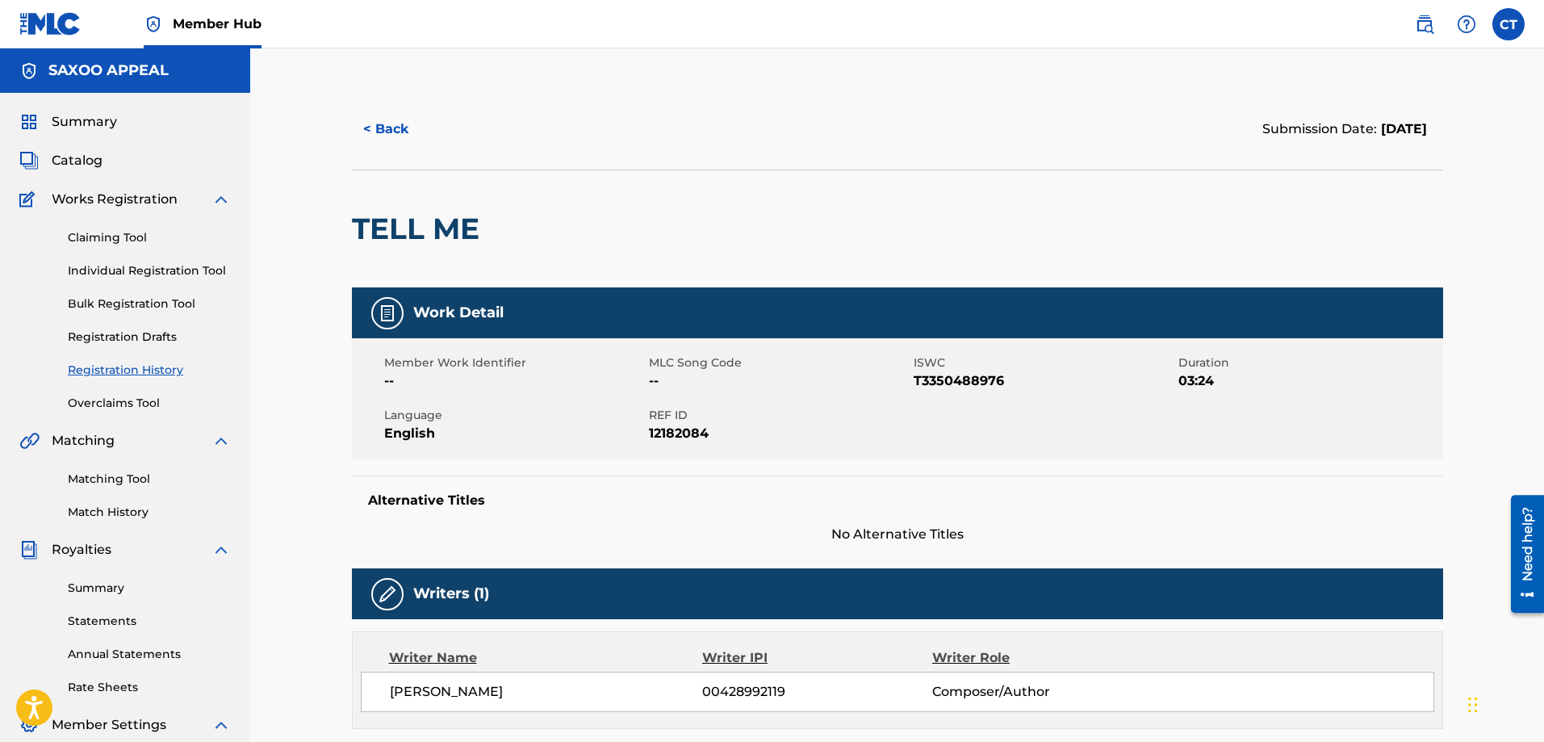
drag, startPoint x: 976, startPoint y: 374, endPoint x: 939, endPoint y: 420, distance: 59.0
click at [88, 161] on span "Catalog" at bounding box center [77, 160] width 51 height 19
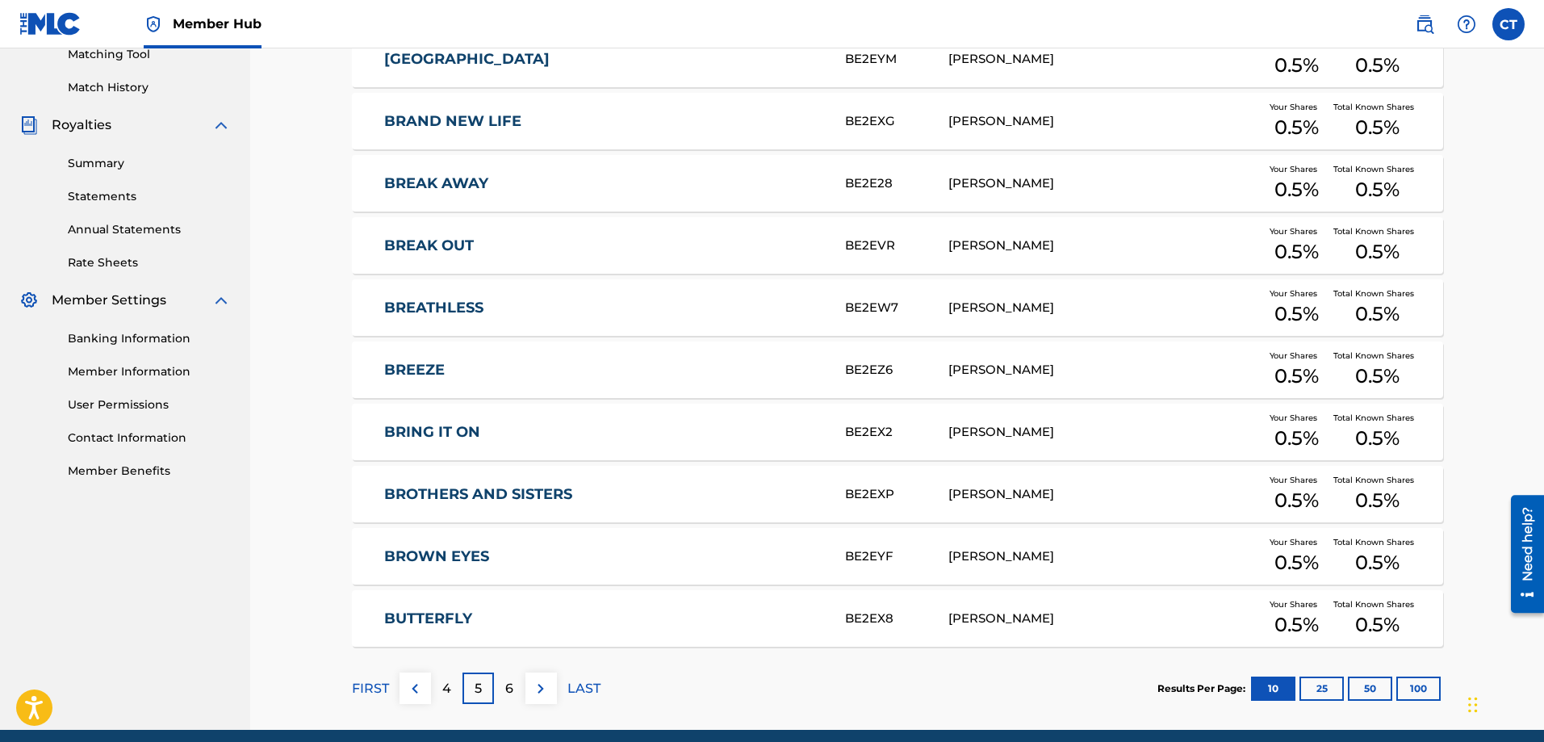
scroll to position [490, 0]
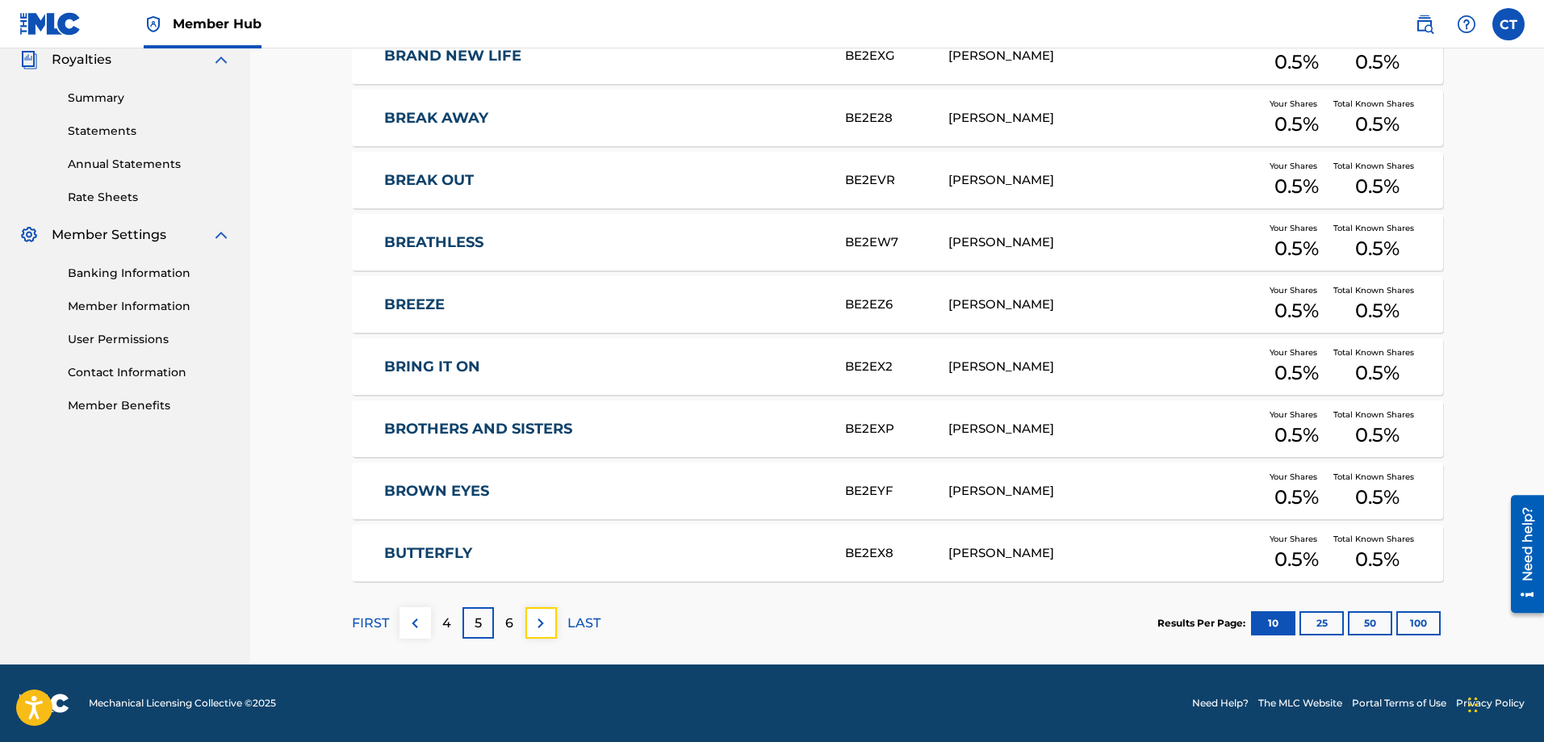
click at [546, 606] on div "FIRST 4 5 6 LAST" at bounding box center [476, 622] width 249 height 83
click at [537, 627] on img at bounding box center [540, 622] width 19 height 19
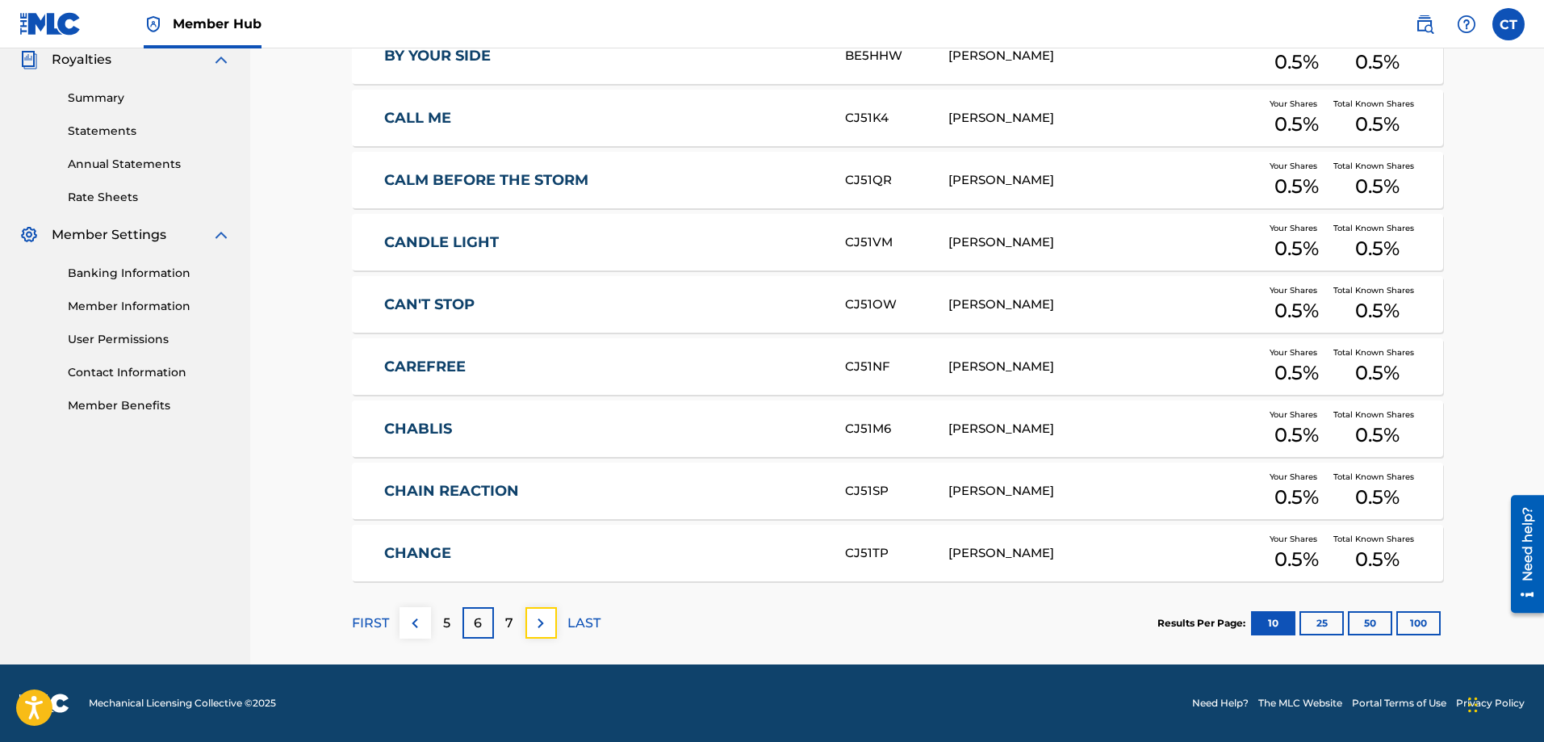
click at [537, 625] on img at bounding box center [540, 622] width 19 height 19
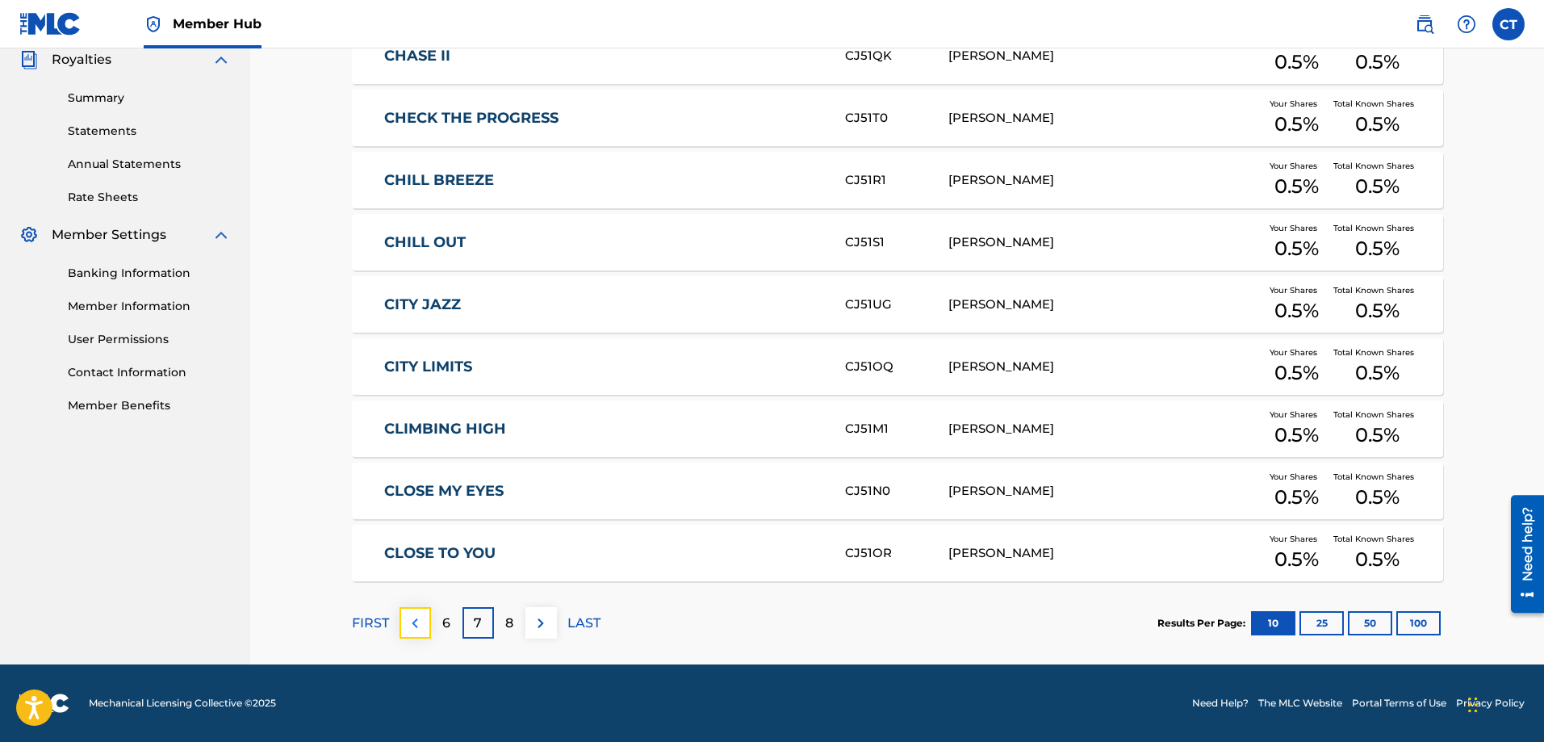
click at [419, 616] on img at bounding box center [414, 622] width 19 height 19
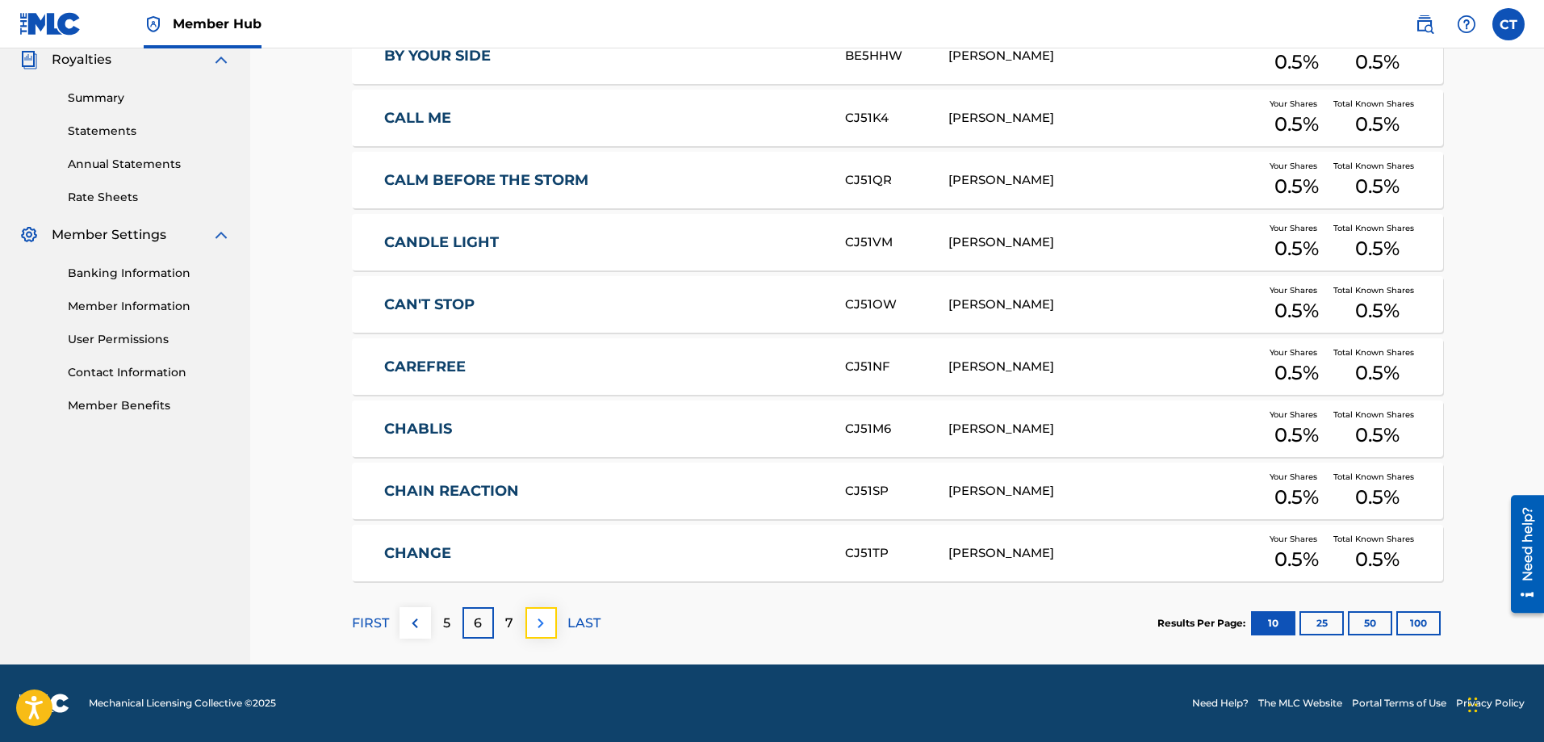
click at [546, 621] on img at bounding box center [540, 622] width 19 height 19
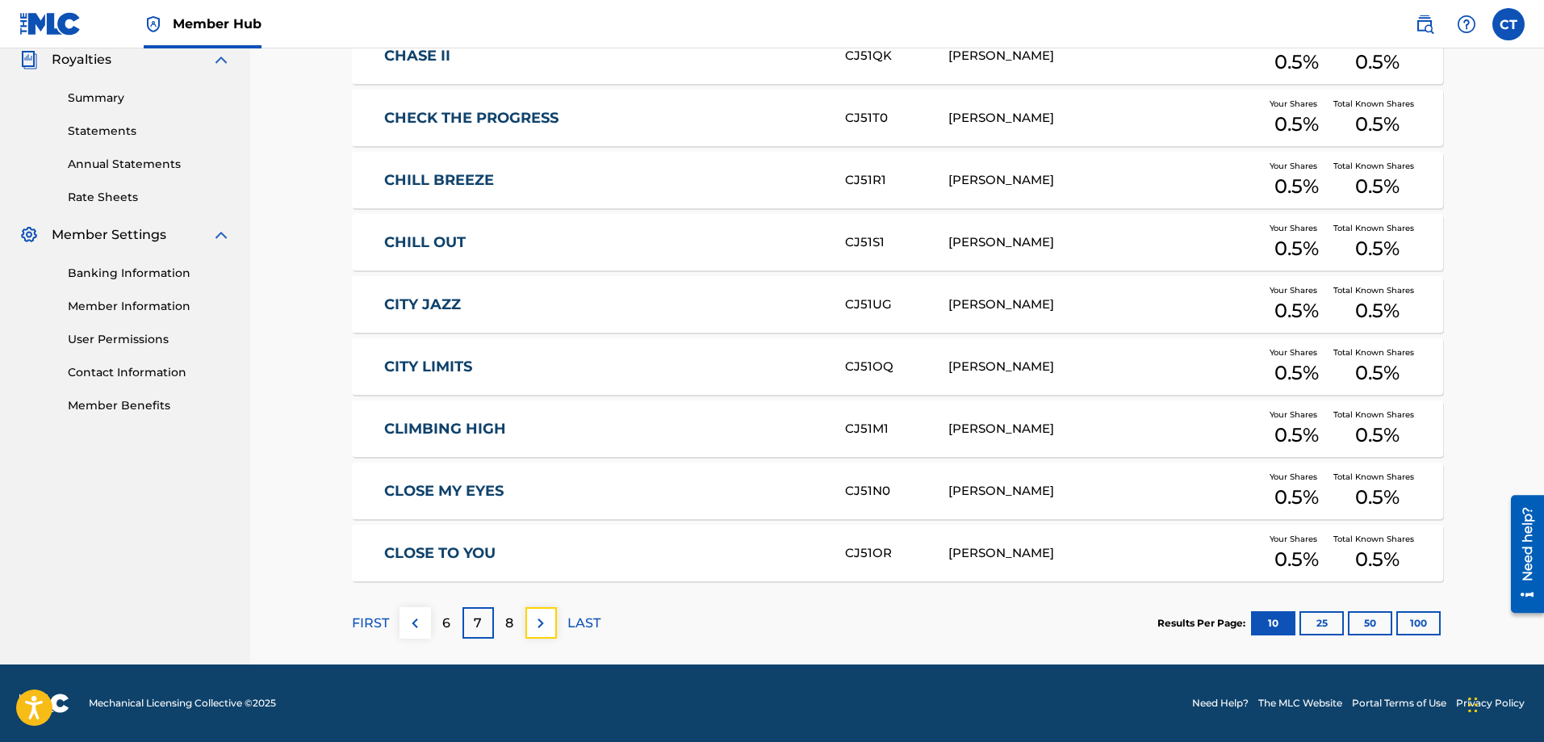
click at [540, 615] on img at bounding box center [540, 622] width 19 height 19
click at [540, 614] on img at bounding box center [540, 622] width 19 height 19
click at [540, 613] on img at bounding box center [540, 622] width 19 height 19
click at [540, 612] on button at bounding box center [540, 622] width 31 height 31
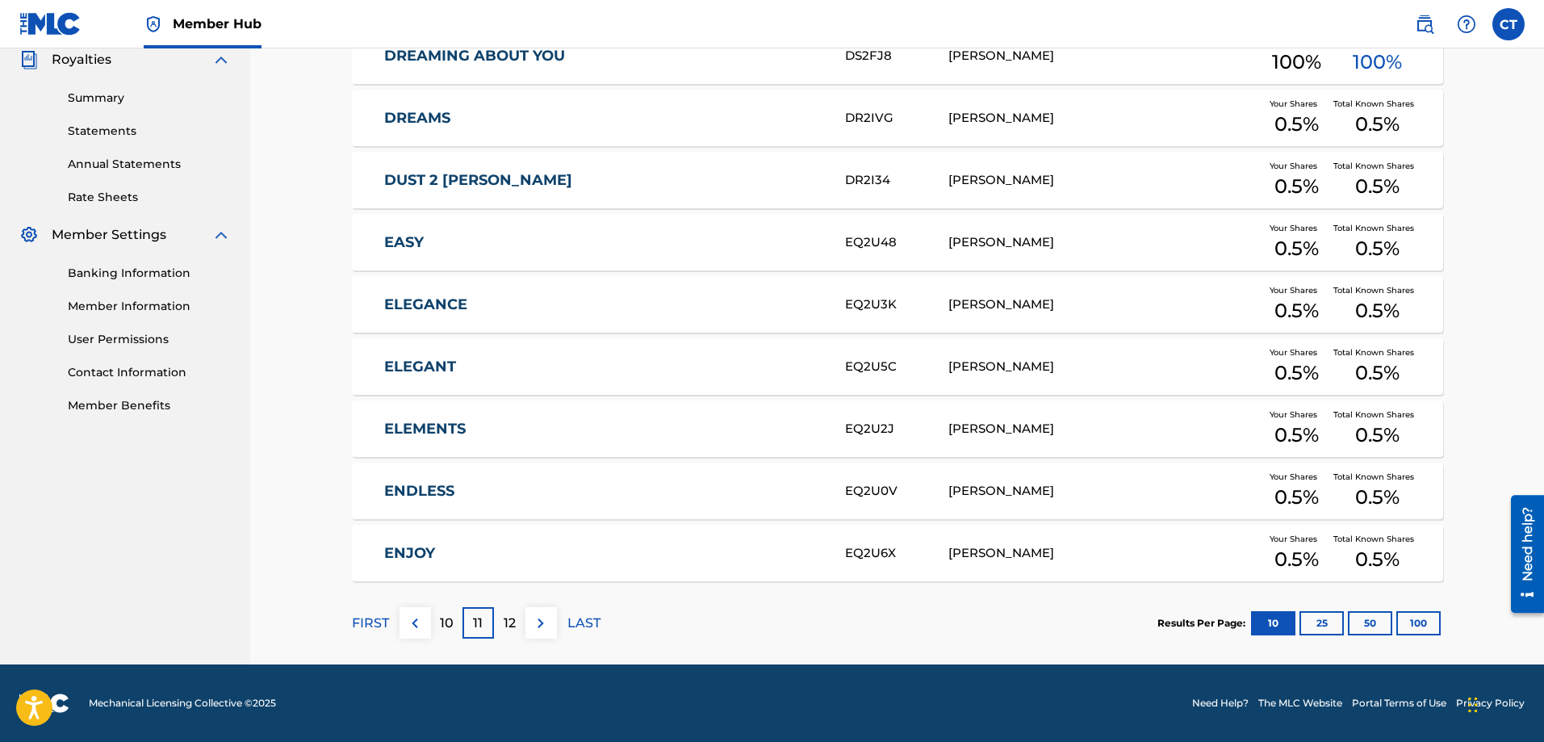
click at [441, 488] on link "ENDLESS" at bounding box center [603, 491] width 439 height 19
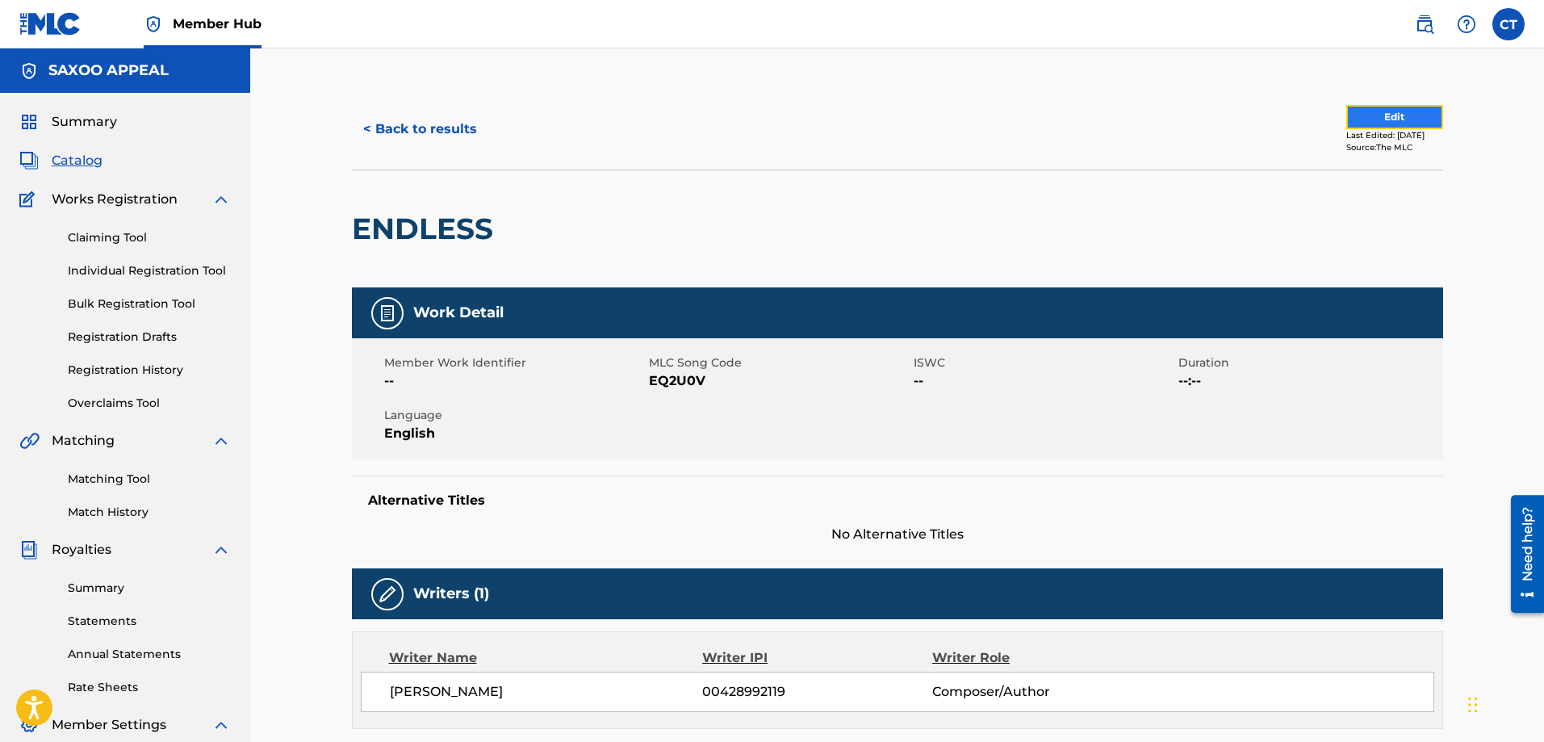
click at [1376, 116] on button "Edit" at bounding box center [1394, 117] width 97 height 24
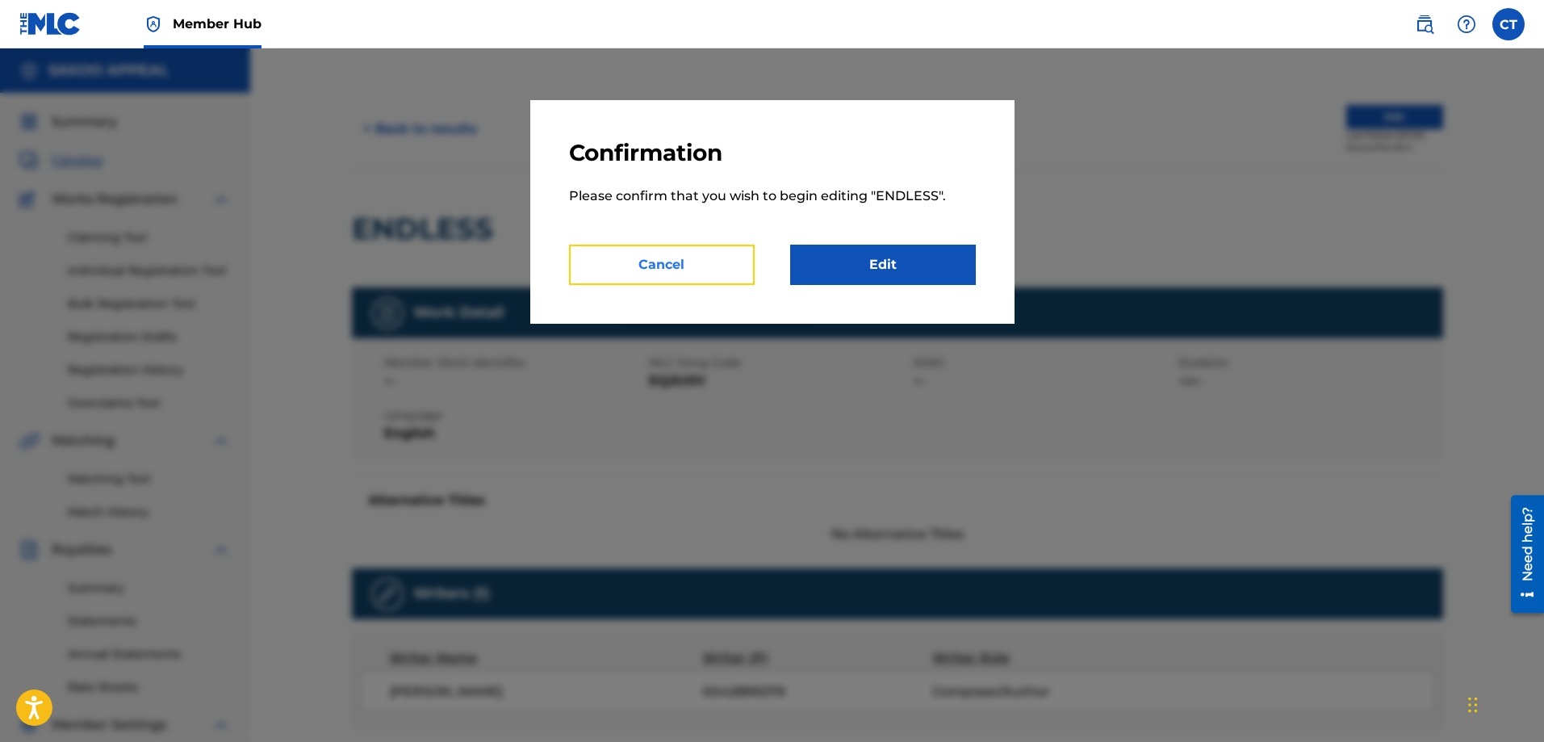
click at [654, 266] on button "Cancel" at bounding box center [662, 265] width 186 height 40
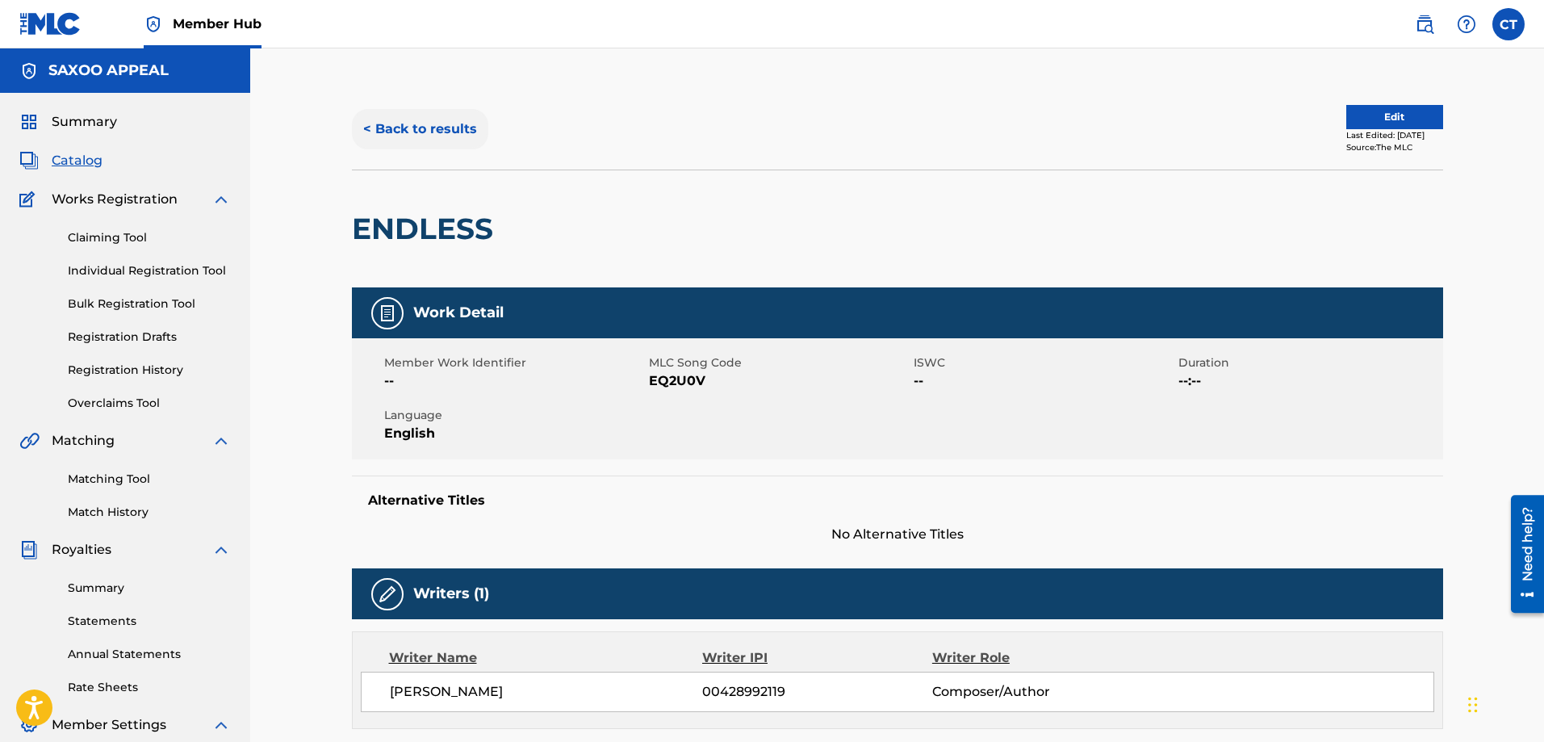
click at [396, 130] on button "< Back to results" at bounding box center [420, 129] width 136 height 40
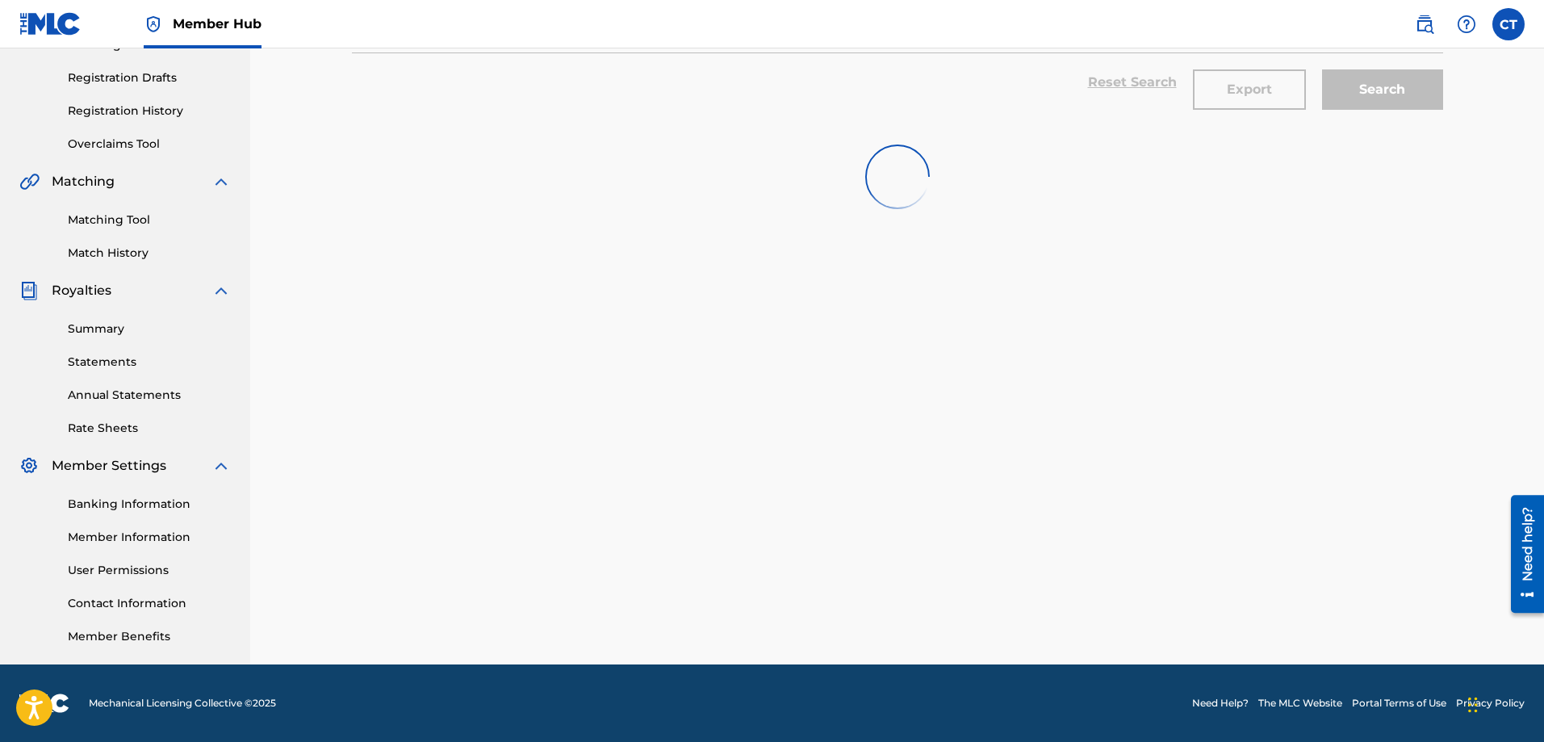
scroll to position [448, 0]
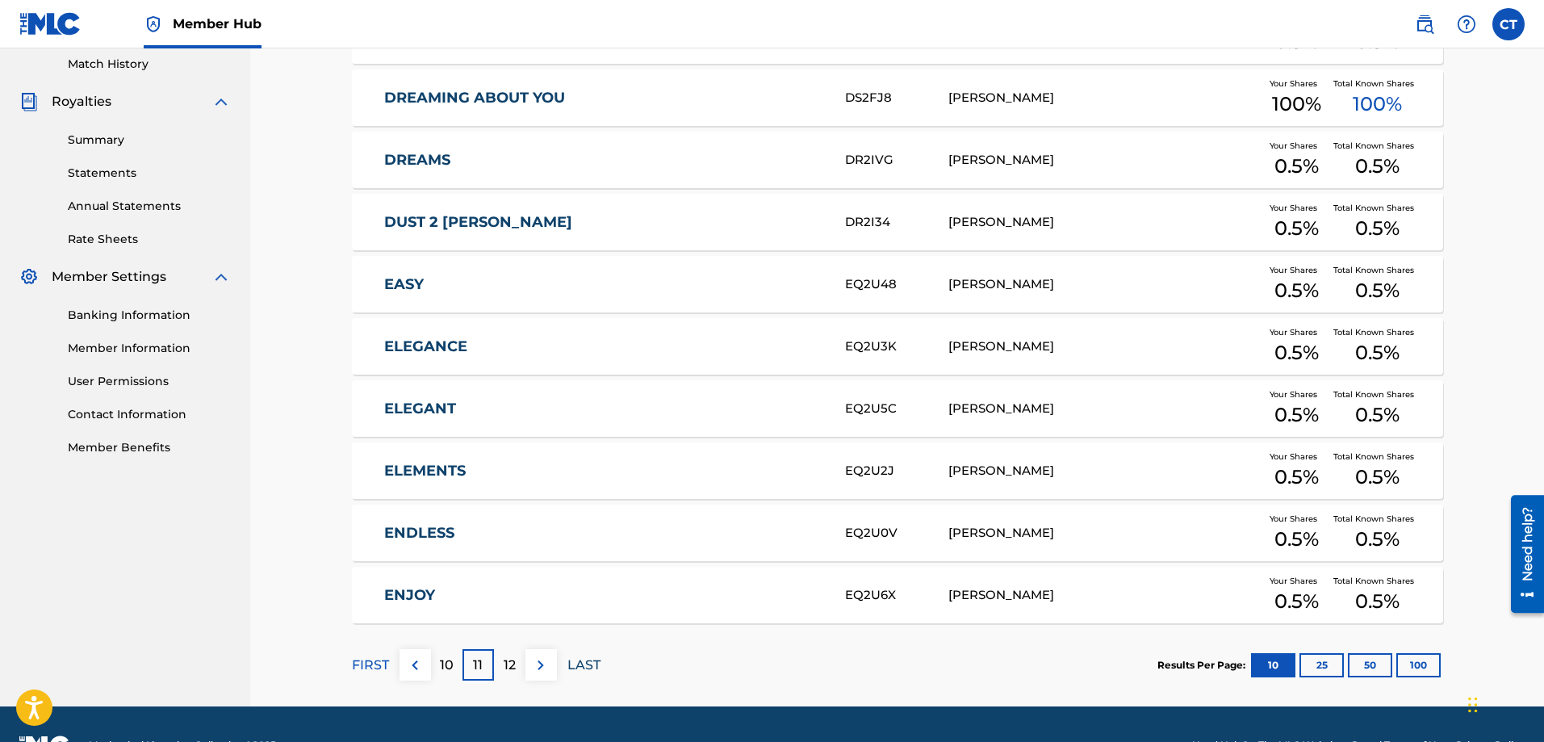
click at [583, 663] on p "LAST" at bounding box center [583, 664] width 33 height 19
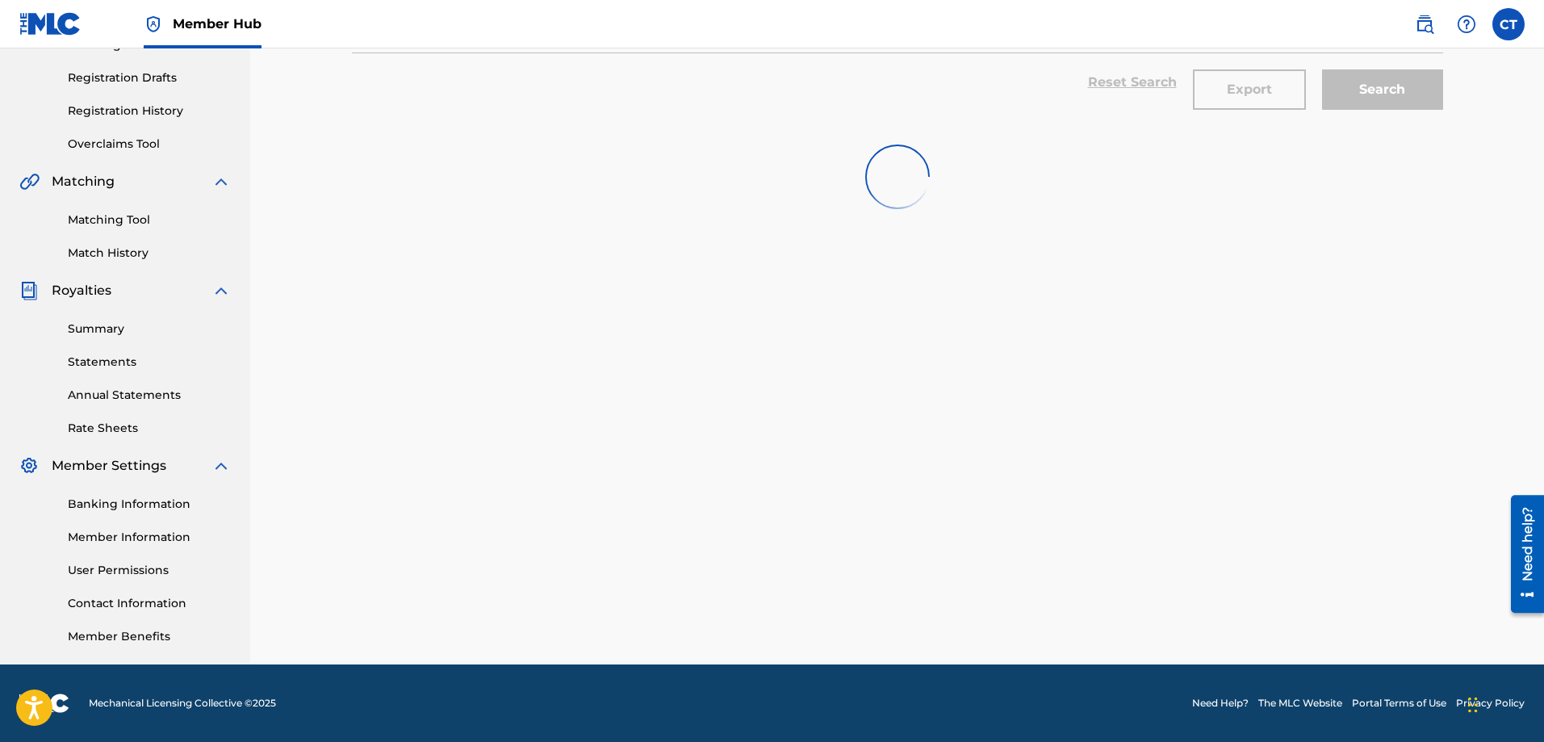
scroll to position [259, 0]
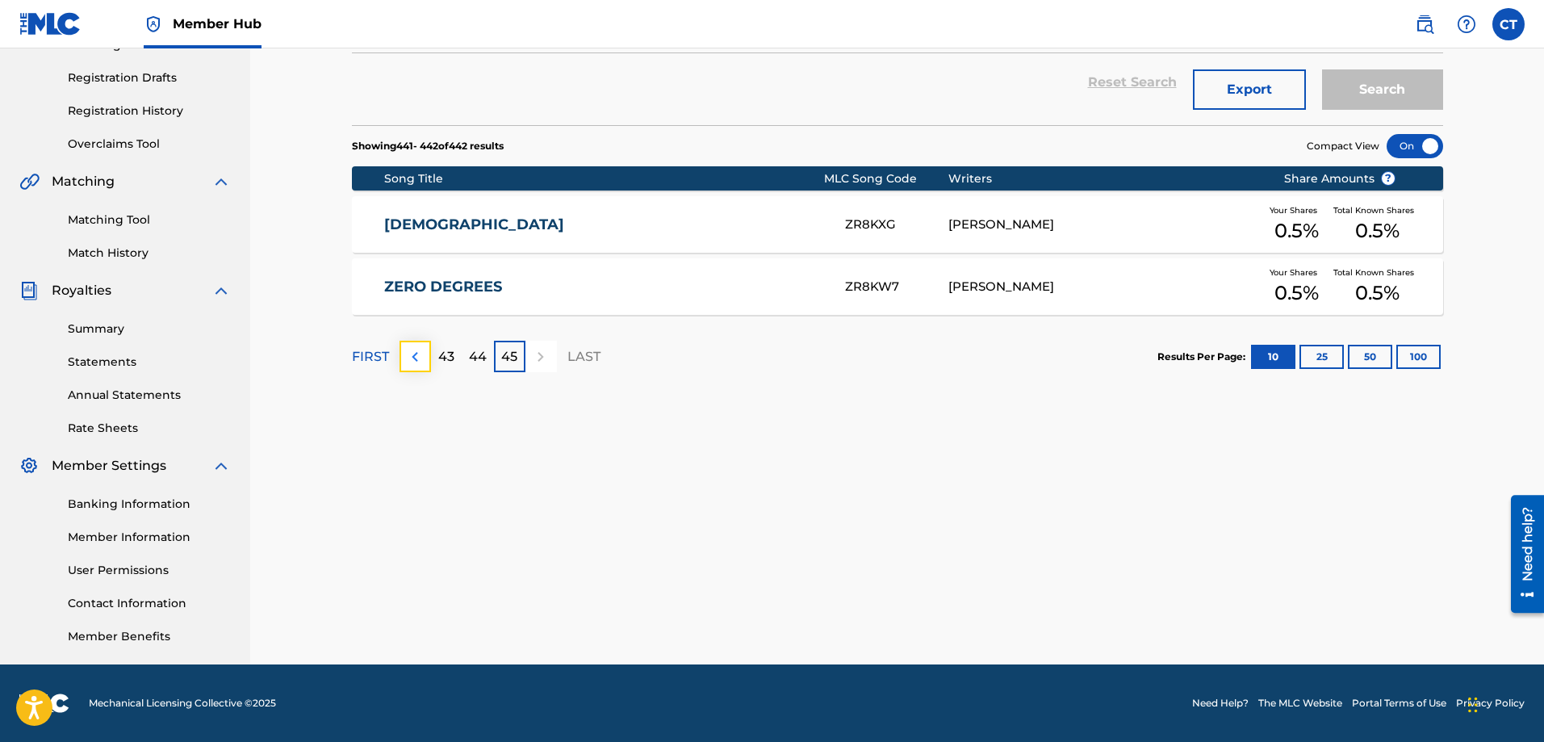
click at [412, 358] on img at bounding box center [414, 356] width 19 height 19
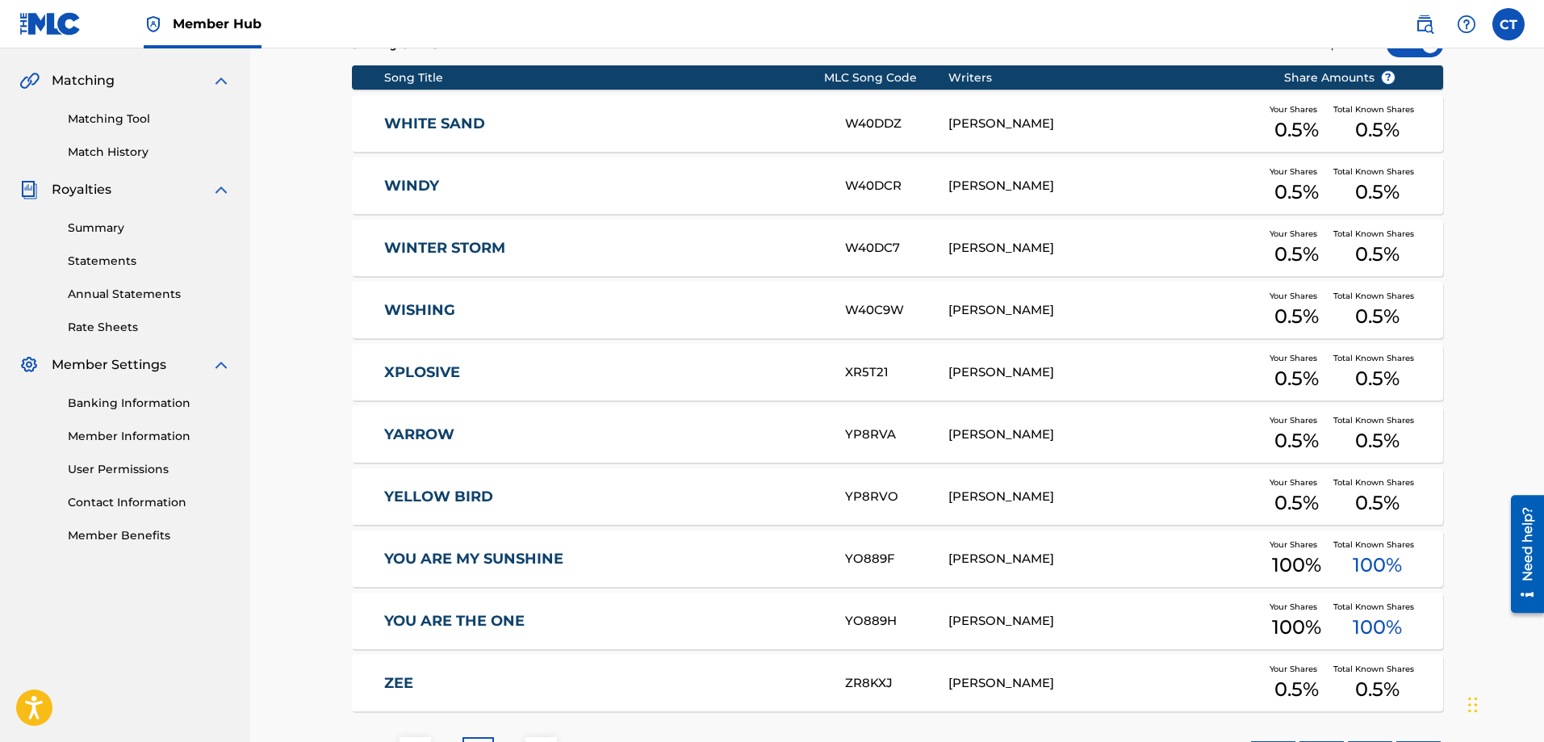
scroll to position [490, 0]
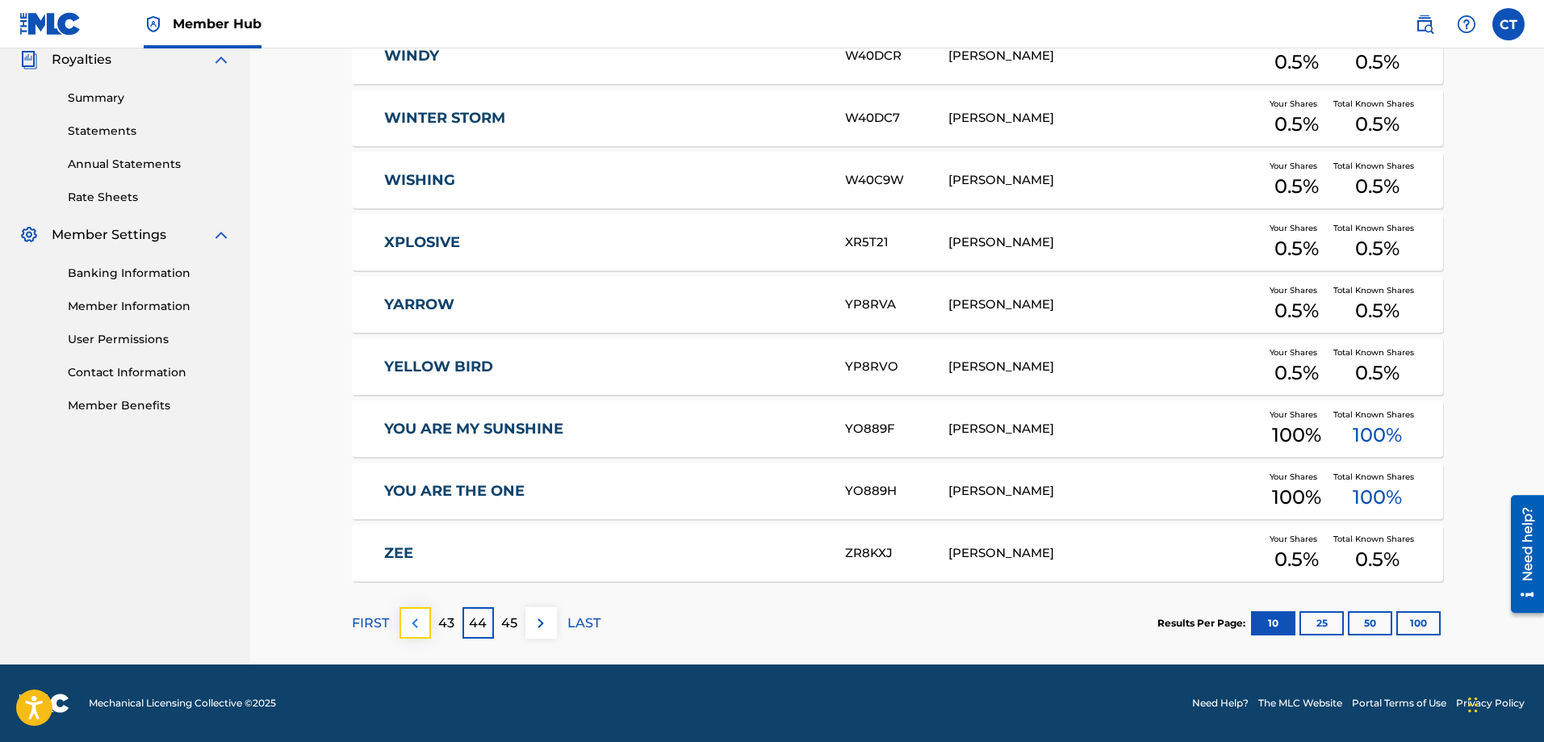
click at [414, 623] on img at bounding box center [414, 622] width 19 height 19
click at [413, 617] on img at bounding box center [414, 622] width 19 height 19
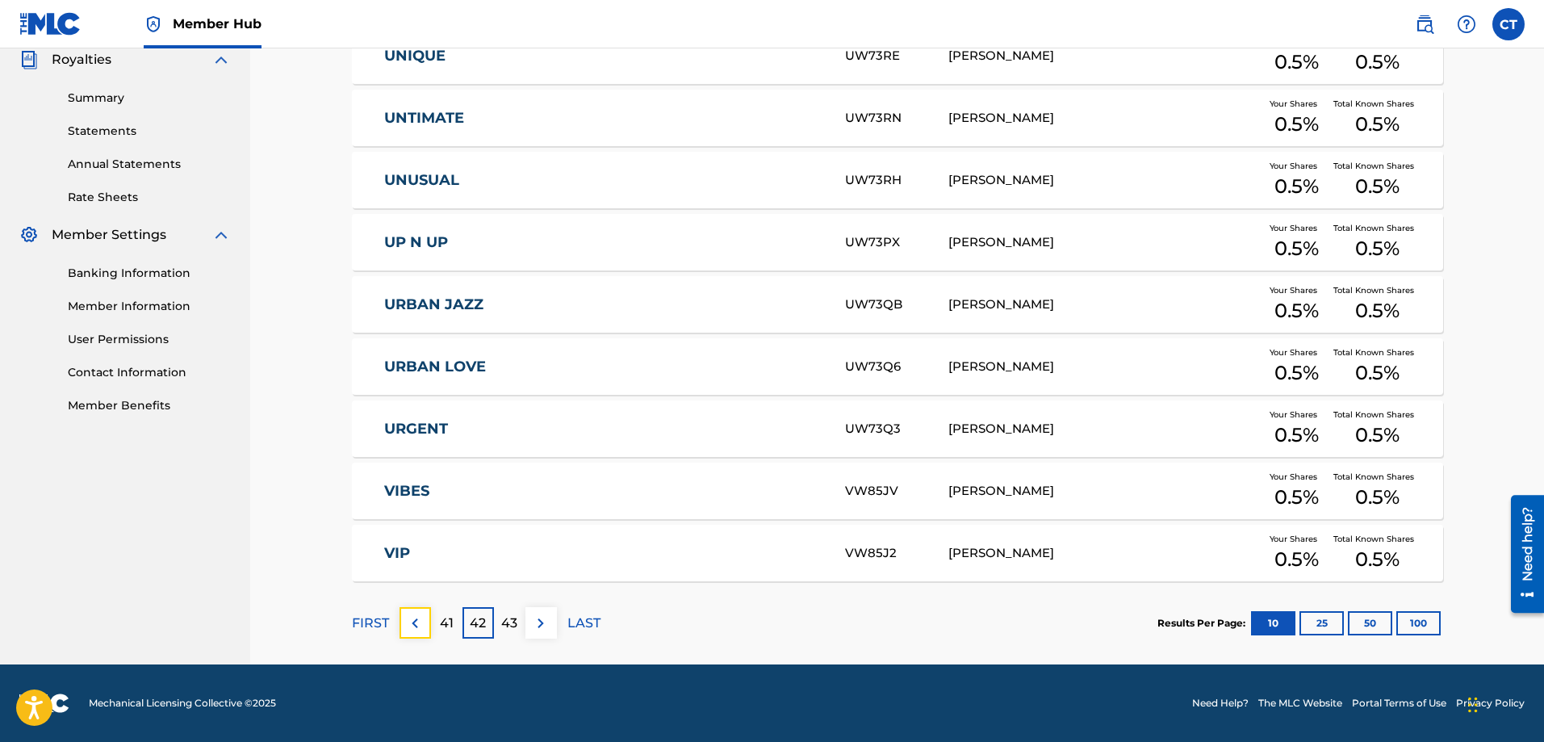
click at [413, 617] on img at bounding box center [414, 622] width 19 height 19
click at [413, 618] on img at bounding box center [414, 622] width 19 height 19
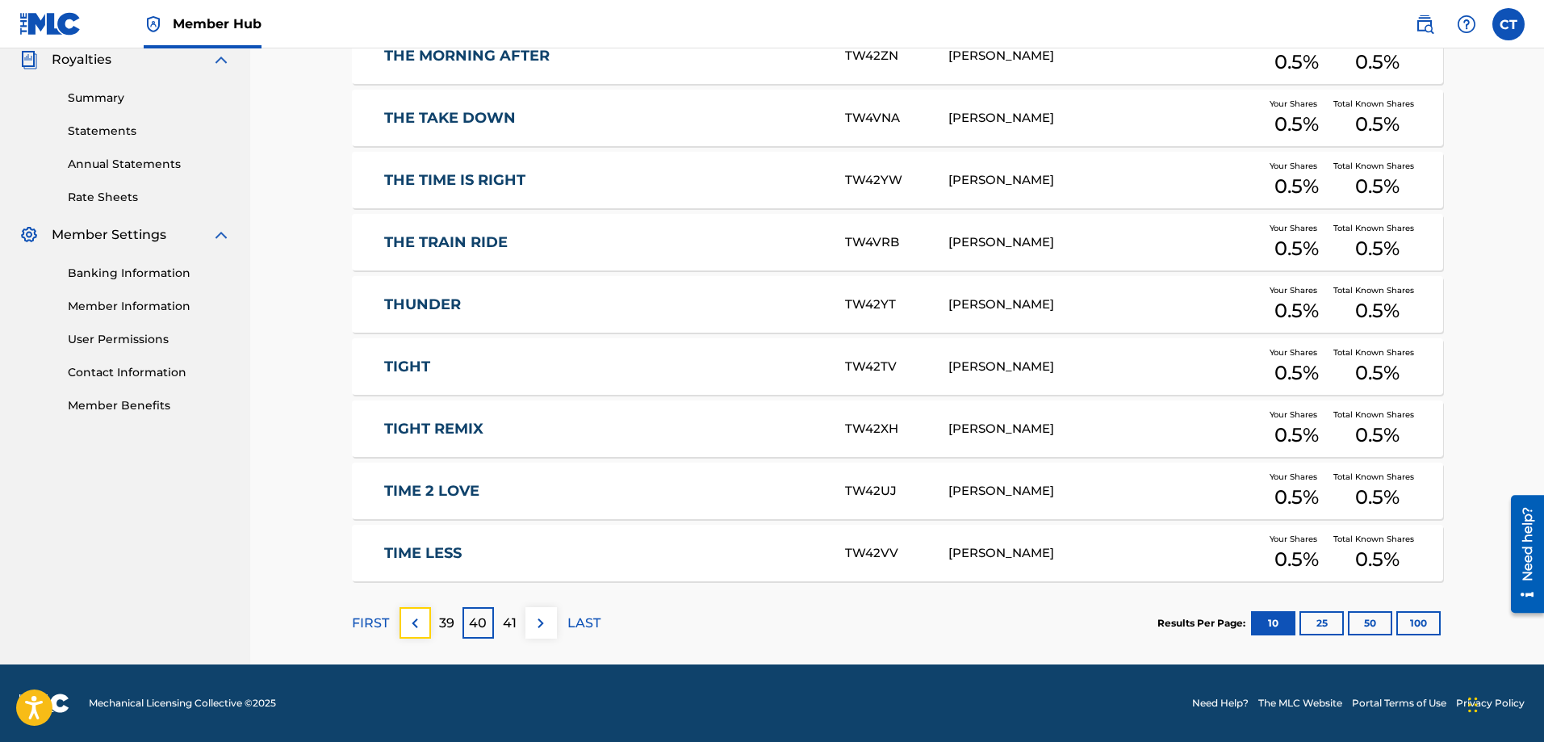
click at [417, 620] on img at bounding box center [414, 622] width 19 height 19
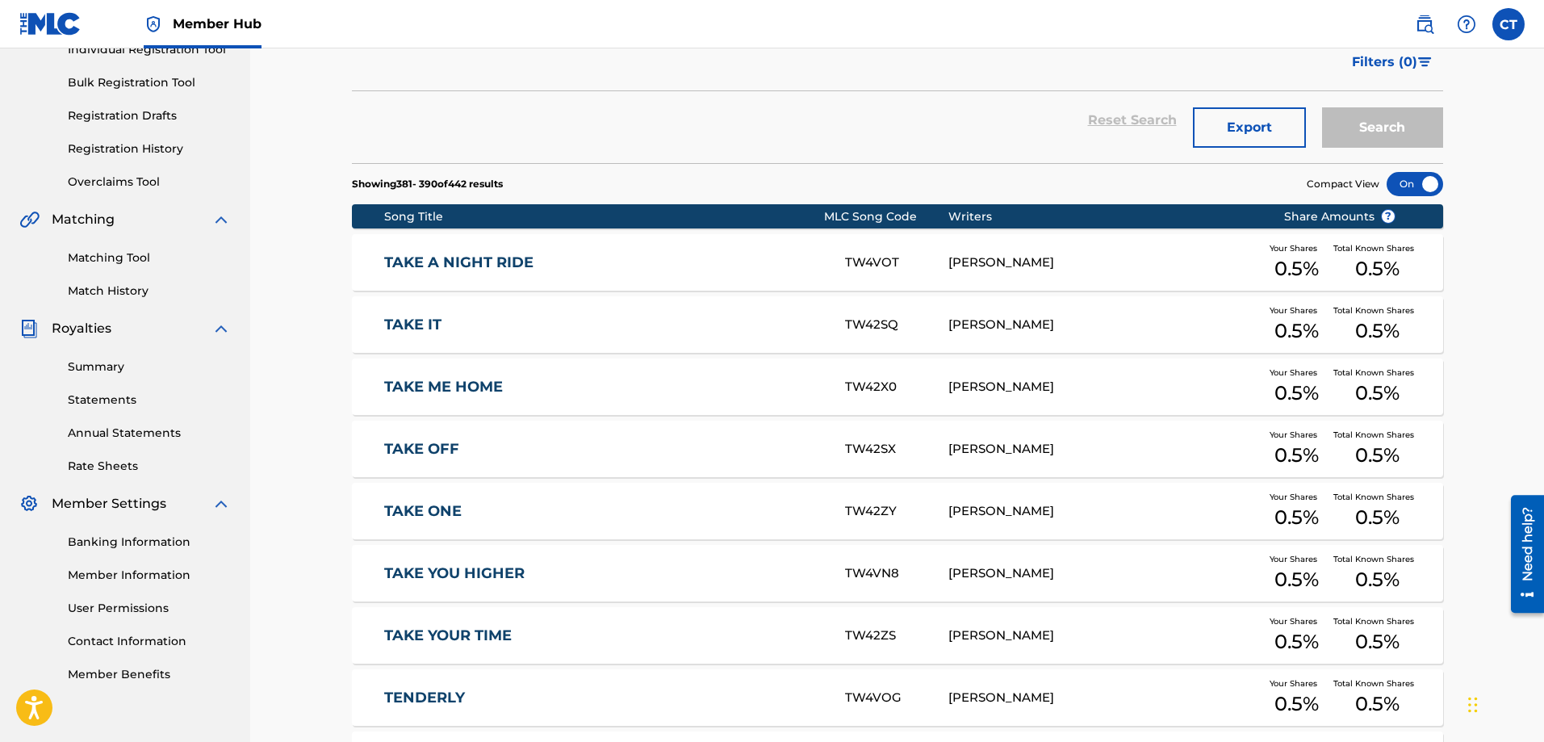
scroll to position [0, 0]
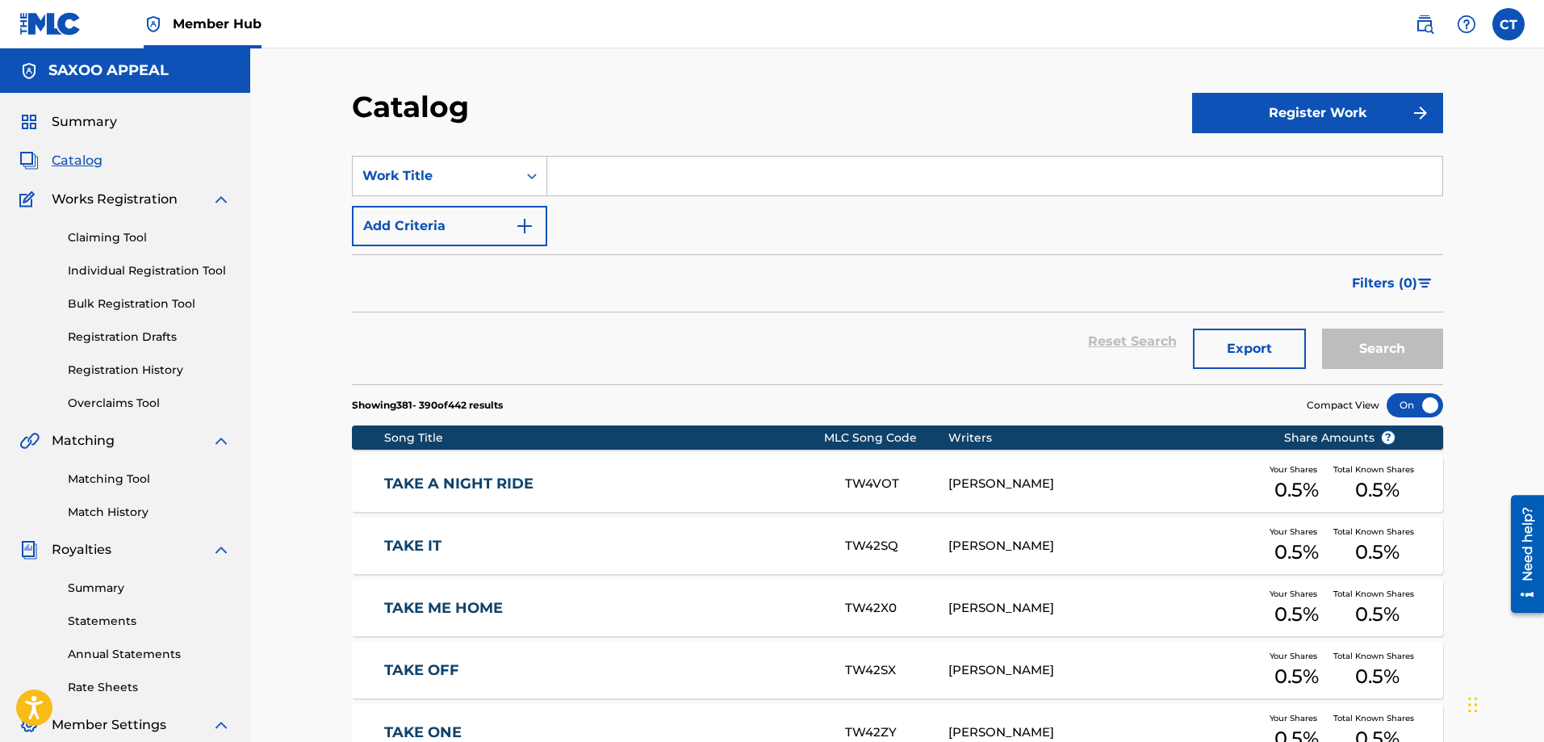
click at [73, 158] on span "Catalog" at bounding box center [77, 160] width 51 height 19
click at [77, 155] on span "Catalog" at bounding box center [77, 160] width 51 height 19
click at [77, 161] on span "Catalog" at bounding box center [77, 160] width 51 height 19
click at [137, 271] on link "Individual Registration Tool" at bounding box center [149, 270] width 163 height 17
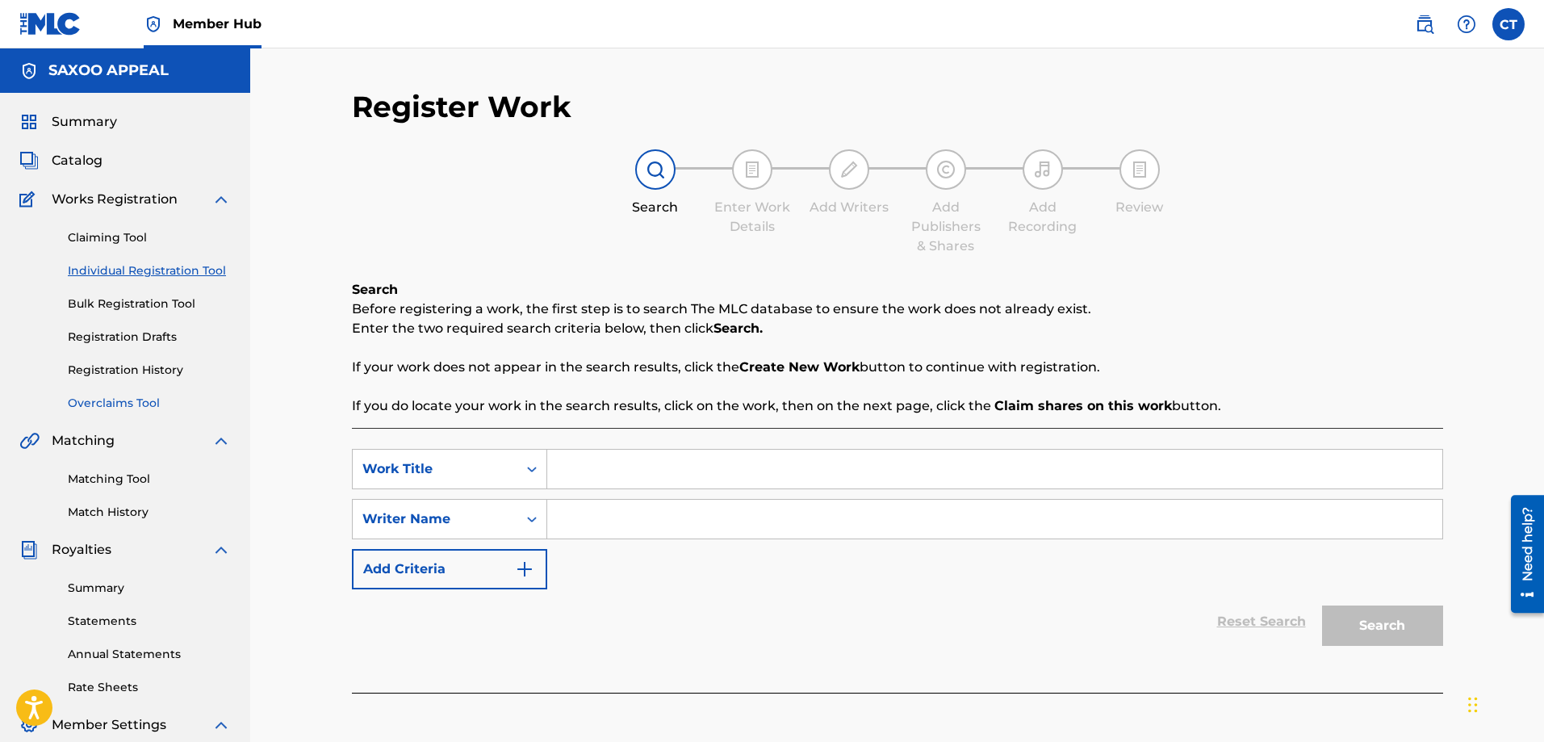
click at [103, 399] on link "Overclaims Tool" at bounding box center [149, 403] width 163 height 17
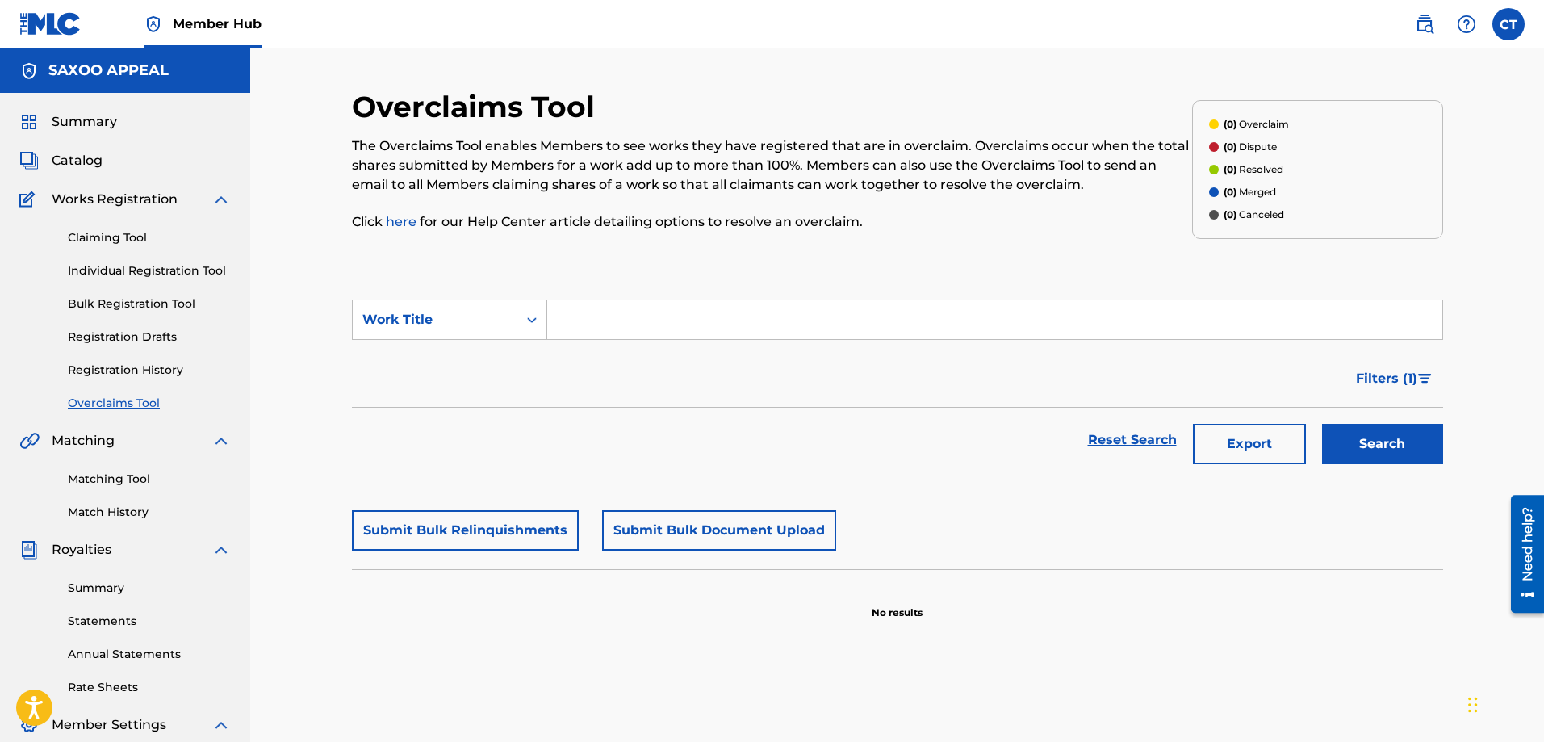
click at [557, 317] on input "Search Form" at bounding box center [994, 319] width 895 height 39
click at [558, 324] on input "Search Form" at bounding box center [994, 319] width 895 height 39
click at [171, 268] on link "Individual Registration Tool" at bounding box center [149, 270] width 163 height 17
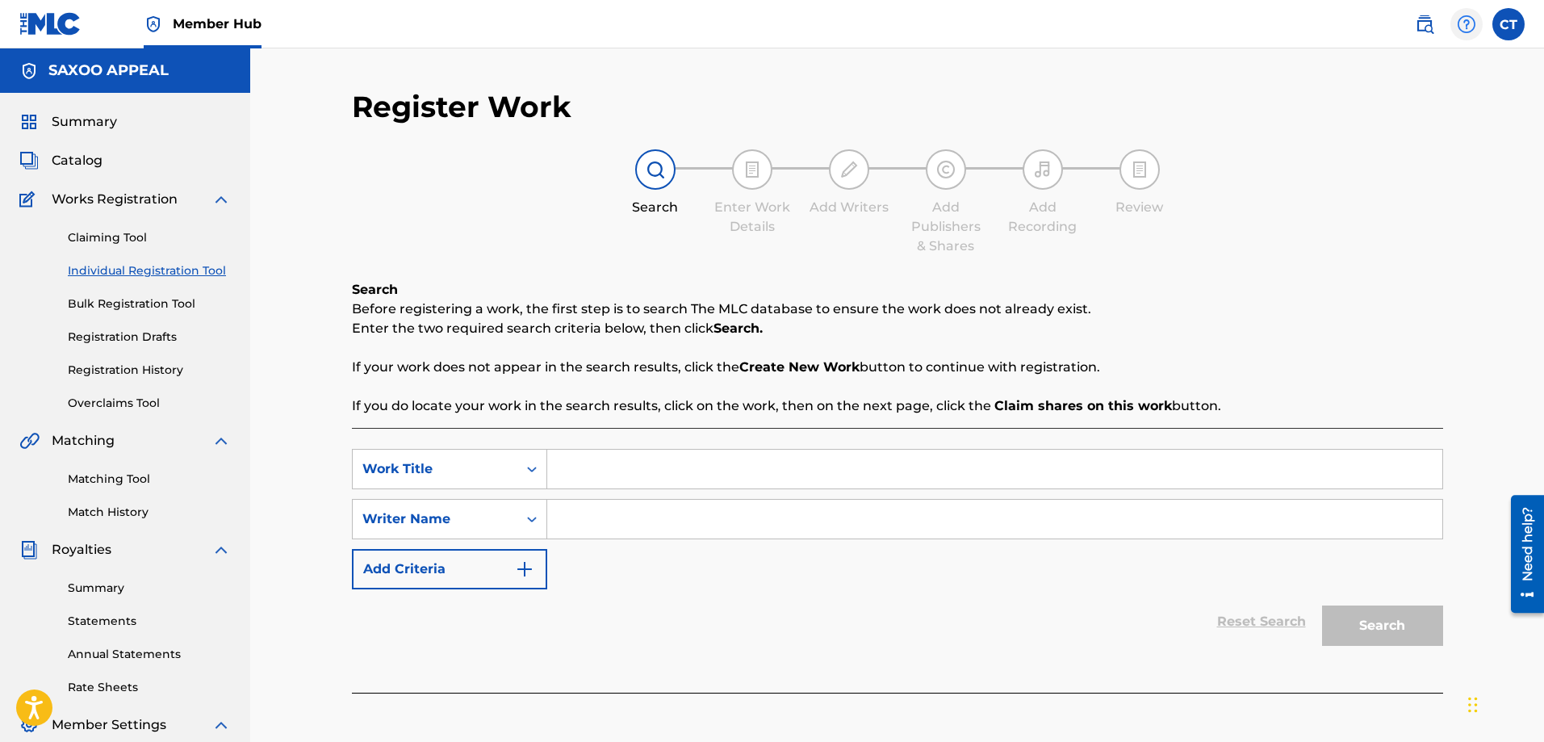
click at [1463, 24] on img at bounding box center [1466, 24] width 19 height 19
click at [1531, 554] on div "Need help?" at bounding box center [1527, 543] width 22 height 74
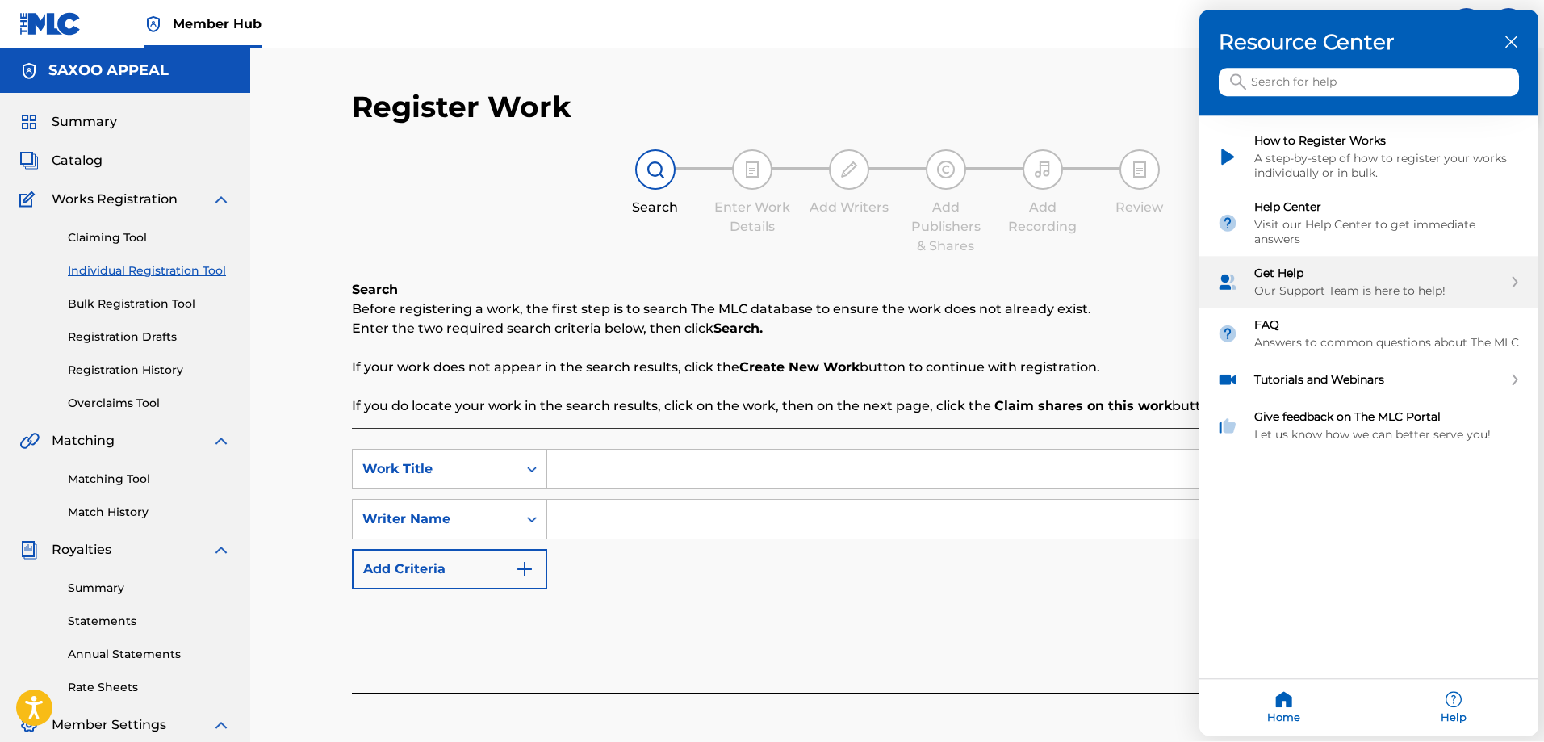
click at [1323, 282] on div "Get Help Our Support Team is here to help!" at bounding box center [1378, 282] width 249 height 32
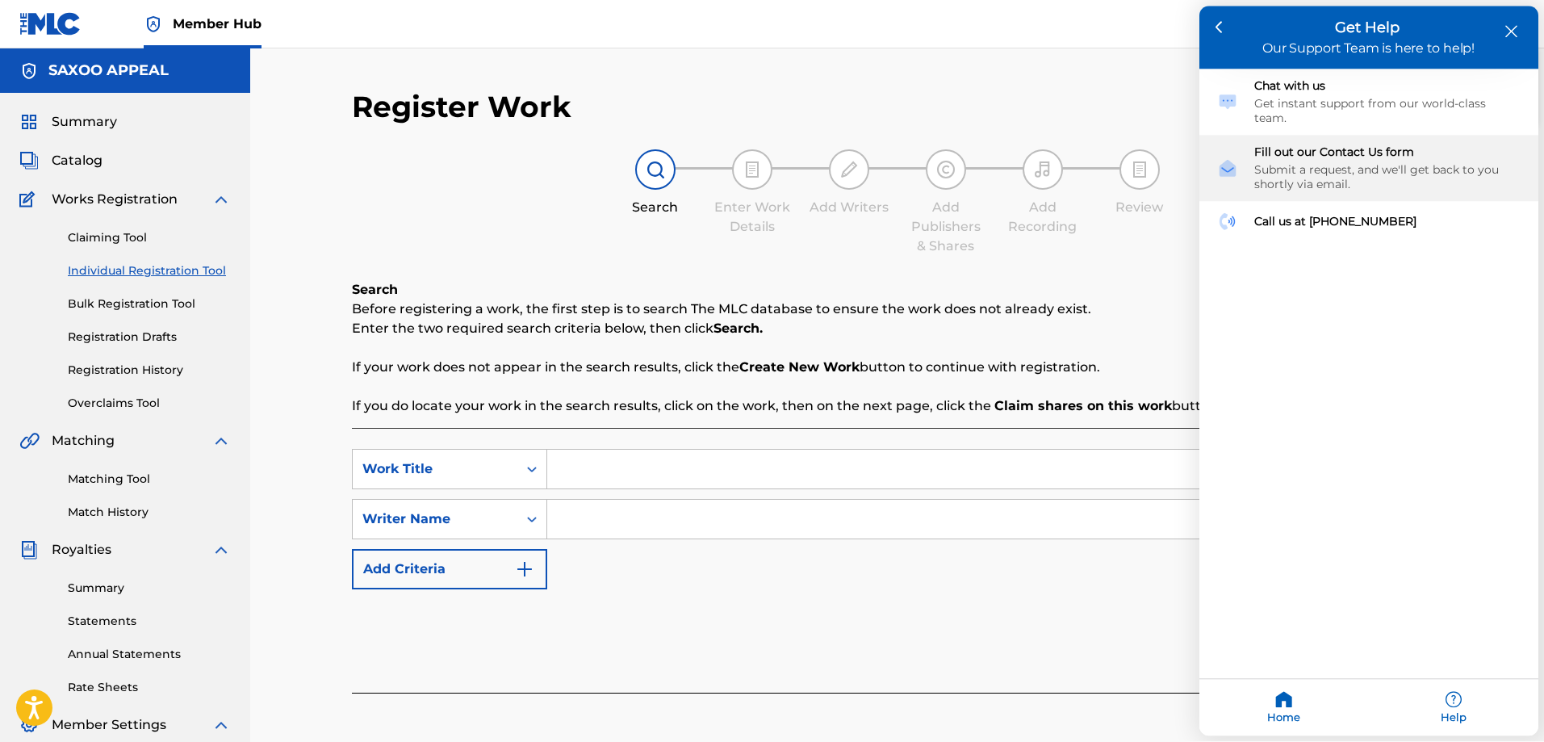
click at [1357, 163] on div "Submit a request, and we'll get back to you shortly via email." at bounding box center [1387, 177] width 266 height 29
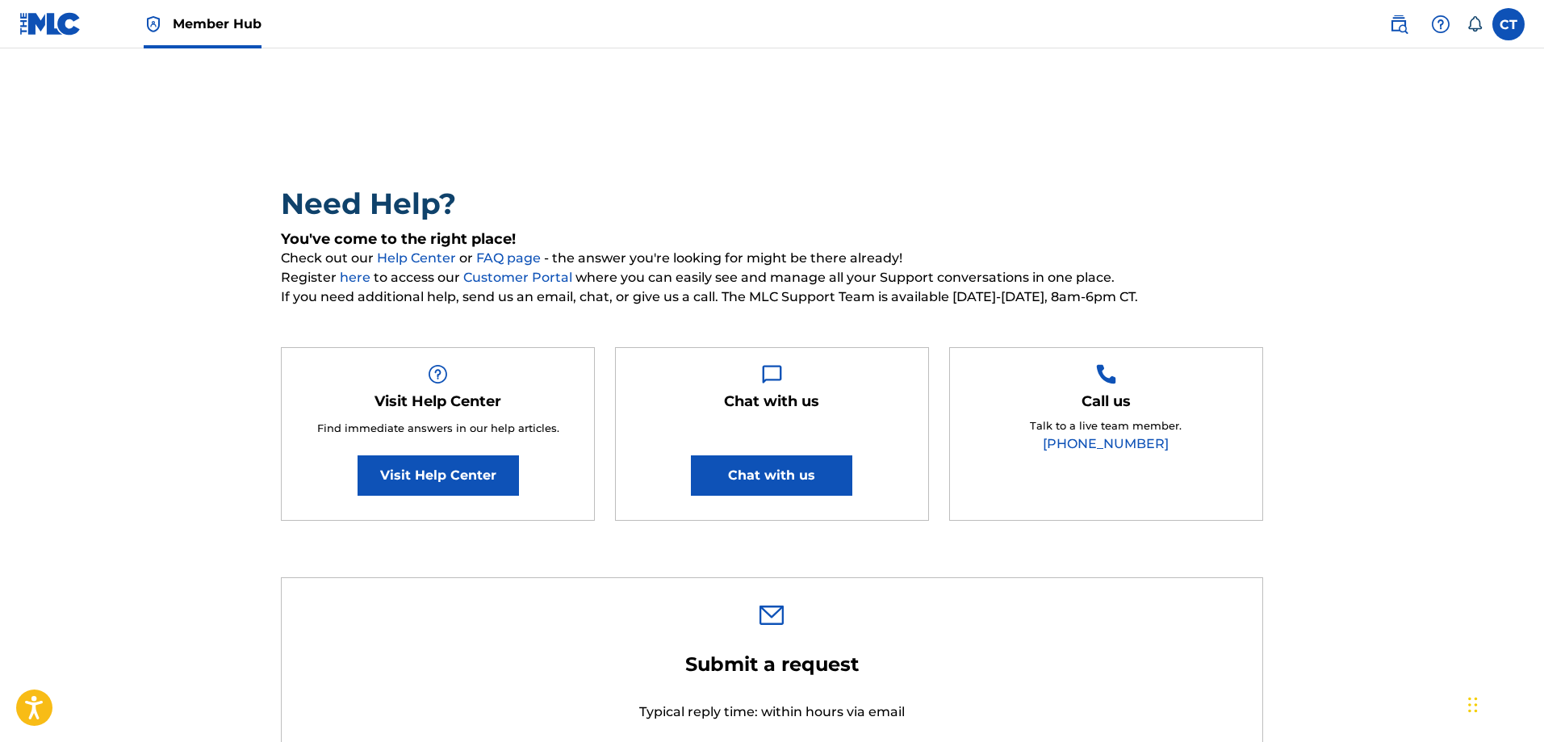
type input "[PERSON_NAME]"
type input "[EMAIL_ADDRESS][DOMAIN_NAME]"
click at [1109, 442] on link "(615) 488-3653" at bounding box center [1106, 443] width 126 height 15
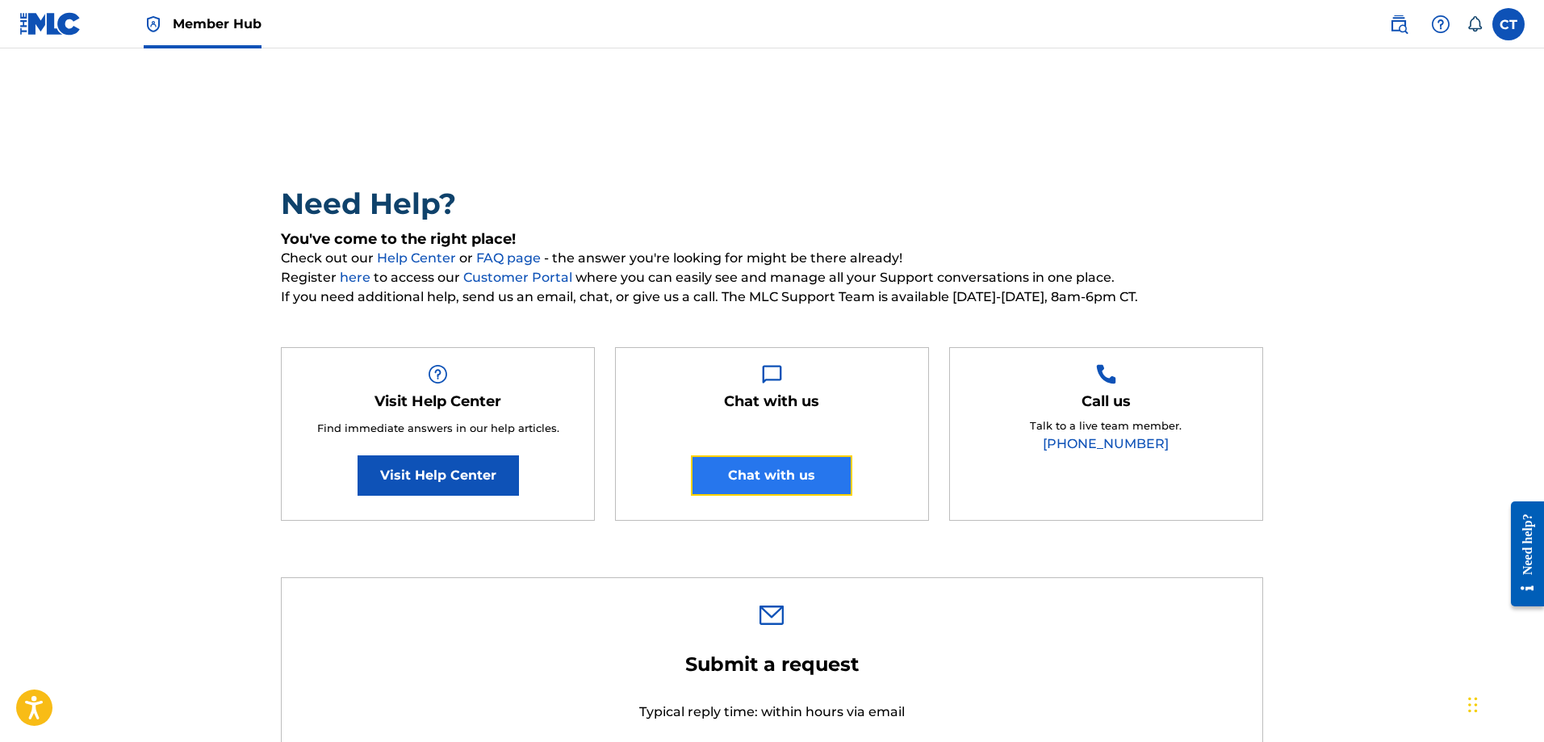
click at [736, 470] on button "Chat with us" at bounding box center [771, 475] width 161 height 40
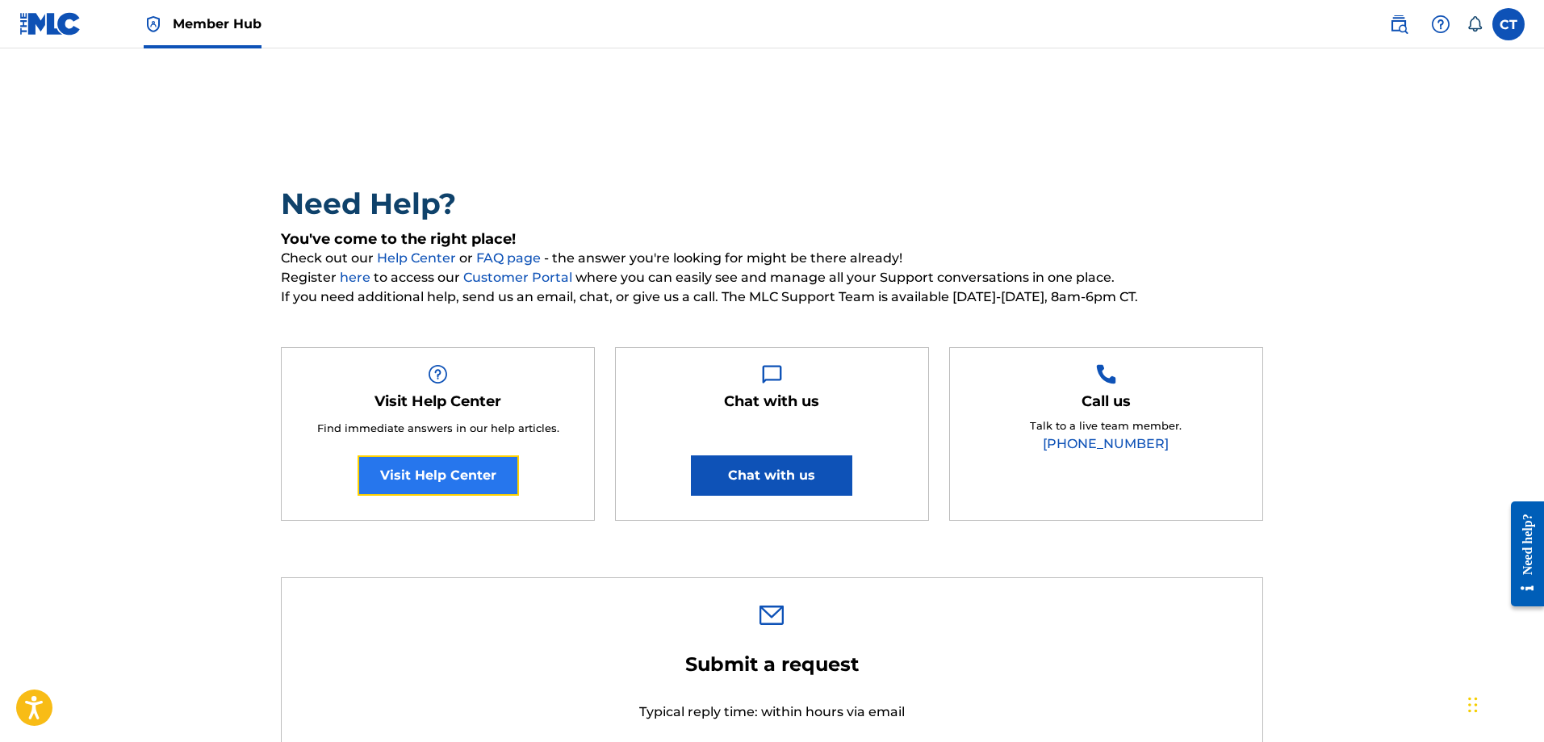
click at [443, 471] on link "Visit Help Center" at bounding box center [438, 475] width 161 height 40
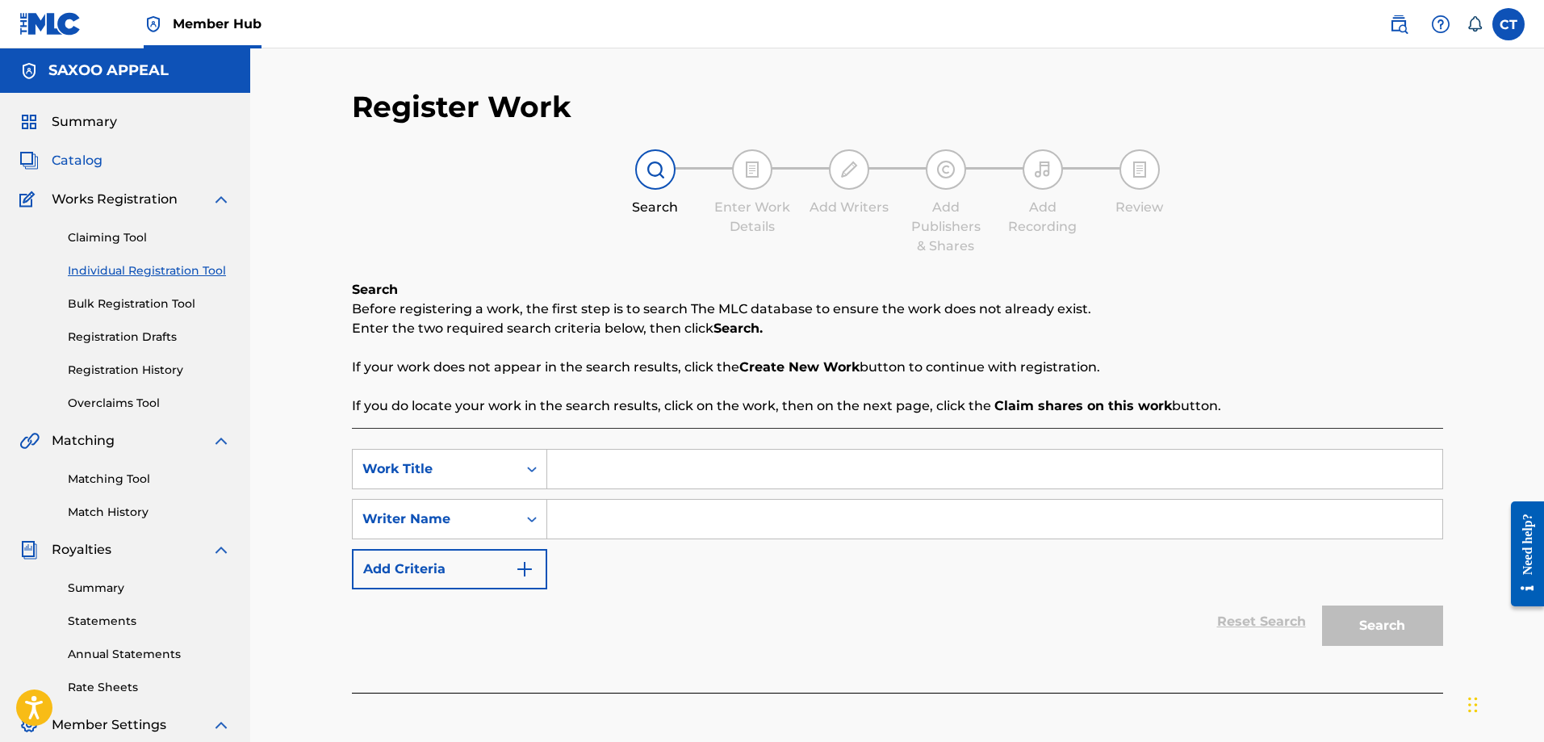
click at [73, 161] on span "Catalog" at bounding box center [77, 160] width 51 height 19
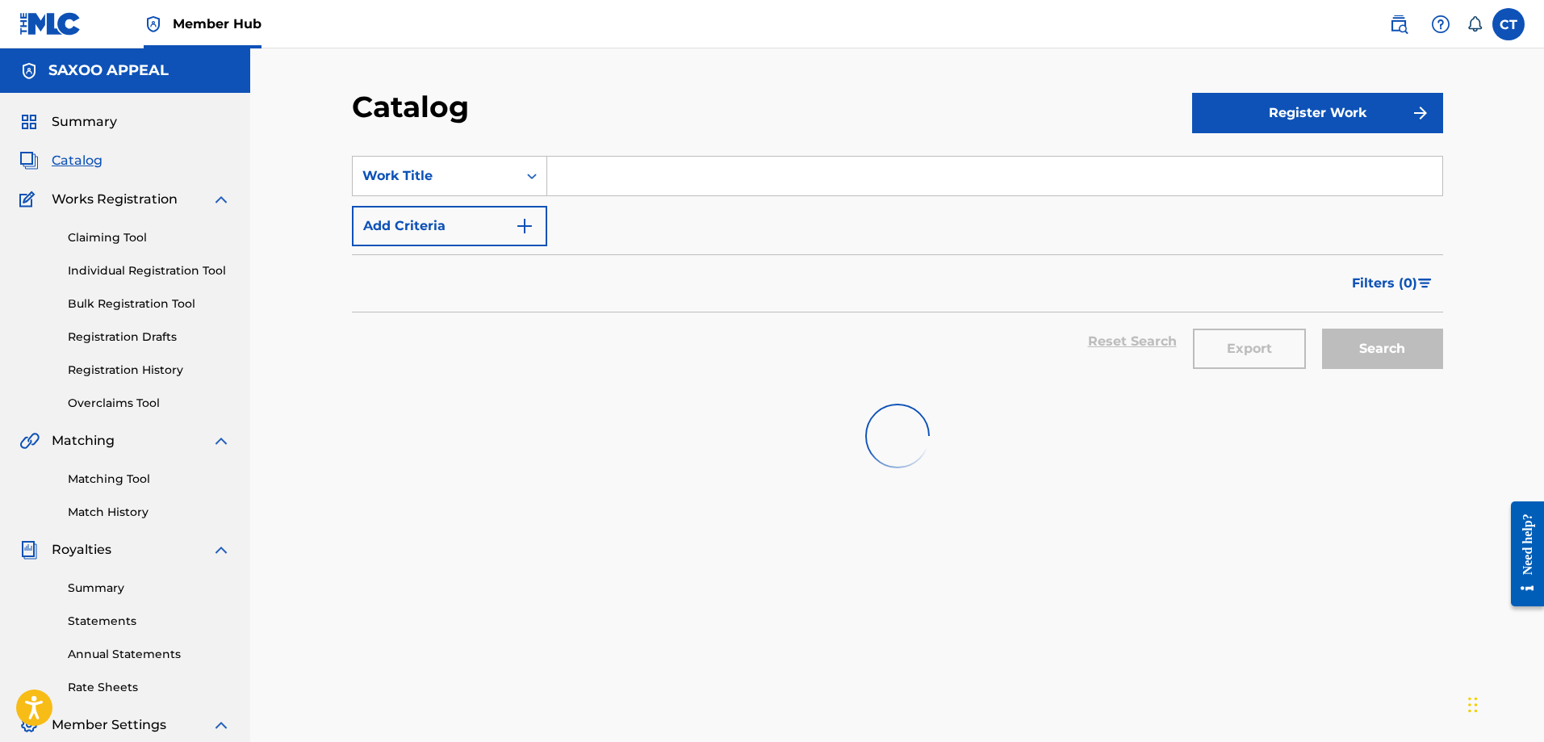
click at [1499, 91] on div "Catalog Register Work SearchWithCriteria7d112bf5-e39e-4970-a69d-c694556c9796 Wo…" at bounding box center [897, 485] width 1294 height 875
click at [1033, 132] on div "Catalog" at bounding box center [772, 113] width 840 height 48
click at [1036, 123] on div "Catalog" at bounding box center [772, 113] width 840 height 48
click at [1036, 122] on div "Catalog" at bounding box center [772, 113] width 840 height 48
click at [1148, 617] on div "SearchWithCriteria7d112bf5-e39e-4970-a69d-c694556c9796 Work Title Add Criteria …" at bounding box center [897, 553] width 1091 height 834
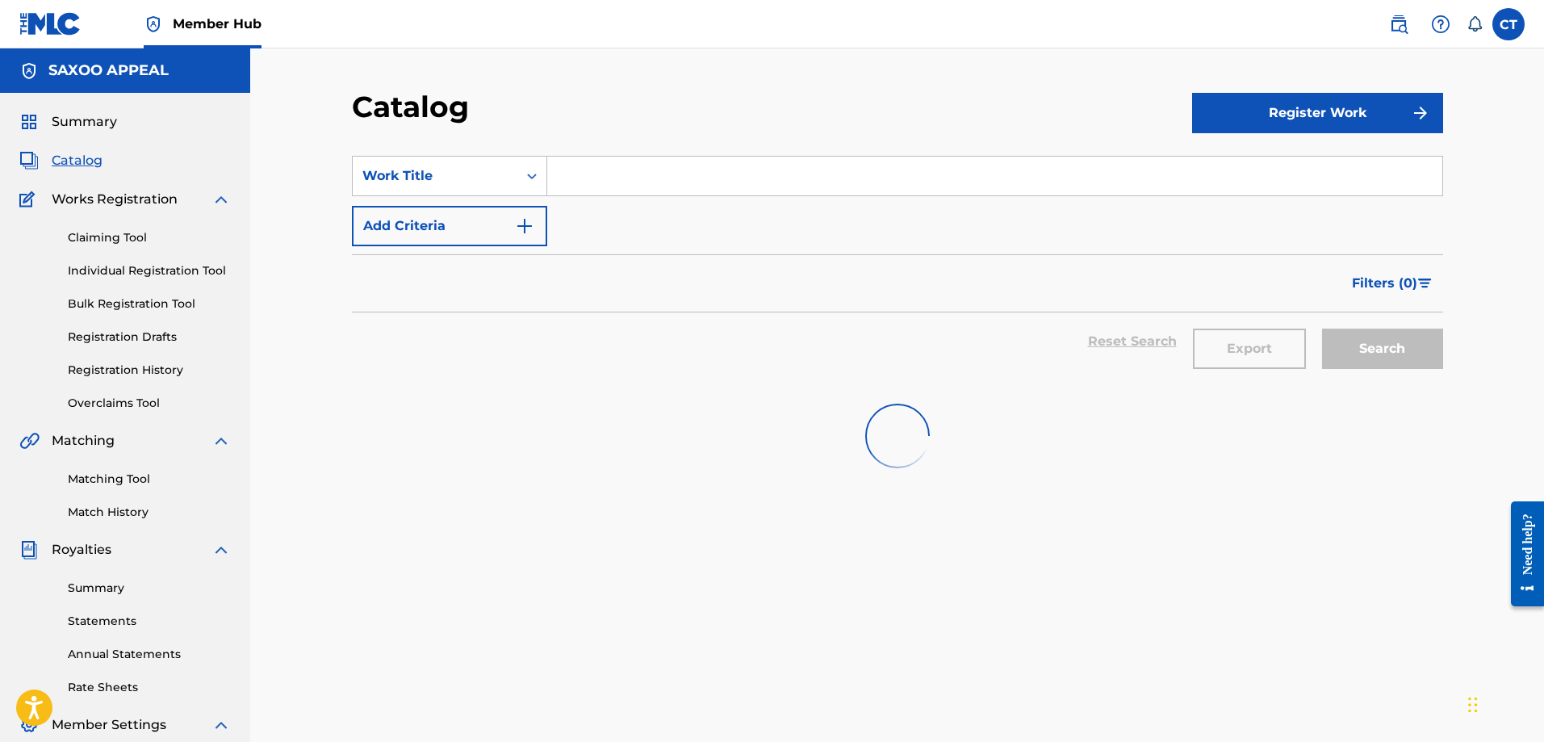
drag, startPoint x: 987, startPoint y: 232, endPoint x: 887, endPoint y: 291, distance: 116.1
click at [969, 241] on div "SearchWithCriteria7d112bf5-e39e-4970-a69d-c694556c9796 Work Title Add Criteria" at bounding box center [897, 201] width 1091 height 90
click at [78, 157] on span "Catalog" at bounding box center [77, 160] width 51 height 19
click at [94, 235] on link "Claiming Tool" at bounding box center [149, 237] width 163 height 17
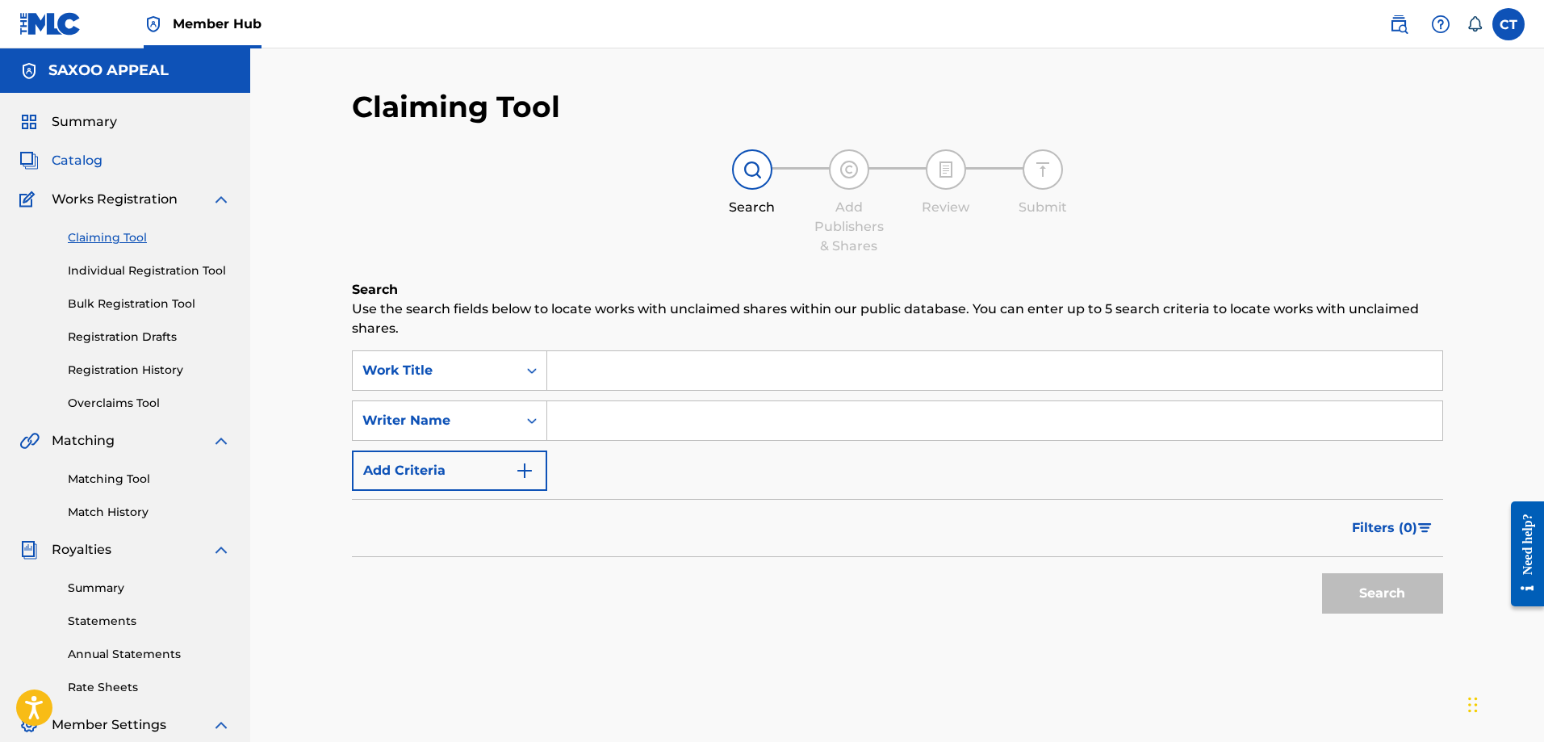
click at [92, 157] on span "Catalog" at bounding box center [77, 160] width 51 height 19
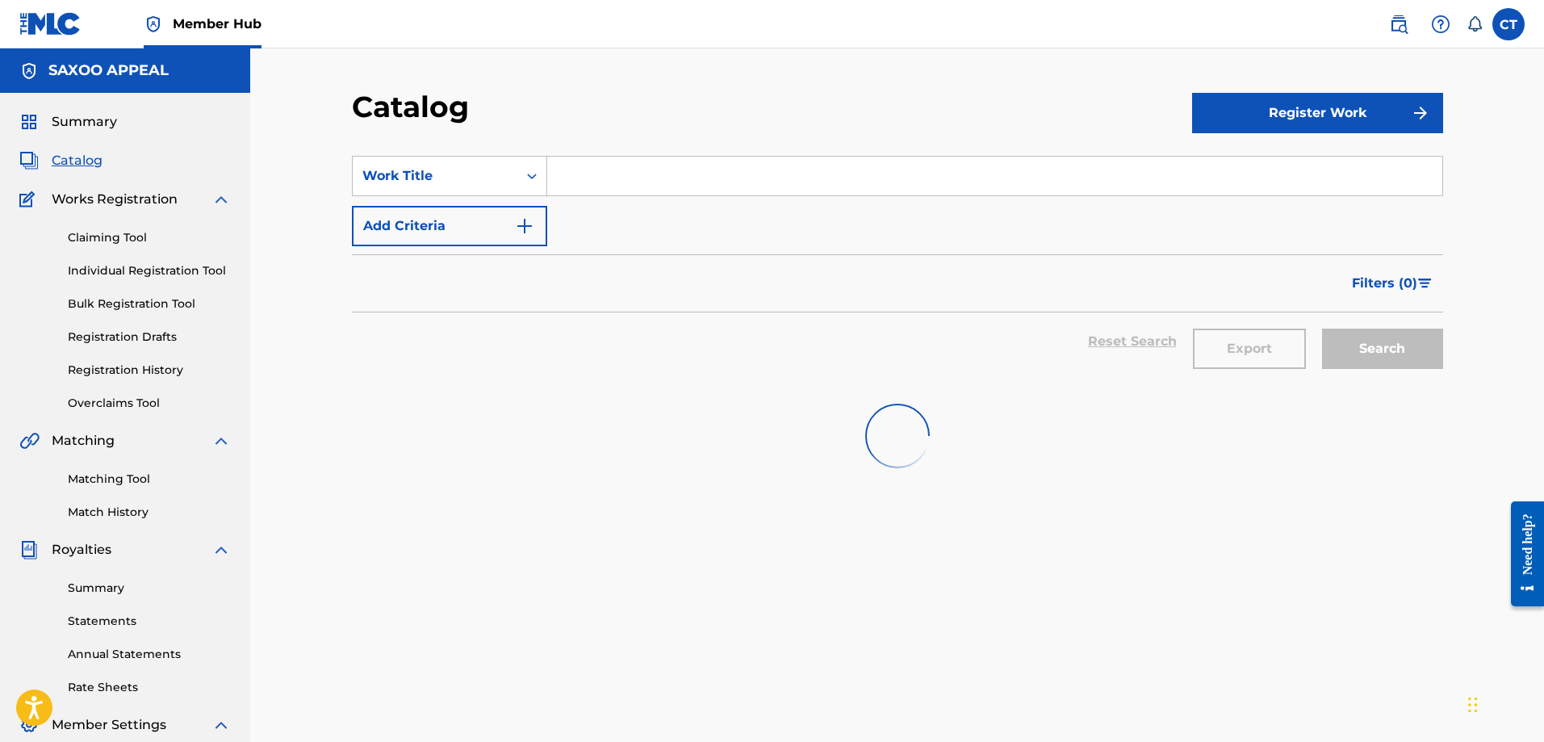
click at [92, 157] on span "Catalog" at bounding box center [77, 160] width 51 height 19
click at [1060, 526] on div "SearchWithCriteria7d112bf5-e39e-4970-a69d-c694556c9796 Work Title Add Criteria …" at bounding box center [897, 553] width 1091 height 834
click at [1066, 101] on div "Catalog" at bounding box center [772, 113] width 840 height 48
click at [1179, 127] on div "Catalog" at bounding box center [772, 113] width 840 height 48
click at [98, 237] on link "Claiming Tool" at bounding box center [149, 237] width 163 height 17
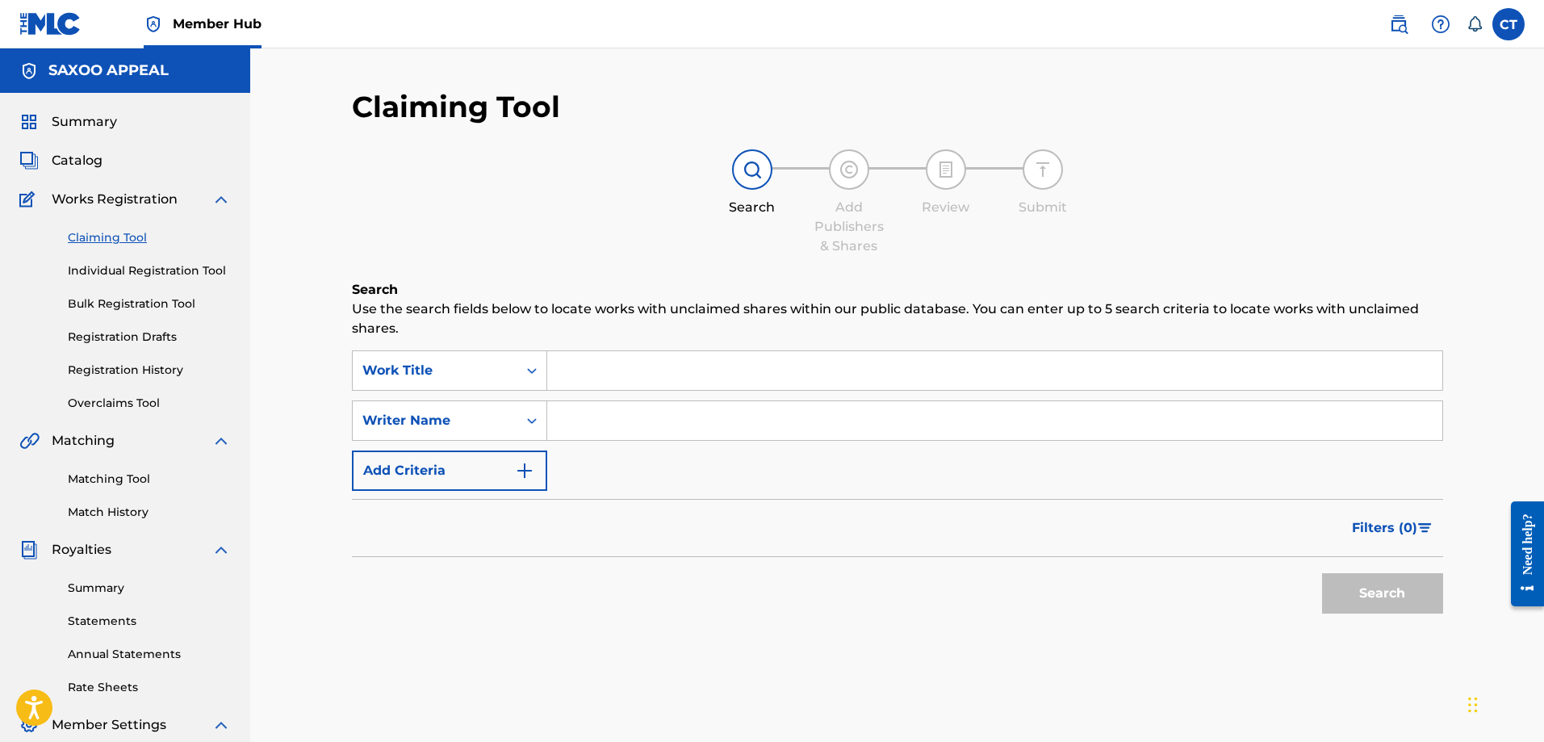
click at [1135, 193] on div "Search Add Publishers & Shares Review Submit" at bounding box center [897, 202] width 1091 height 107
click at [95, 161] on span "Catalog" at bounding box center [77, 160] width 51 height 19
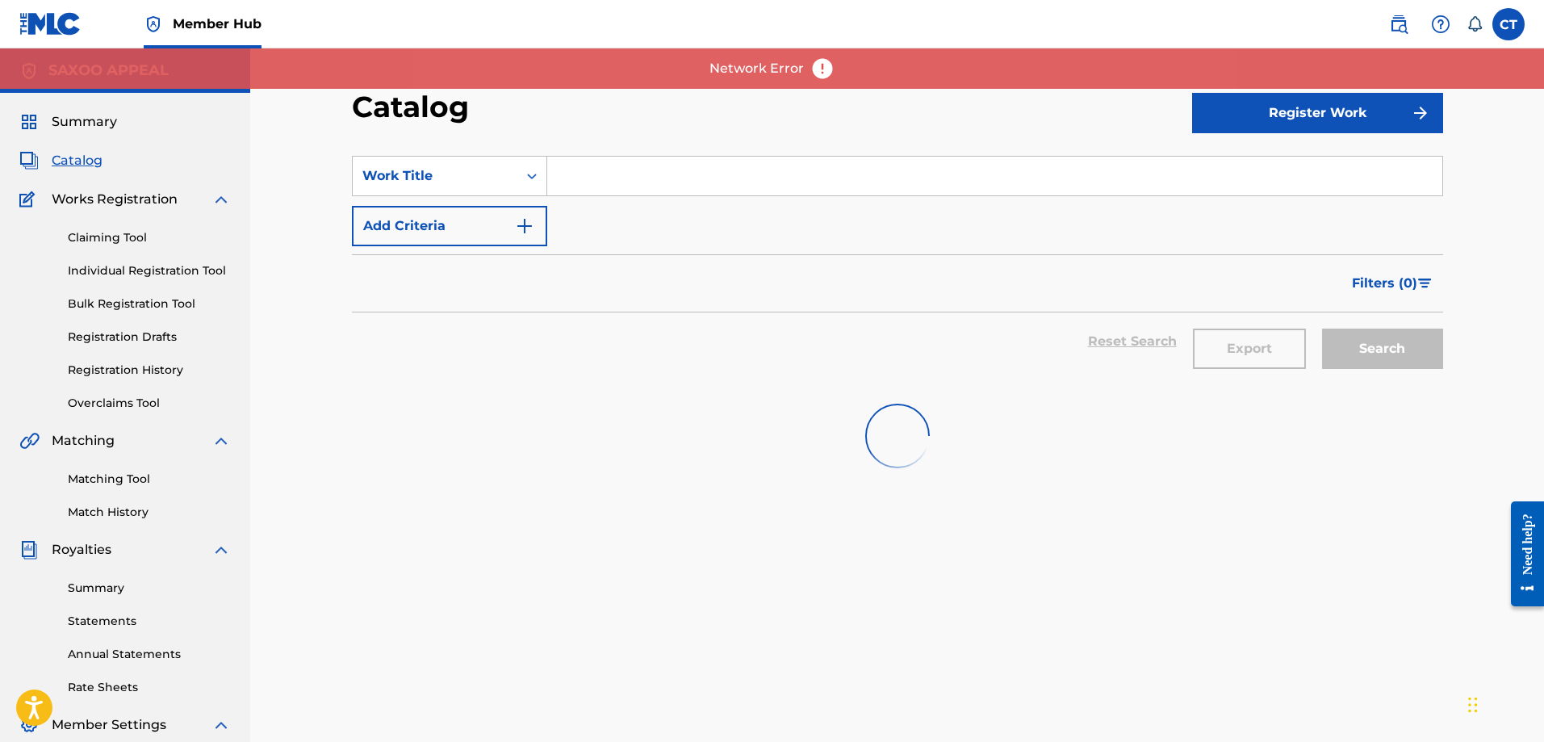
click at [817, 65] on img at bounding box center [822, 68] width 24 height 24
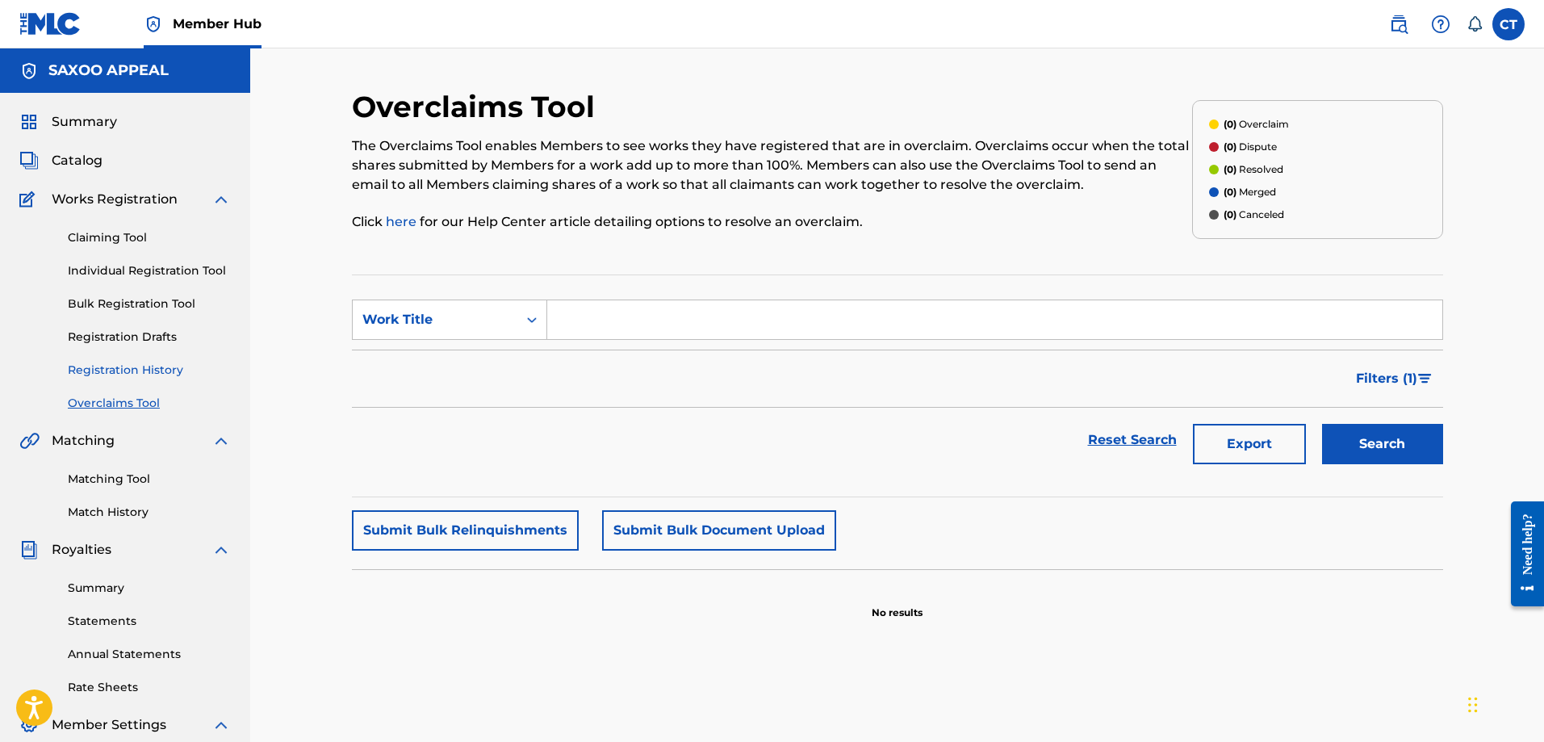
click at [123, 365] on link "Registration History" at bounding box center [149, 370] width 163 height 17
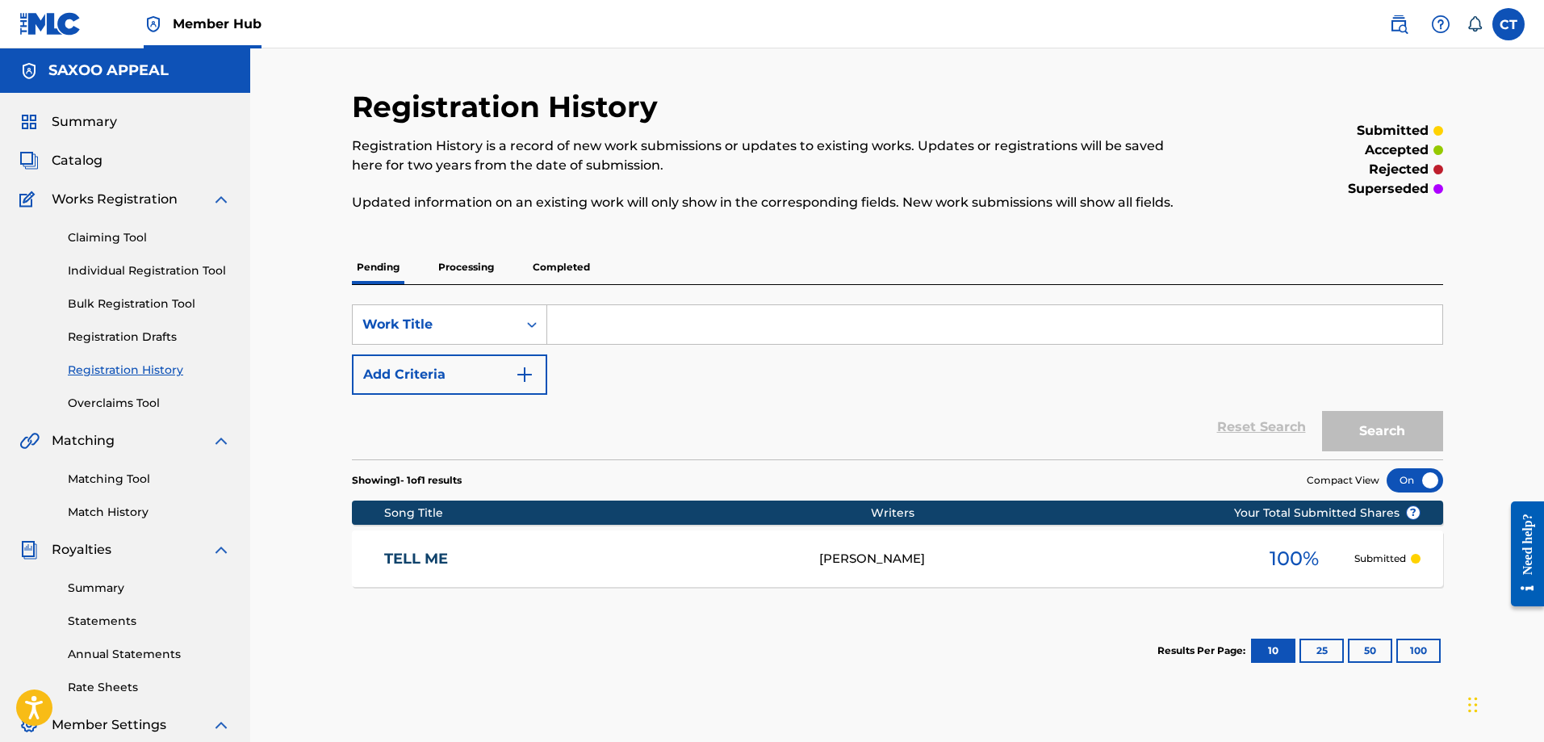
click at [424, 544] on div "TELL ME CHESTER THOMAS 100 % Submitted" at bounding box center [897, 558] width 1091 height 56
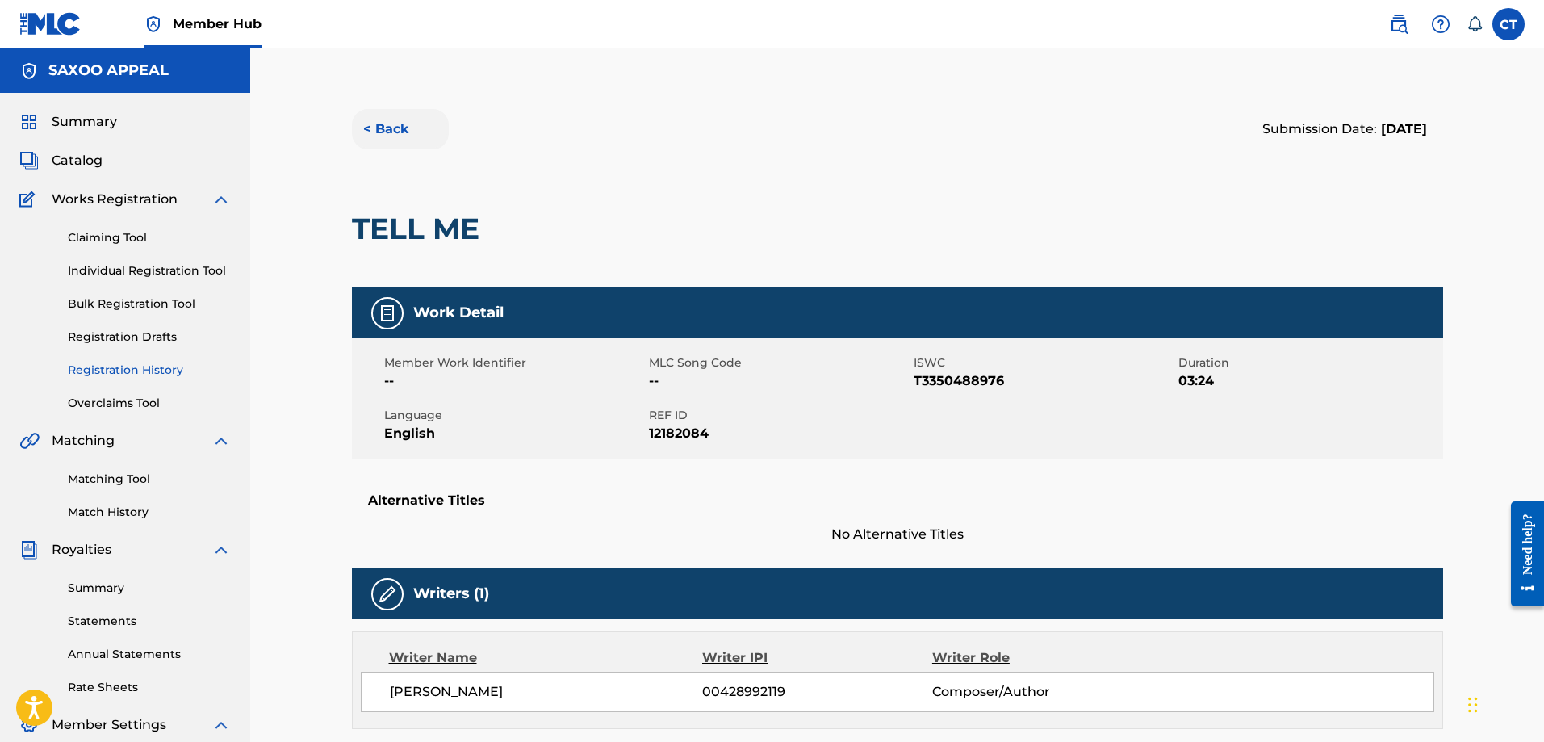
click at [388, 131] on button "< Back" at bounding box center [400, 129] width 97 height 40
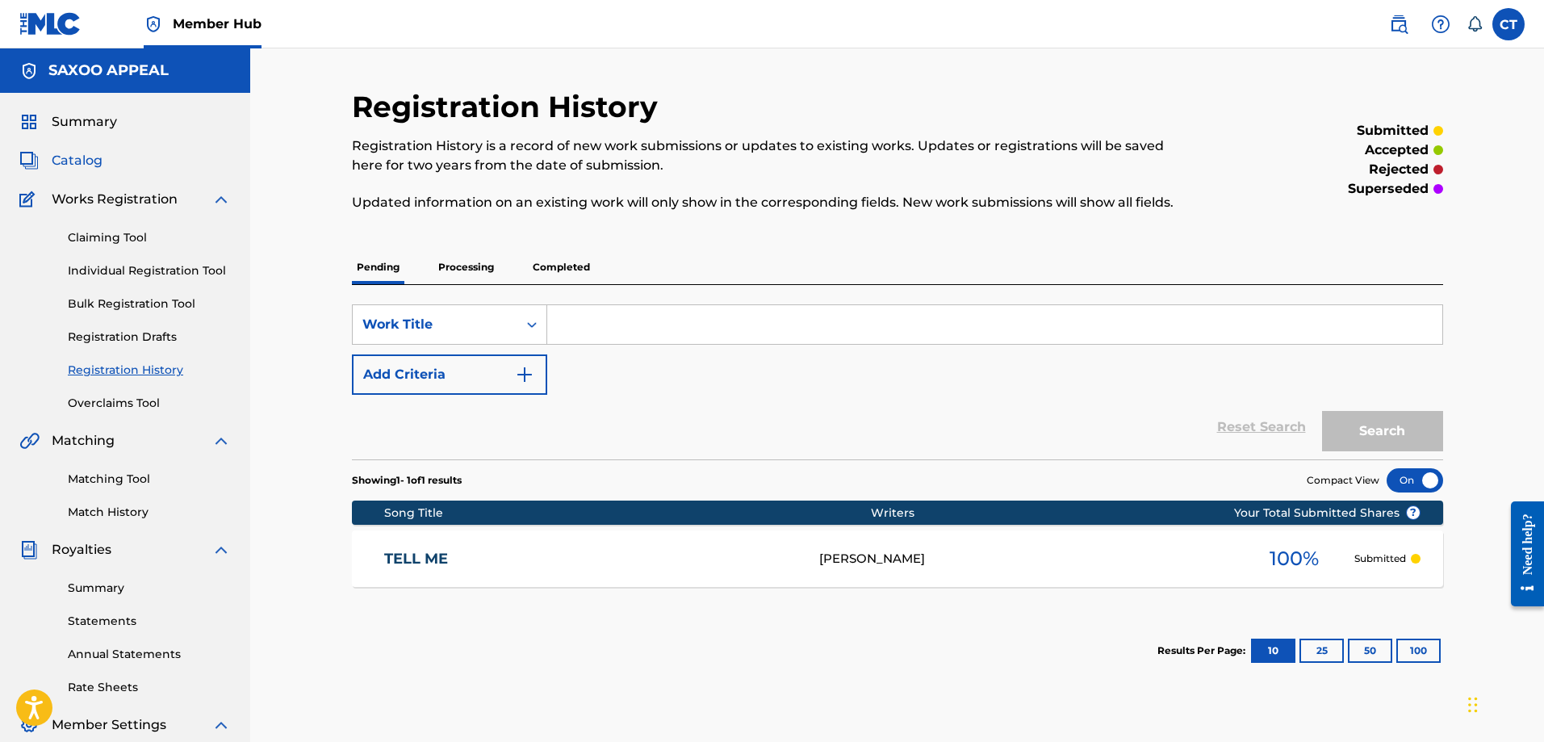
click at [69, 151] on span "Catalog" at bounding box center [77, 160] width 51 height 19
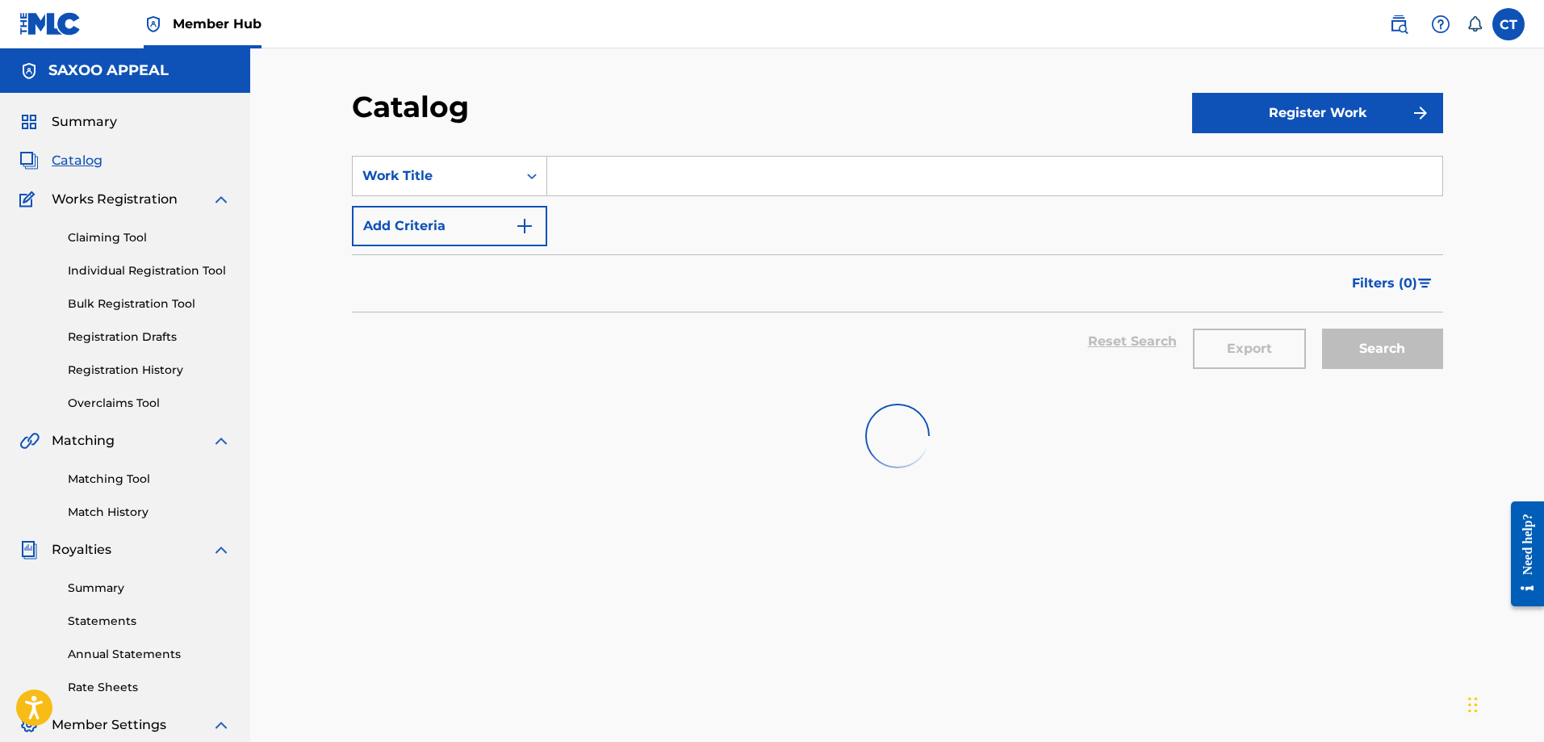
click at [57, 349] on div "Claiming Tool Individual Registration Tool Bulk Registration Tool Registration …" at bounding box center [124, 310] width 211 height 203
click at [497, 429] on div at bounding box center [897, 435] width 1091 height 103
click at [499, 429] on div at bounding box center [897, 435] width 1091 height 103
click at [500, 429] on div at bounding box center [897, 435] width 1091 height 103
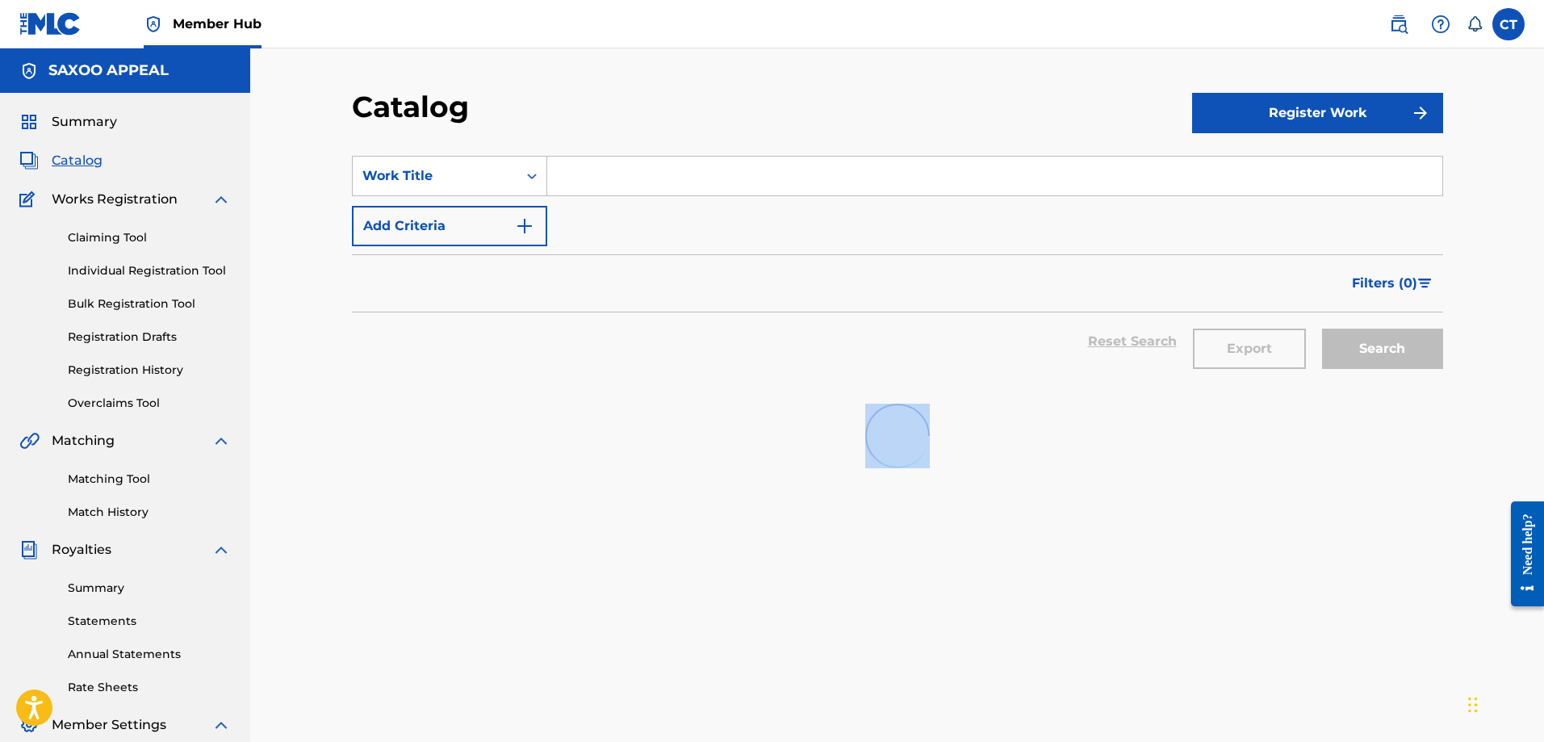
click at [500, 428] on div at bounding box center [897, 435] width 1091 height 103
click at [501, 428] on div at bounding box center [897, 435] width 1091 height 103
click at [503, 412] on div at bounding box center [897, 435] width 1091 height 103
click at [503, 408] on div at bounding box center [897, 435] width 1091 height 103
click at [504, 408] on div at bounding box center [897, 435] width 1091 height 103
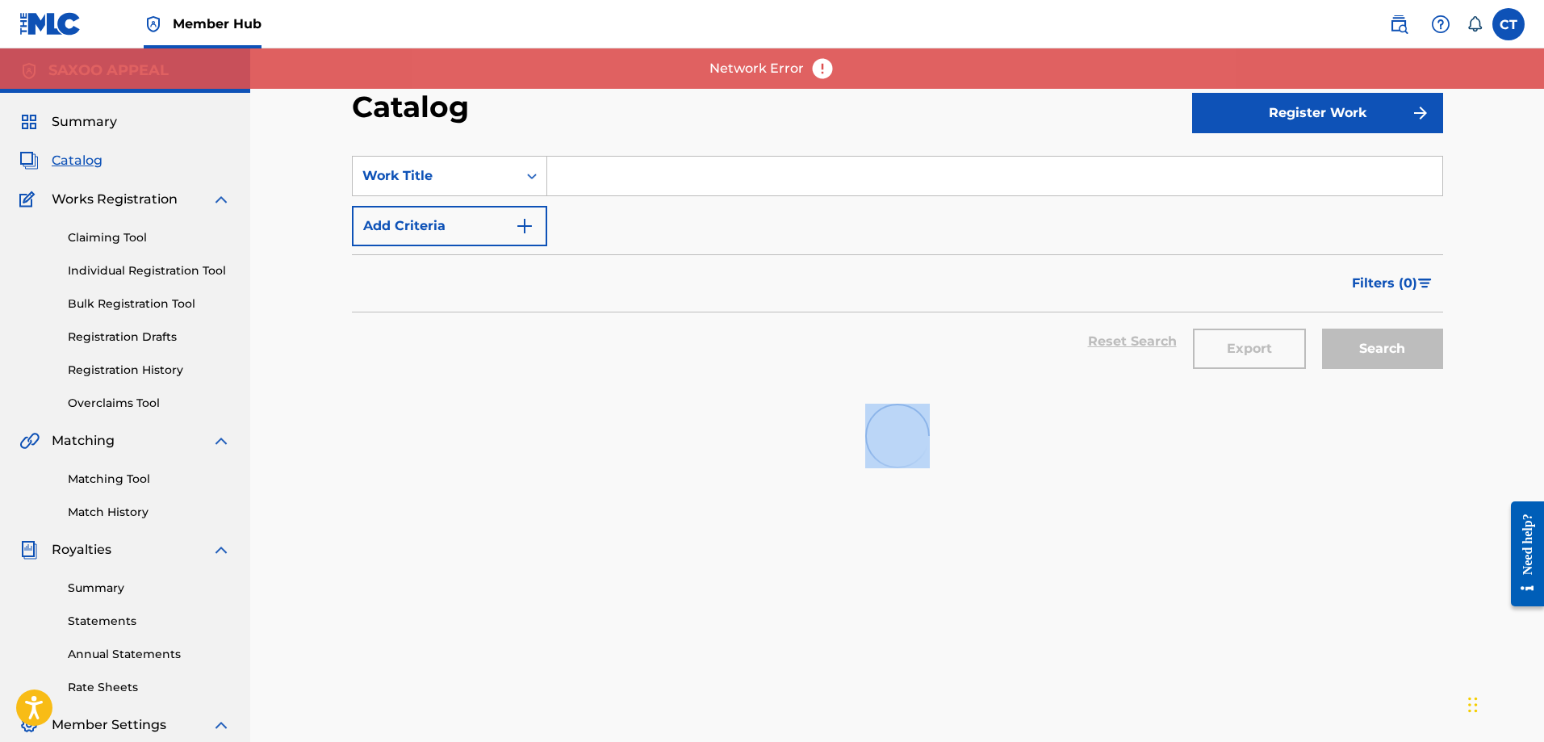
click at [820, 63] on img at bounding box center [822, 68] width 24 height 24
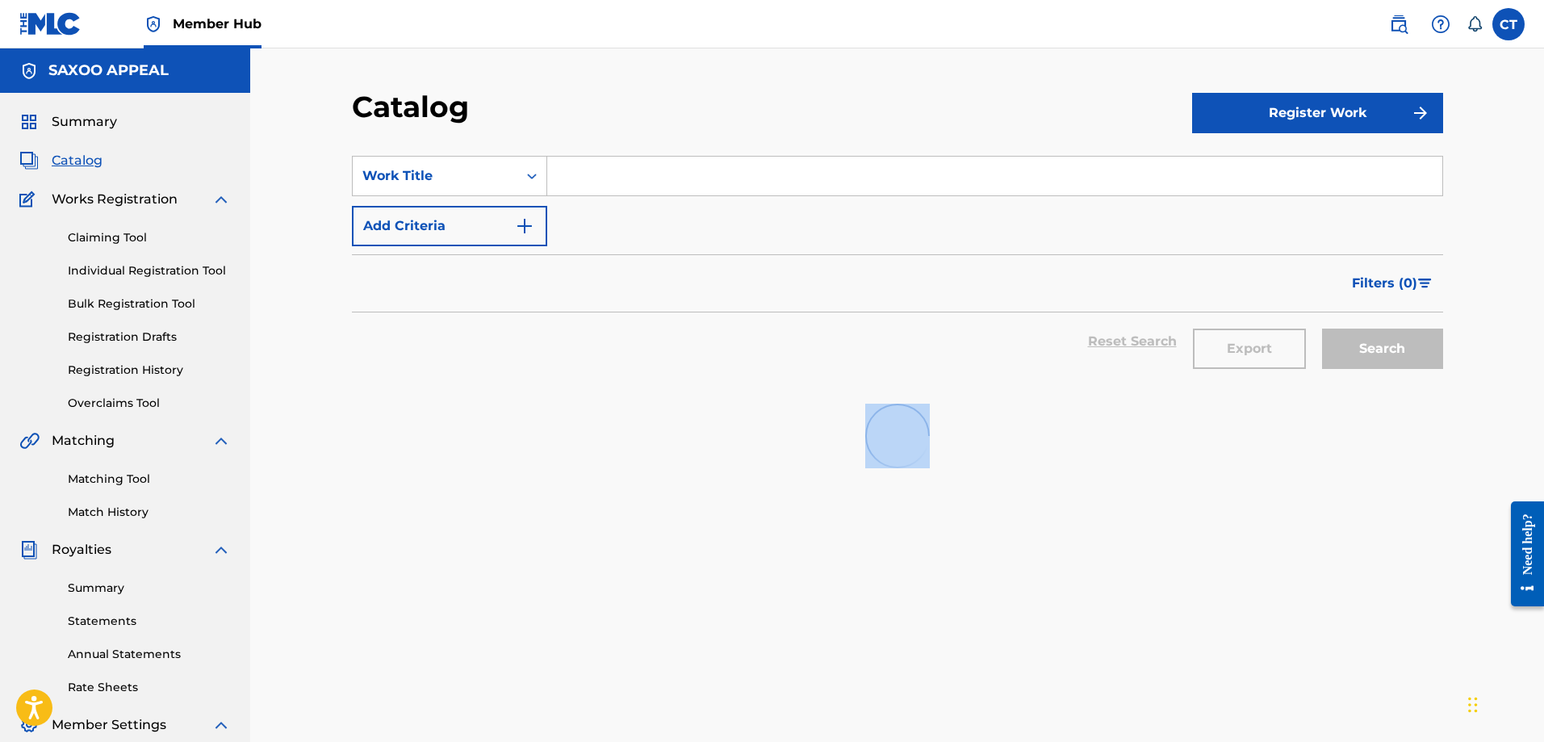
click at [866, 483] on div at bounding box center [897, 435] width 1091 height 103
click at [822, 494] on div "SearchWithCriteria7d112bf5-e39e-4970-a69d-c694556c9796 Work Title Add Criteria …" at bounding box center [897, 553] width 1091 height 834
drag, startPoint x: 793, startPoint y: 473, endPoint x: 785, endPoint y: 463, distance: 12.6
click at [792, 471] on div at bounding box center [897, 435] width 1091 height 103
click at [128, 331] on link "Registration Drafts" at bounding box center [149, 336] width 163 height 17
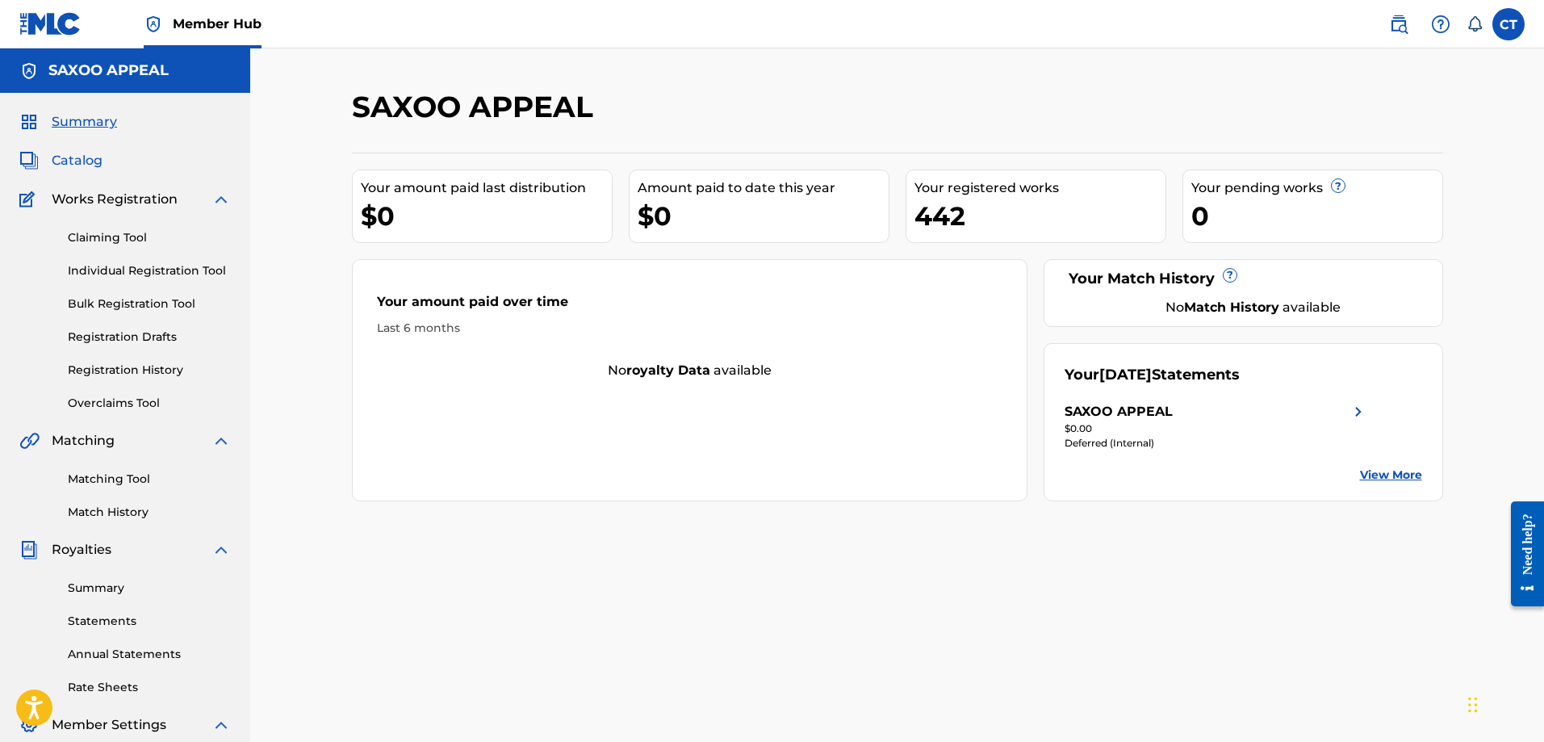
click at [88, 158] on span "Catalog" at bounding box center [77, 160] width 51 height 19
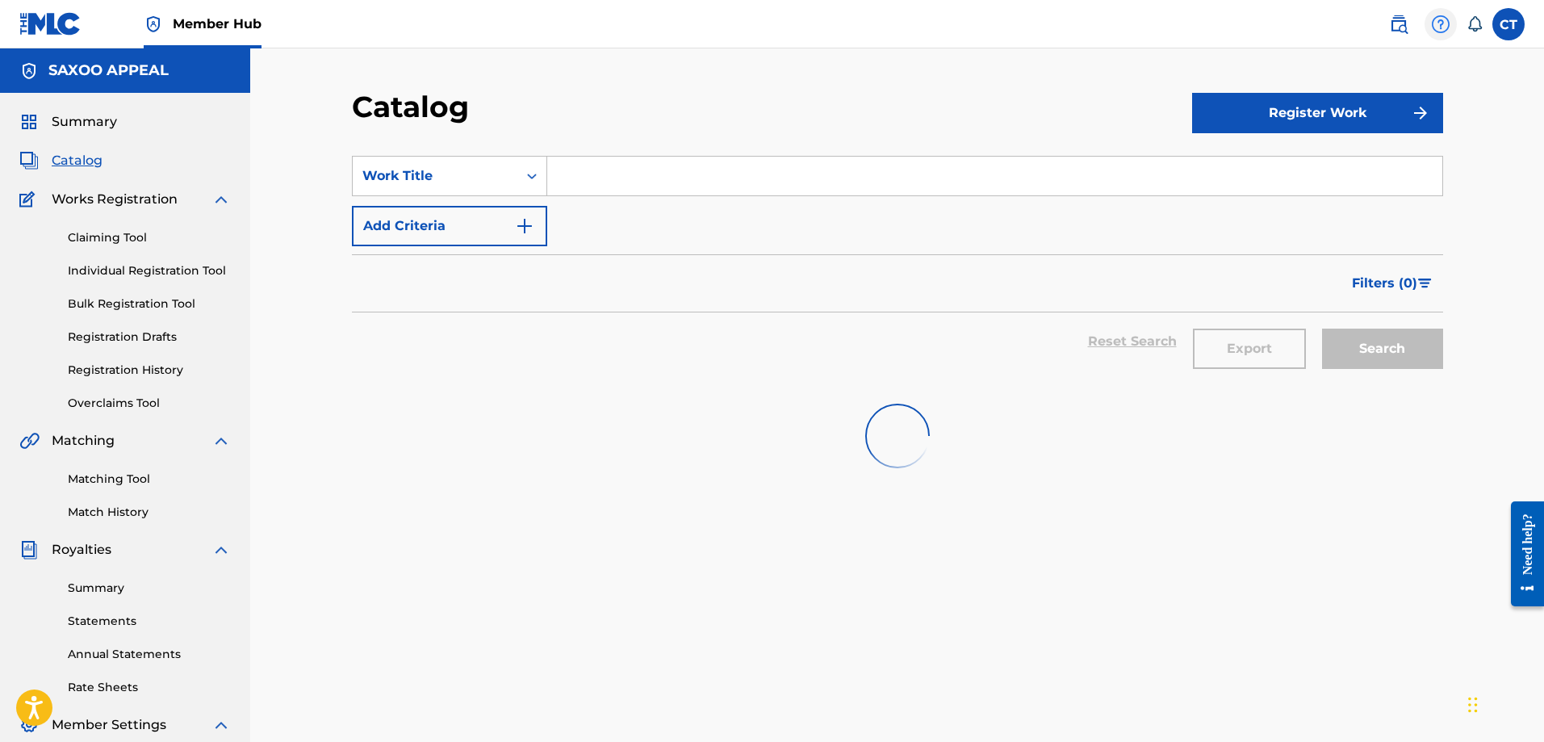
click at [1441, 26] on img at bounding box center [1440, 24] width 19 height 19
click at [1428, 537] on div "SearchWithCriteriade3c92ab-7ba8-4f45-8ec0-118d9e9cd660 Work Title Add Criteria …" at bounding box center [897, 553] width 1091 height 834
click at [1525, 556] on div "Need help?" at bounding box center [1527, 542] width 22 height 61
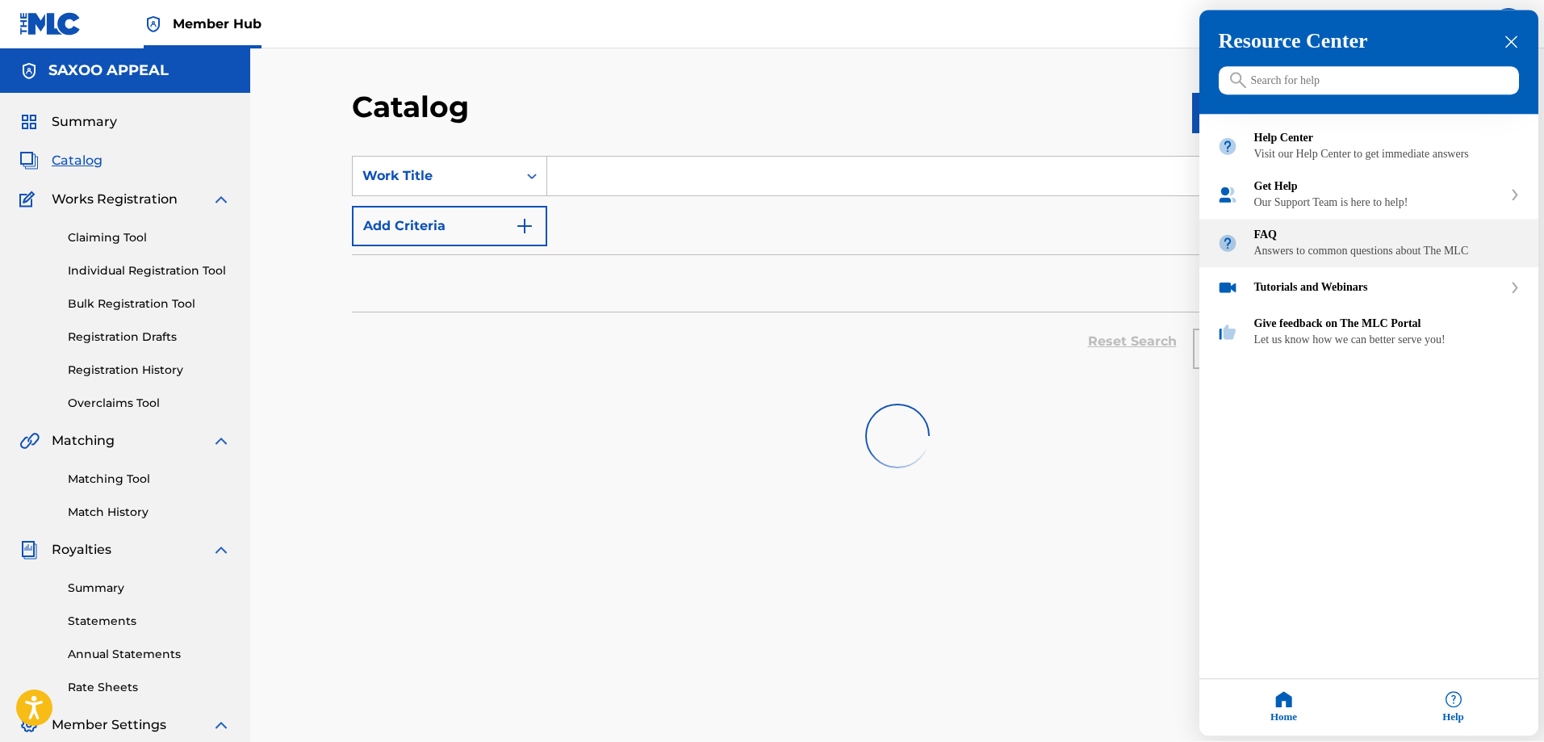
click at [1293, 258] on div "Answers to common questions about The MLC" at bounding box center [1387, 251] width 266 height 13
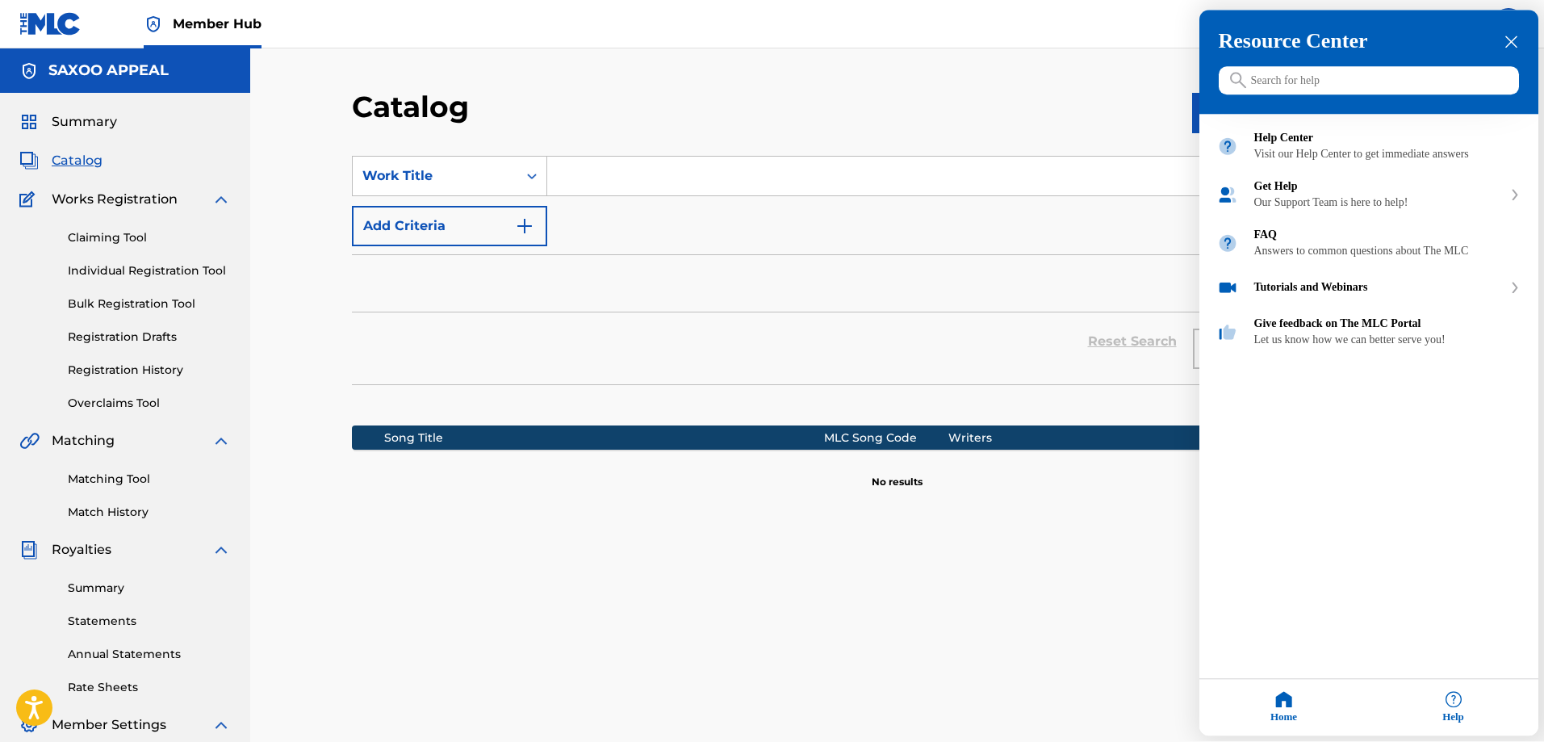
click at [72, 159] on div at bounding box center [772, 371] width 1544 height 742
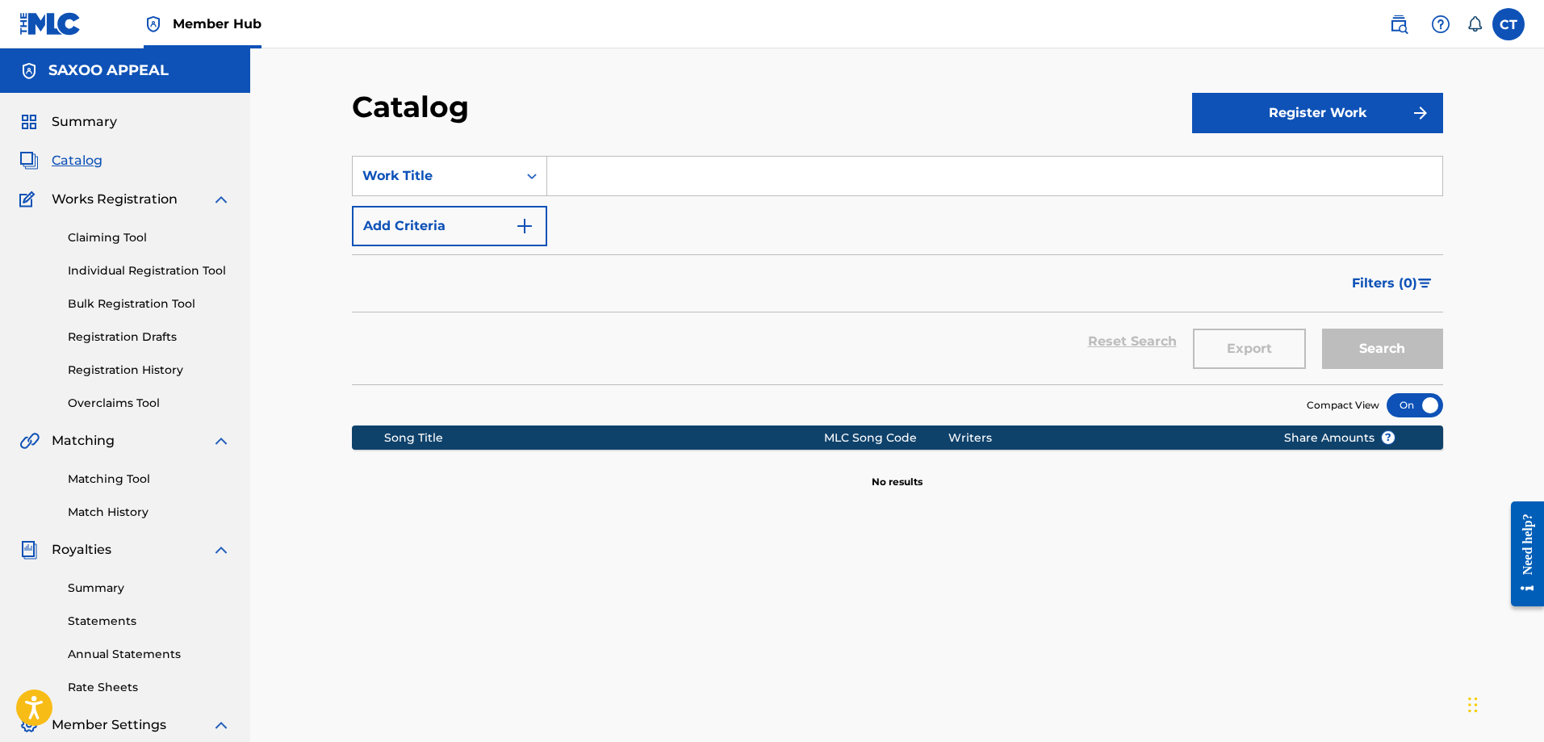
click at [75, 157] on span "Catalog" at bounding box center [77, 160] width 51 height 19
click at [82, 154] on span "Catalog" at bounding box center [77, 160] width 51 height 19
drag, startPoint x: 917, startPoint y: 550, endPoint x: 880, endPoint y: 542, distance: 37.8
click at [917, 549] on div "SearchWithCriteriade3c92ab-7ba8-4f45-8ec0-118d9e9cd660 Work Title Add Criteria …" at bounding box center [897, 553] width 1091 height 834
click at [71, 160] on span "Catalog" at bounding box center [77, 160] width 51 height 19
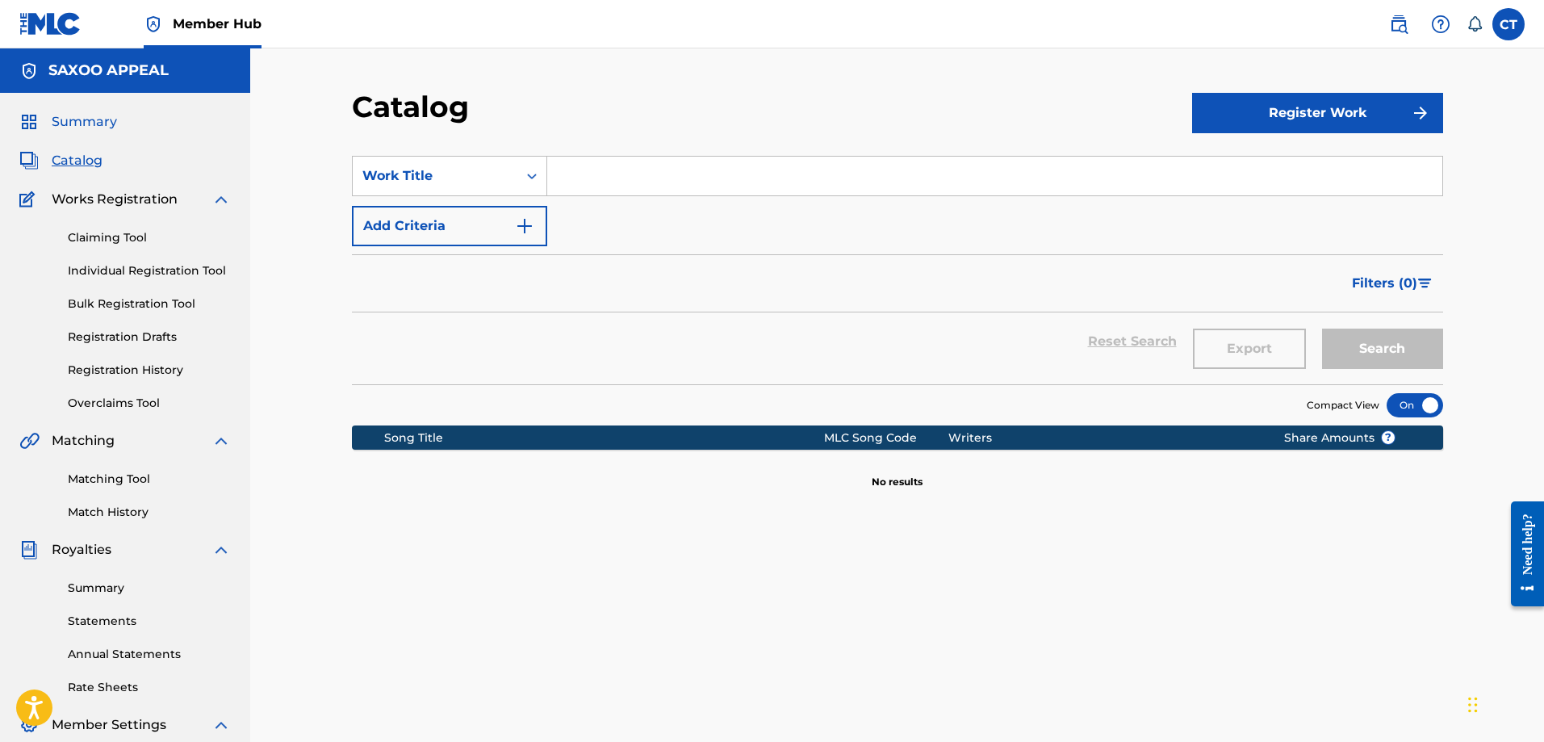
click at [82, 118] on span "Summary" at bounding box center [84, 121] width 65 height 19
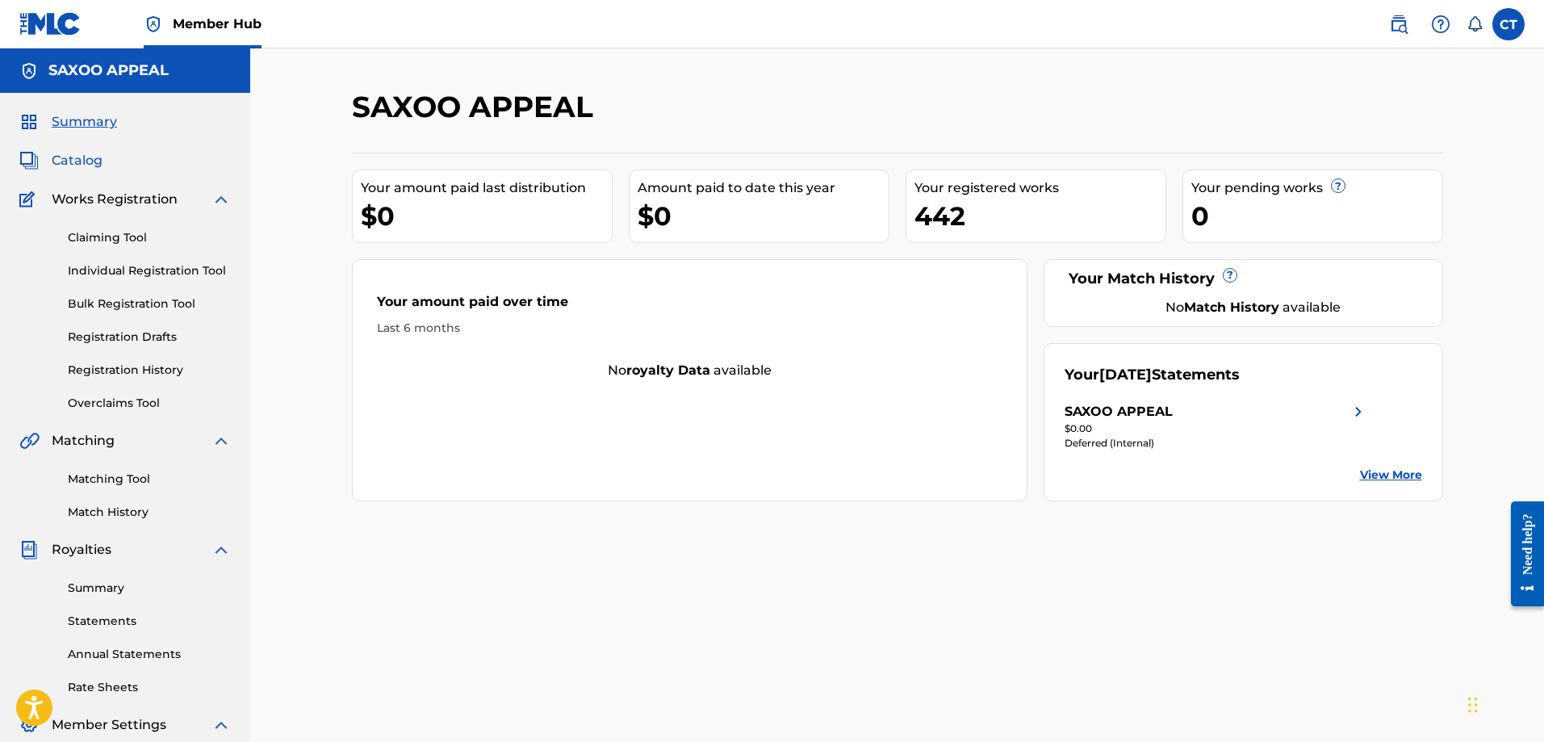
click at [80, 160] on span "Catalog" at bounding box center [77, 160] width 51 height 19
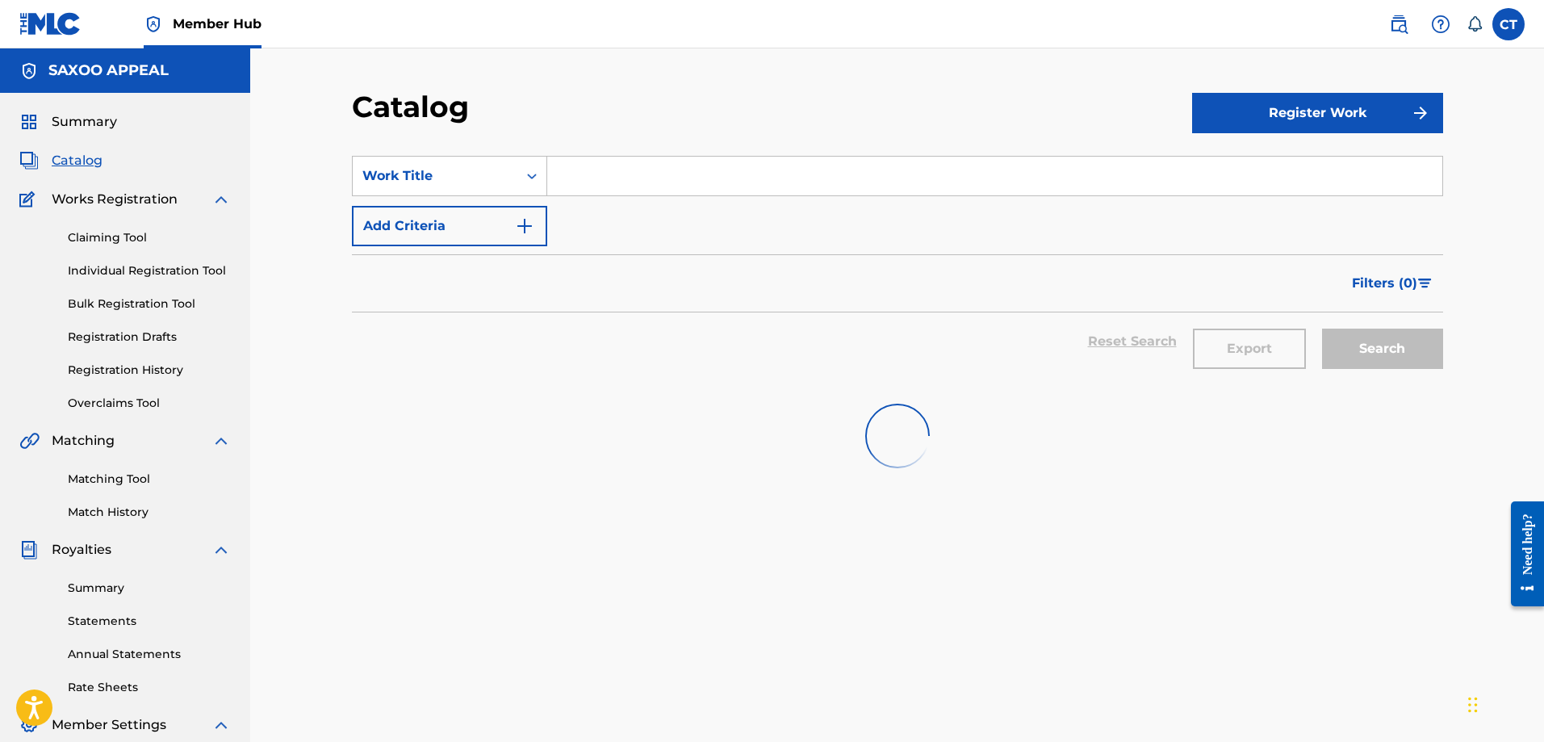
click at [221, 195] on img at bounding box center [220, 199] width 19 height 19
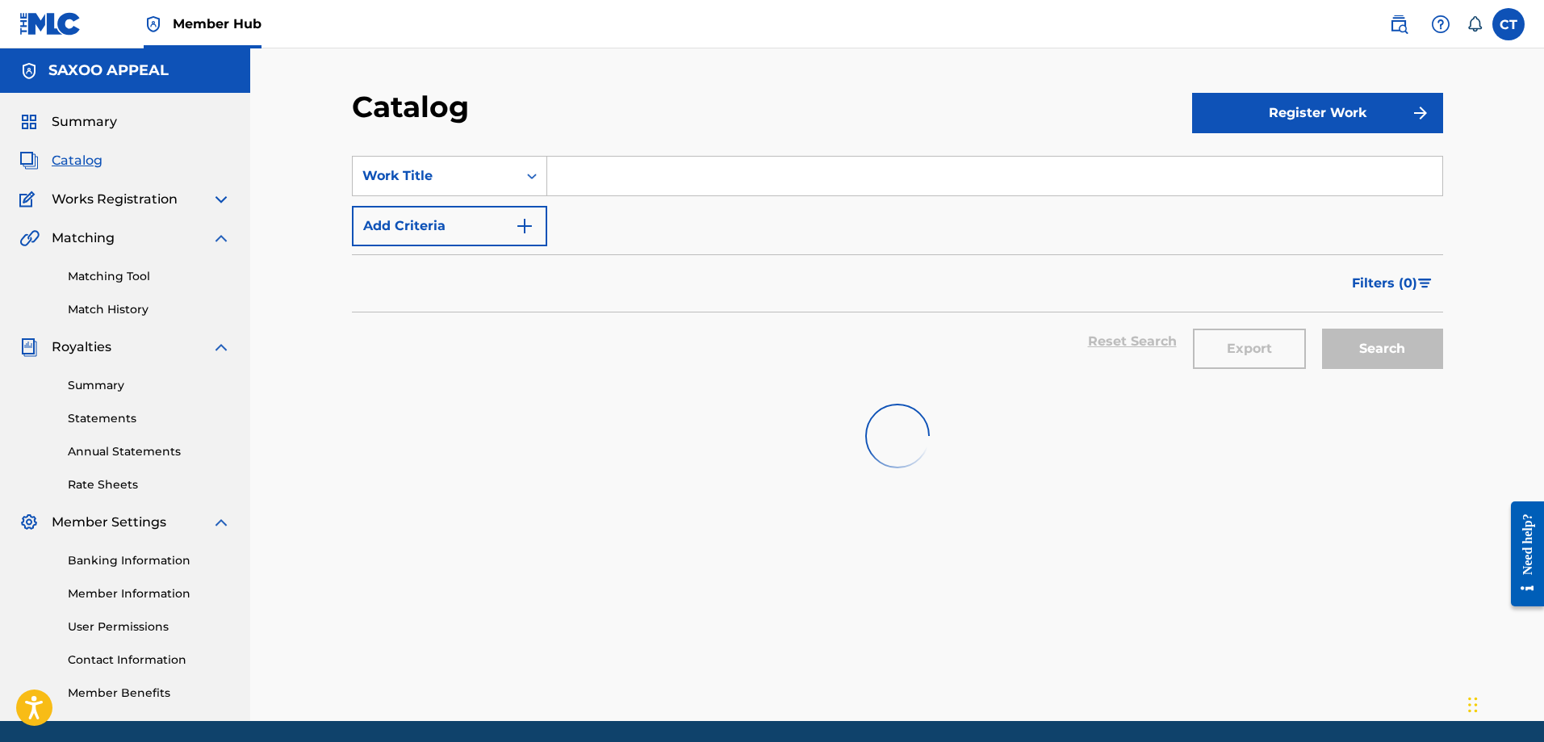
click at [221, 195] on img at bounding box center [220, 199] width 19 height 19
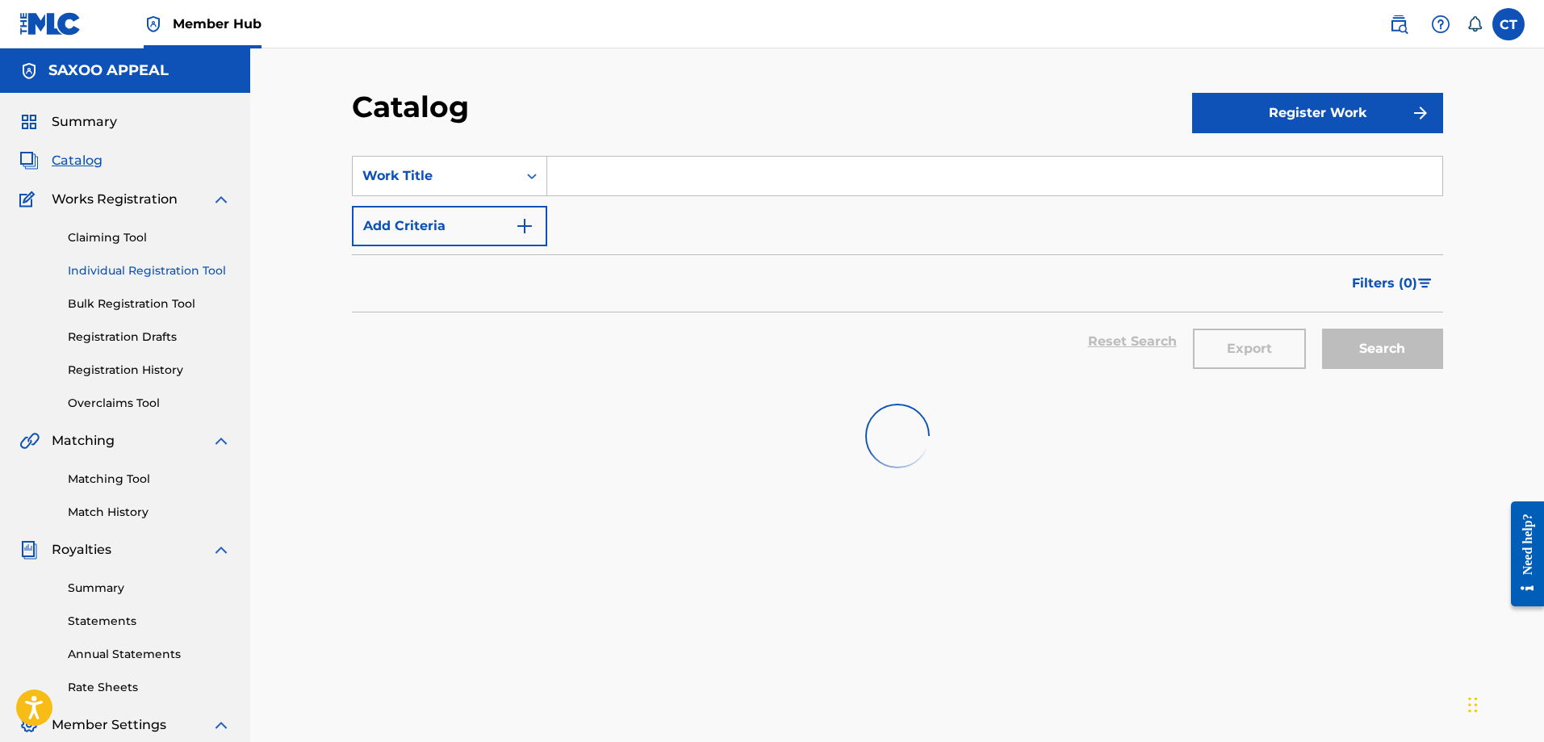
click at [174, 267] on link "Individual Registration Tool" at bounding box center [149, 270] width 163 height 17
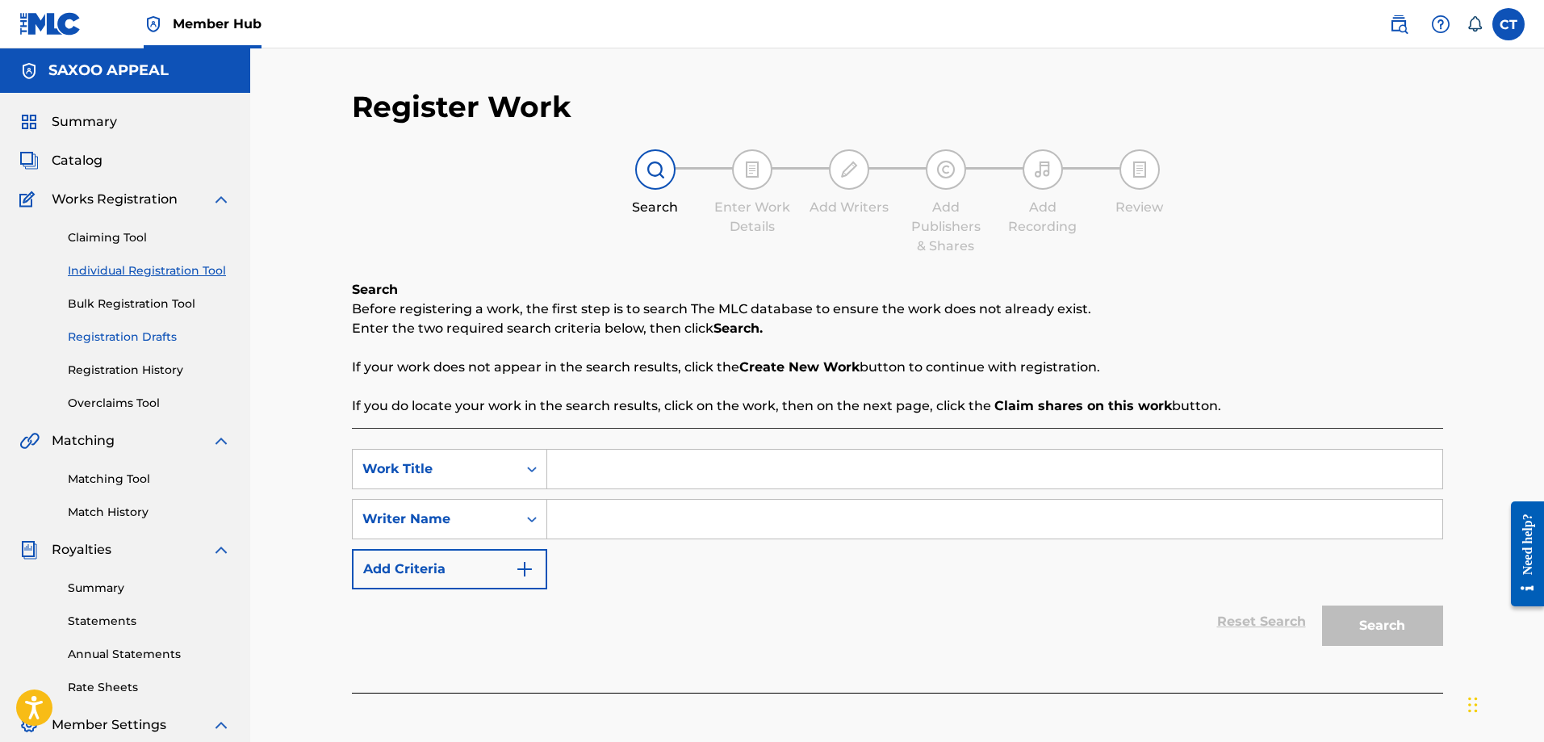
click at [125, 337] on link "Registration Drafts" at bounding box center [149, 336] width 163 height 17
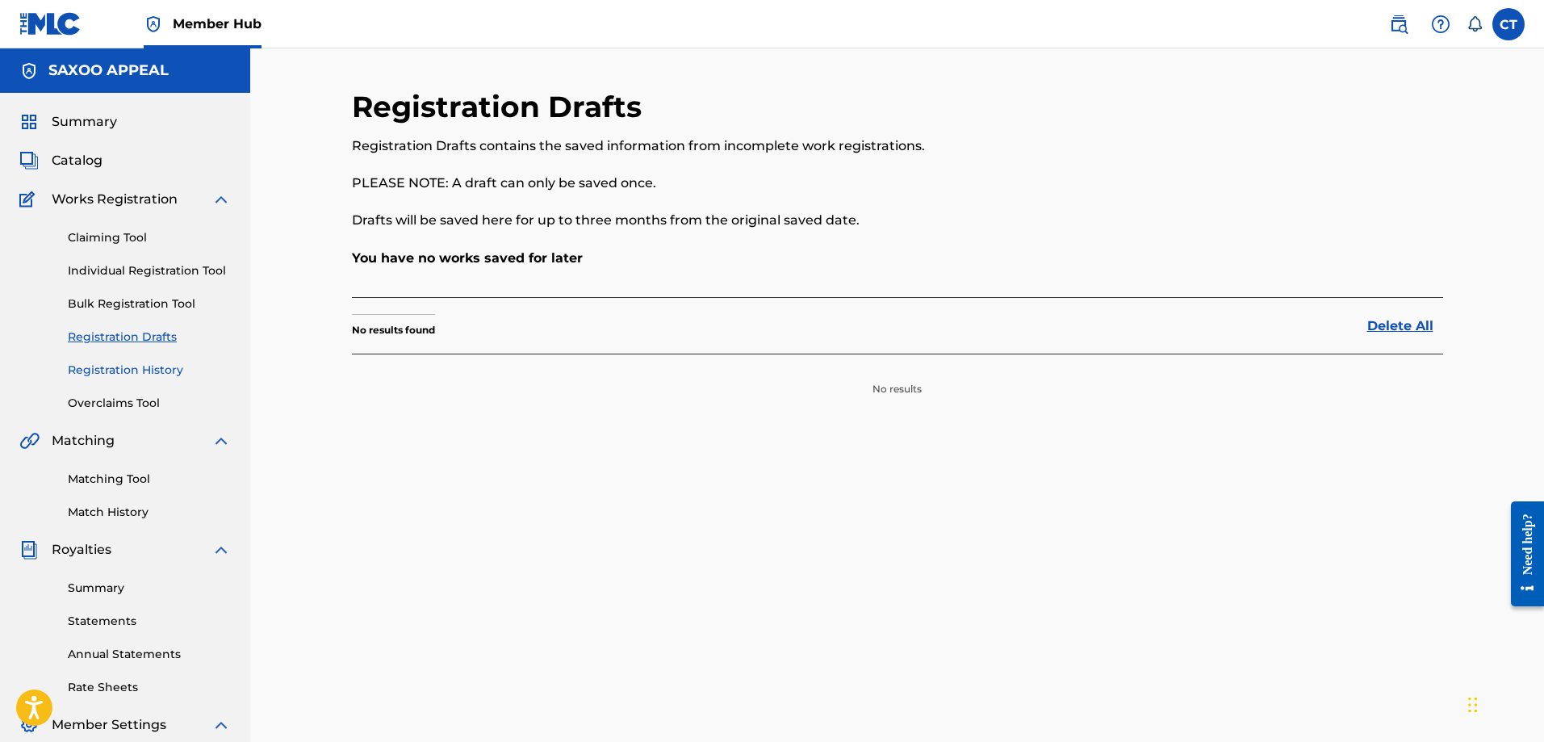
click at [114, 368] on link "Registration History" at bounding box center [149, 370] width 163 height 17
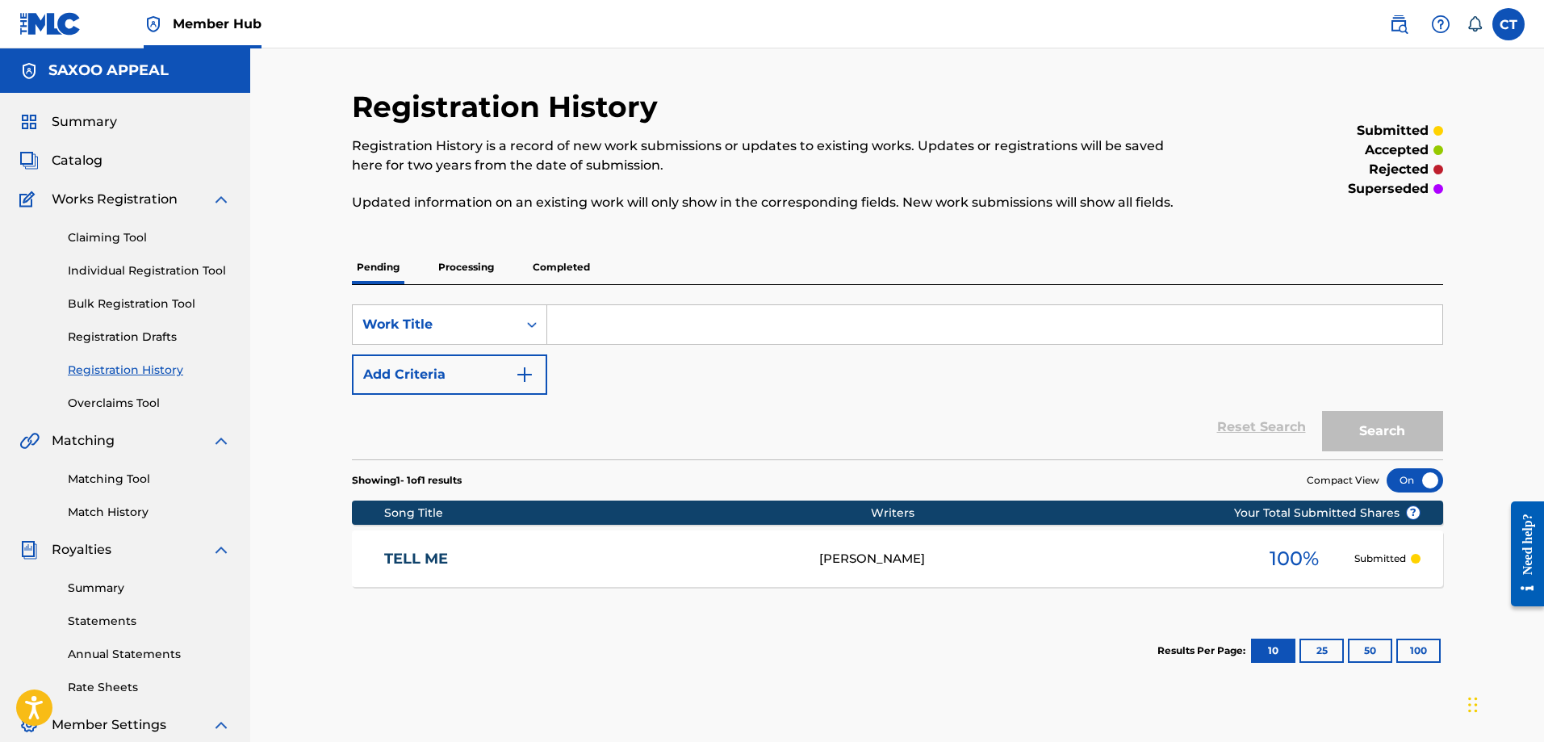
click at [413, 553] on link "TELL ME" at bounding box center [590, 559] width 413 height 19
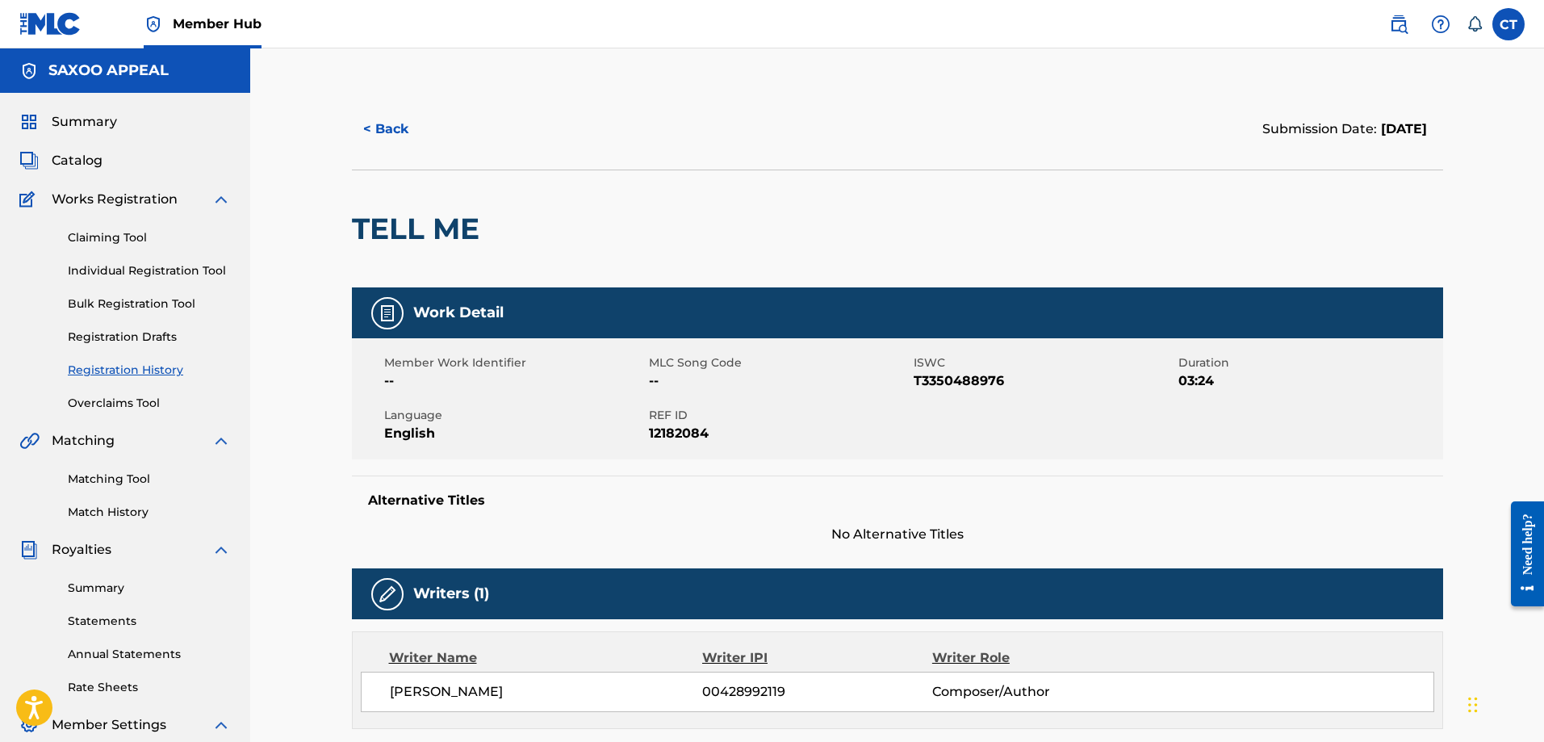
click at [390, 312] on img at bounding box center [387, 312] width 19 height 19
click at [419, 311] on h5 "Work Detail" at bounding box center [458, 312] width 90 height 19
click at [440, 310] on h5 "Work Detail" at bounding box center [458, 312] width 90 height 19
click at [465, 428] on span "English" at bounding box center [514, 433] width 261 height 19
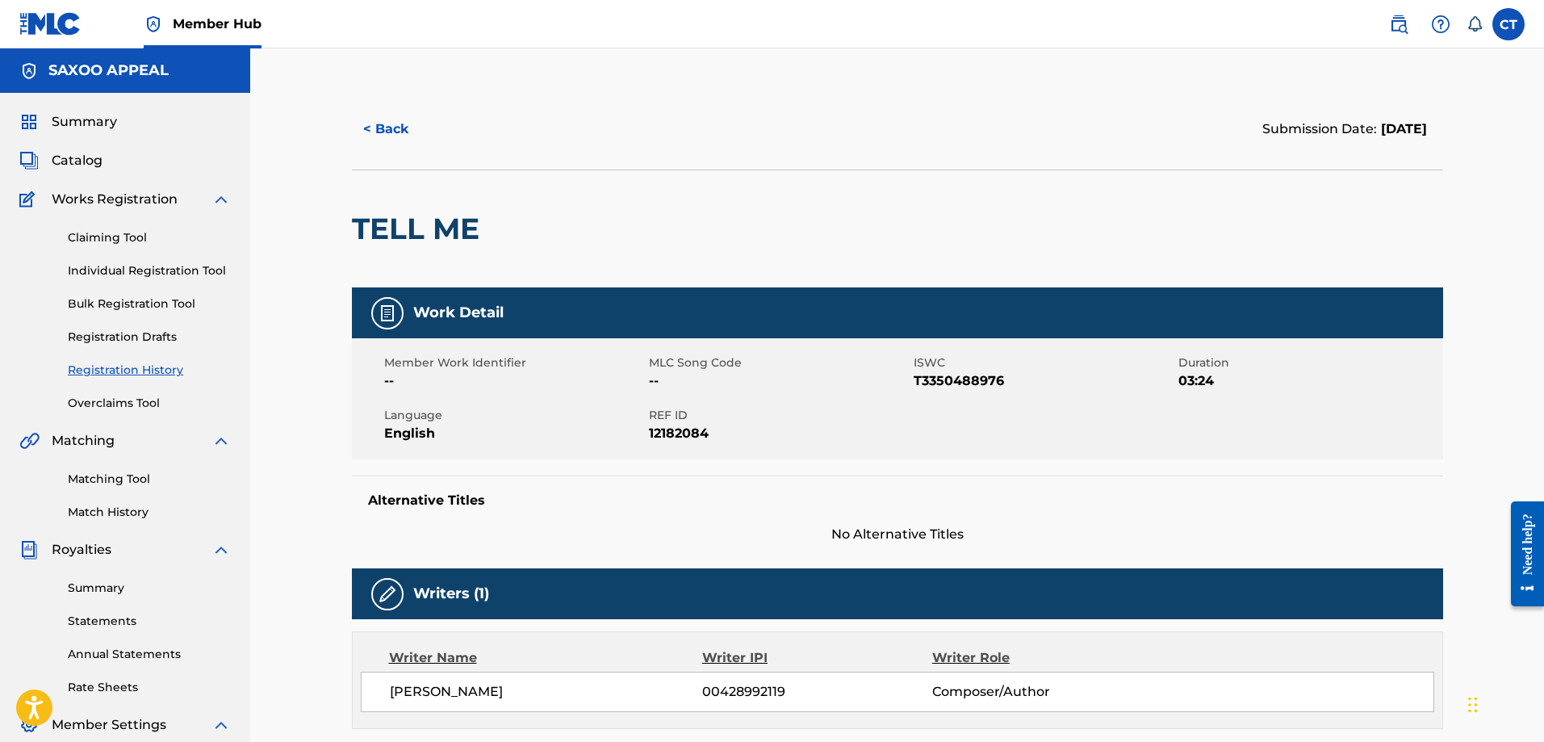
click at [1020, 391] on div "Member Work Identifier -- MLC Song Code -- ISWC T3350488976 Duration 03:24 Lang…" at bounding box center [897, 398] width 1091 height 121
click at [992, 377] on span "T3350488976" at bounding box center [1044, 380] width 261 height 19
click at [991, 377] on span "T3350488976" at bounding box center [1044, 380] width 261 height 19
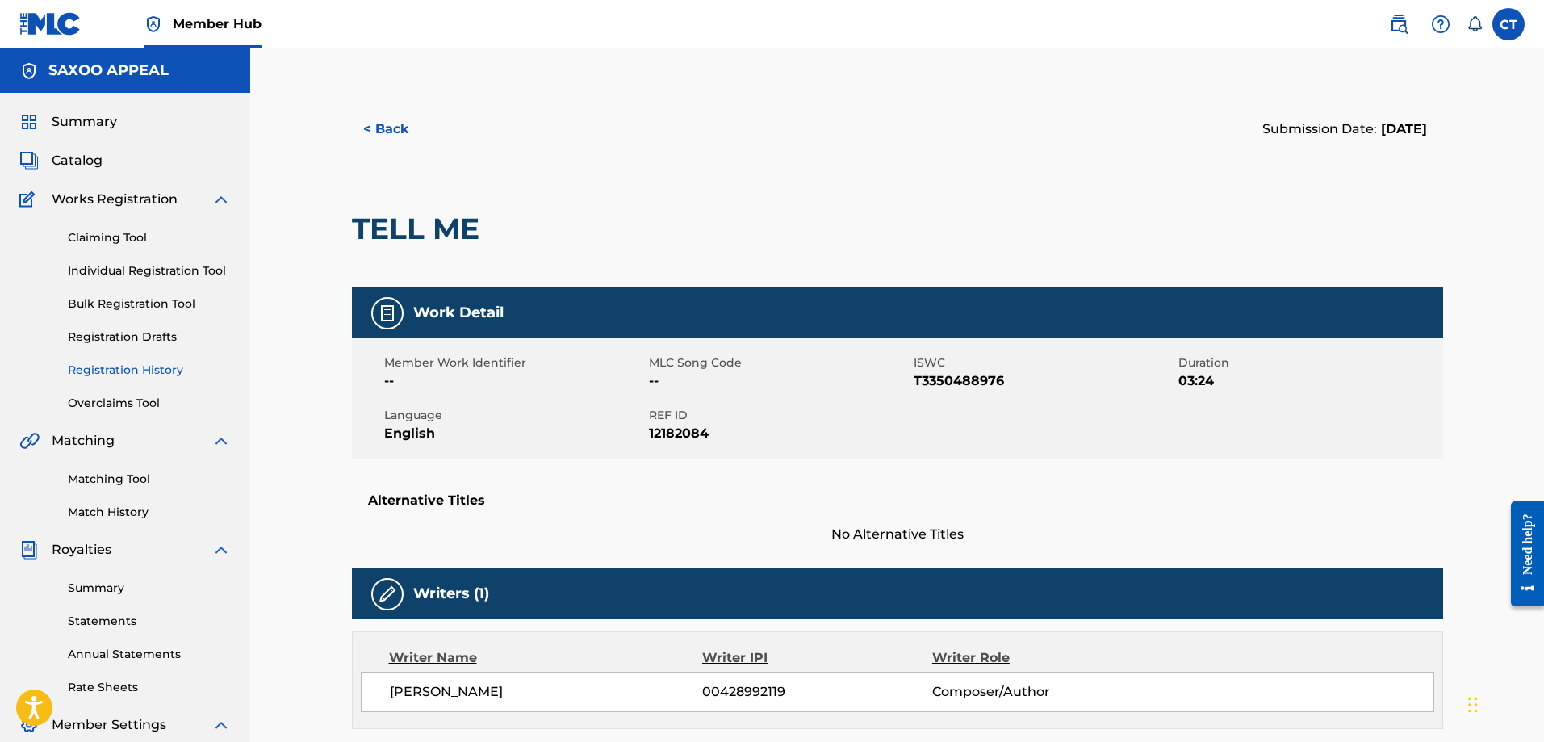
click at [439, 309] on h5 "Work Detail" at bounding box center [458, 312] width 90 height 19
click at [440, 309] on h5 "Work Detail" at bounding box center [458, 312] width 90 height 19
drag, startPoint x: 634, startPoint y: 420, endPoint x: 697, endPoint y: 450, distance: 69.7
click at [668, 445] on div "Member Work Identifier -- MLC Song Code -- ISWC T3350488976 Duration 03:24 Lang…" at bounding box center [897, 398] width 1091 height 121
click at [731, 445] on div "Member Work Identifier -- MLC Song Code -- ISWC T3350488976 Duration 03:24 Lang…" at bounding box center [897, 398] width 1091 height 121
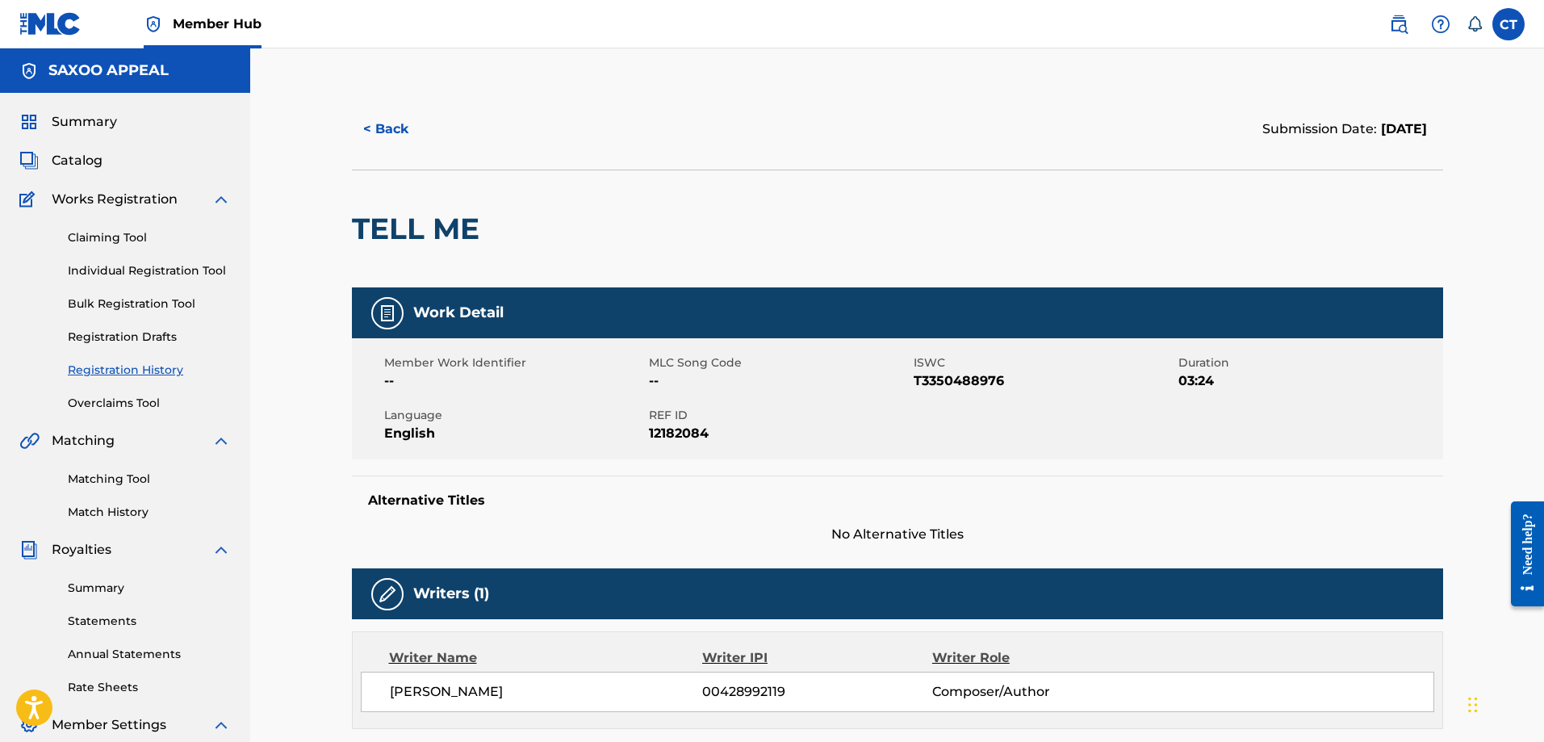
click at [915, 383] on span "T3350488976" at bounding box center [1044, 380] width 261 height 19
click at [918, 383] on span "T3350488976" at bounding box center [1044, 380] width 261 height 19
drag, startPoint x: 918, startPoint y: 383, endPoint x: 929, endPoint y: 382, distance: 10.6
click at [929, 382] on span "T3350488976" at bounding box center [1044, 380] width 261 height 19
drag, startPoint x: 993, startPoint y: 370, endPoint x: 960, endPoint y: 375, distance: 33.4
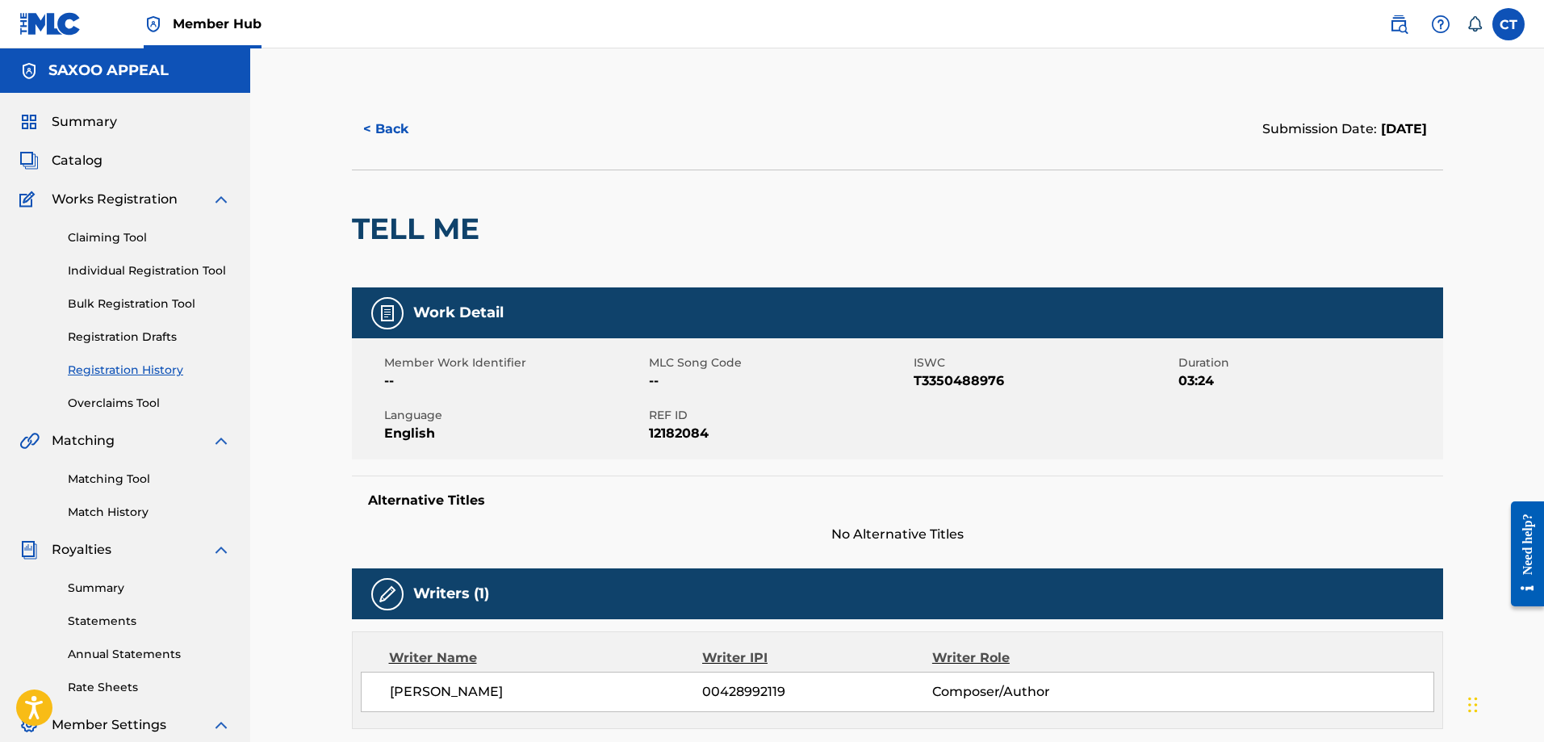
click at [960, 375] on span "T3350488976" at bounding box center [1044, 380] width 261 height 19
drag, startPoint x: 961, startPoint y: 383, endPoint x: 911, endPoint y: 453, distance: 86.2
click at [911, 456] on div "Member Work Identifier -- MLC Song Code -- ISWC T3350488976 Duration 03:24 Lang…" at bounding box center [897, 398] width 1091 height 121
click at [94, 156] on span "Catalog" at bounding box center [77, 160] width 51 height 19
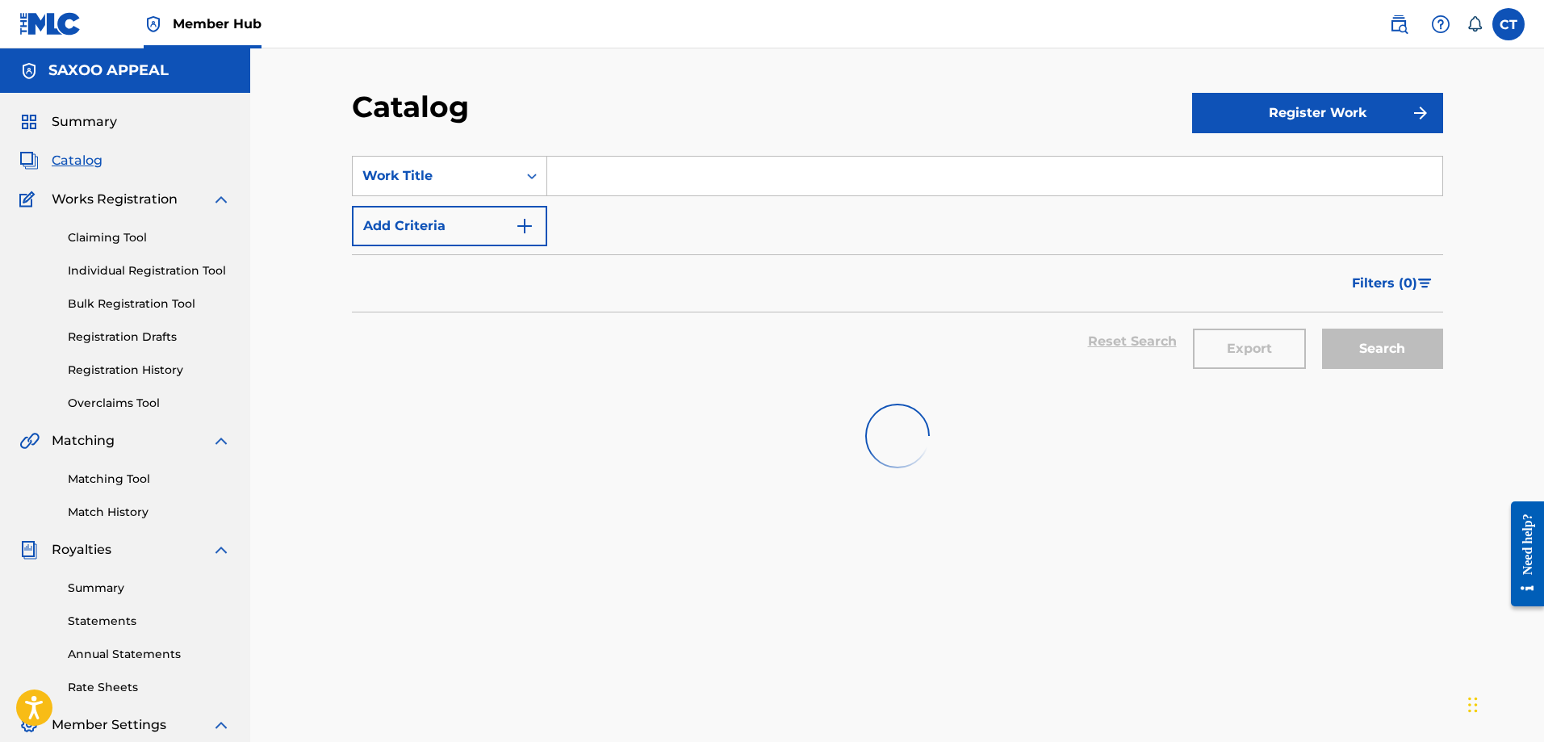
click at [575, 186] on input "Search Form" at bounding box center [994, 176] width 895 height 39
type input "tell me"
click at [615, 212] on div "SearchWithCriteriade3c92ab-7ba8-4f45-8ec0-118d9e9cd660 Work Title tell me Add C…" at bounding box center [897, 201] width 1091 height 90
drag, startPoint x: 615, startPoint y: 218, endPoint x: 633, endPoint y: 189, distance: 34.0
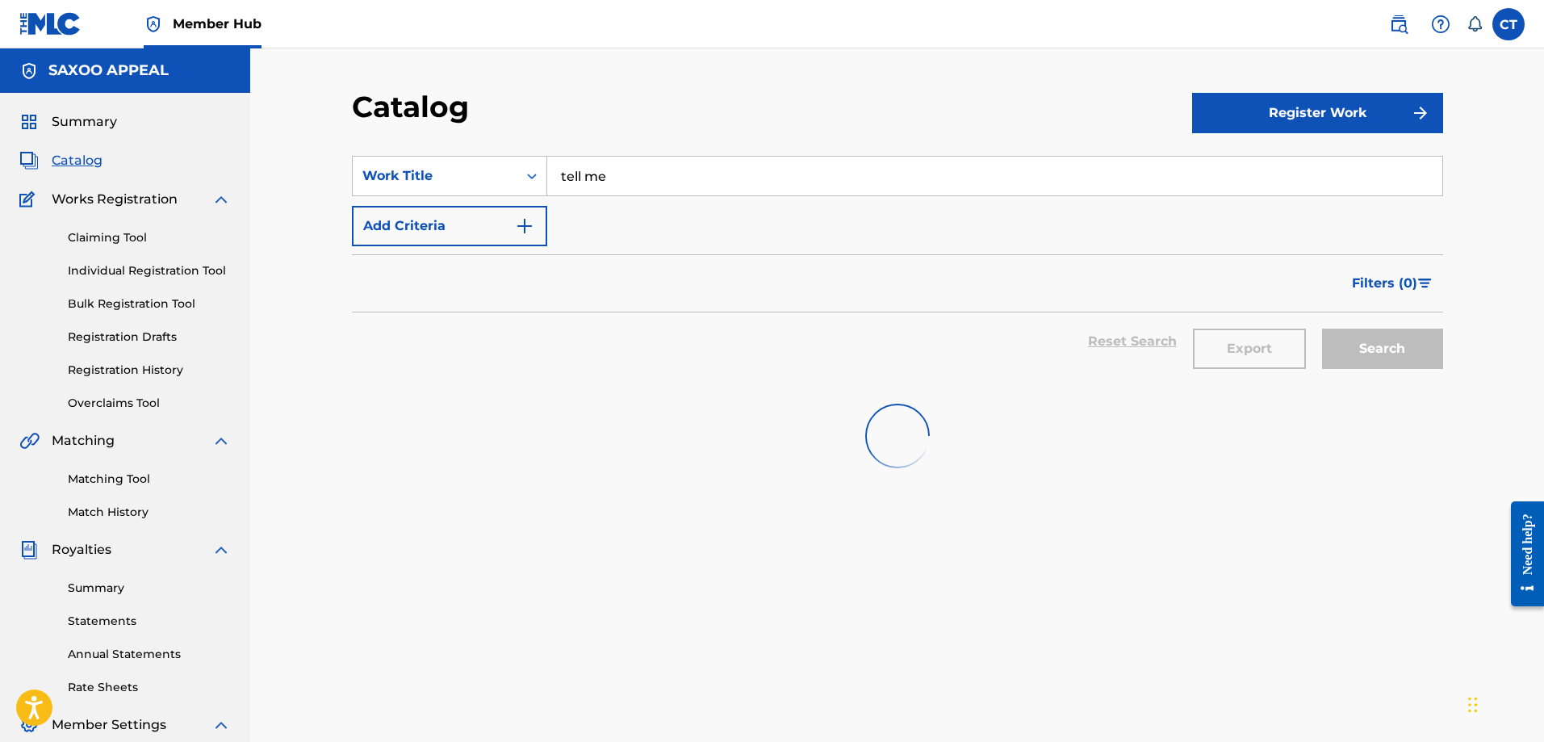
click at [617, 216] on div "SearchWithCriteriade3c92ab-7ba8-4f45-8ec0-118d9e9cd660 Work Title tell me Add C…" at bounding box center [897, 201] width 1091 height 90
click at [633, 187] on input "tell me" at bounding box center [994, 176] width 895 height 39
click at [624, 227] on div "SearchWithCriteriade3c92ab-7ba8-4f45-8ec0-118d9e9cd660 Work Title tell me Add C…" at bounding box center [897, 201] width 1091 height 90
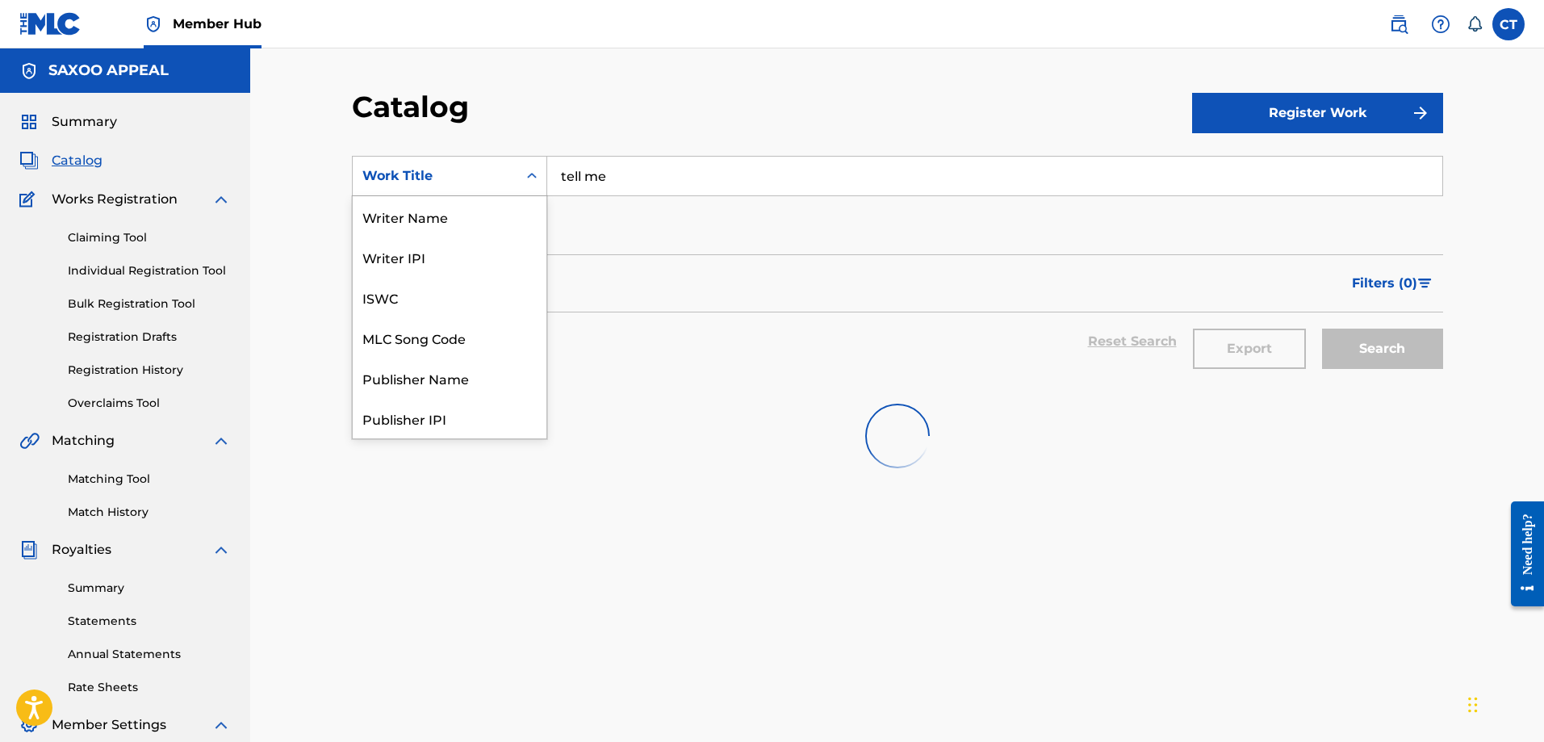
click at [530, 181] on icon "Search Form" at bounding box center [532, 176] width 16 height 16
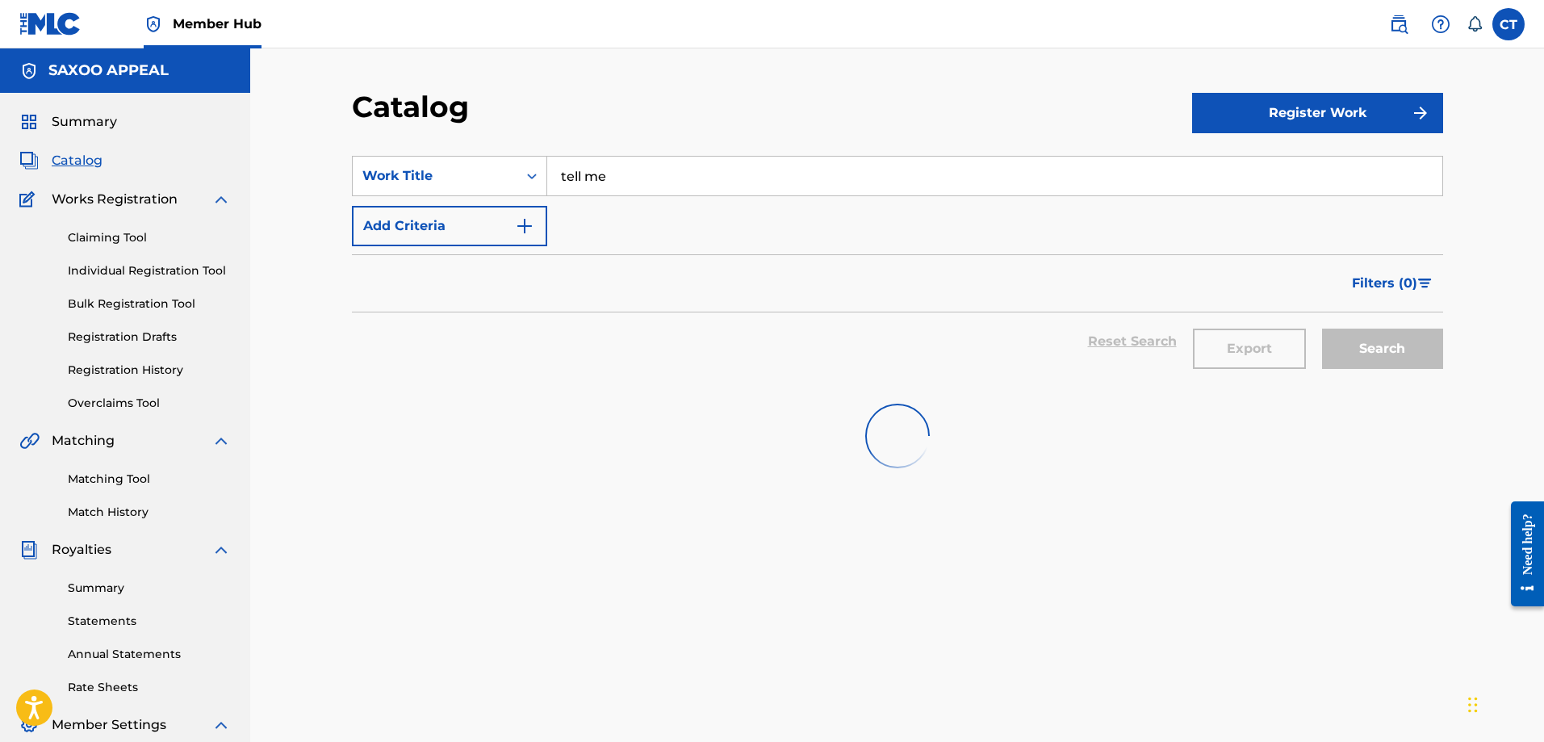
click at [532, 177] on icon "Search Form" at bounding box center [532, 176] width 16 height 16
drag, startPoint x: 1110, startPoint y: 481, endPoint x: 1127, endPoint y: 441, distance: 43.5
click at [1120, 453] on div at bounding box center [897, 435] width 1091 height 103
click at [1376, 344] on div "Search" at bounding box center [1378, 341] width 129 height 58
click at [1373, 350] on div "Search" at bounding box center [1378, 341] width 129 height 58
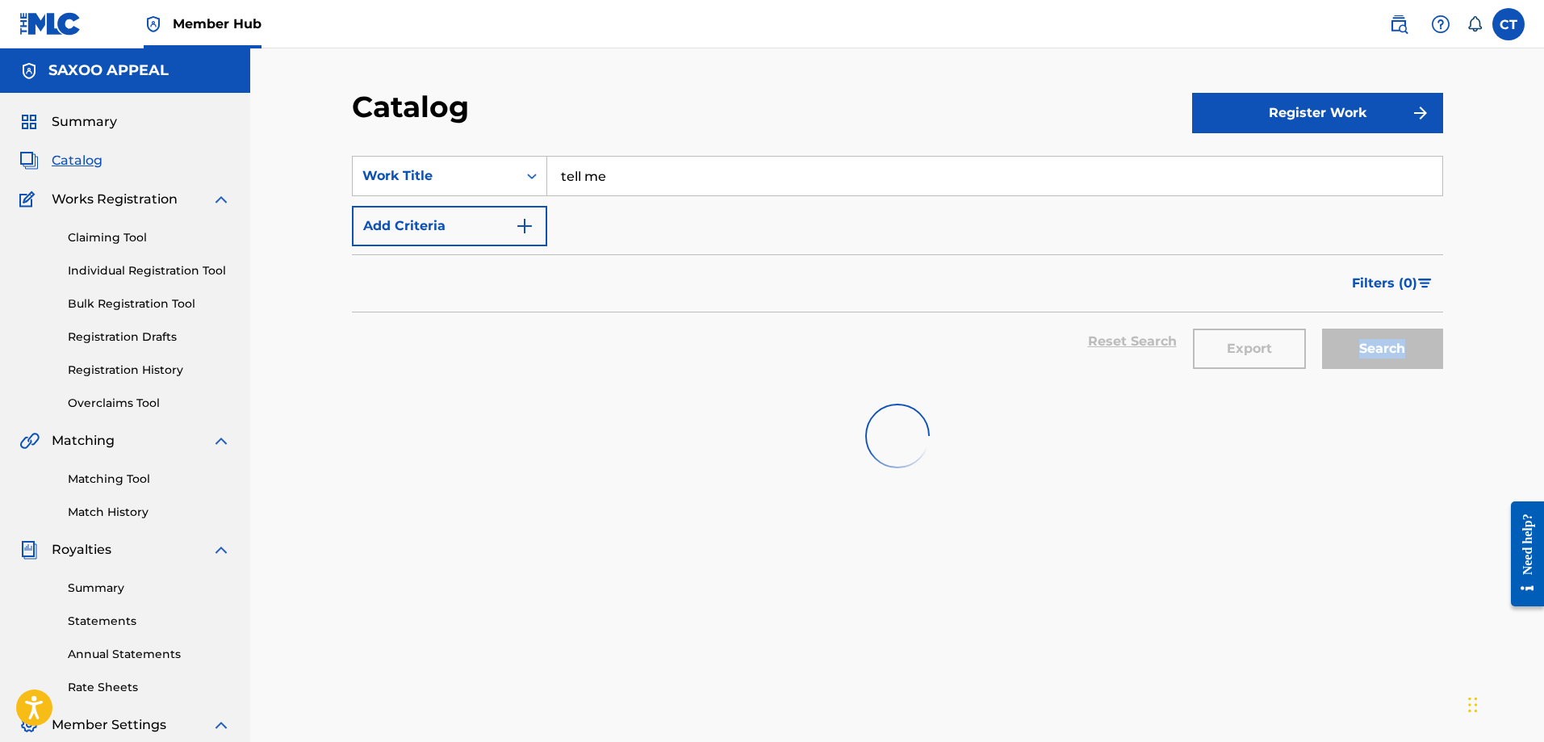
click at [1372, 350] on div "Search" at bounding box center [1378, 341] width 129 height 58
click at [1056, 438] on div at bounding box center [897, 435] width 1091 height 103
click at [979, 395] on div at bounding box center [897, 435] width 1091 height 103
click at [998, 376] on div "Reset Search Export Search" at bounding box center [897, 348] width 1091 height 72
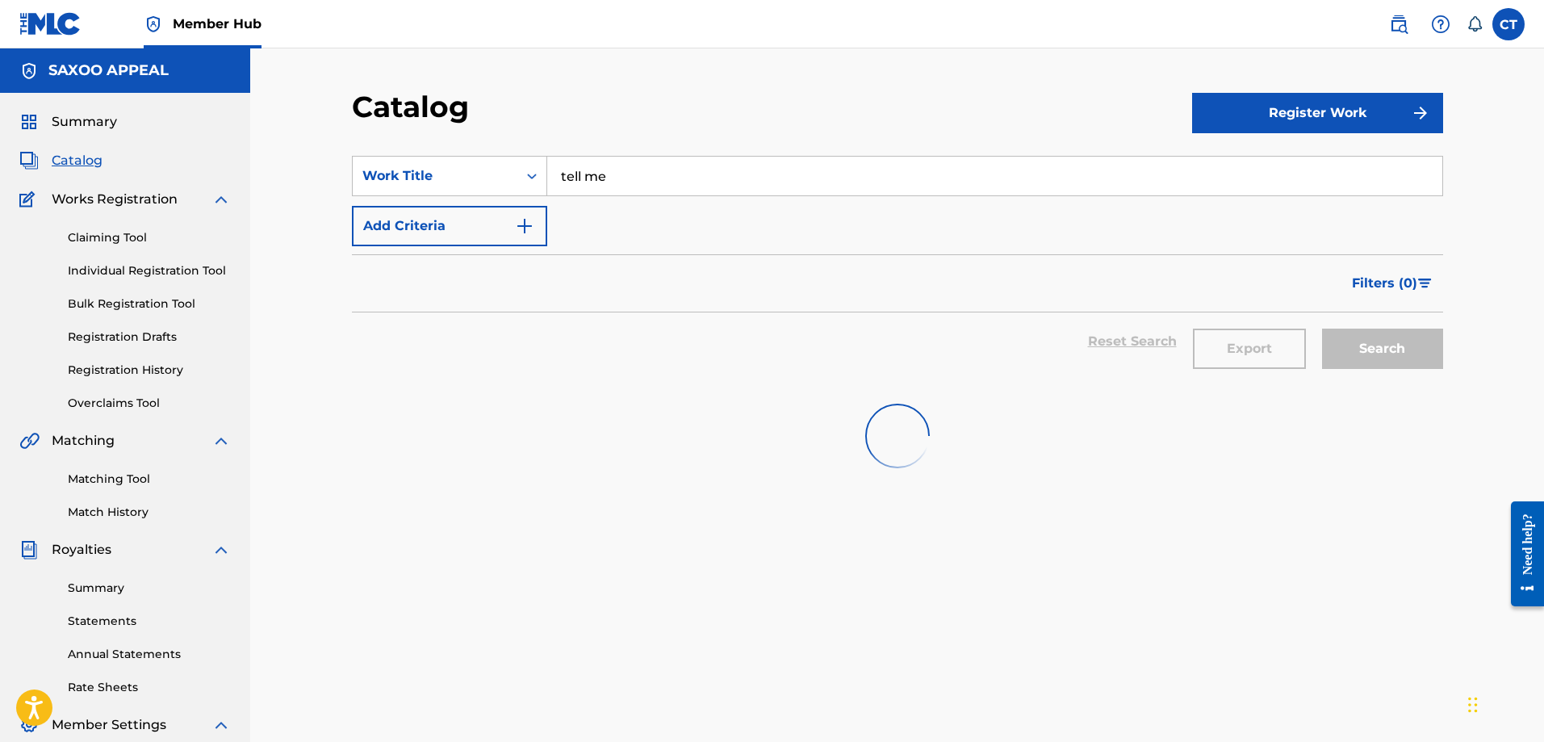
click at [998, 375] on div "Reset Search Export Search" at bounding box center [897, 348] width 1091 height 72
drag, startPoint x: 959, startPoint y: 388, endPoint x: 947, endPoint y: 408, distance: 22.8
click at [951, 404] on div at bounding box center [897, 435] width 1091 height 103
click at [921, 428] on img at bounding box center [897, 436] width 65 height 65
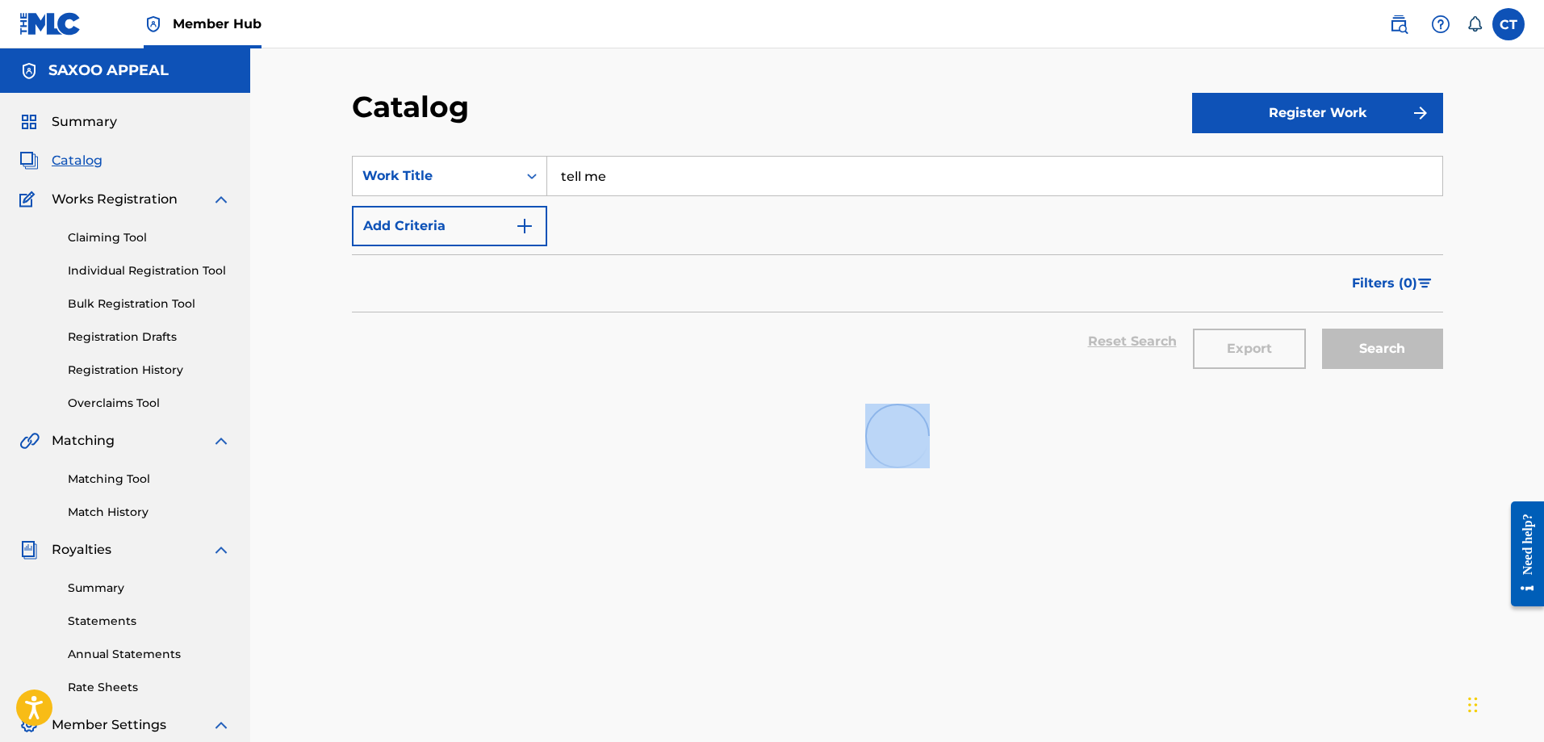
click at [912, 427] on img at bounding box center [897, 436] width 65 height 65
click at [911, 427] on img at bounding box center [897, 436] width 65 height 65
click at [909, 426] on img at bounding box center [897, 436] width 65 height 65
click at [908, 424] on img at bounding box center [897, 436] width 65 height 65
click at [907, 424] on img at bounding box center [897, 436] width 65 height 65
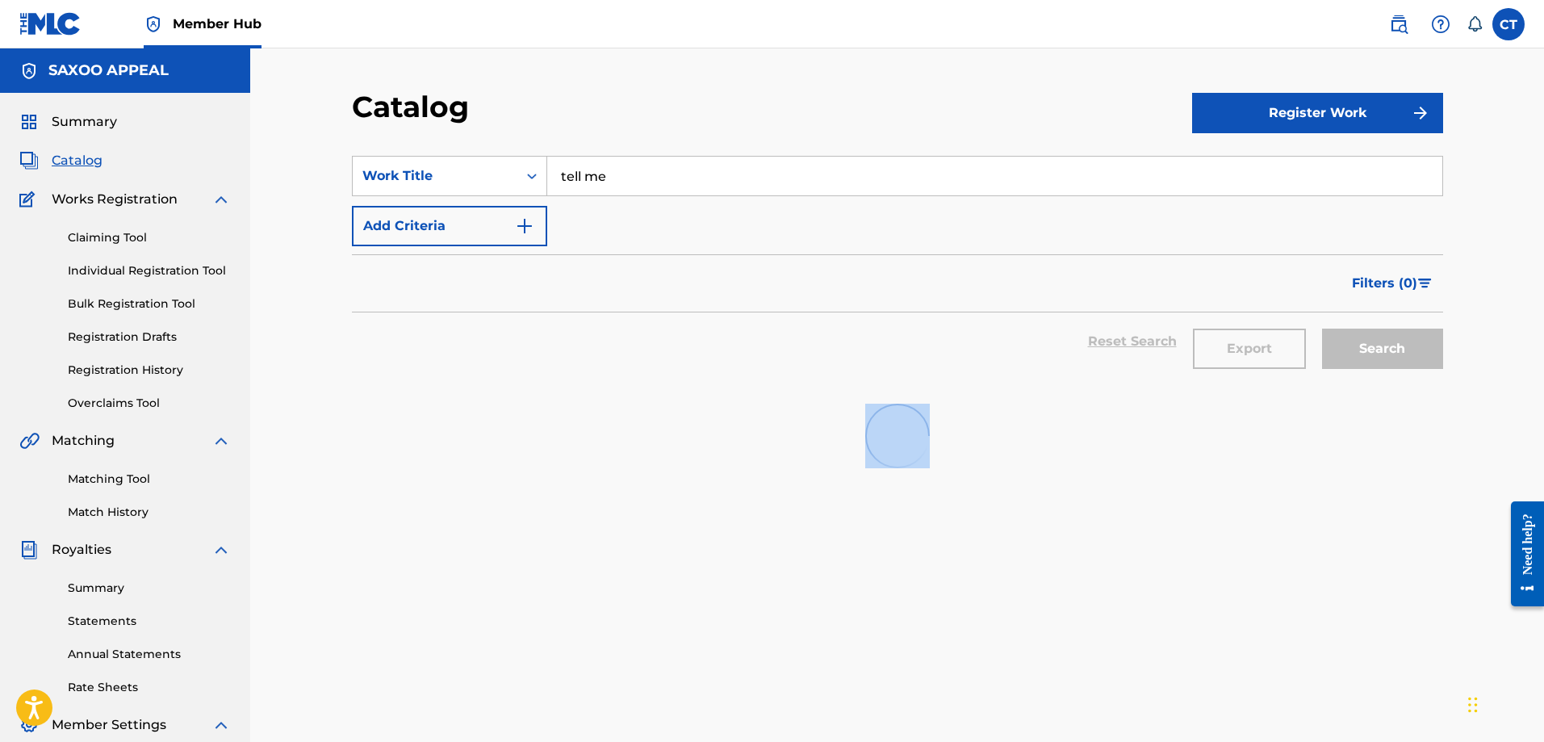
click at [902, 412] on img at bounding box center [897, 436] width 65 height 65
click at [901, 407] on img at bounding box center [897, 436] width 65 height 65
click at [1109, 382] on div "Reset Search Export Search" at bounding box center [897, 348] width 1091 height 72
click at [1133, 492] on div "SearchWithCriteriade3c92ab-7ba8-4f45-8ec0-118d9e9cd660 Work Title tell me Add C…" at bounding box center [897, 553] width 1091 height 834
click at [1256, 348] on div "Export" at bounding box center [1249, 341] width 129 height 58
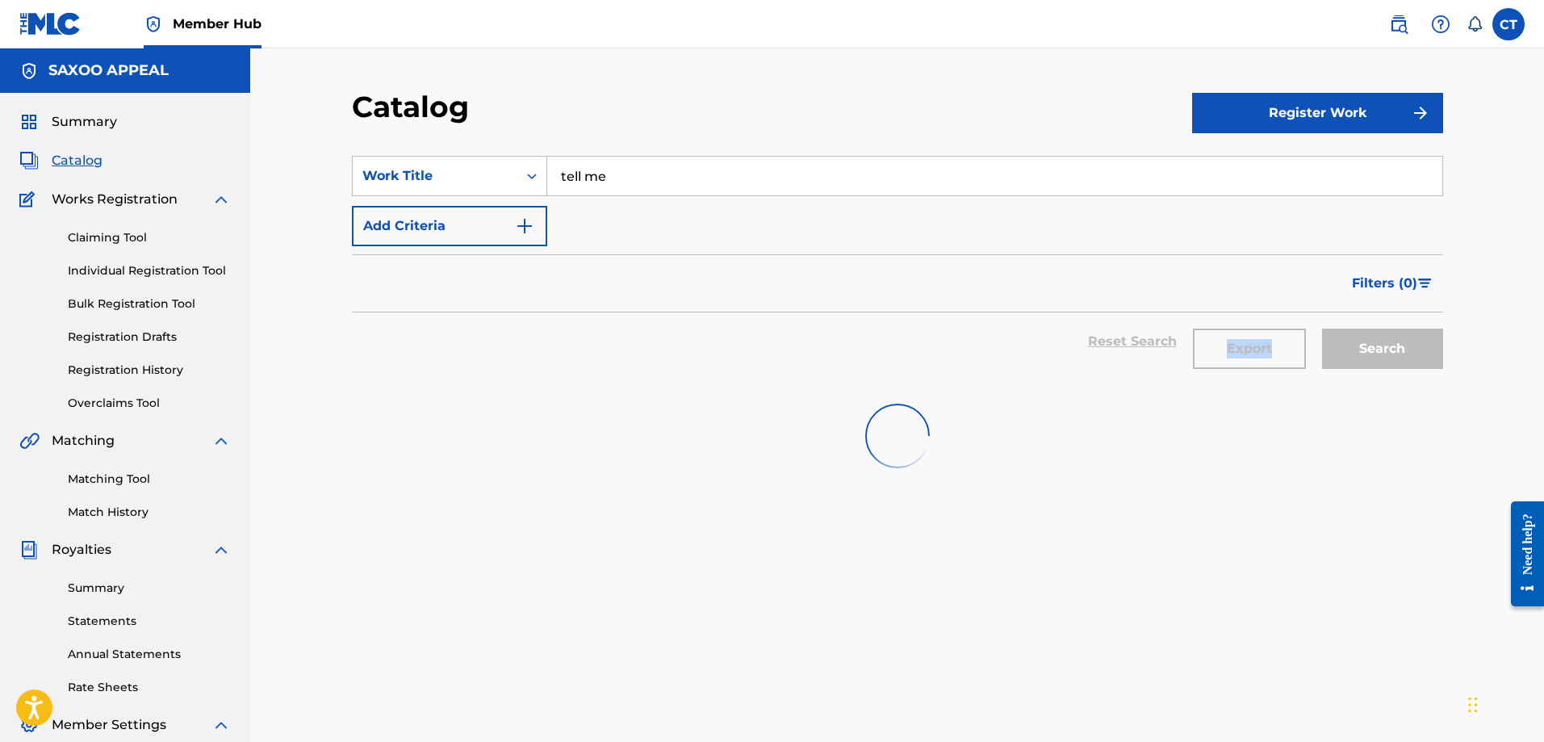
click at [1257, 347] on div "Export" at bounding box center [1249, 341] width 129 height 58
click at [1422, 111] on img "submit" at bounding box center [1420, 112] width 19 height 19
click at [1249, 158] on link "Individual" at bounding box center [1317, 165] width 251 height 39
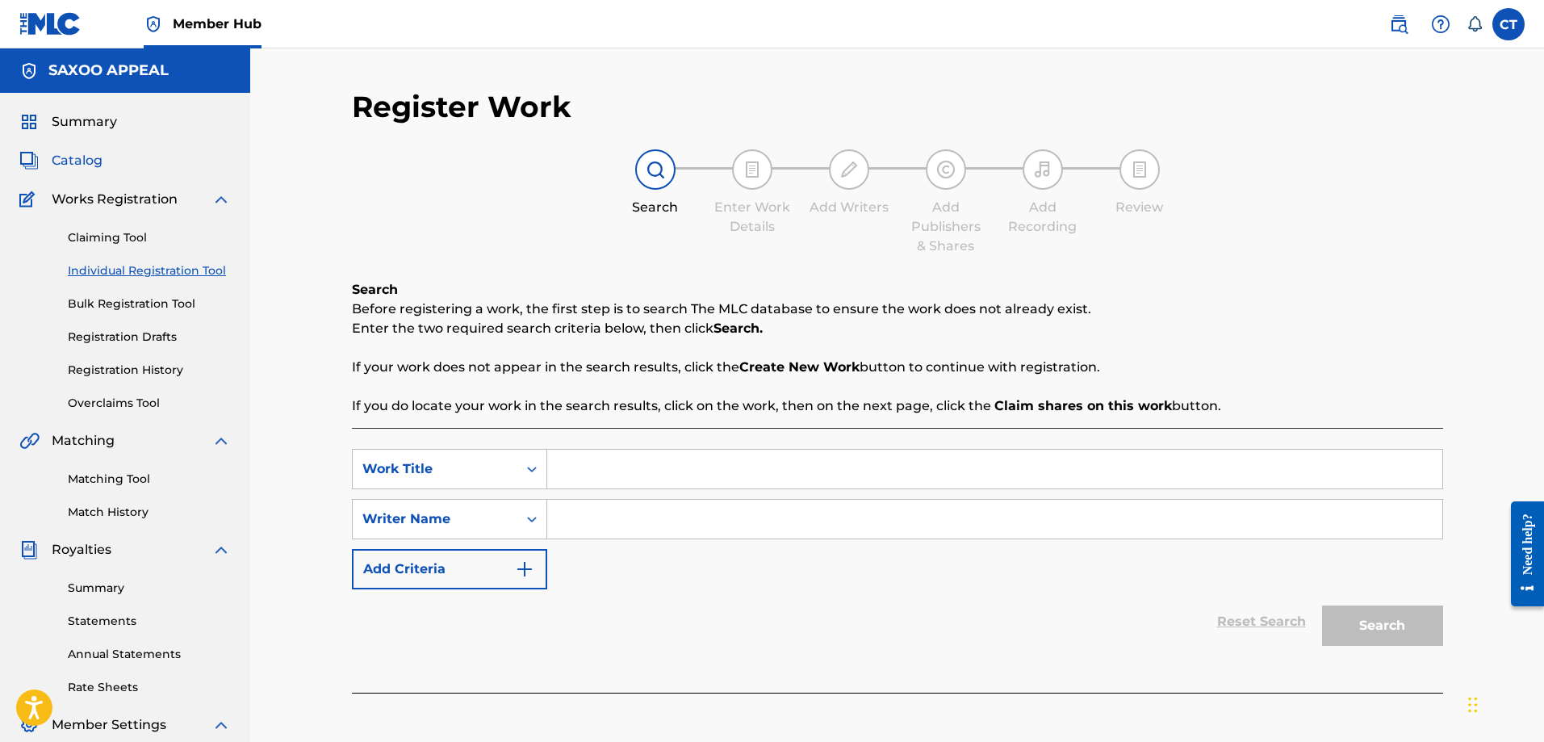
click at [79, 158] on span "Catalog" at bounding box center [77, 160] width 51 height 19
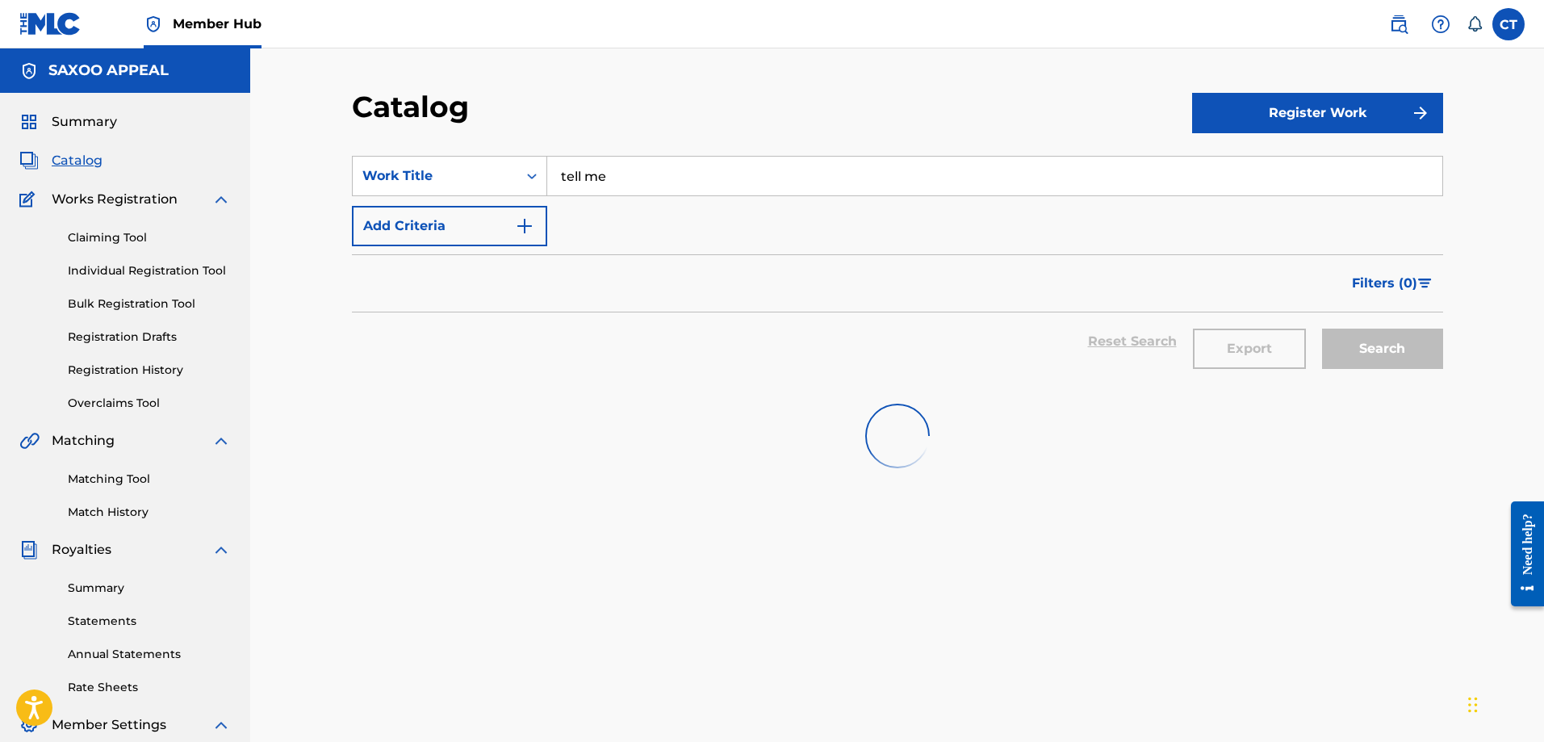
drag, startPoint x: 559, startPoint y: 441, endPoint x: 435, endPoint y: 448, distance: 124.5
click at [592, 424] on div at bounding box center [897, 435] width 1091 height 103
click at [1117, 340] on div "Reset Search Export Search" at bounding box center [897, 341] width 1091 height 58
click at [1118, 340] on div "Reset Search Export Search" at bounding box center [897, 341] width 1091 height 58
click at [1118, 341] on div "Reset Search Export Search" at bounding box center [897, 341] width 1091 height 58
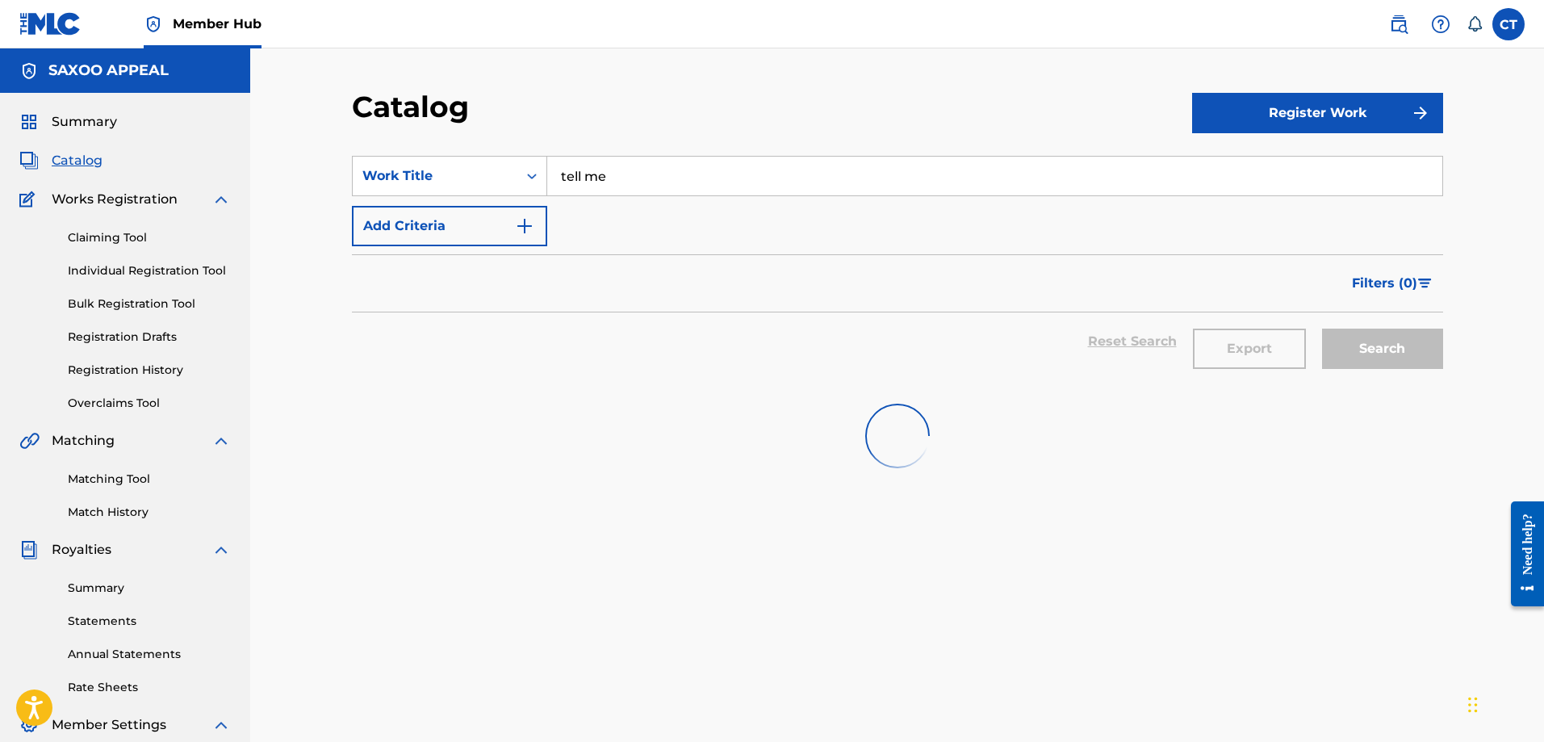
click at [661, 383] on div "Reset Search Export Search" at bounding box center [897, 348] width 1091 height 72
click at [95, 371] on link "Registration History" at bounding box center [149, 370] width 163 height 17
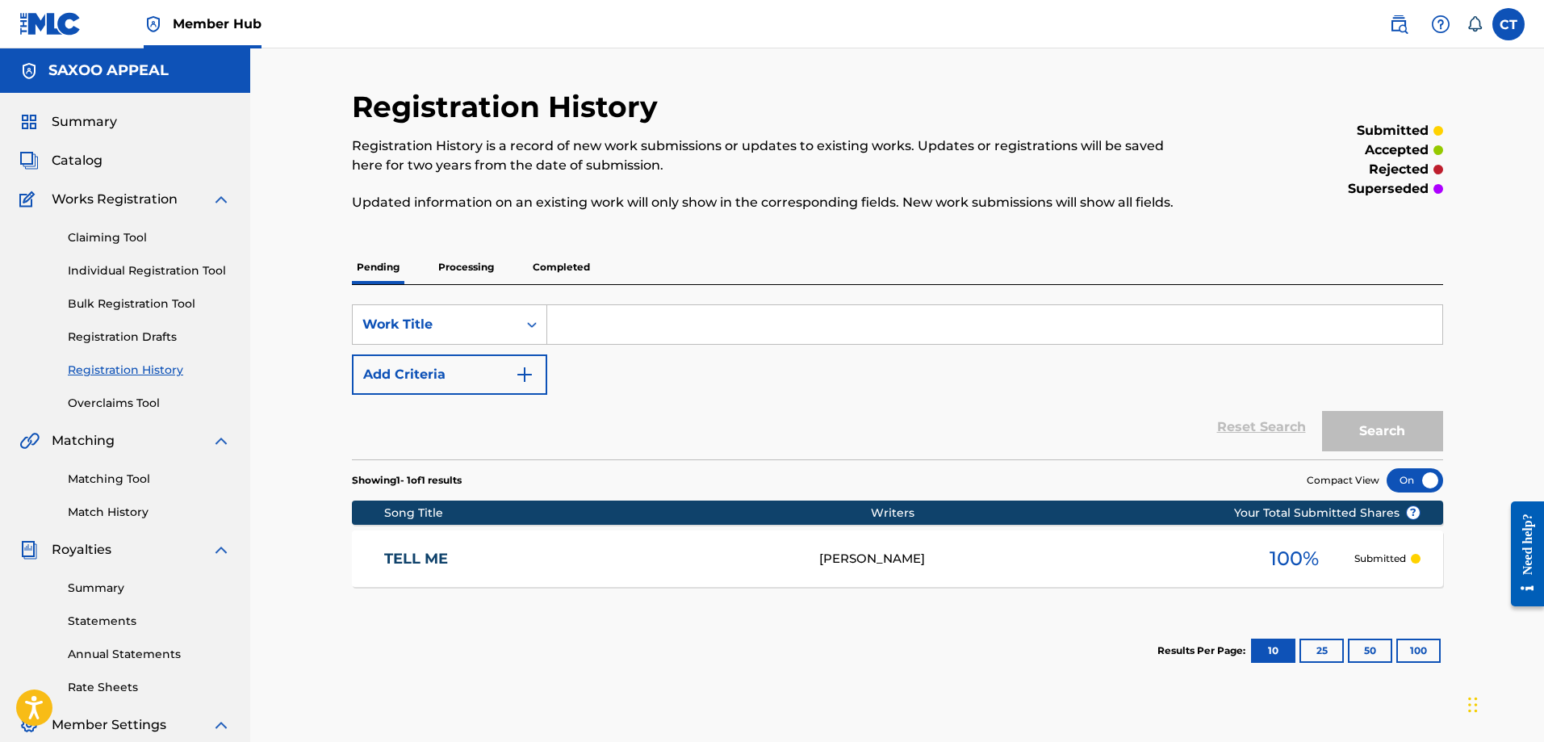
click at [900, 546] on div "TELL ME CHESTER THOMAS 100 % Submitted" at bounding box center [897, 558] width 1091 height 56
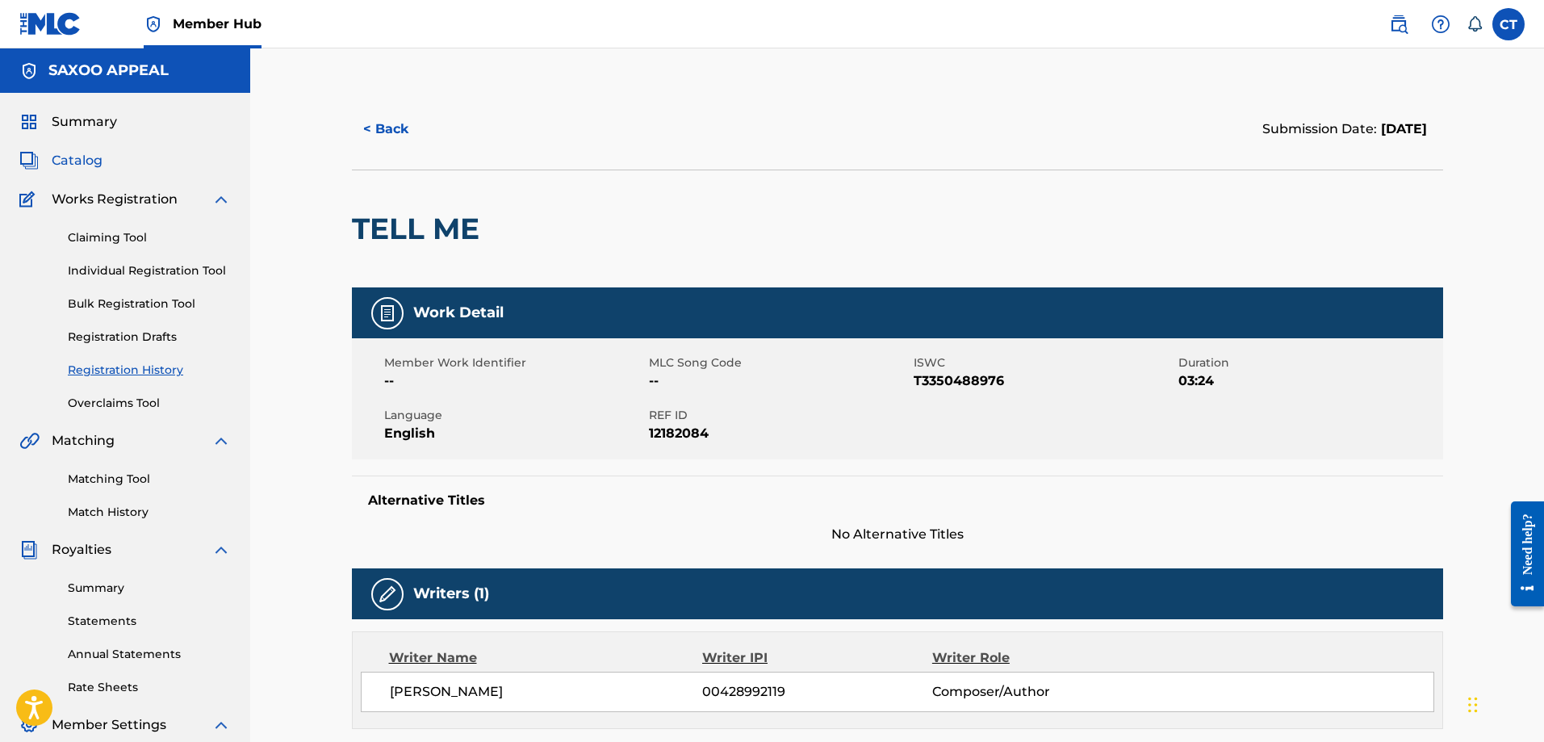
click at [68, 162] on span "Catalog" at bounding box center [77, 160] width 51 height 19
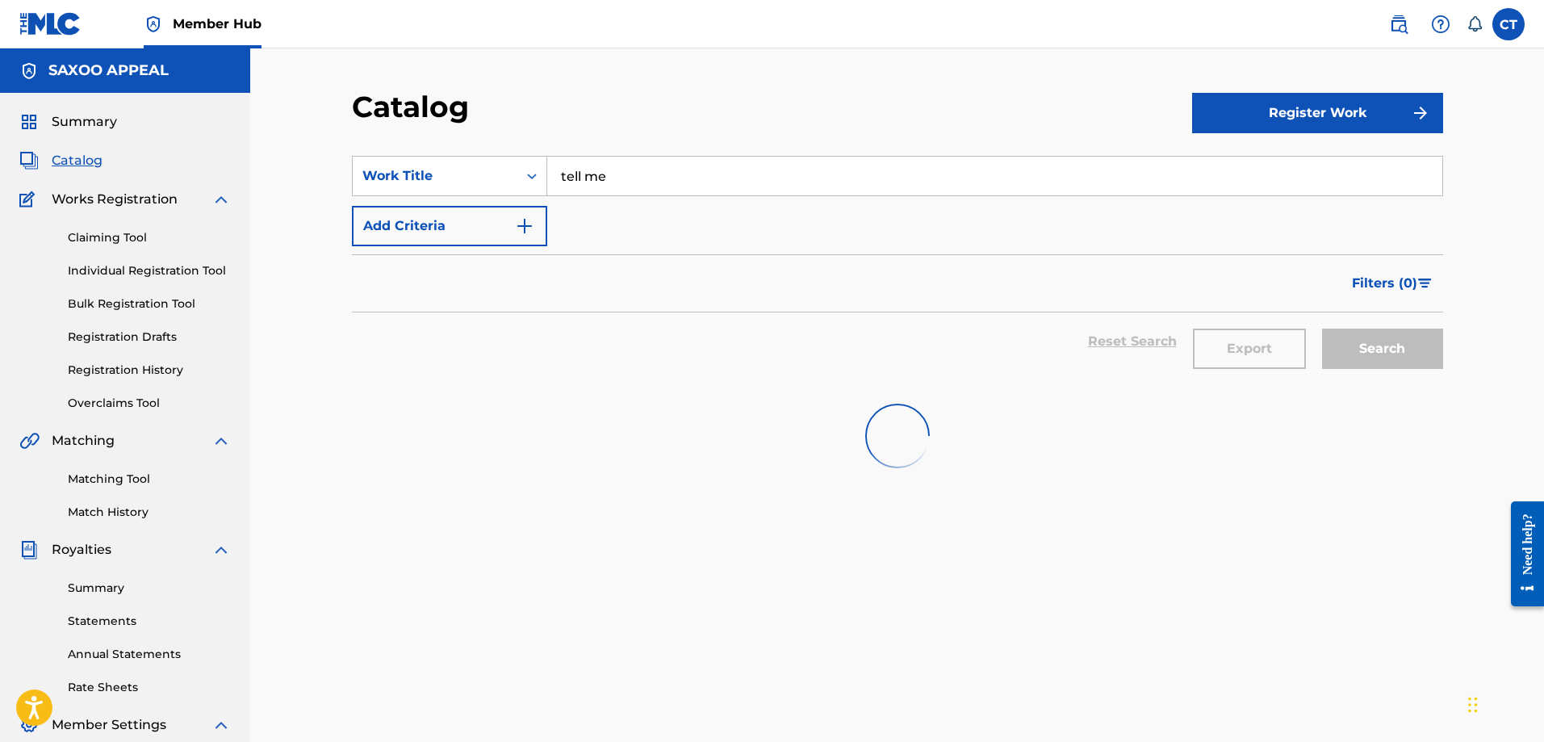
click at [1221, 353] on div "Export" at bounding box center [1249, 341] width 129 height 58
click at [1373, 350] on div "Search" at bounding box center [1378, 341] width 129 height 58
click at [1489, 600] on div "Catalog Register Work SearchWithCriteriade3c92ab-7ba8-4f45-8ec0-118d9e9cd660 Wo…" at bounding box center [897, 485] width 1294 height 875
drag, startPoint x: 1479, startPoint y: 575, endPoint x: 1469, endPoint y: 557, distance: 21.3
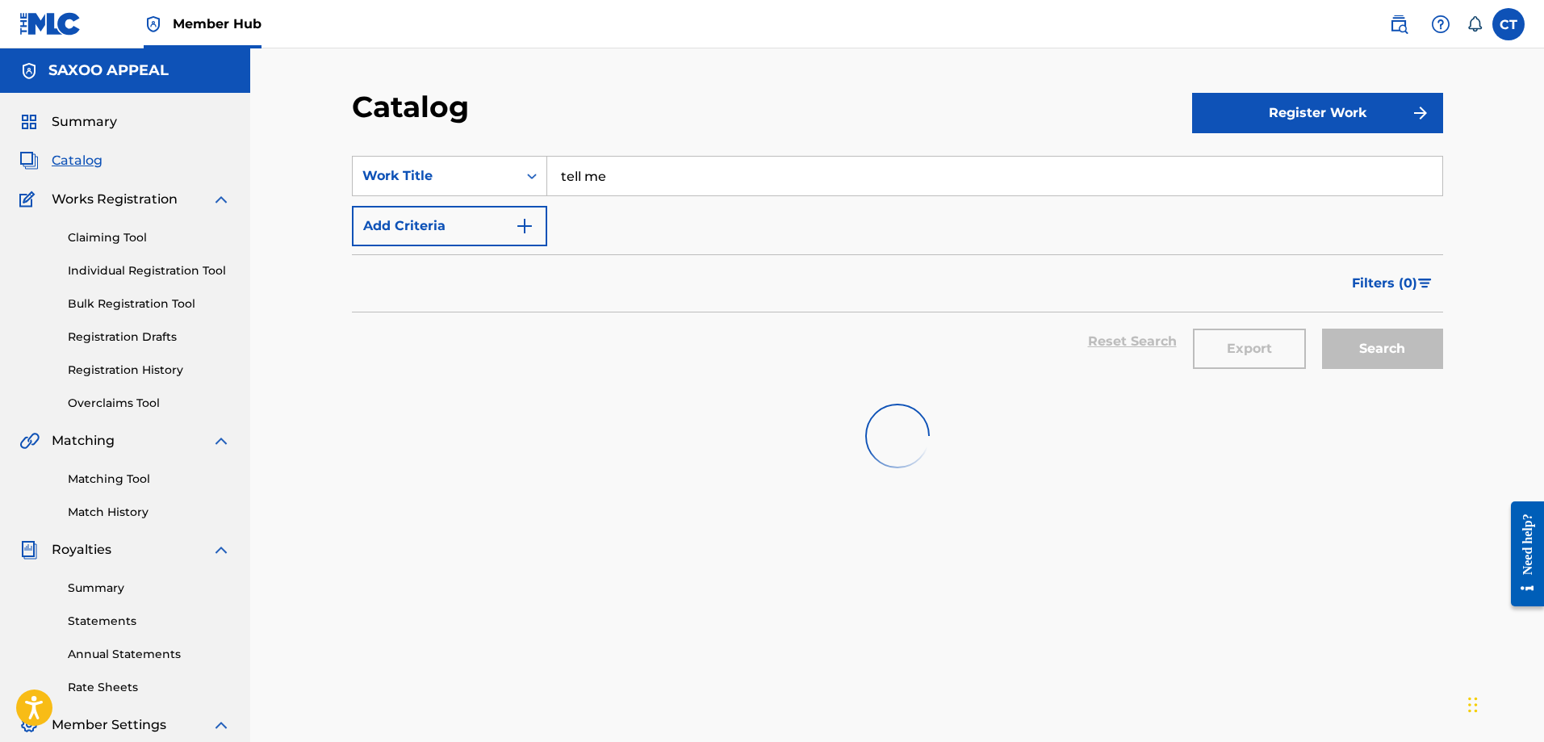
click at [1479, 573] on div "Catalog Register Work SearchWithCriteriade3c92ab-7ba8-4f45-8ec0-118d9e9cd660 Wo…" at bounding box center [897, 485] width 1294 height 875
click at [1365, 356] on div "Search" at bounding box center [1378, 341] width 129 height 58
click at [1219, 353] on div "Export" at bounding box center [1249, 341] width 129 height 58
click at [1475, 23] on icon at bounding box center [1474, 24] width 16 height 16
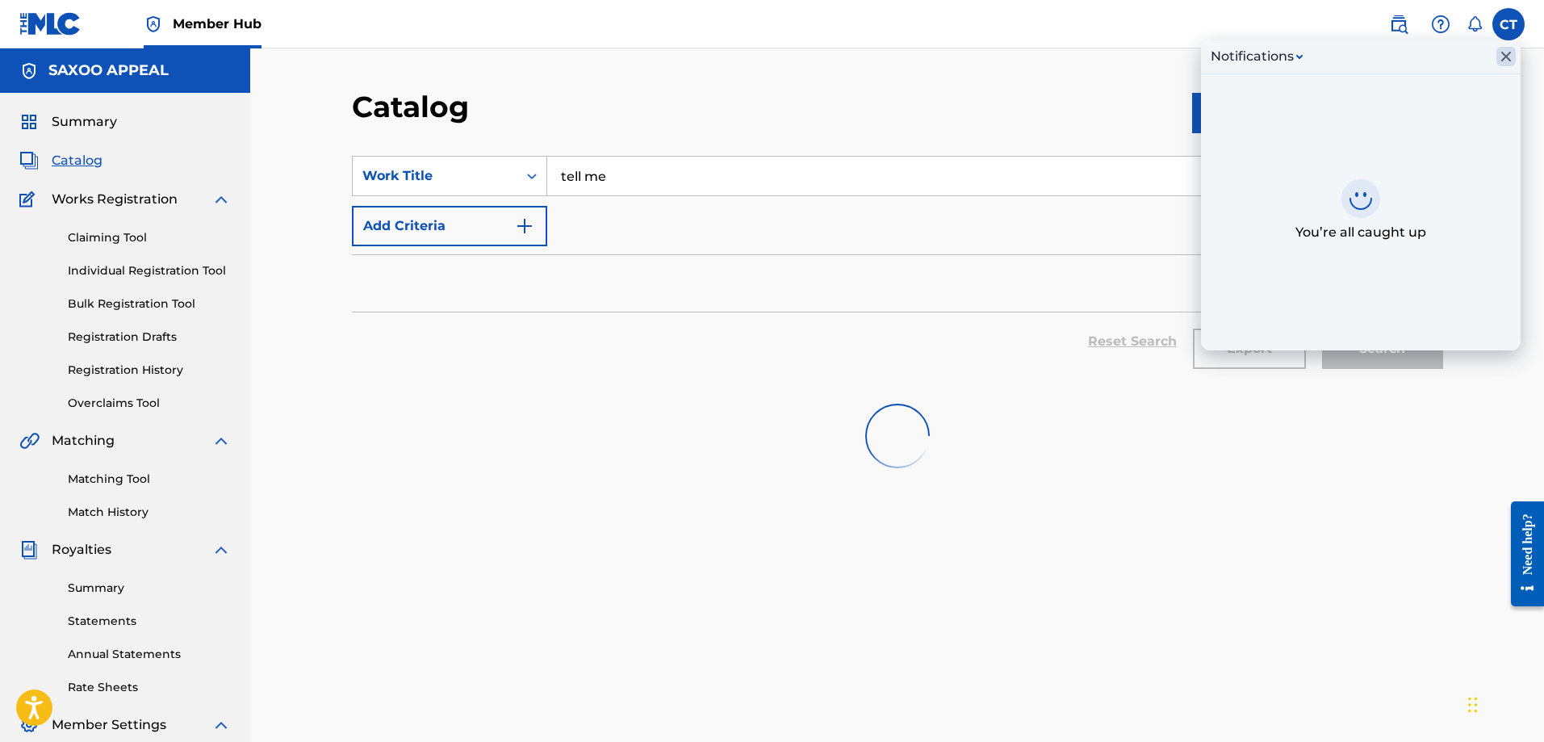
click at [1502, 54] on icon "Close Inbox" at bounding box center [1505, 56] width 19 height 19
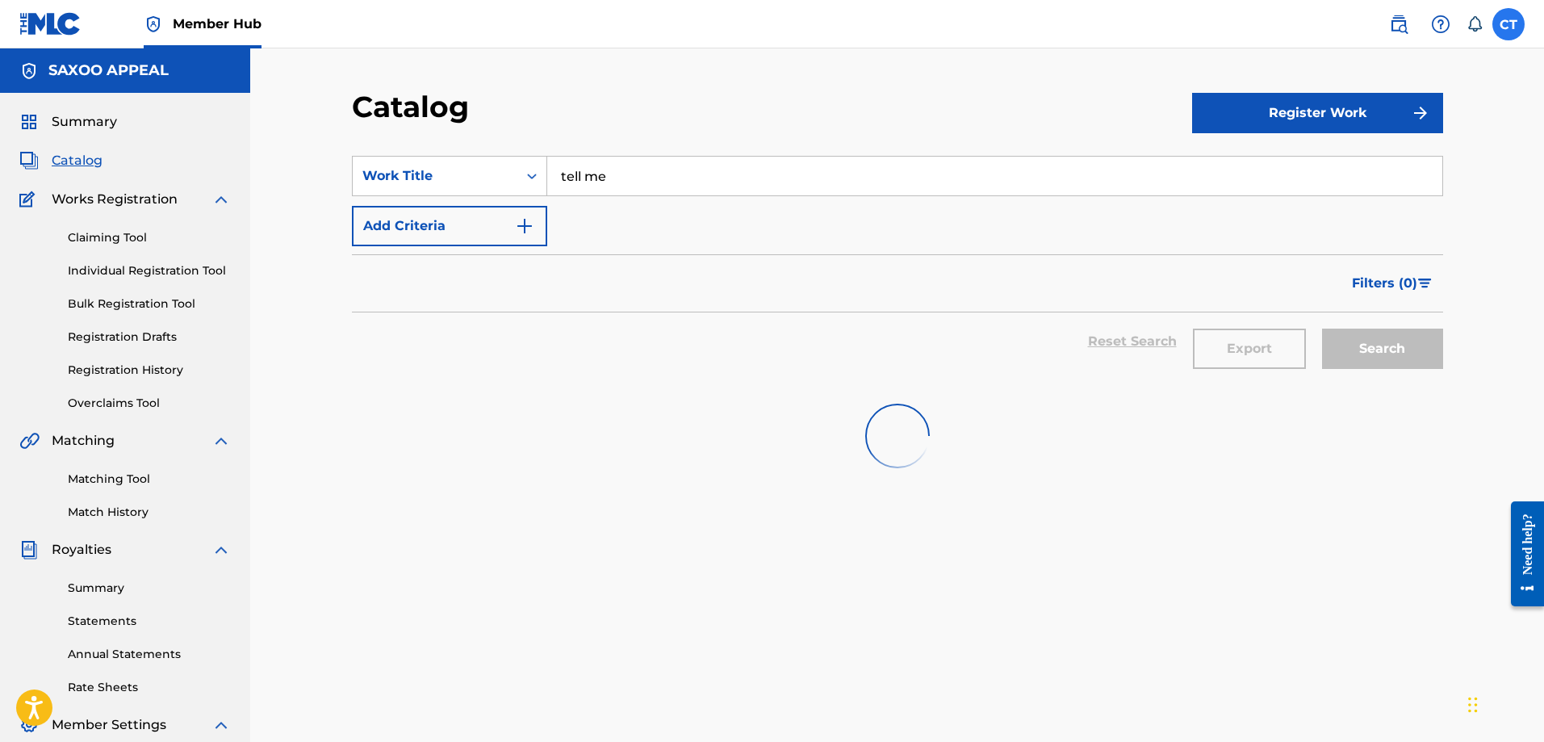
click at [1504, 27] on label at bounding box center [1508, 24] width 32 height 32
click at [1508, 24] on input "CT Chester Thomas chesthomas@hotmail.com Notification Preferences Profile Log o…" at bounding box center [1508, 24] width 0 height 0
click at [1504, 27] on div "CT CT Chester Thomas chesthomas@hotmail.com Notification Preferences Profile Lo…" at bounding box center [1508, 24] width 32 height 32
click at [932, 113] on div "Catalog" at bounding box center [772, 113] width 840 height 48
click at [915, 425] on img at bounding box center [897, 436] width 65 height 65
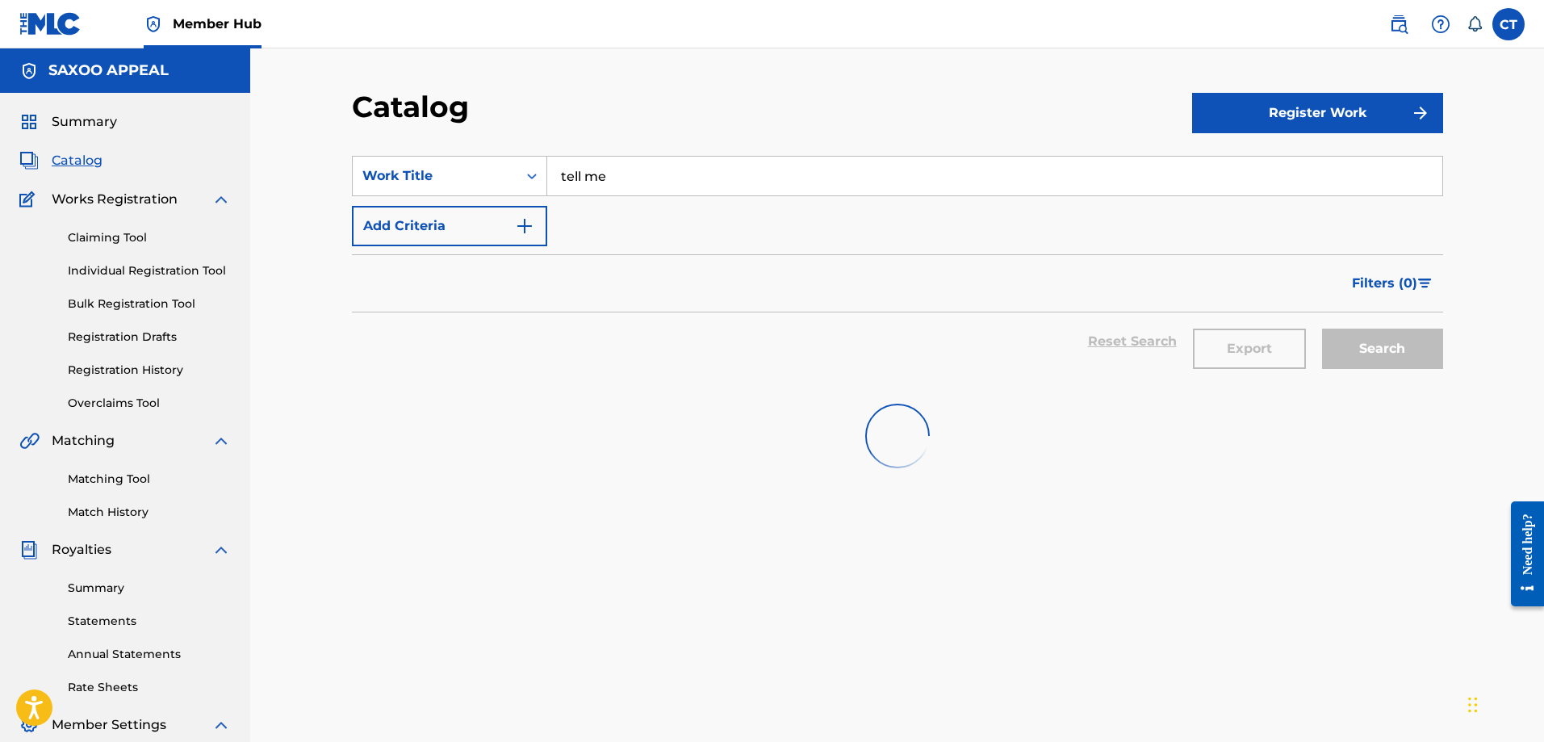
click at [915, 424] on img at bounding box center [897, 436] width 65 height 65
click at [887, 445] on img at bounding box center [897, 436] width 65 height 65
click at [908, 429] on img at bounding box center [897, 436] width 86 height 86
drag, startPoint x: 908, startPoint y: 429, endPoint x: 954, endPoint y: 328, distance: 111.6
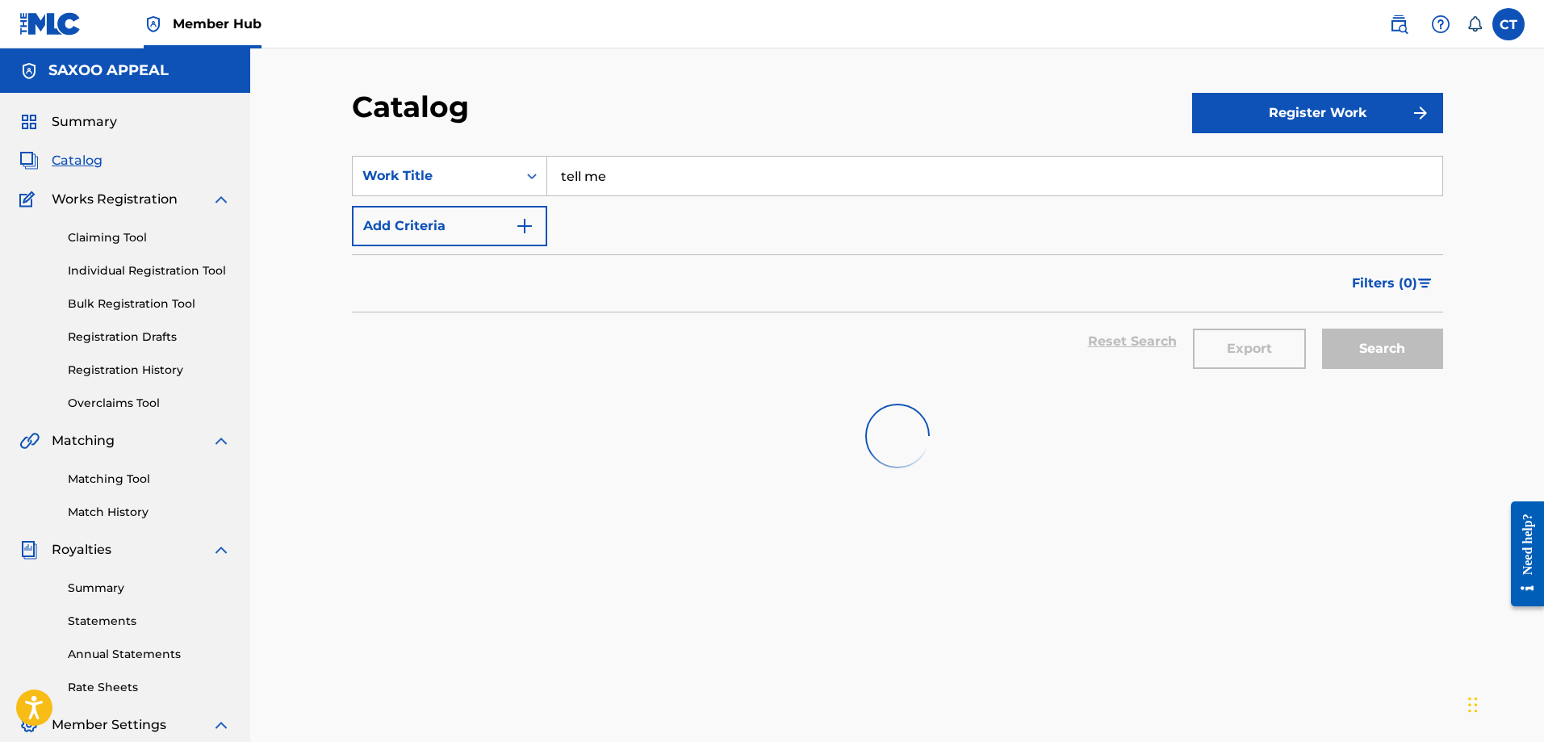
click at [954, 328] on div "SearchWithCriteriade3c92ab-7ba8-4f45-8ec0-118d9e9cd660 Work Title tell me Add C…" at bounding box center [897, 553] width 1091 height 834
click at [906, 432] on img at bounding box center [897, 436] width 65 height 65
click at [112, 686] on link "Rate Sheets" at bounding box center [149, 687] width 163 height 17
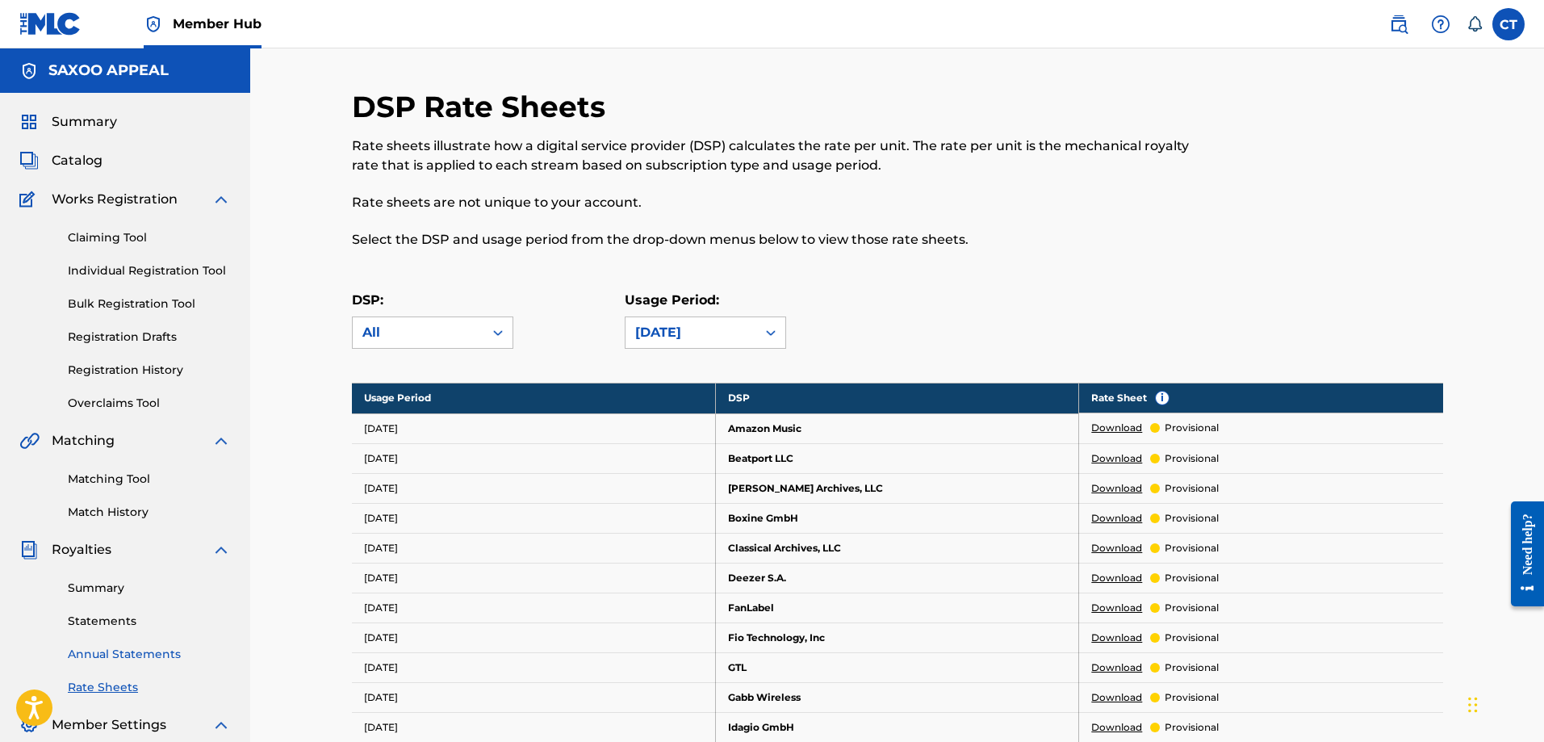
click at [162, 648] on link "Annual Statements" at bounding box center [149, 654] width 163 height 17
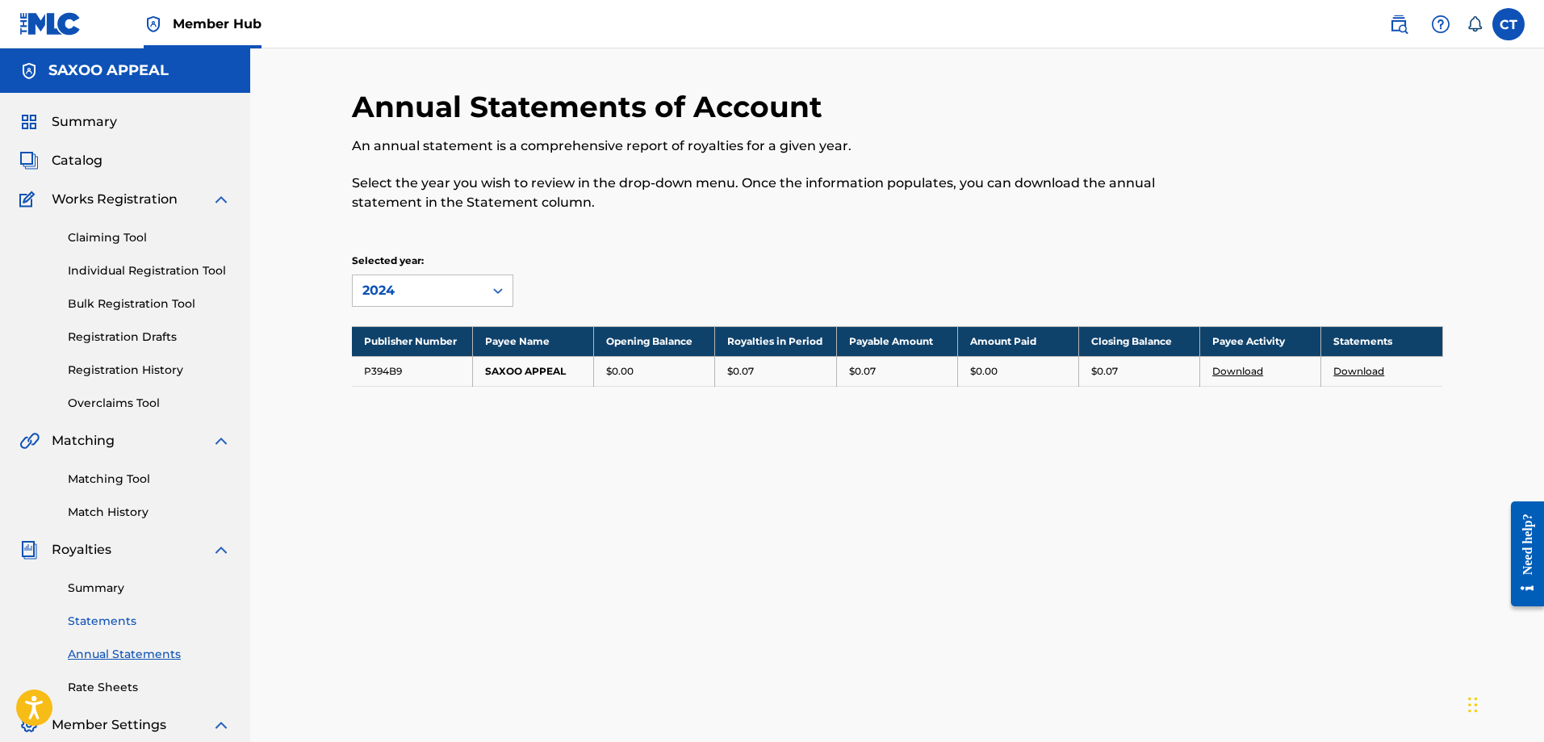
click at [112, 621] on link "Statements" at bounding box center [149, 621] width 163 height 17
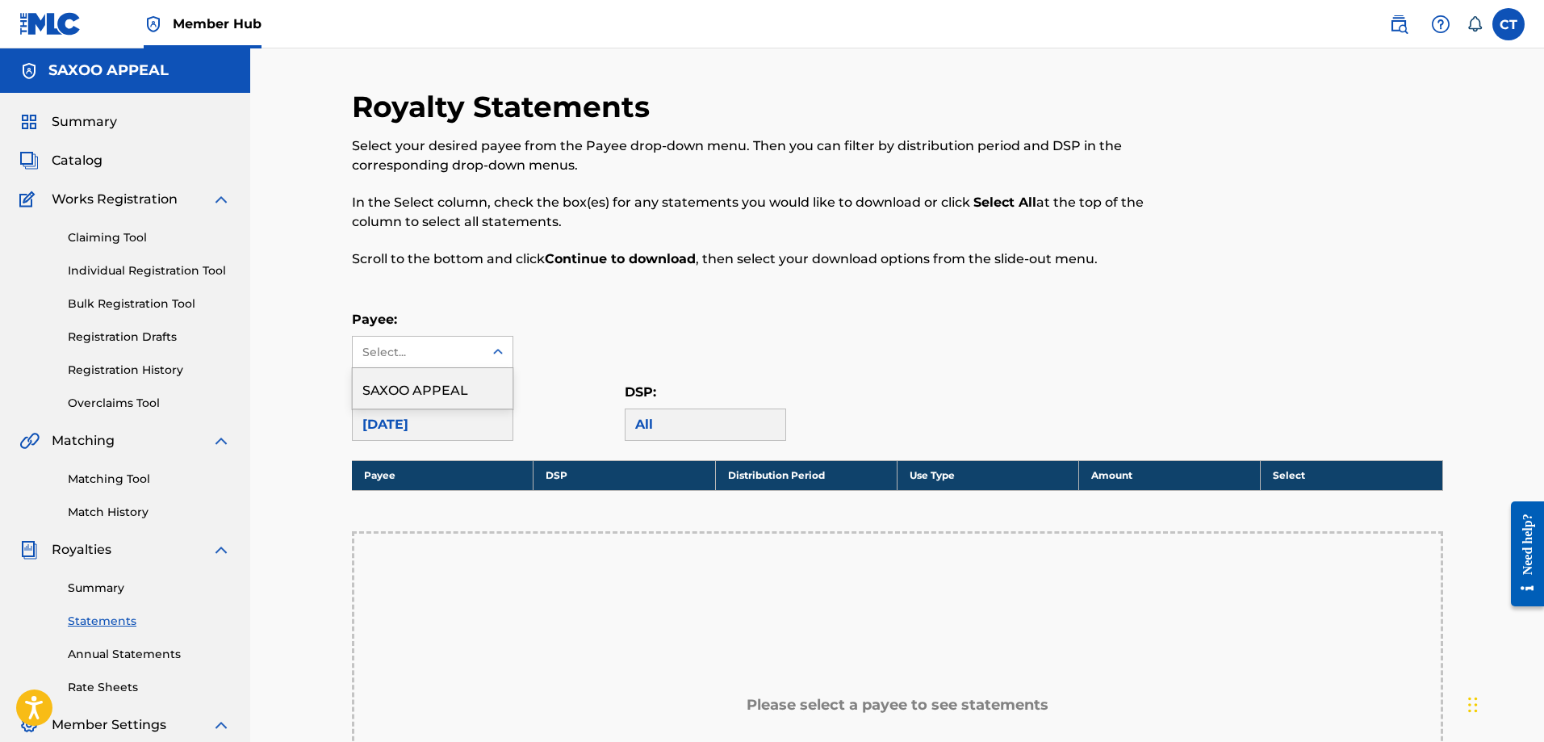
click at [506, 353] on div at bounding box center [497, 351] width 29 height 29
click at [424, 387] on div "SAXOO APPEAL" at bounding box center [433, 388] width 160 height 40
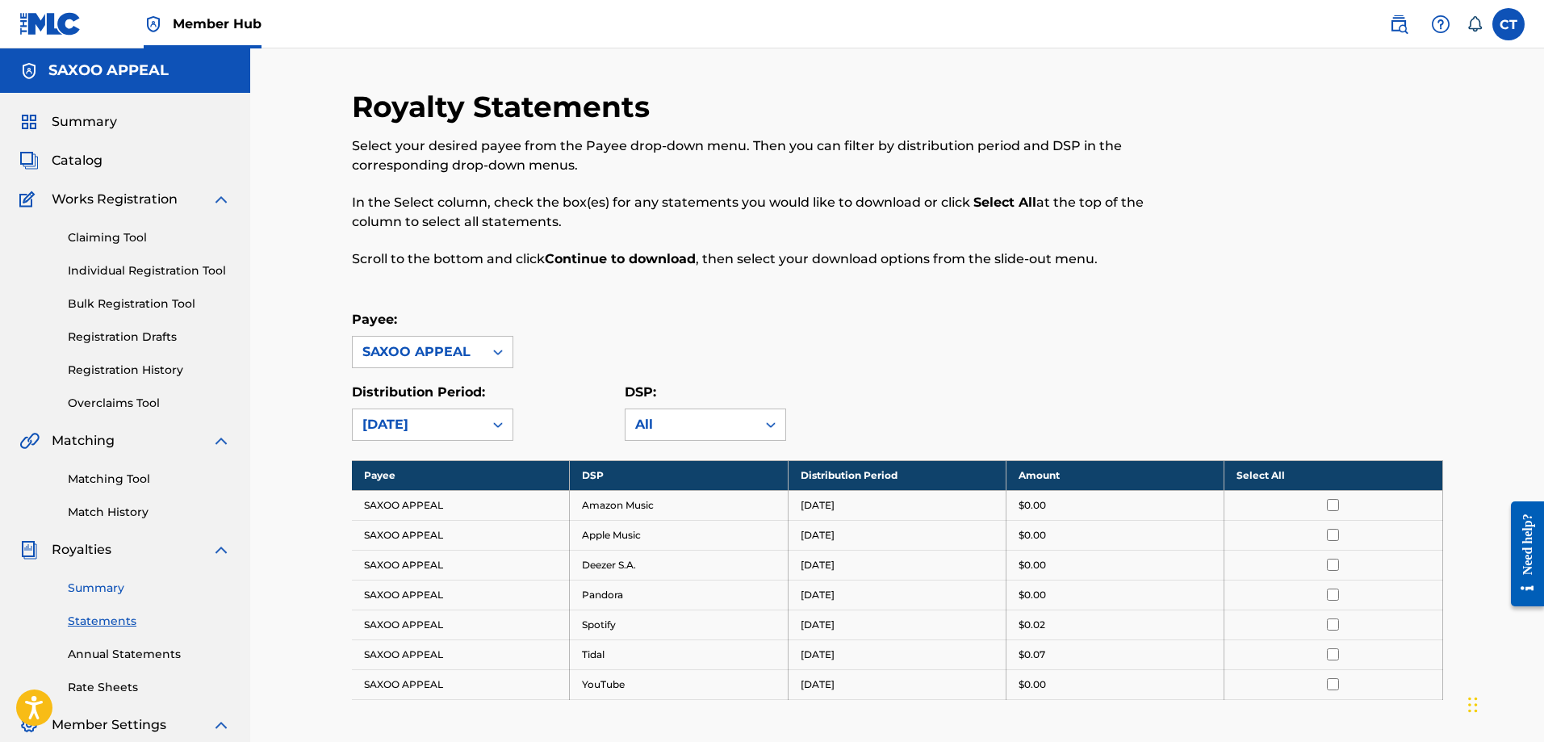
click at [103, 588] on link "Summary" at bounding box center [149, 587] width 163 height 17
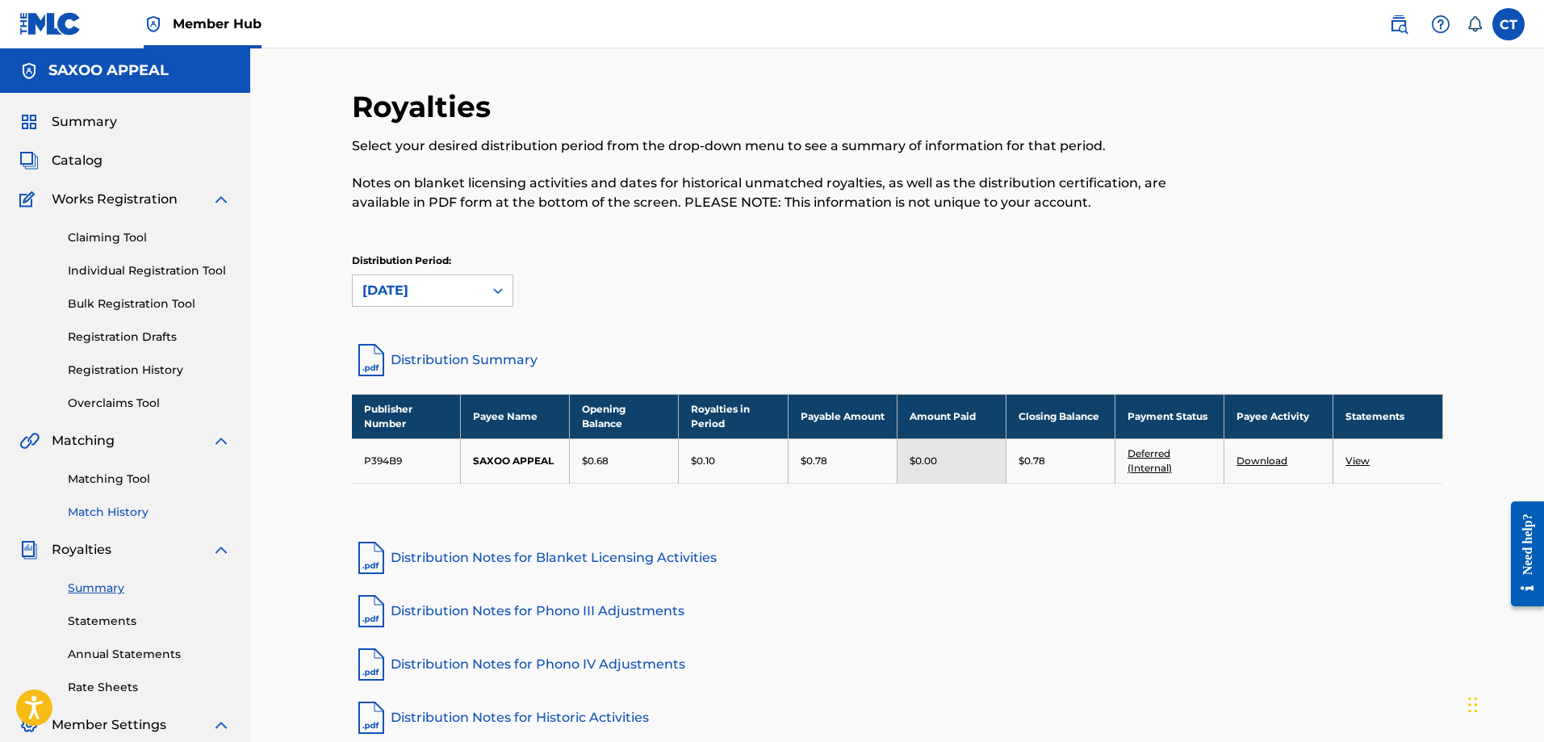
click at [113, 510] on link "Match History" at bounding box center [149, 512] width 163 height 17
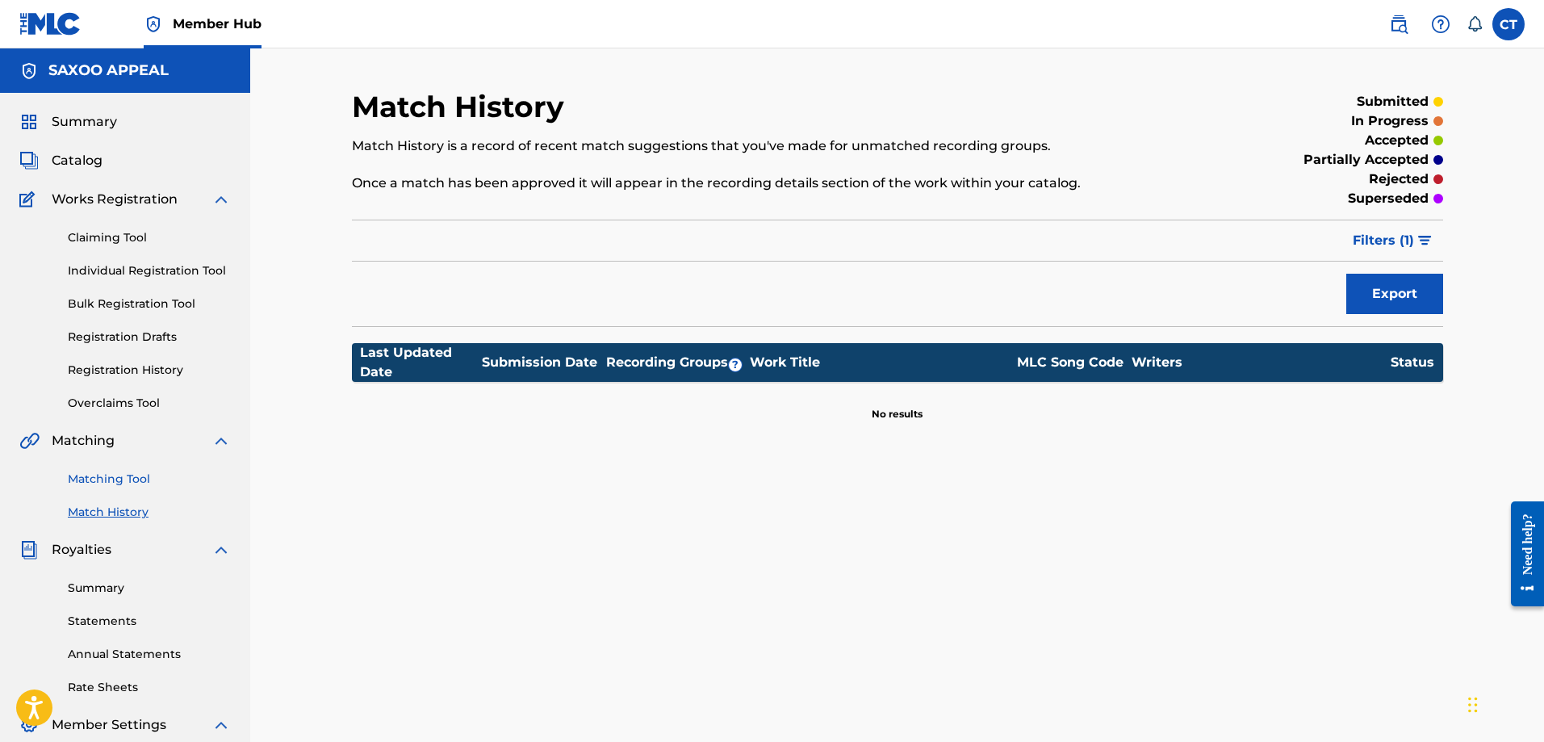
click at [125, 479] on link "Matching Tool" at bounding box center [149, 478] width 163 height 17
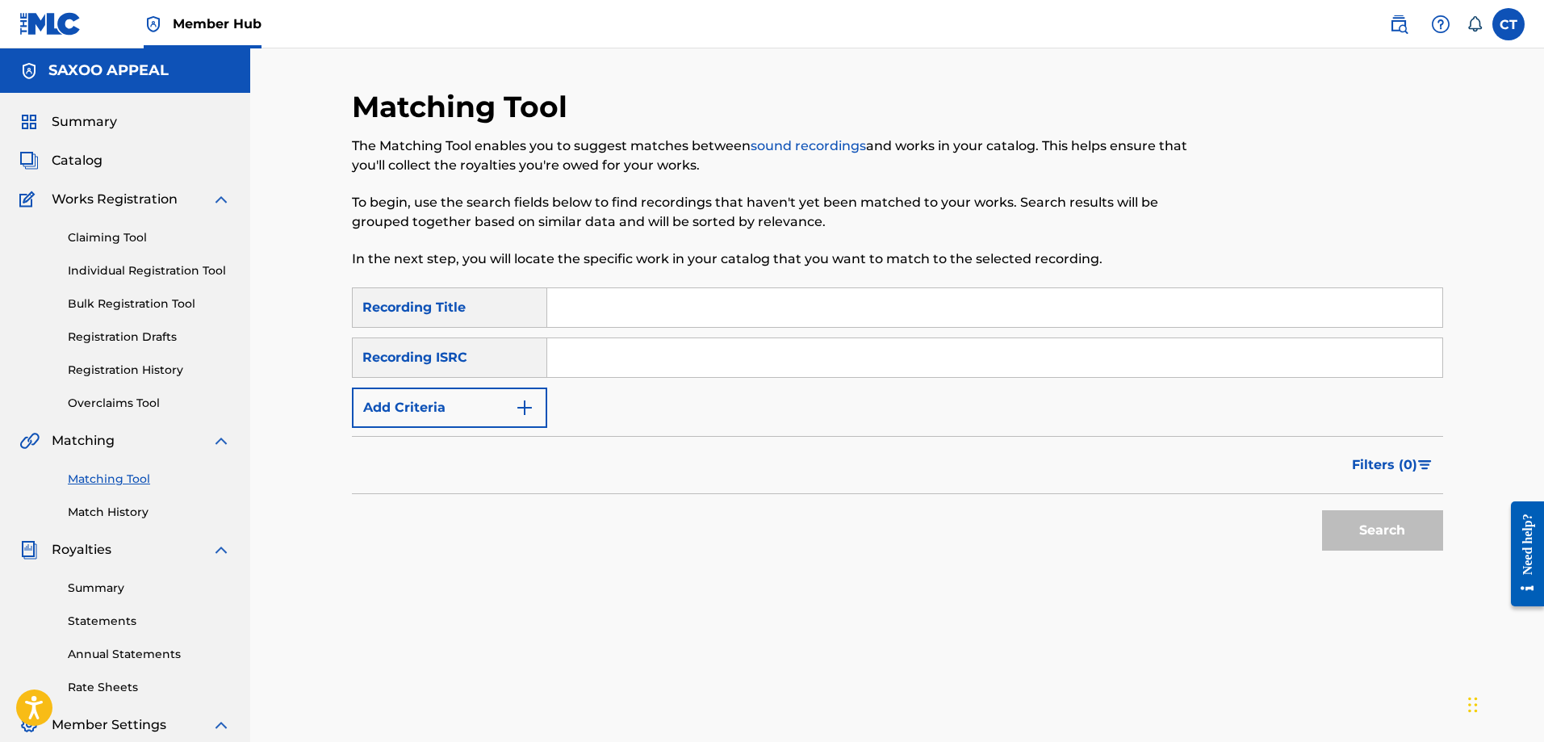
click at [136, 392] on div "Claiming Tool Individual Registration Tool Bulk Registration Tool Registration …" at bounding box center [124, 310] width 211 height 203
click at [144, 401] on link "Overclaims Tool" at bounding box center [149, 403] width 163 height 17
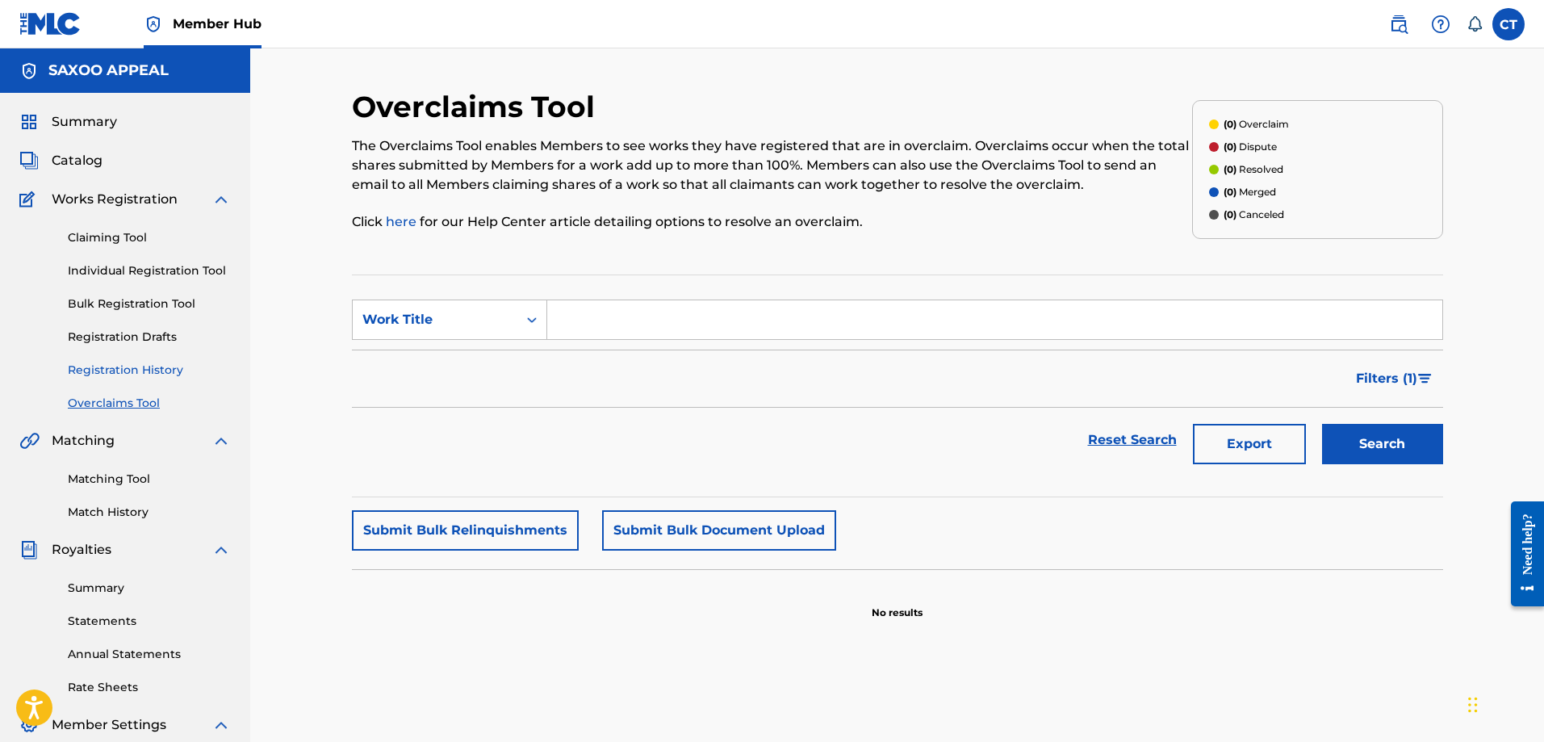
click at [134, 372] on link "Registration History" at bounding box center [149, 370] width 163 height 17
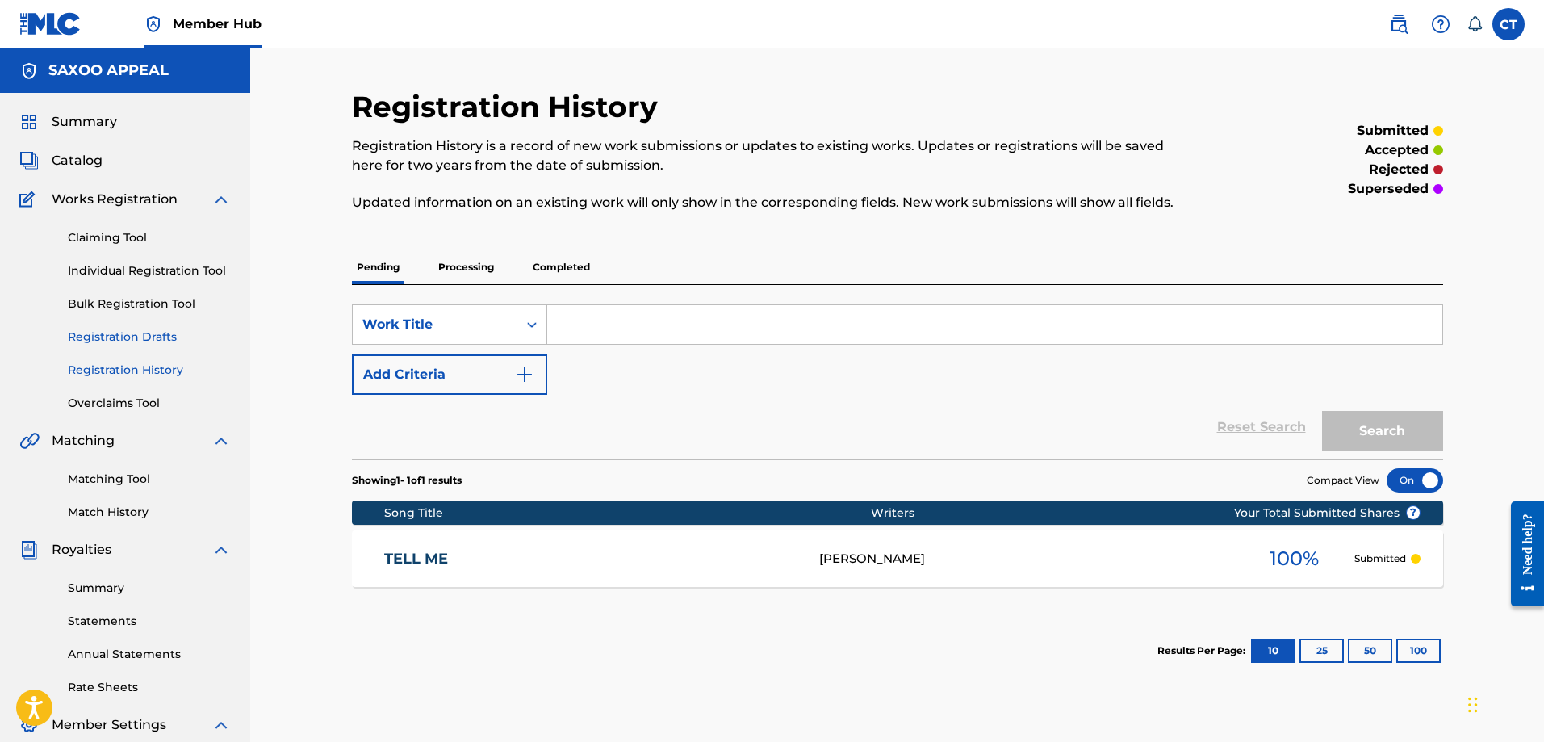
click at [127, 333] on link "Registration Drafts" at bounding box center [149, 336] width 163 height 17
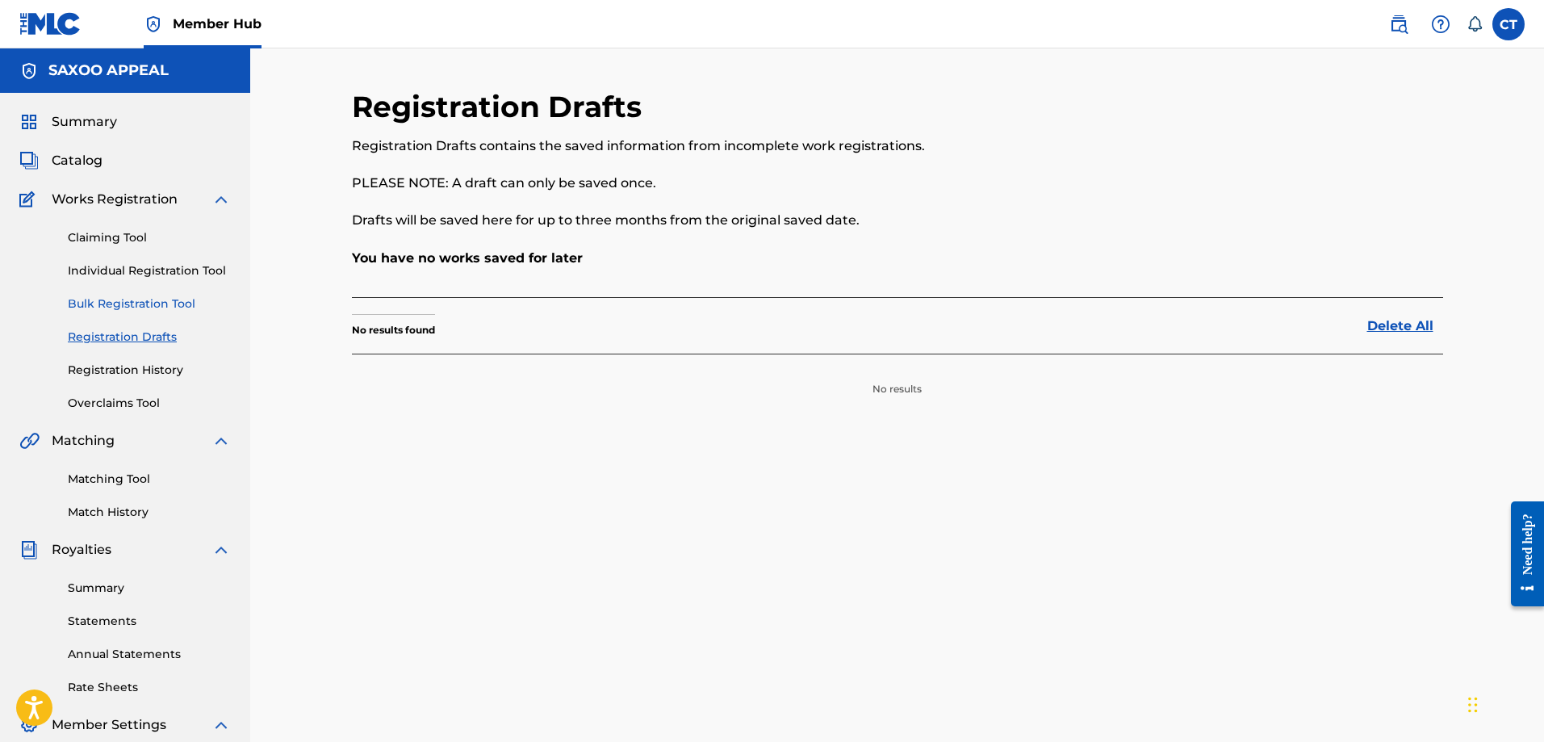
click at [118, 303] on link "Bulk Registration Tool" at bounding box center [149, 303] width 163 height 17
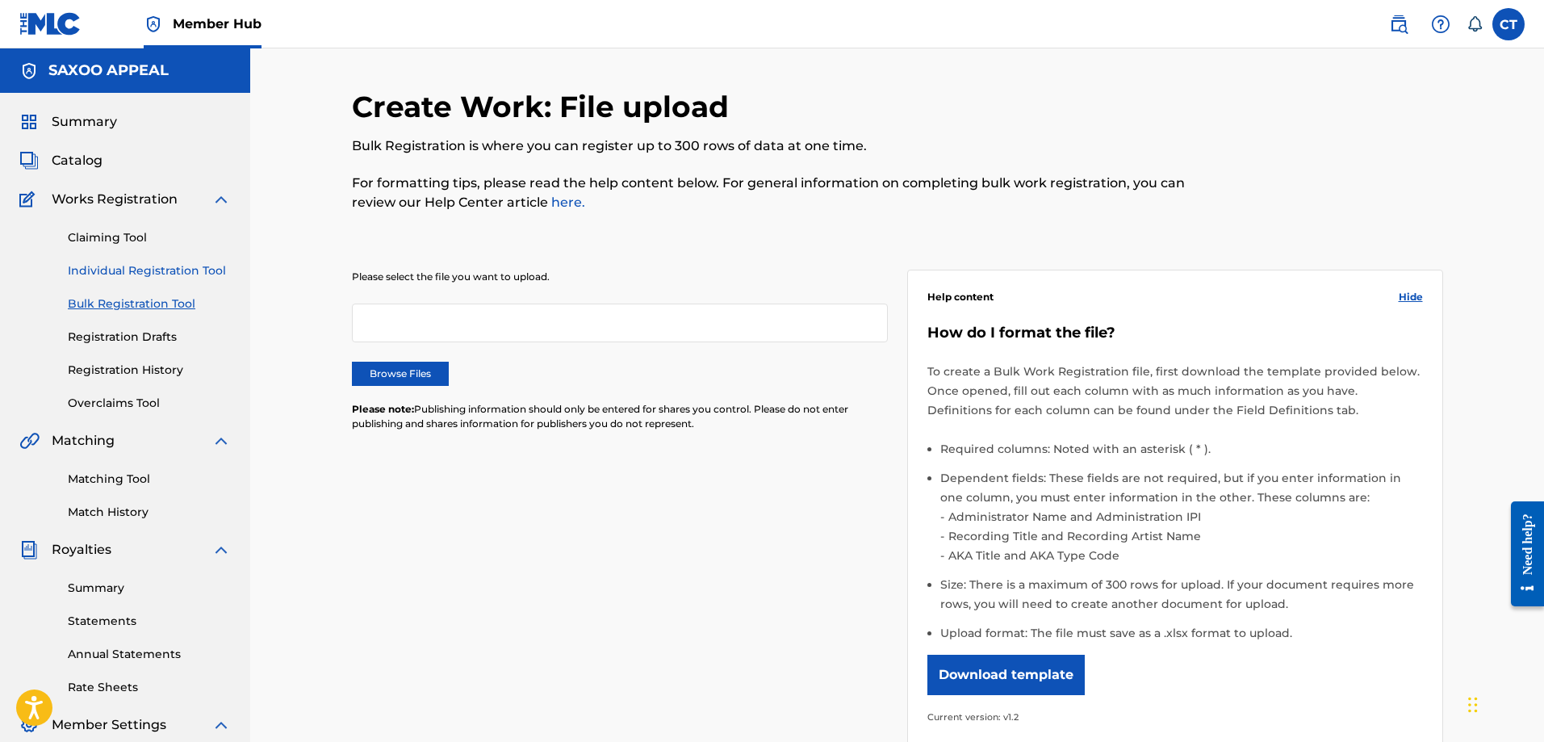
click at [120, 265] on link "Individual Registration Tool" at bounding box center [149, 270] width 163 height 17
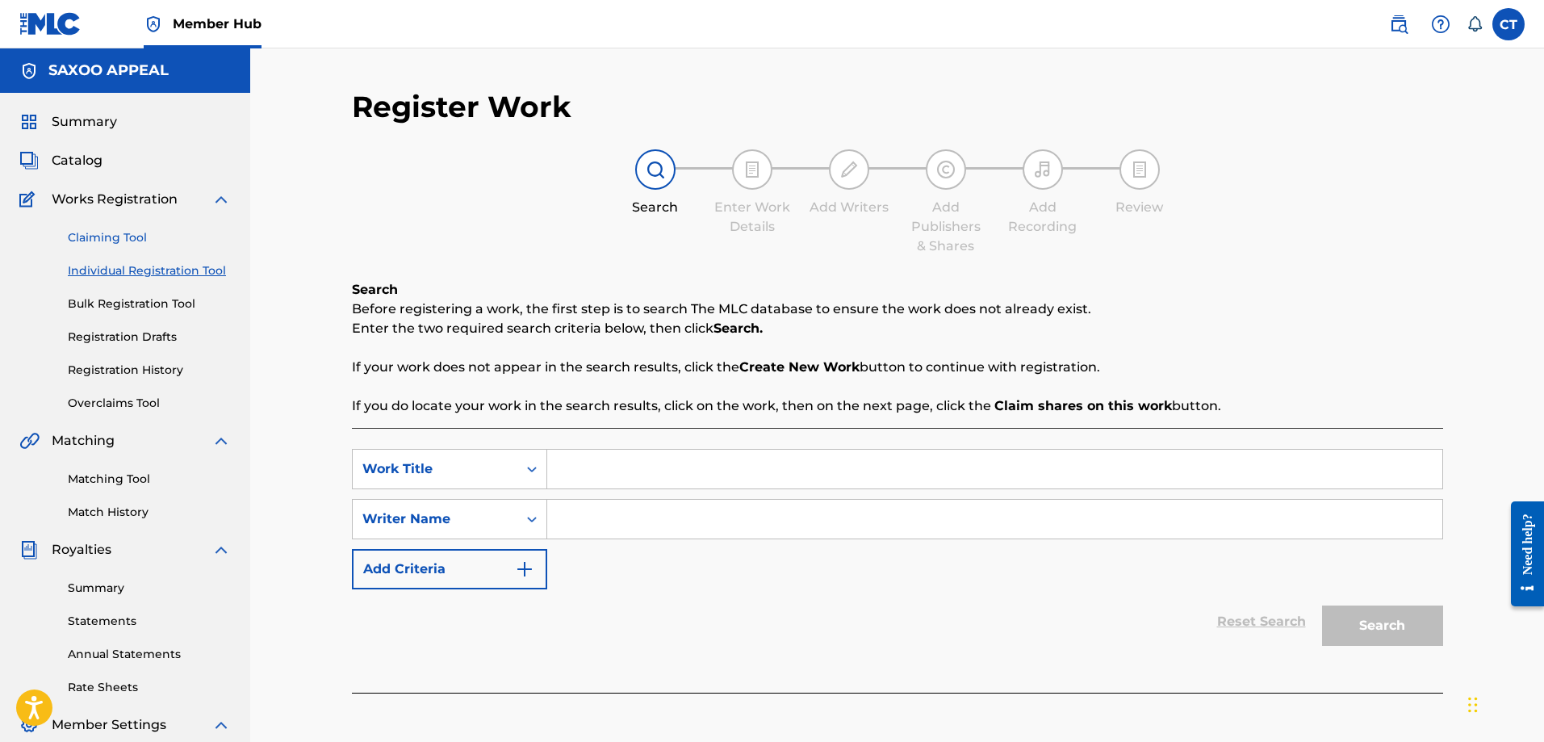
click at [124, 232] on link "Claiming Tool" at bounding box center [149, 237] width 163 height 17
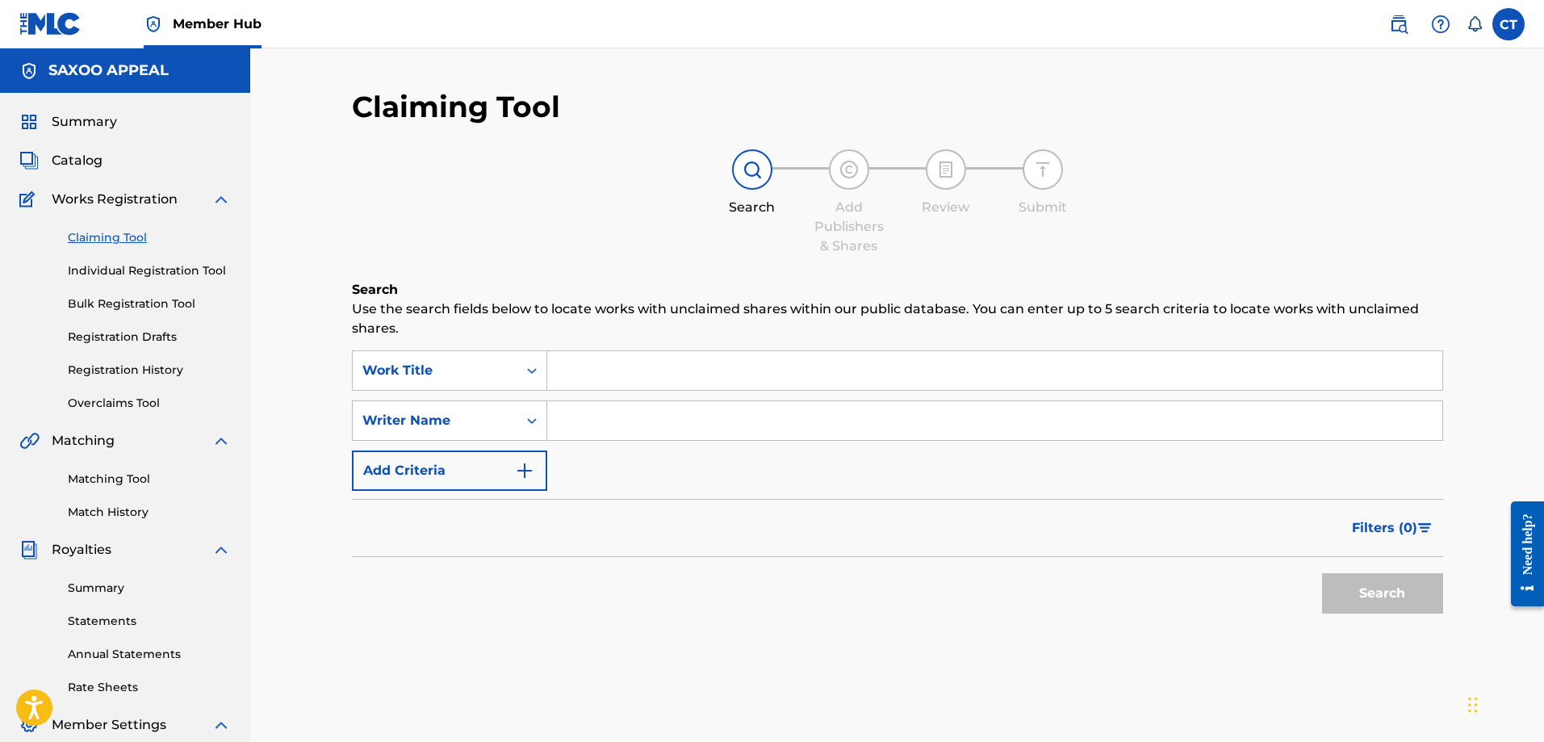
click at [567, 370] on input "Search Form" at bounding box center [994, 370] width 895 height 39
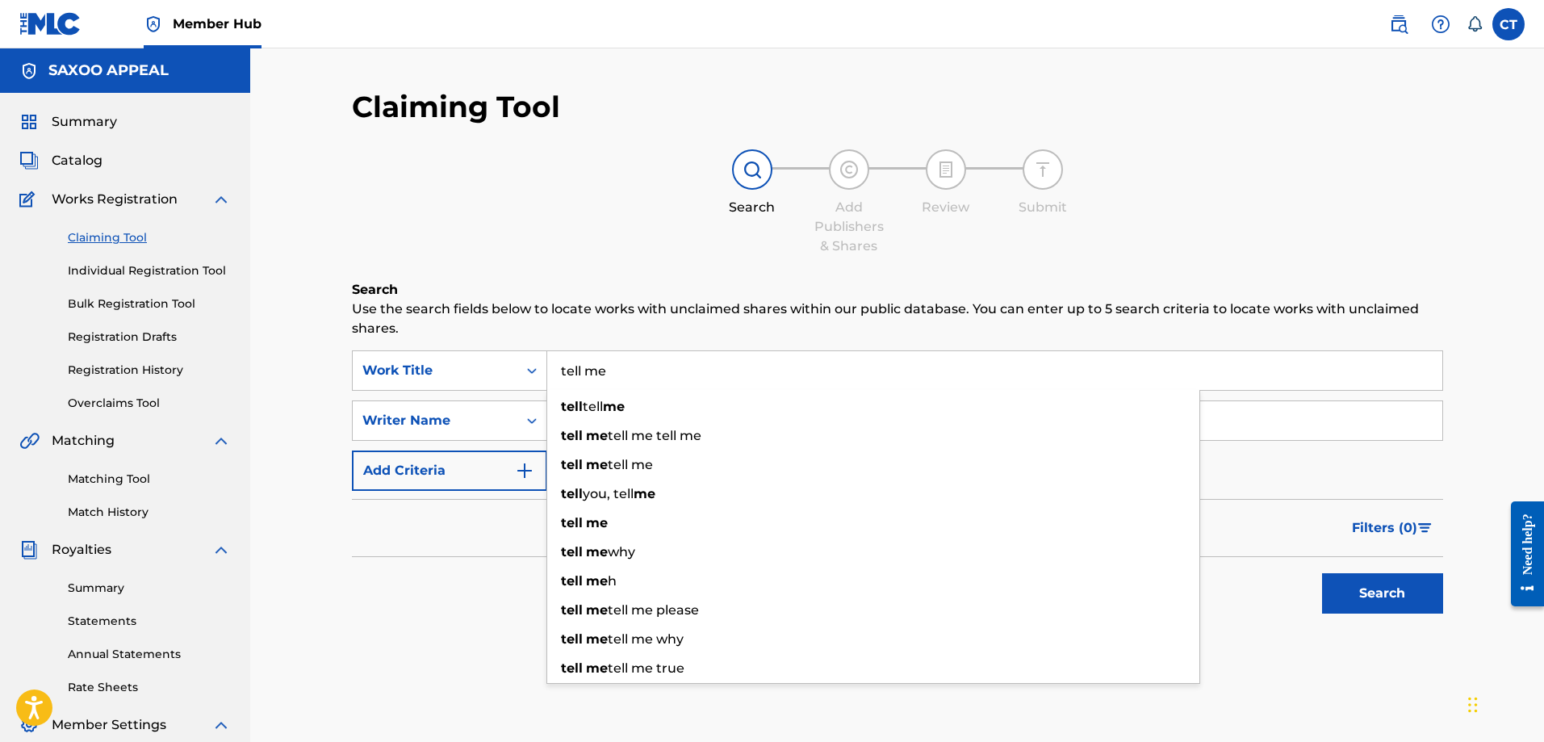
type input "tell me"
click at [451, 659] on div "Search Use the search fields below to locate works with unclaimed shares within…" at bounding box center [897, 491] width 1091 height 422
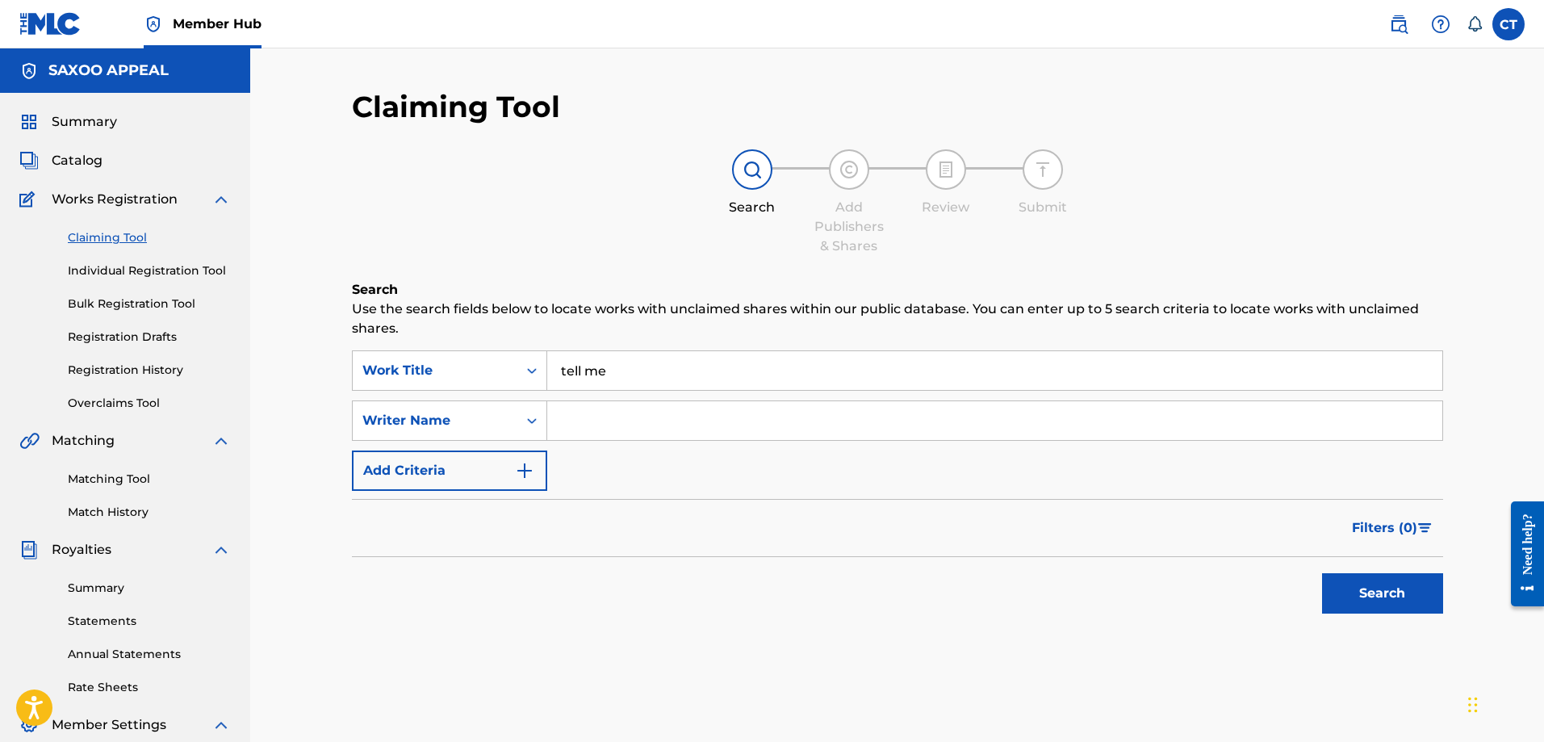
click at [587, 431] on input "Search Form" at bounding box center [994, 420] width 895 height 39
type input "Chester A Thomas"
click at [1357, 603] on button "Search" at bounding box center [1382, 593] width 121 height 40
click at [82, 120] on span "Summary" at bounding box center [84, 121] width 65 height 19
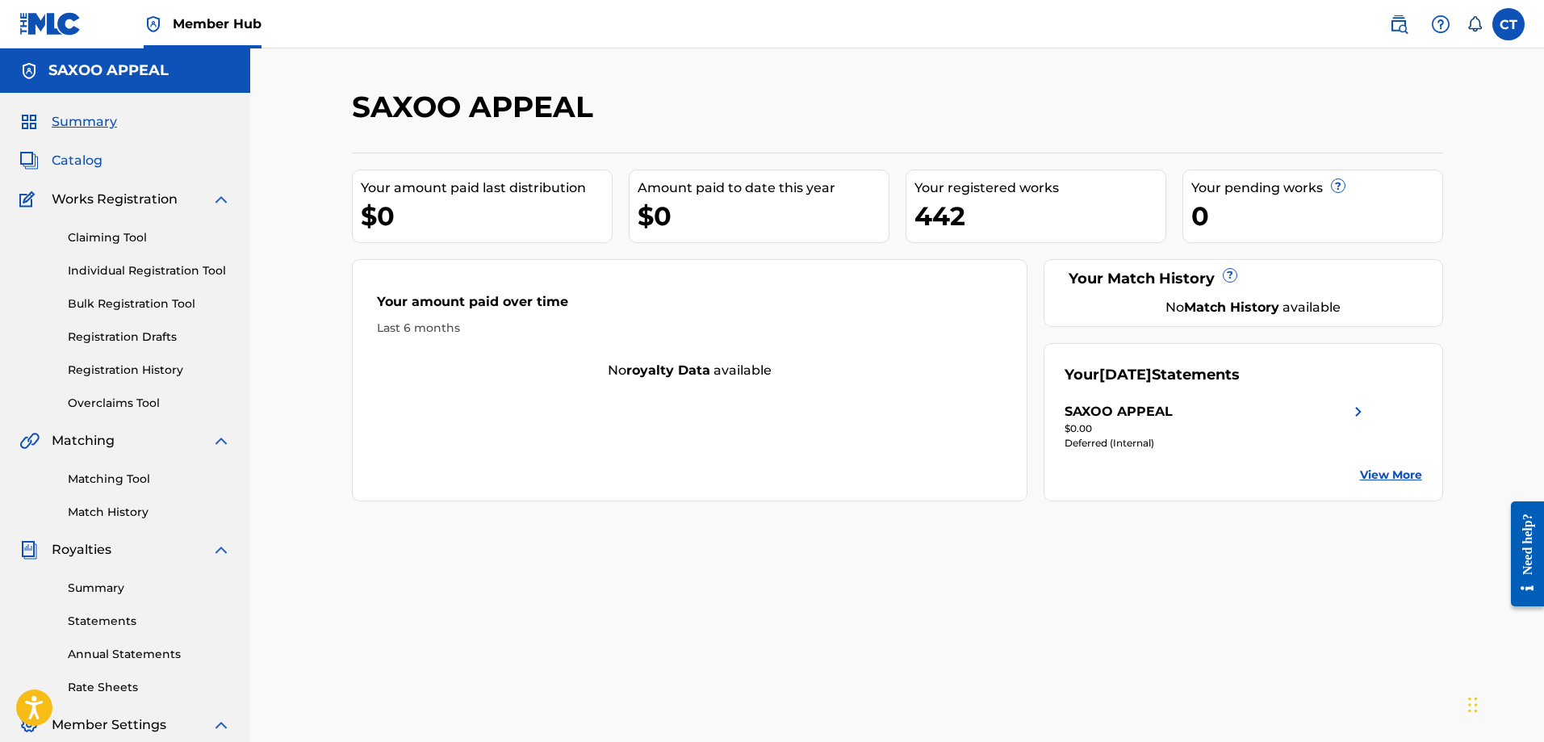
click at [79, 154] on span "Catalog" at bounding box center [77, 160] width 51 height 19
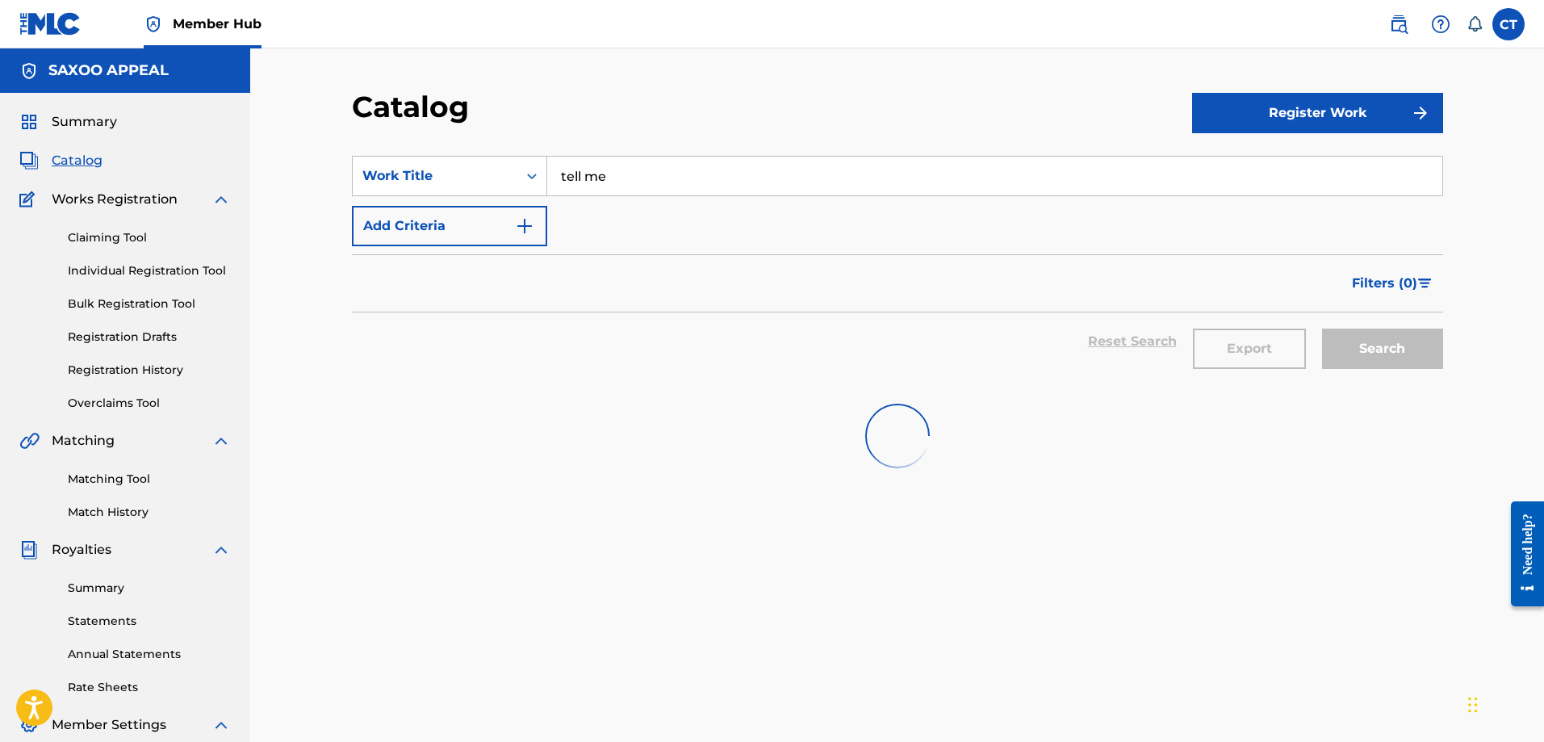
click at [28, 158] on img at bounding box center [28, 160] width 19 height 19
click at [28, 157] on img at bounding box center [28, 160] width 19 height 19
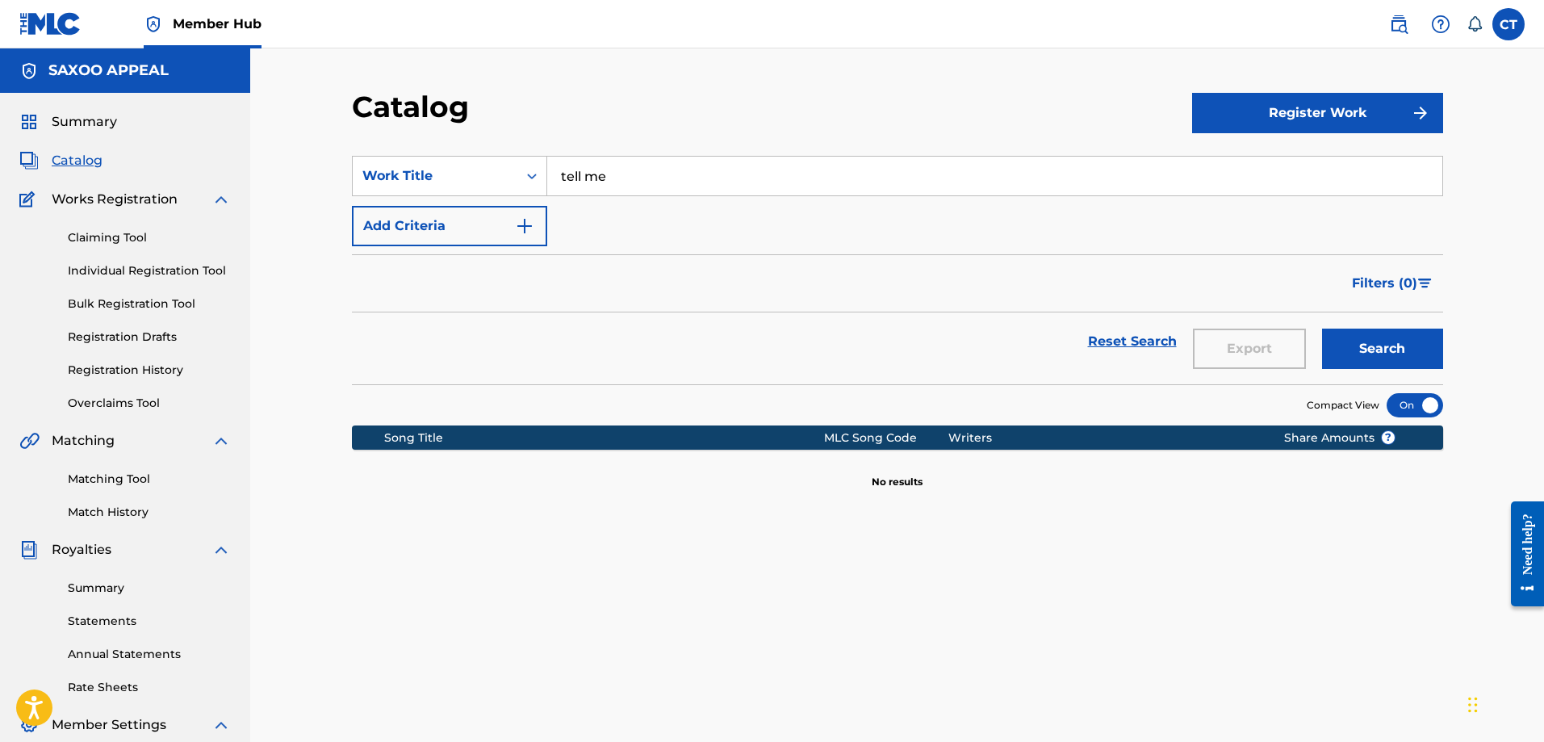
click at [77, 161] on span "Catalog" at bounding box center [77, 160] width 51 height 19
click at [76, 155] on span "Catalog" at bounding box center [77, 160] width 51 height 19
click at [165, 159] on div "Catalog" at bounding box center [124, 160] width 211 height 19
click at [97, 123] on span "Summary" at bounding box center [84, 121] width 65 height 19
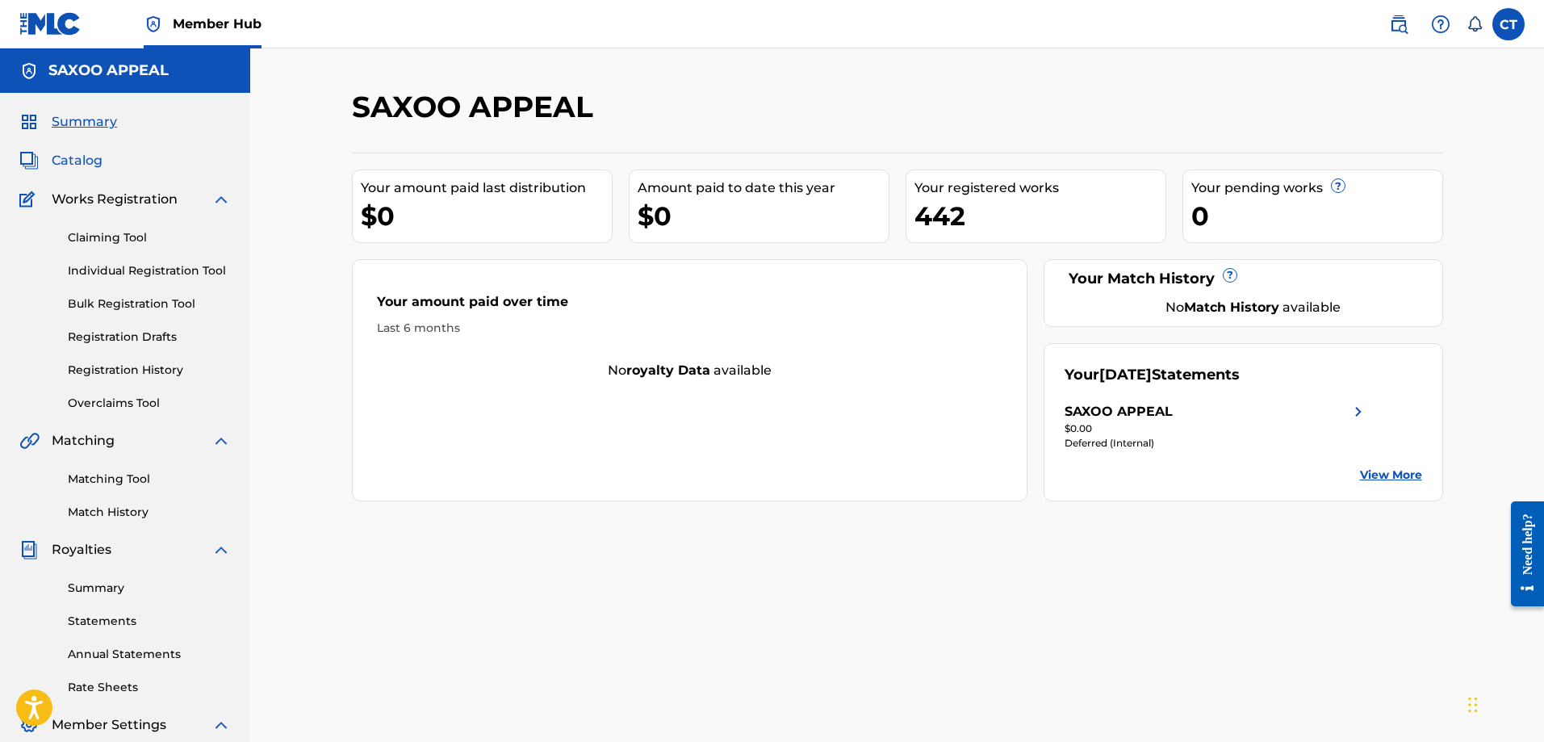
click at [92, 158] on span "Catalog" at bounding box center [77, 160] width 51 height 19
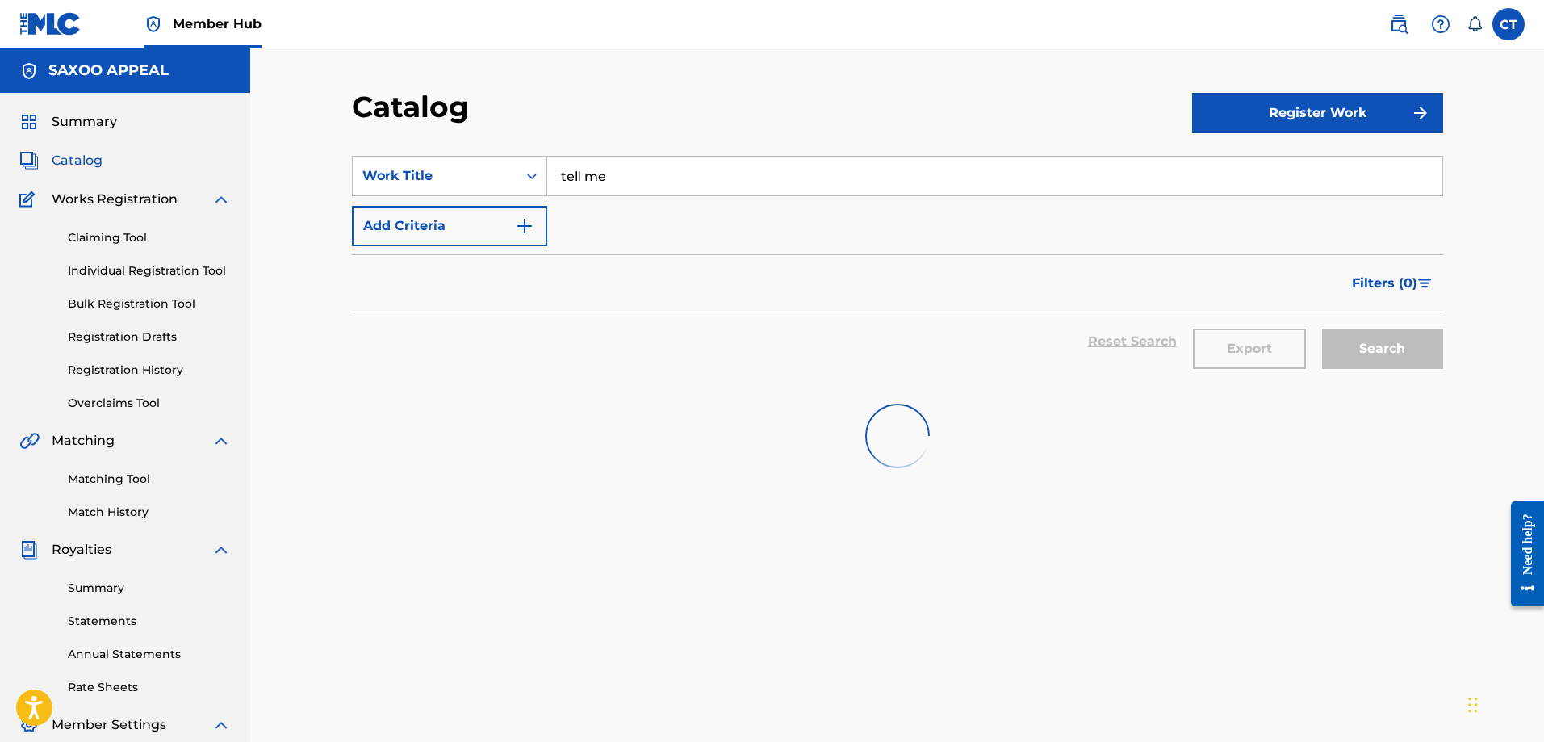
click at [602, 177] on input "tell me" at bounding box center [994, 176] width 895 height 39
click at [391, 548] on div "SearchWithCriteriade3c92ab-7ba8-4f45-8ec0-118d9e9cd660 Work Title tell me Add C…" at bounding box center [897, 553] width 1091 height 834
click at [675, 440] on div at bounding box center [897, 435] width 1091 height 103
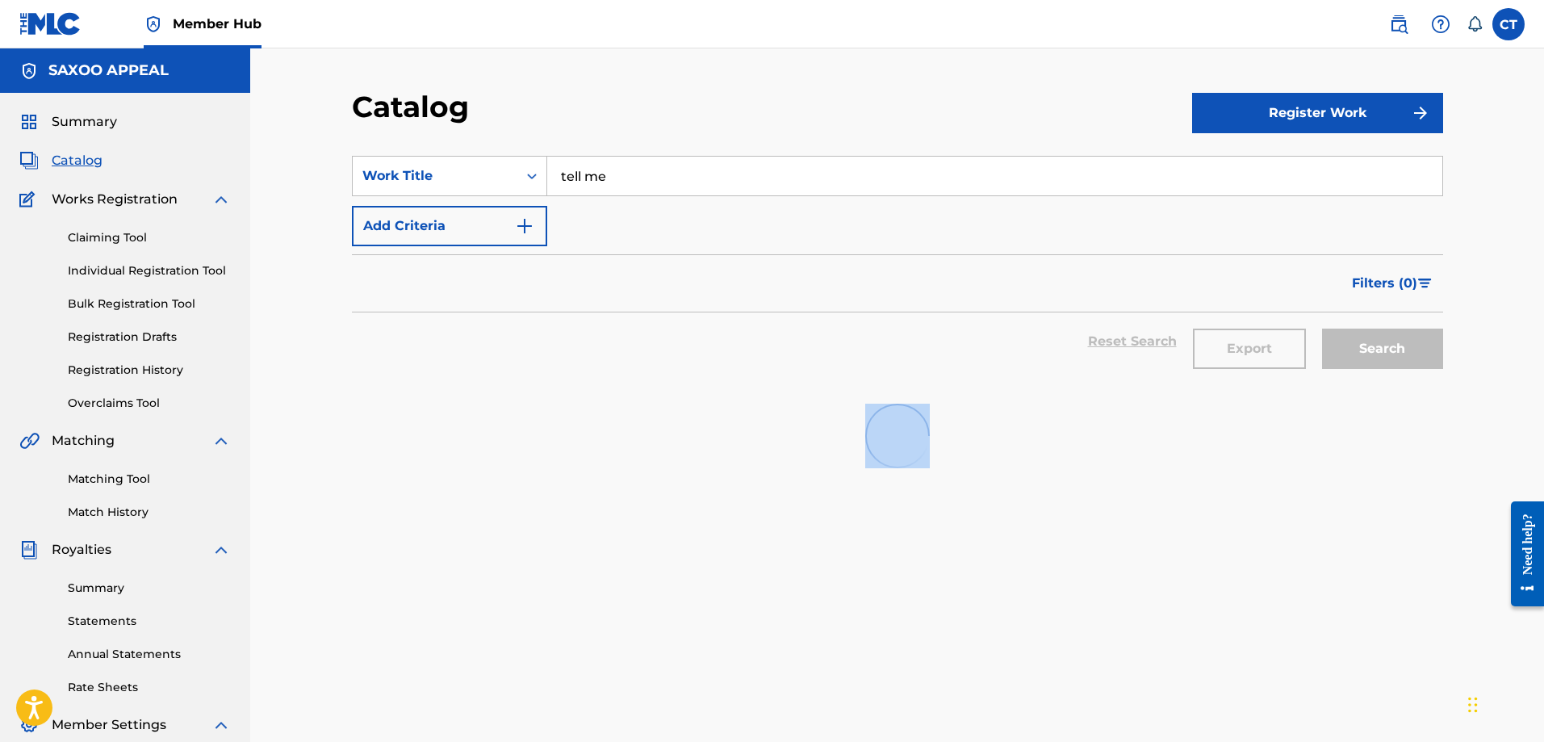
drag, startPoint x: 675, startPoint y: 440, endPoint x: 741, endPoint y: 441, distance: 66.2
click at [675, 440] on div at bounding box center [897, 435] width 1091 height 103
click at [859, 436] on div at bounding box center [897, 435] width 1091 height 103
drag, startPoint x: 859, startPoint y: 436, endPoint x: 864, endPoint y: 423, distance: 13.8
click at [859, 432] on div at bounding box center [897, 435] width 1091 height 103
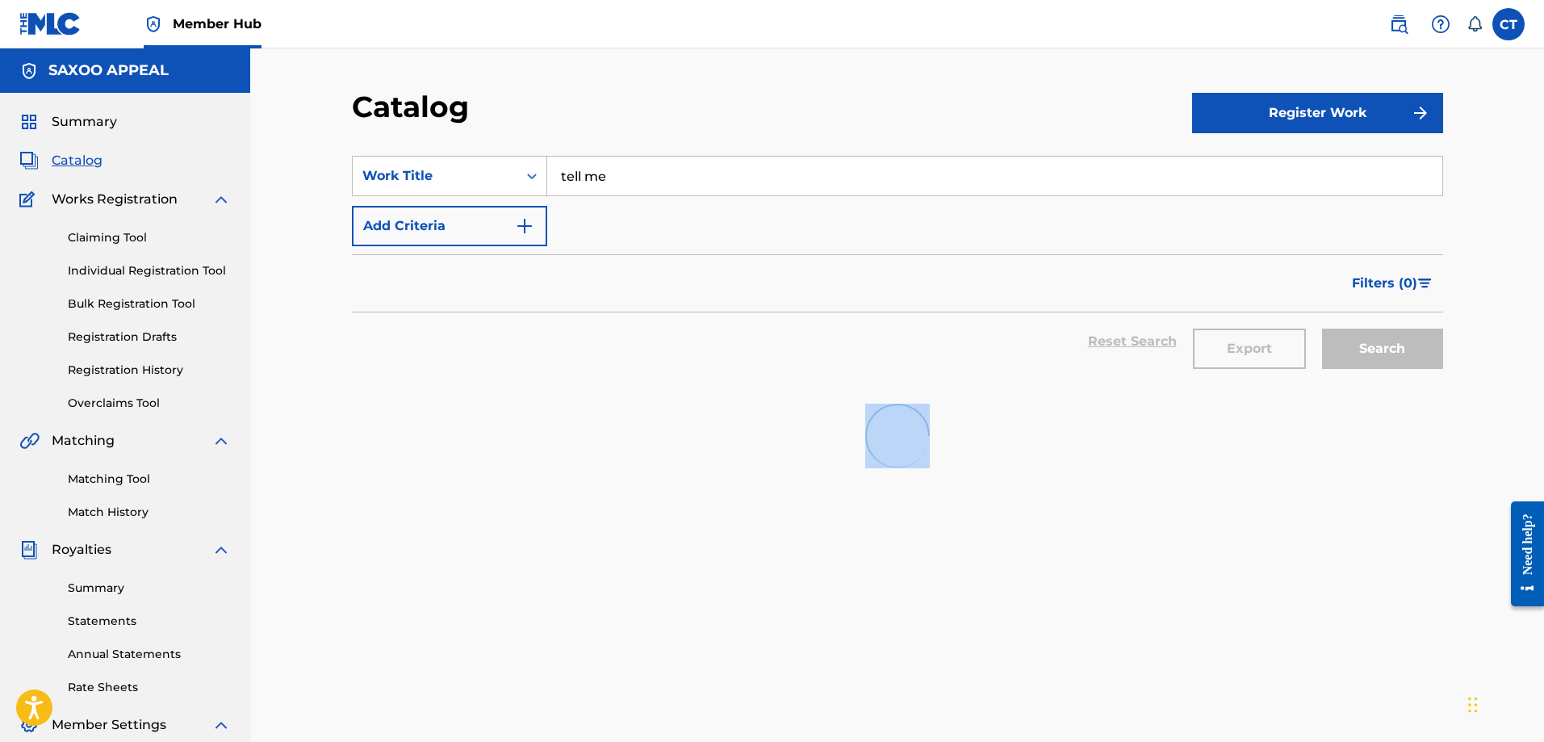
click at [876, 427] on img at bounding box center [896, 435] width 73 height 73
click at [879, 427] on img at bounding box center [897, 436] width 65 height 65
click at [879, 426] on img at bounding box center [897, 436] width 65 height 65
click at [855, 429] on div at bounding box center [897, 435] width 1091 height 103
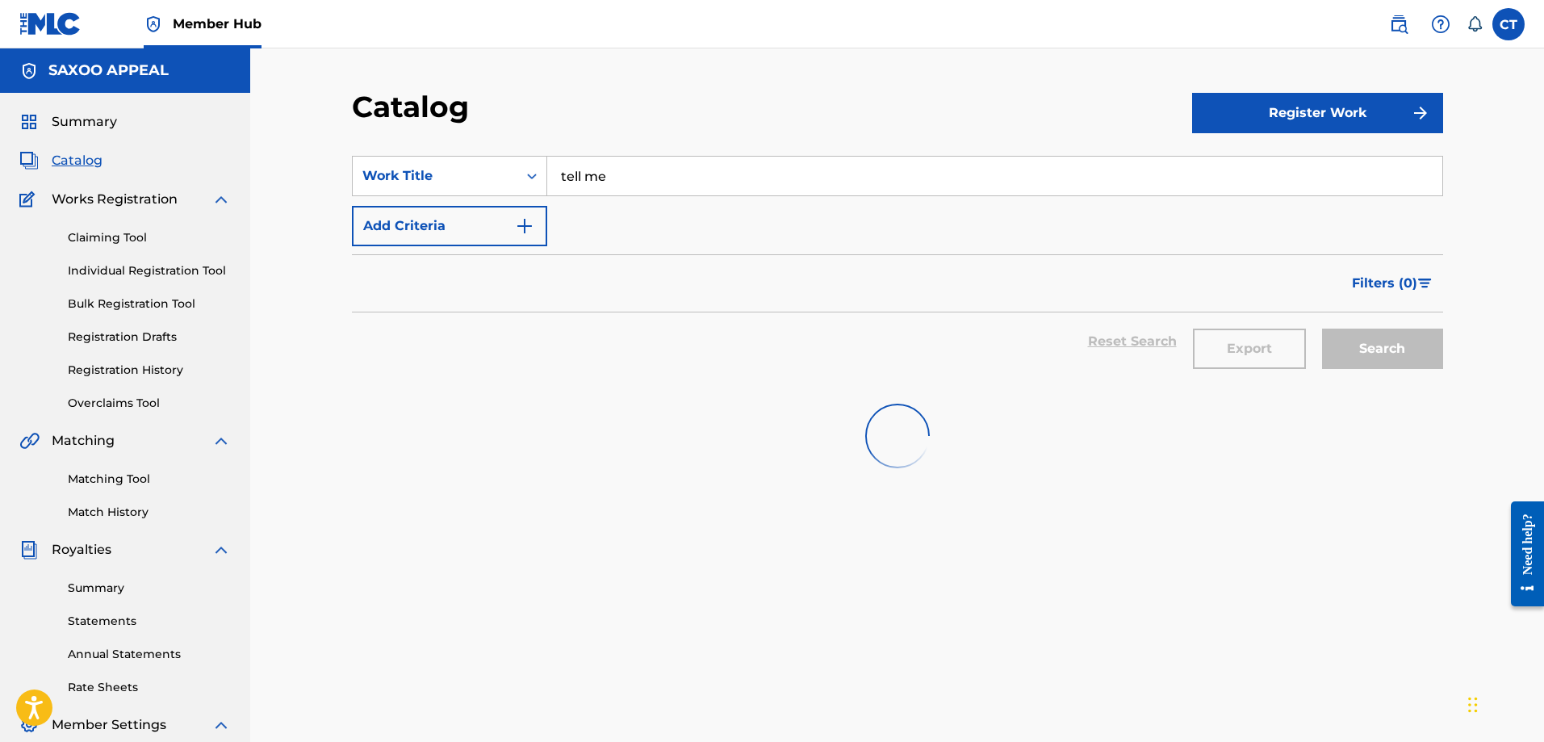
click at [853, 428] on div at bounding box center [897, 435] width 1091 height 103
click at [851, 425] on div at bounding box center [897, 435] width 1091 height 103
click at [849, 420] on div at bounding box center [897, 435] width 1091 height 103
click at [846, 416] on div at bounding box center [897, 435] width 1091 height 103
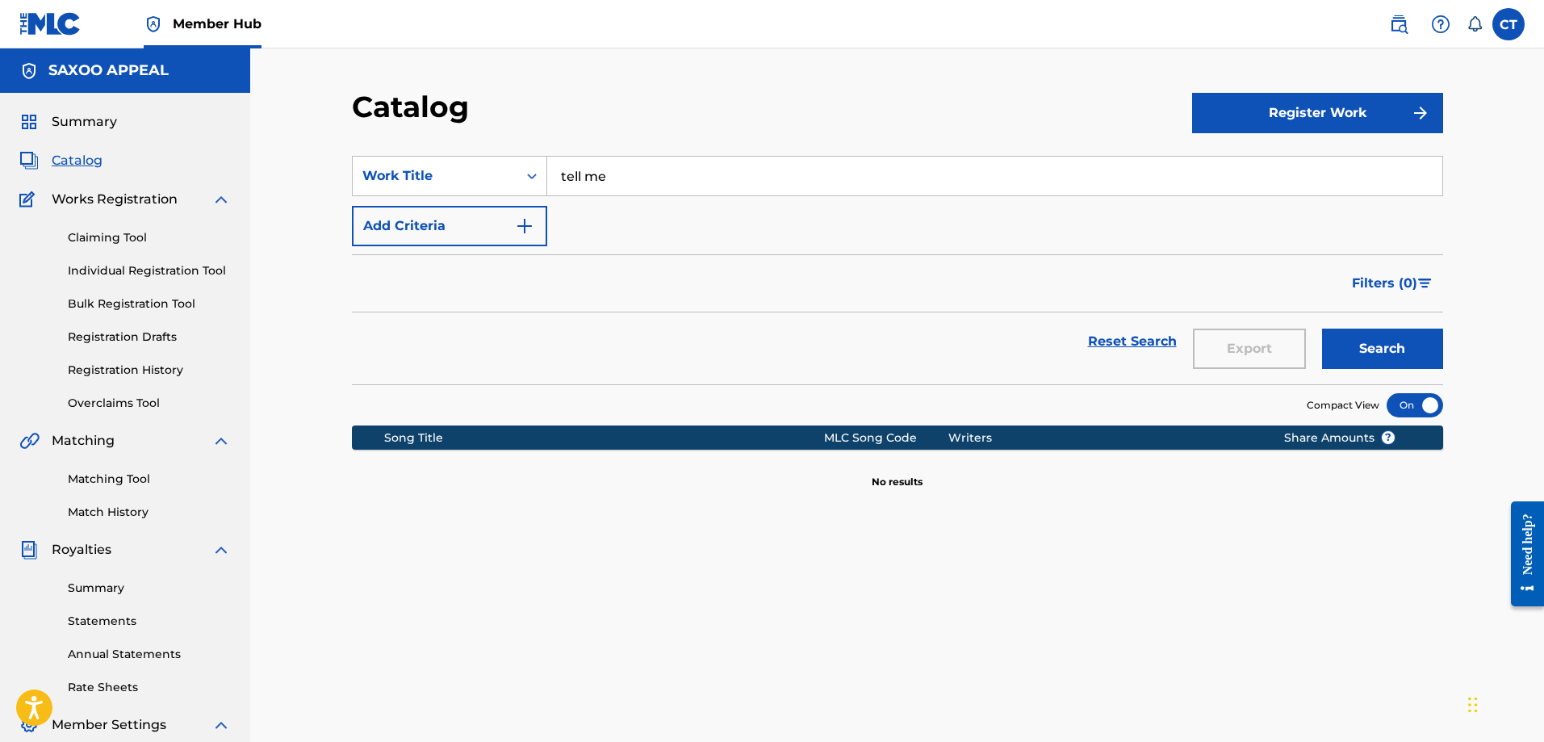
click at [87, 158] on span "Catalog" at bounding box center [77, 160] width 51 height 19
click at [111, 232] on link "Claiming Tool" at bounding box center [149, 237] width 163 height 17
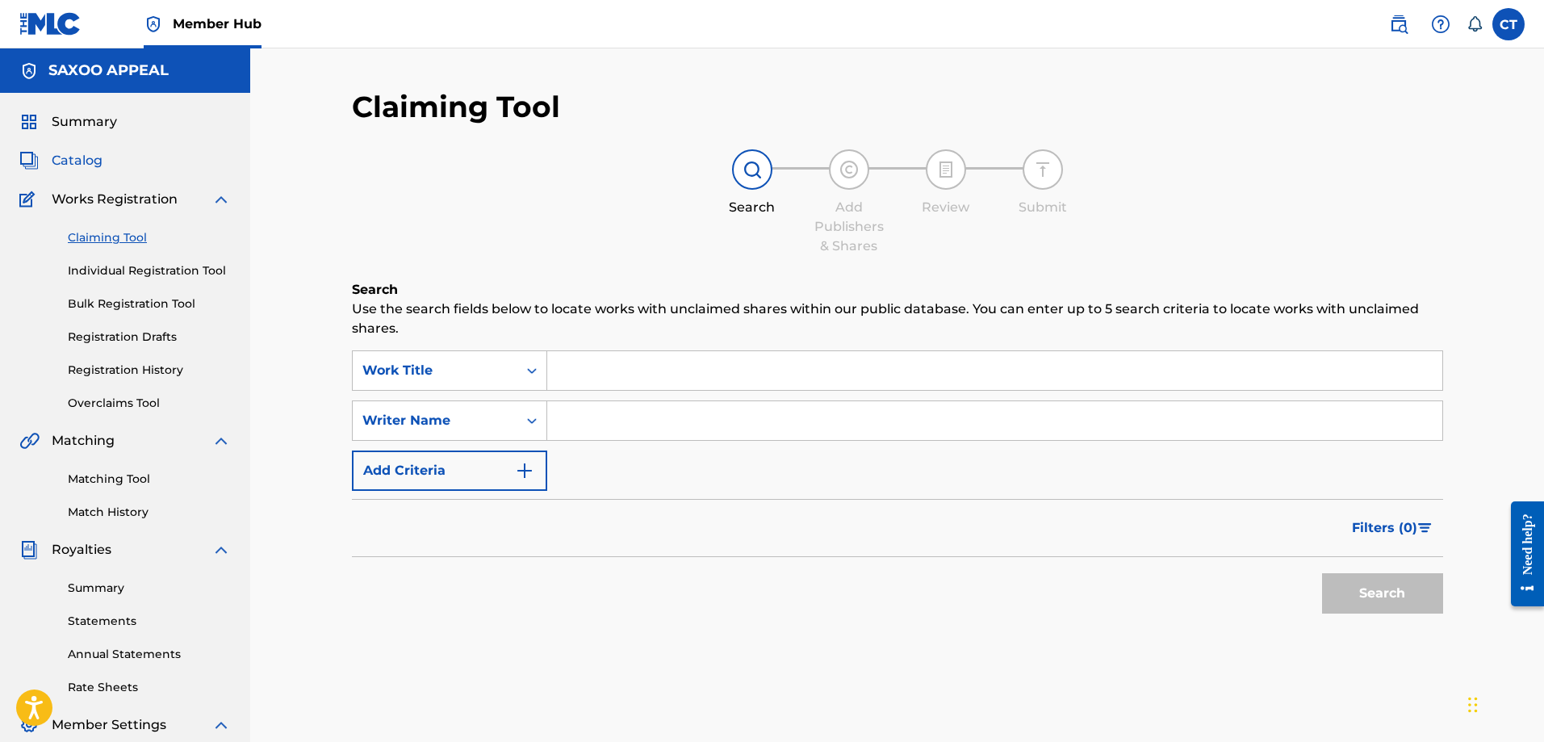
click at [98, 169] on span "Catalog" at bounding box center [77, 160] width 51 height 19
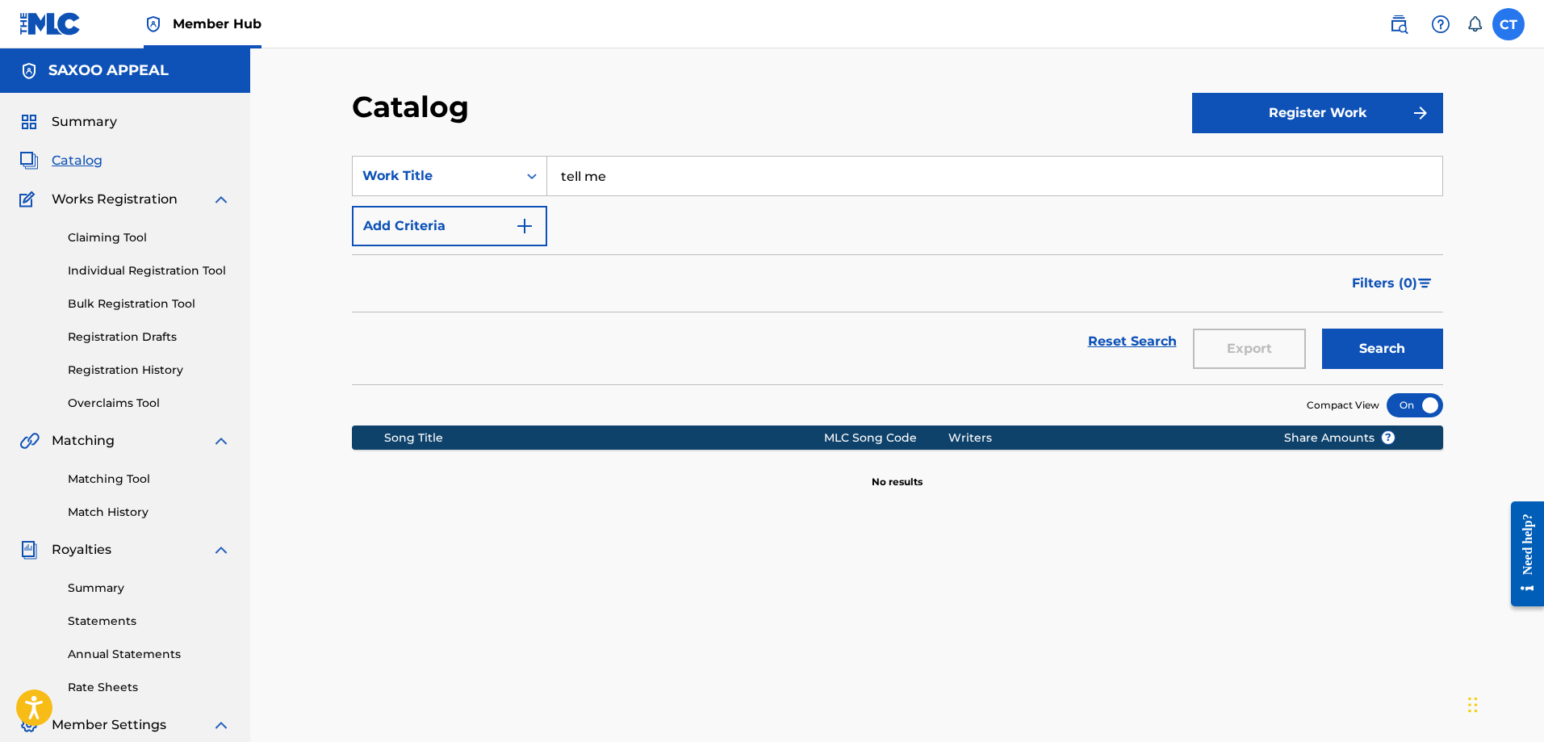
click at [1519, 18] on label at bounding box center [1508, 24] width 32 height 32
click at [1508, 24] on input "CT Chester Thomas chesthomas@hotmail.com Notification Preferences Profile Log o…" at bounding box center [1508, 24] width 0 height 0
click at [1356, 224] on p "Log out" at bounding box center [1352, 228] width 38 height 15
click at [1508, 24] on input "CT Chester Thomas chesthomas@hotmail.com Notification Preferences Profile Log o…" at bounding box center [1508, 24] width 0 height 0
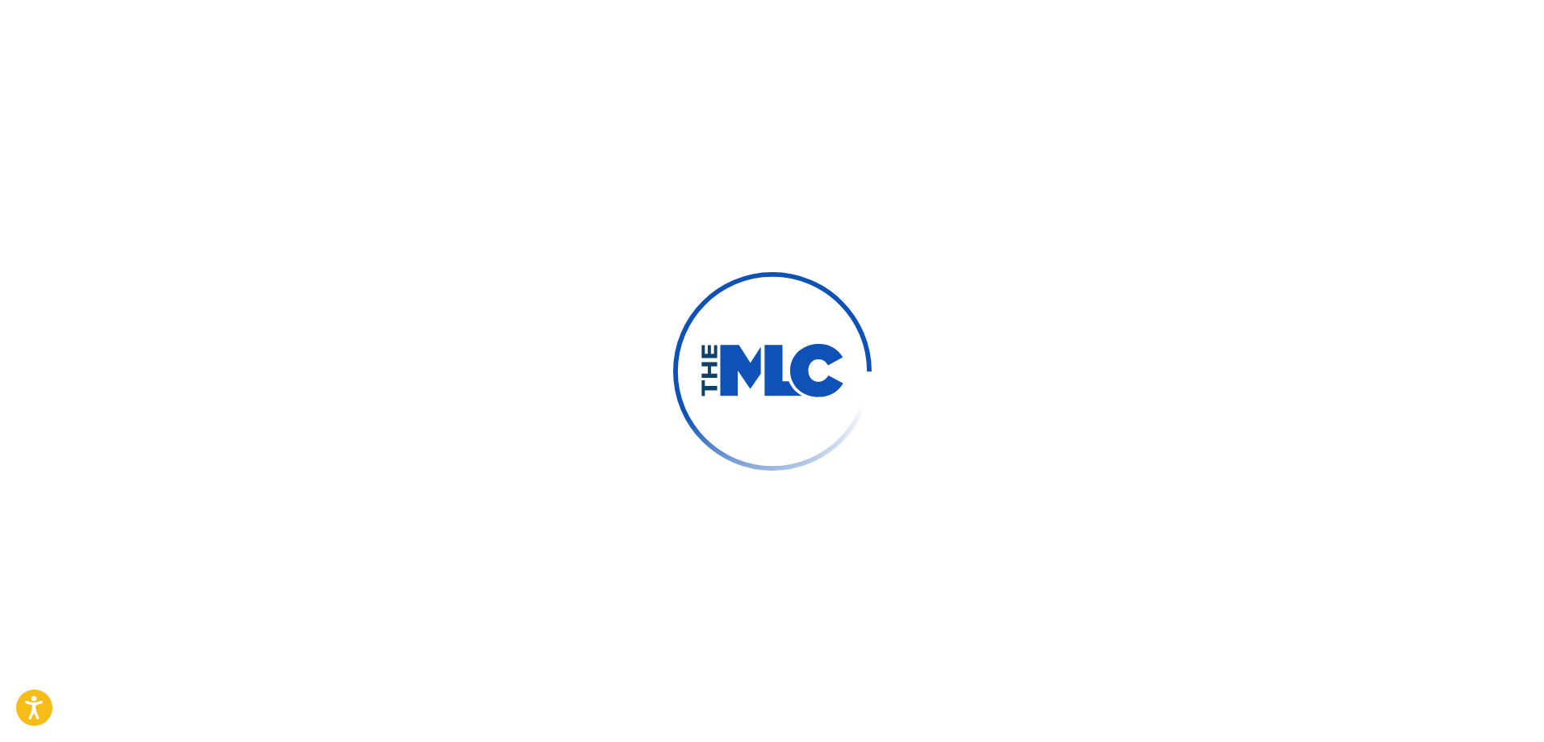
type input "[PERSON_NAME]"
type input "[EMAIL_ADDRESS][DOMAIN_NAME]"
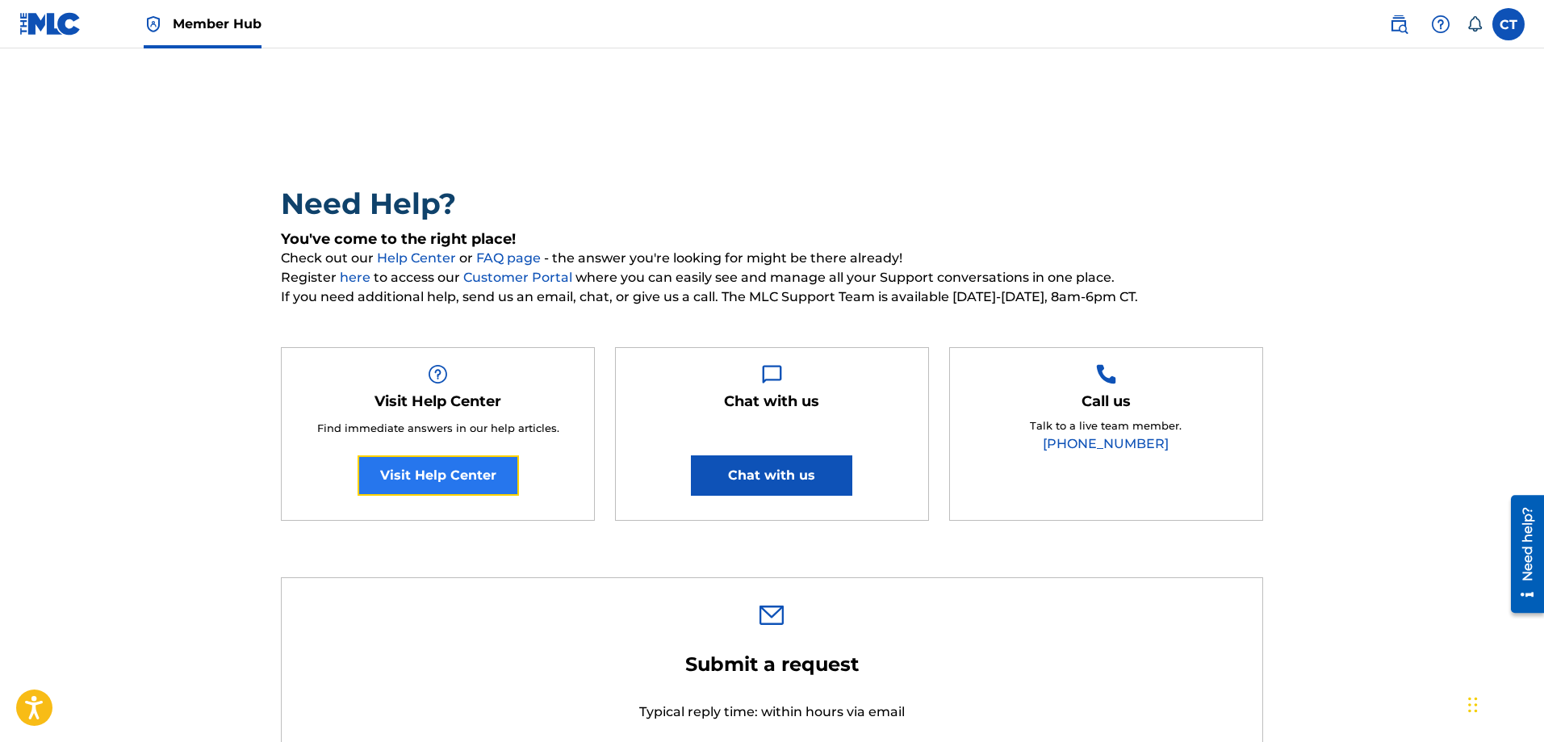
click at [446, 475] on link "Visit Help Center" at bounding box center [438, 475] width 161 height 40
